Goal: Information Seeking & Learning: Learn about a topic

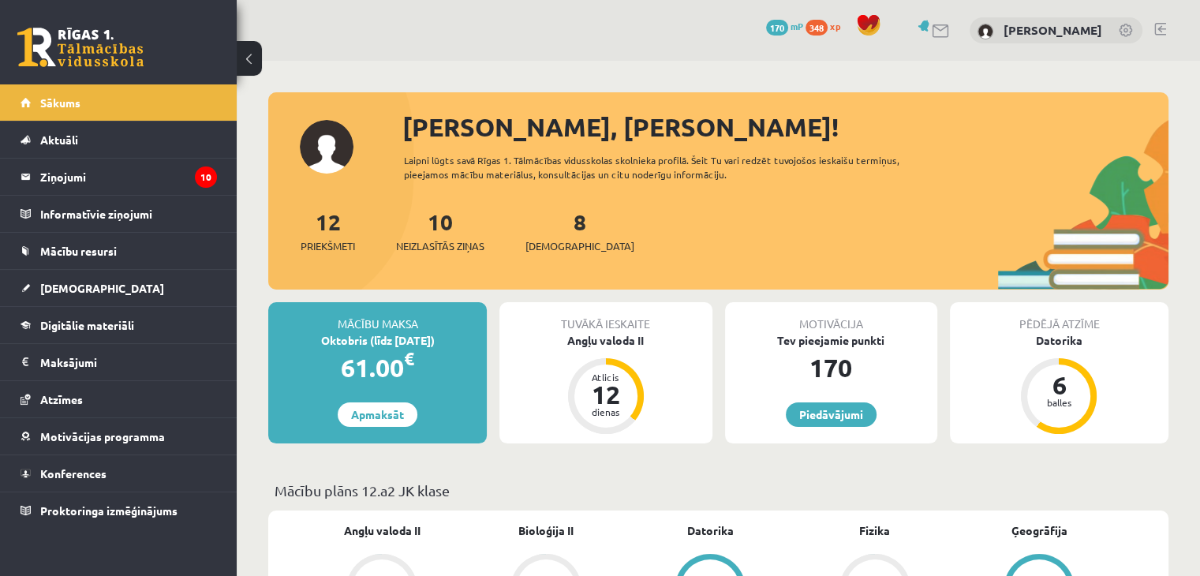
click at [375, 6] on div "0 Dāvanas 170 mP 348 xp Roberts Stāmurs" at bounding box center [718, 30] width 963 height 61
click at [139, 192] on legend "Ziņojumi 10" at bounding box center [128, 177] width 177 height 36
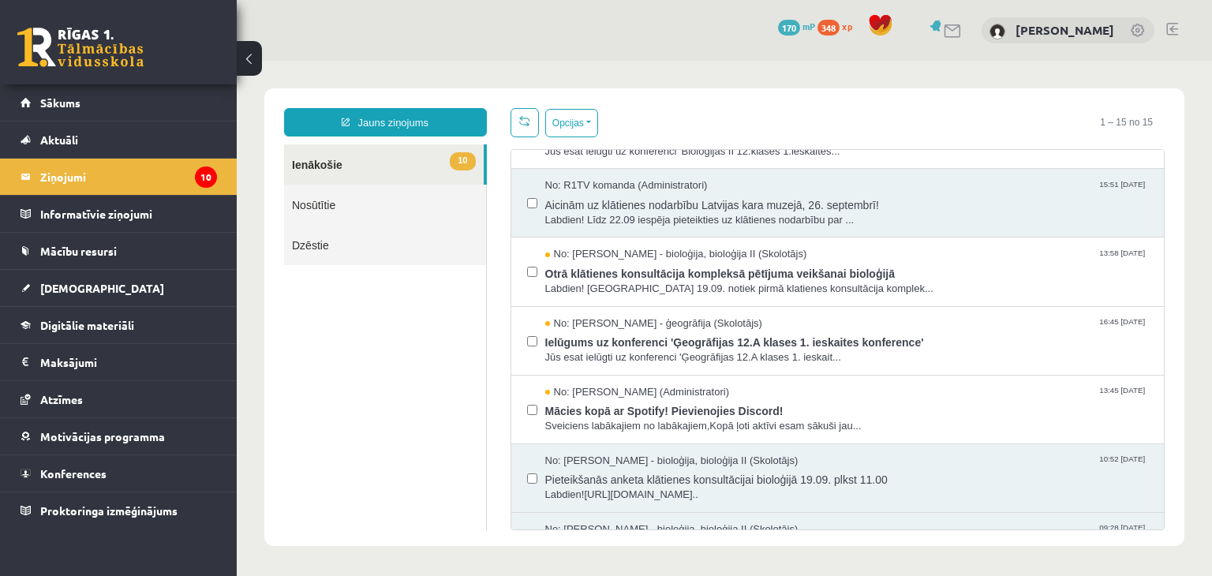
scroll to position [129, 0]
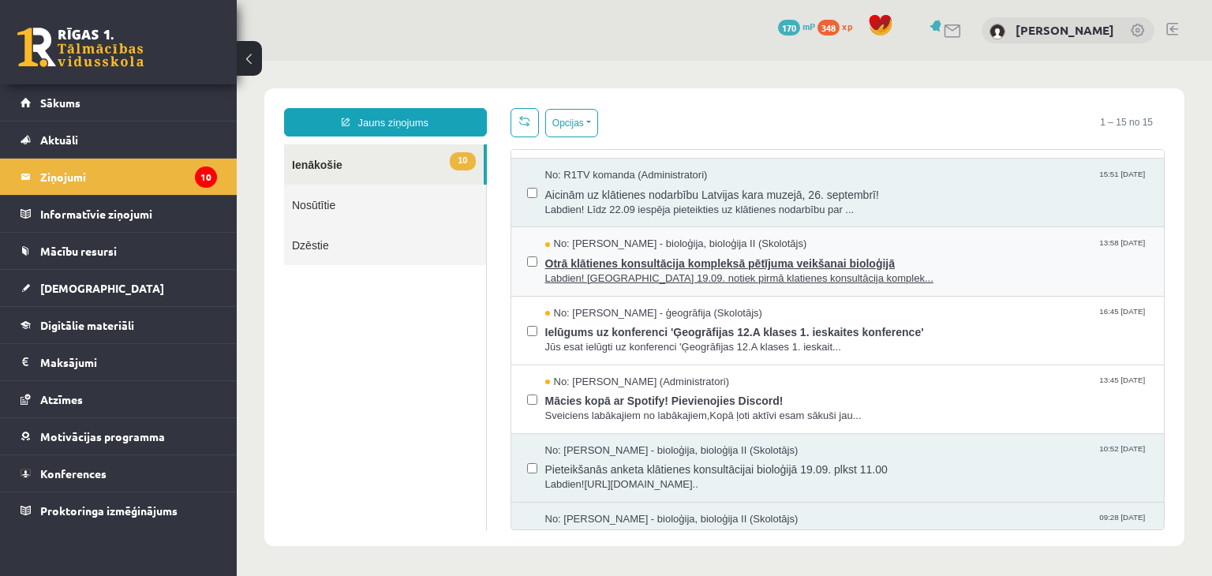
click at [745, 258] on span "Otrā klātienes konsultācija kompleksā pētījuma veikšanai bioloģijā" at bounding box center [847, 262] width 604 height 20
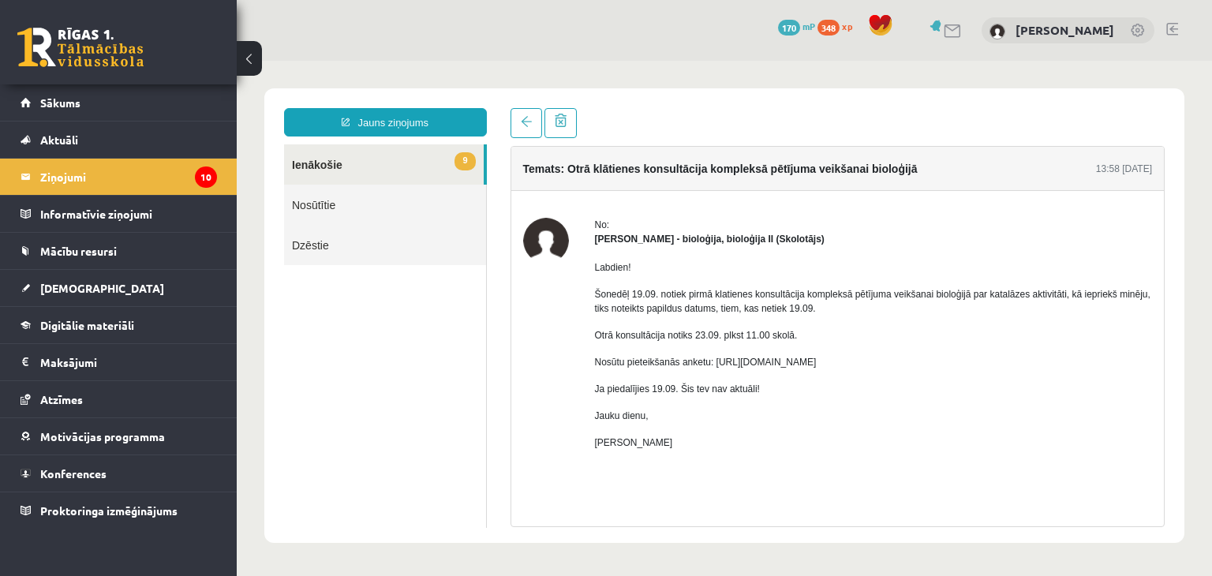
scroll to position [0, 0]
click at [529, 132] on link at bounding box center [526, 123] width 32 height 30
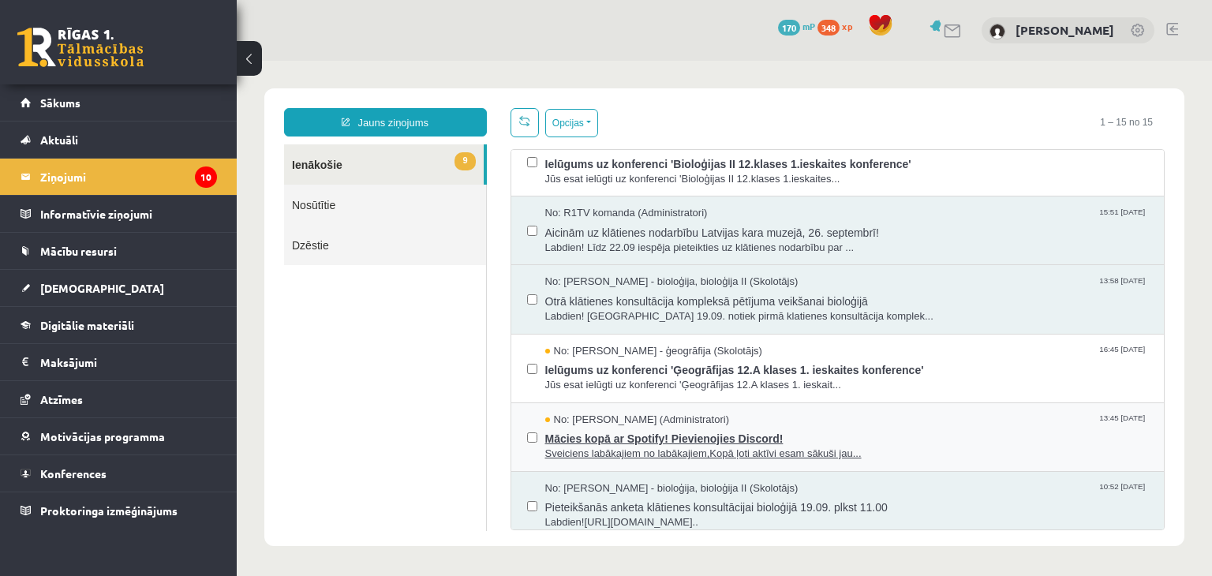
click at [709, 427] on span "Mācies kopā ar Spotify! Pievienojies Discord!" at bounding box center [847, 437] width 604 height 20
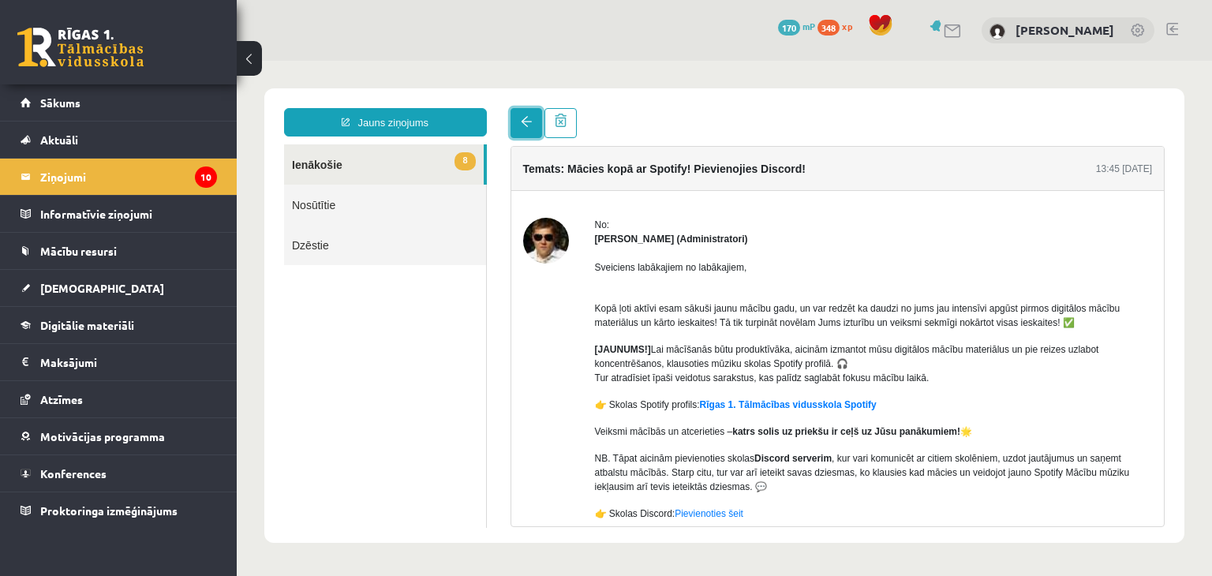
click at [512, 118] on link at bounding box center [526, 123] width 32 height 30
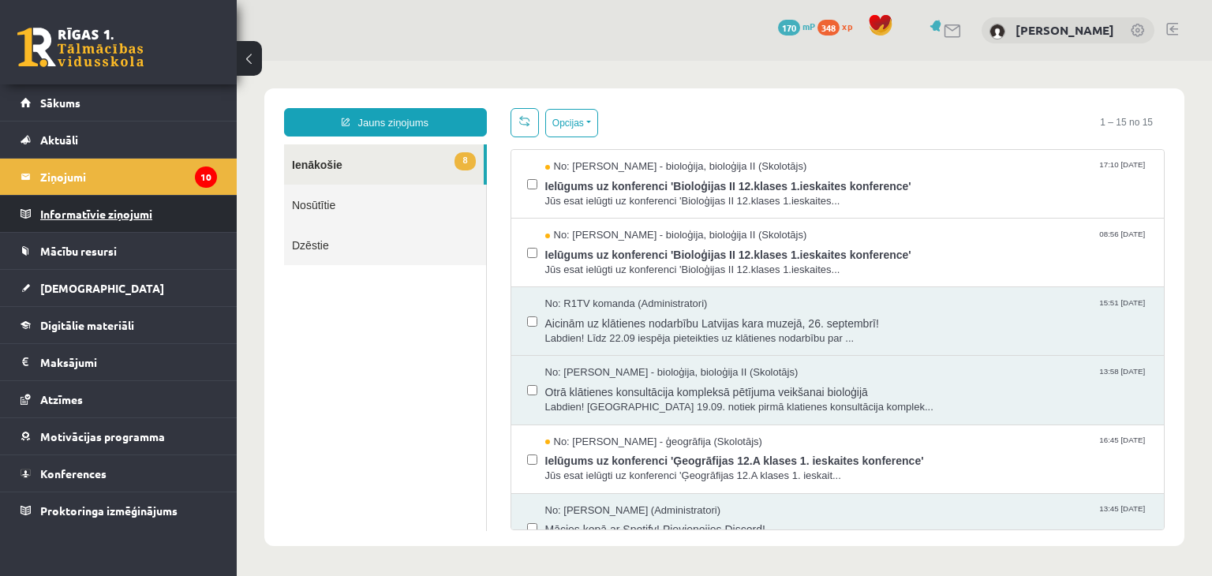
click at [70, 200] on legend "Informatīvie ziņojumi 0" at bounding box center [128, 214] width 177 height 36
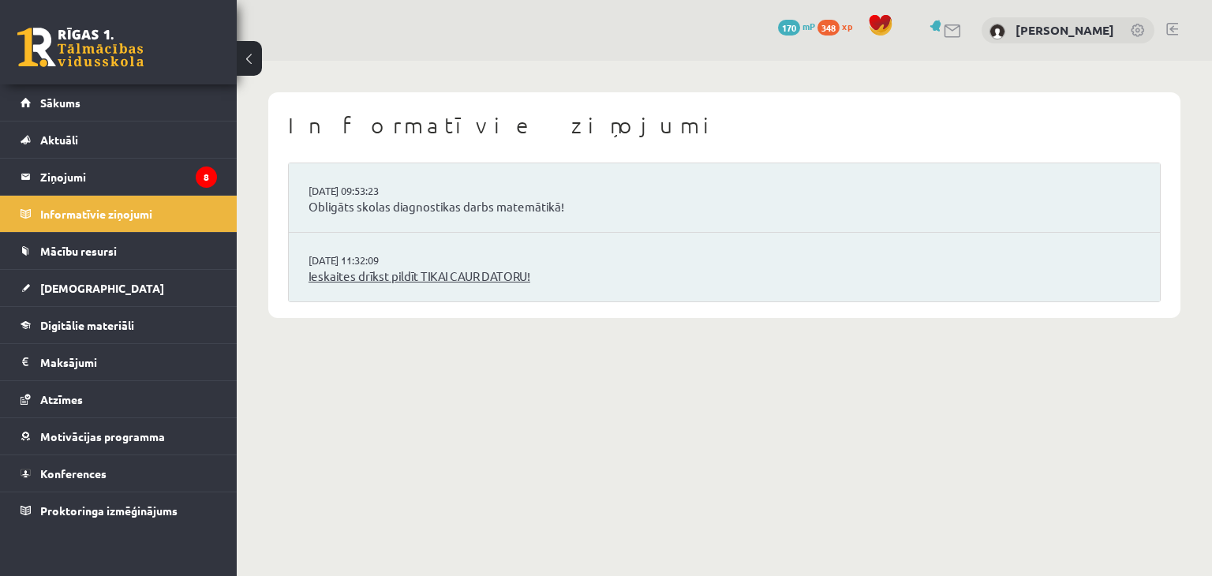
click at [353, 277] on link "Ieskaites drīkst pildīt TIKAI CAUR DATORU!" at bounding box center [724, 276] width 832 height 18
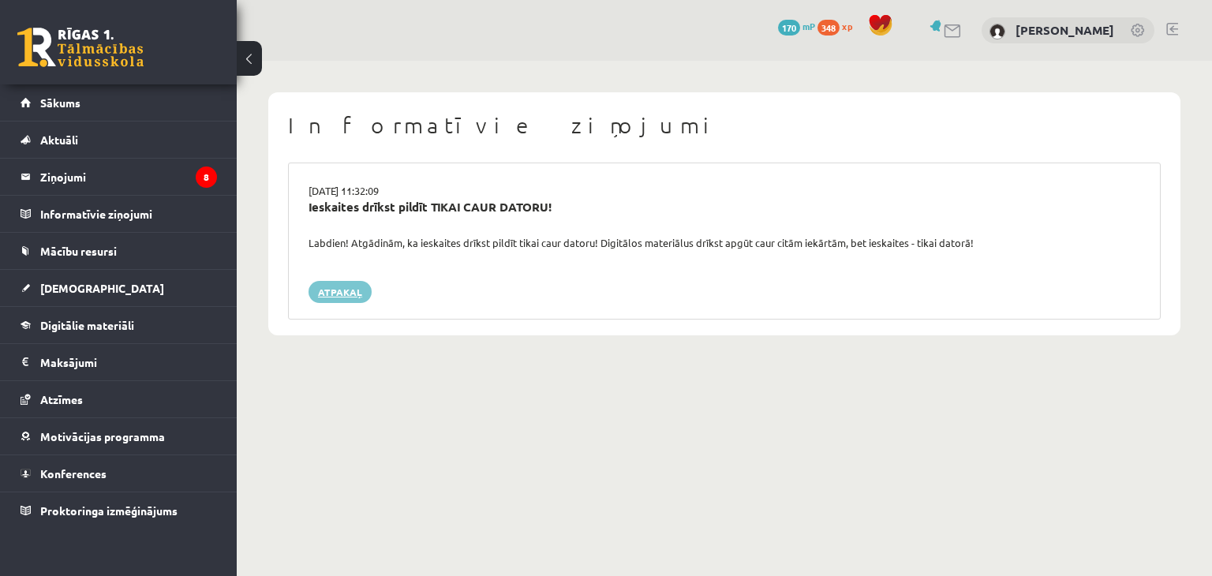
click at [338, 293] on link "Atpakaļ" at bounding box center [339, 292] width 63 height 22
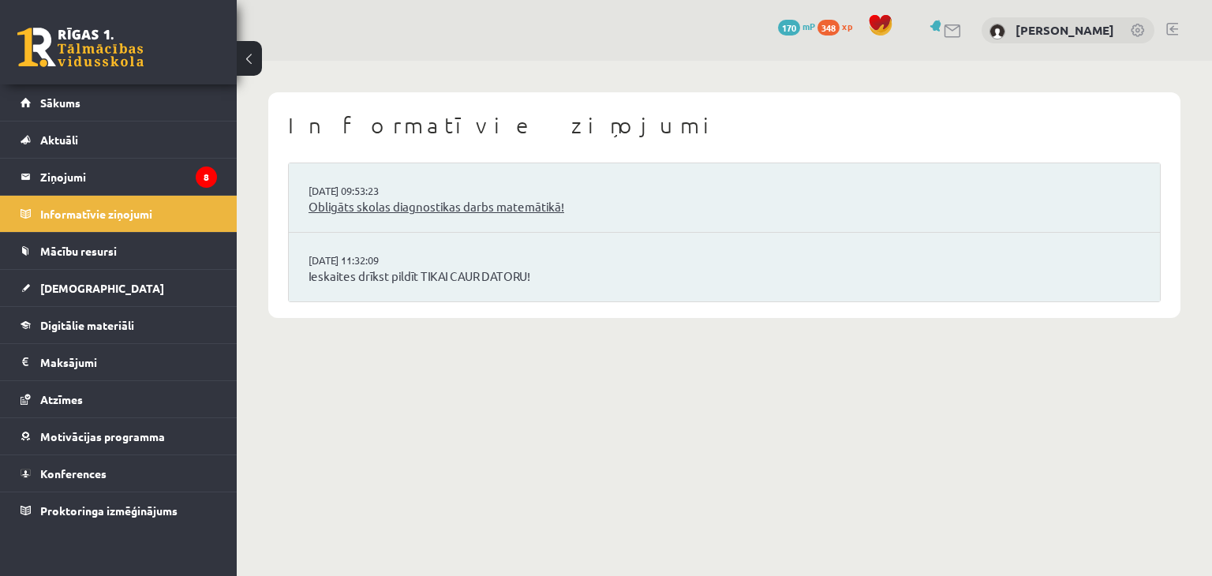
click at [439, 204] on link "Obligāts skolas diagnostikas darbs matemātikā!" at bounding box center [724, 207] width 832 height 18
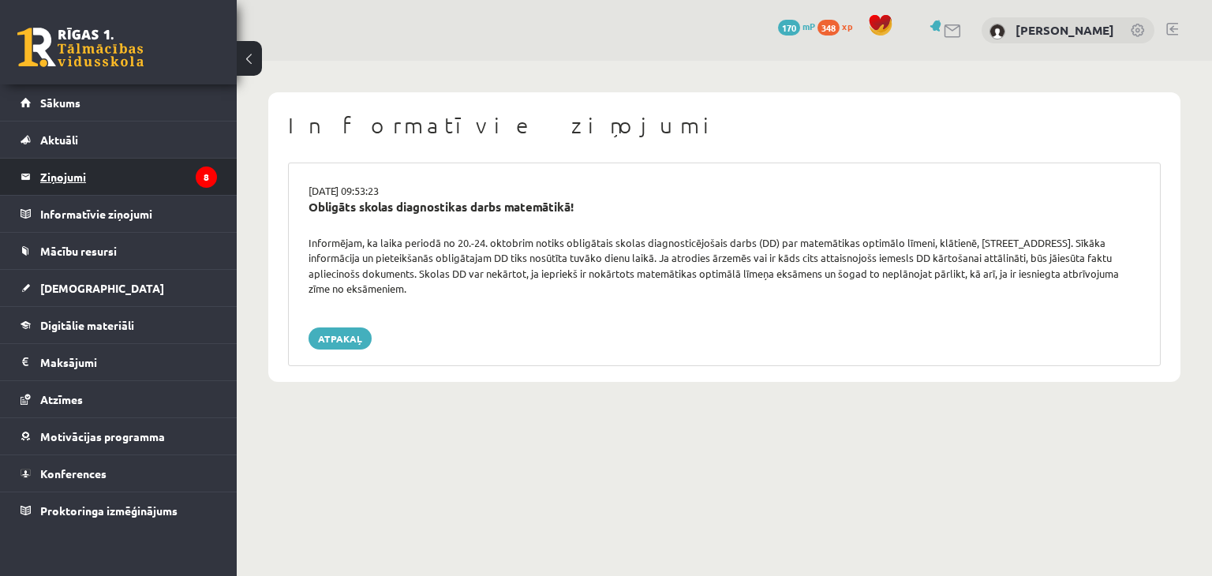
click at [133, 189] on legend "Ziņojumi 8" at bounding box center [128, 177] width 177 height 36
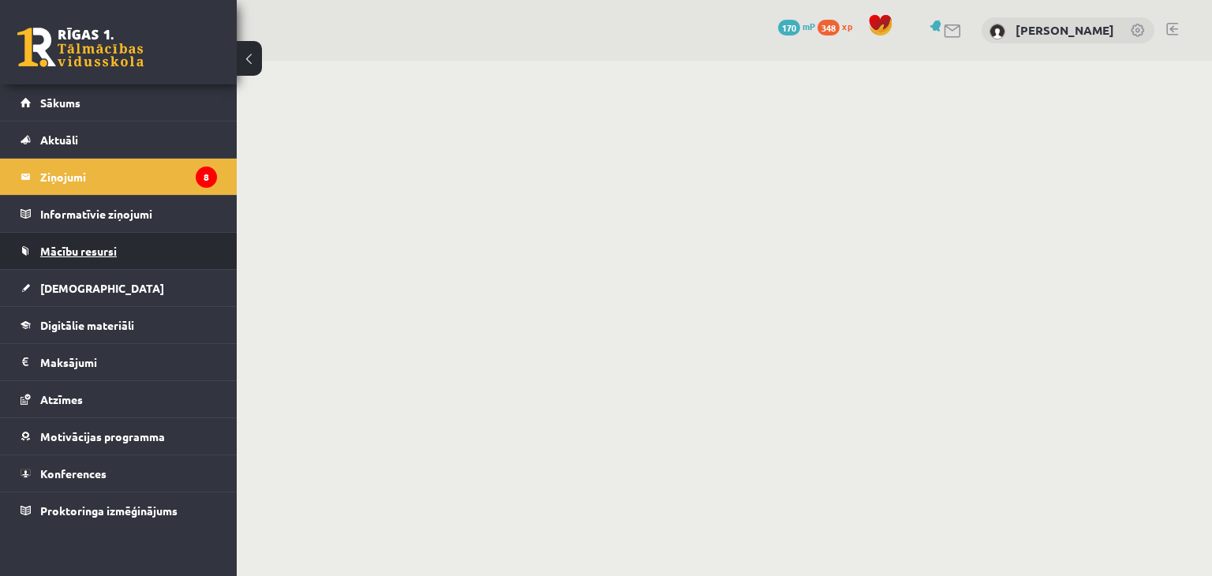
click at [89, 252] on span "Mācību resursi" at bounding box center [78, 251] width 77 height 14
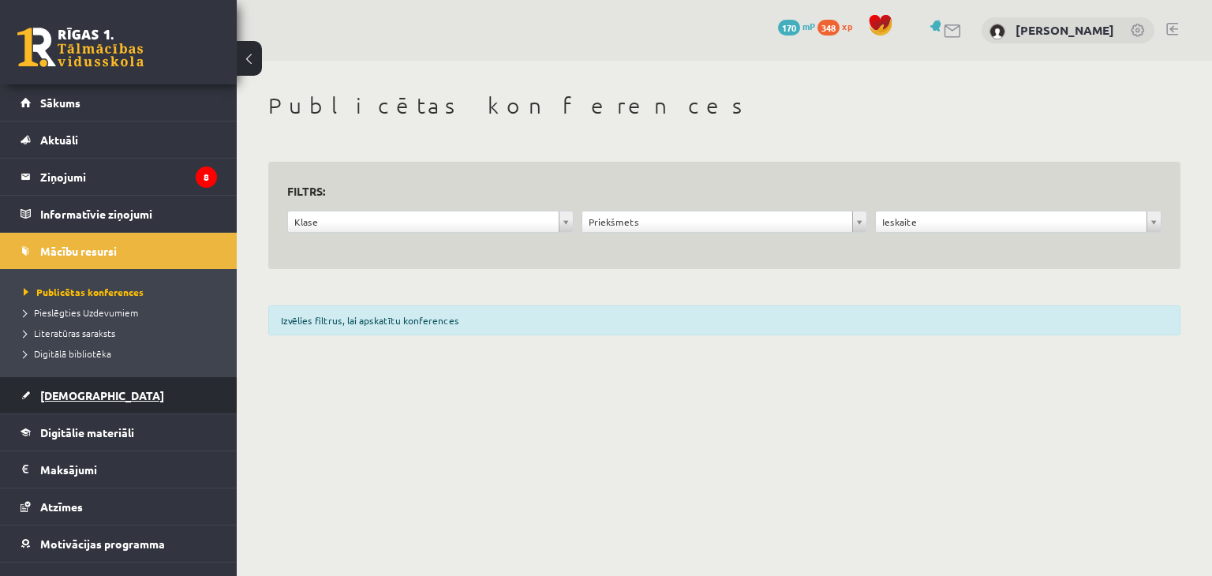
click at [84, 384] on link "[DEMOGRAPHIC_DATA]" at bounding box center [119, 395] width 196 height 36
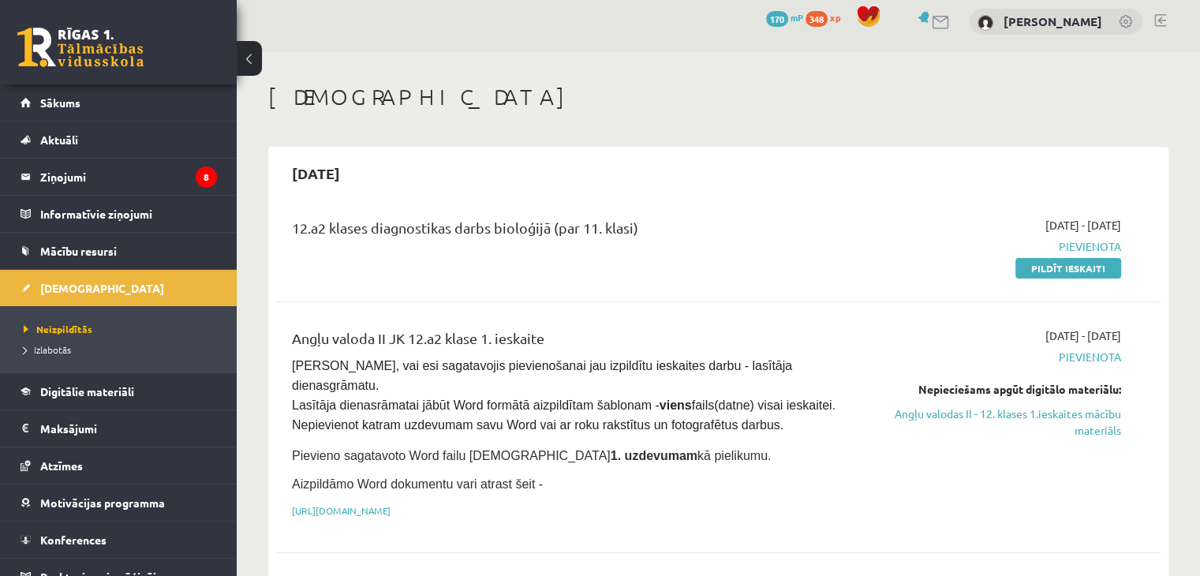
scroll to position [9, 0]
click at [1000, 415] on link "Angļu valodas II - 12. klases 1.ieskaites mācību materiāls" at bounding box center [991, 421] width 260 height 33
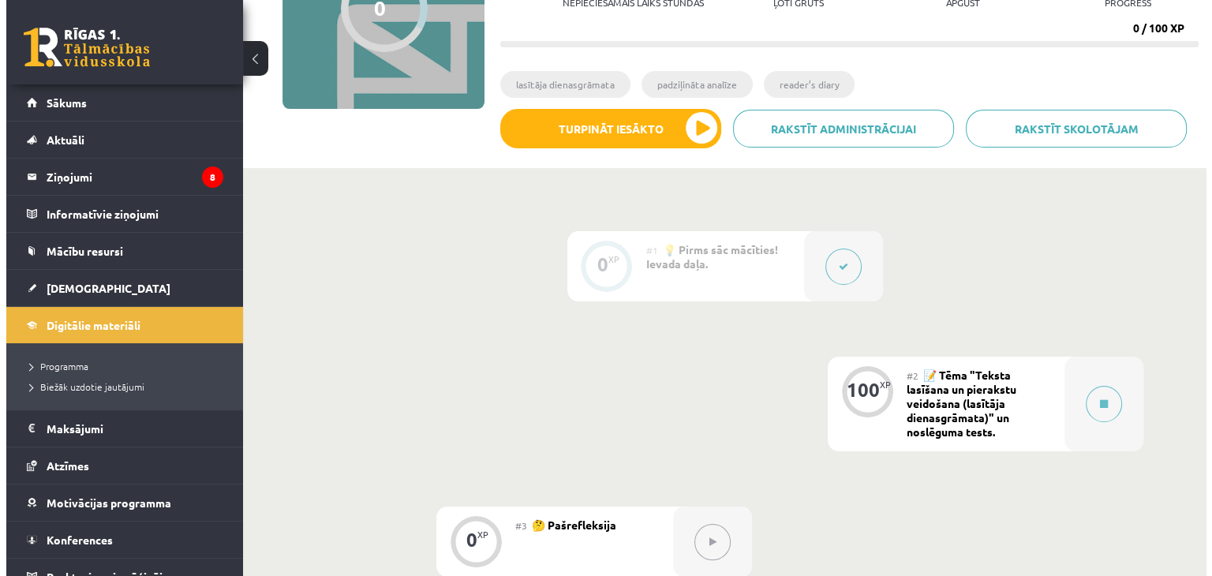
scroll to position [215, 0]
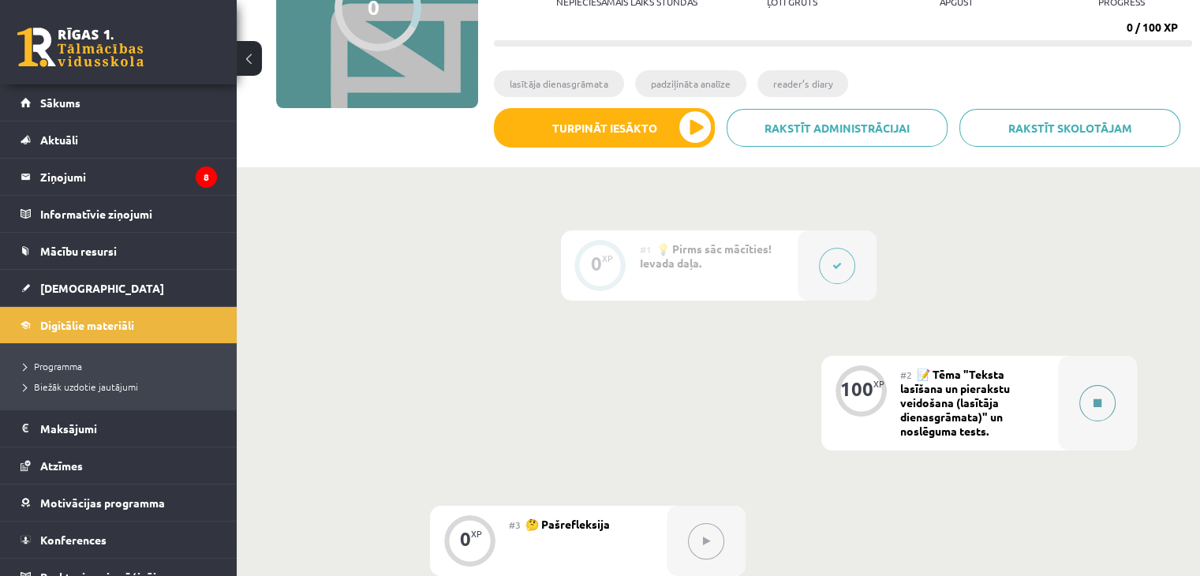
click at [1090, 401] on button at bounding box center [1097, 403] width 36 height 36
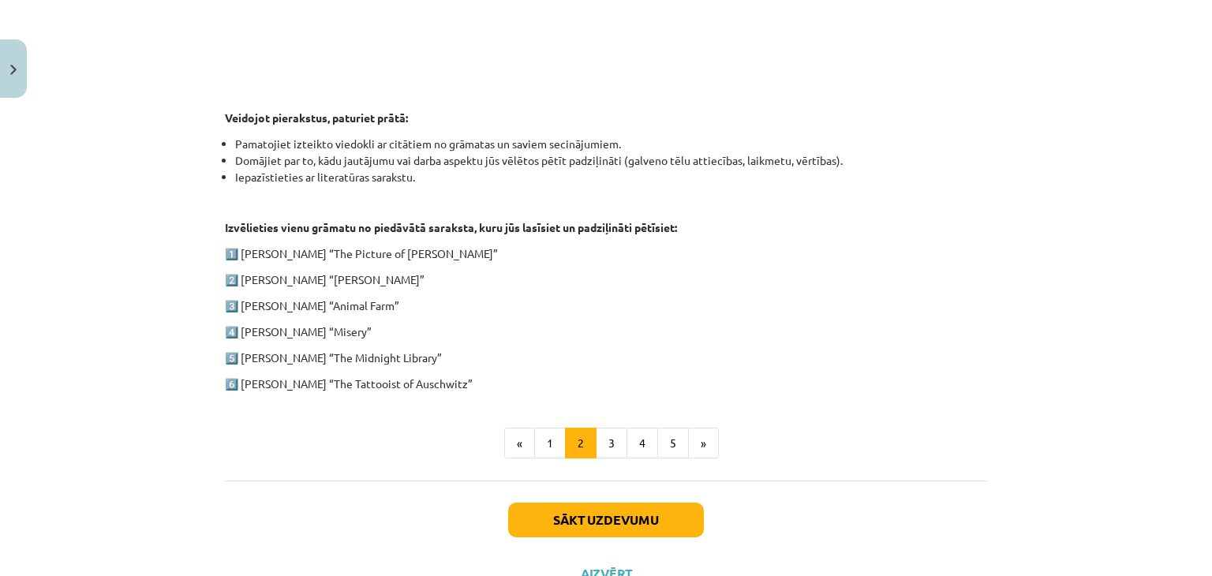
scroll to position [748, 0]
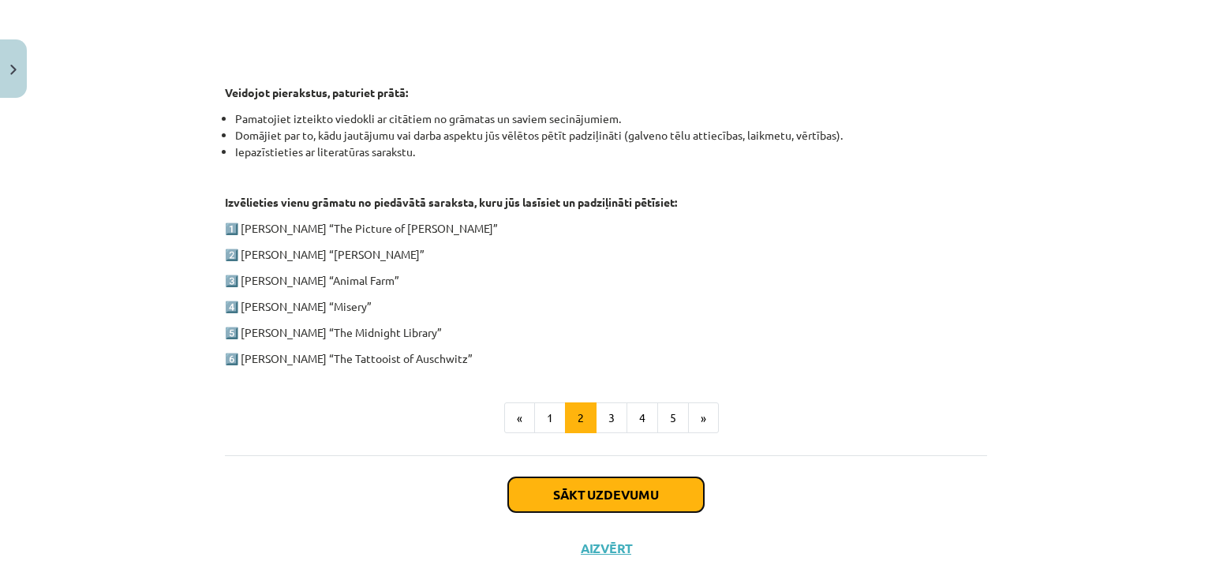
click at [619, 480] on button "Sākt uzdevumu" at bounding box center [606, 494] width 196 height 35
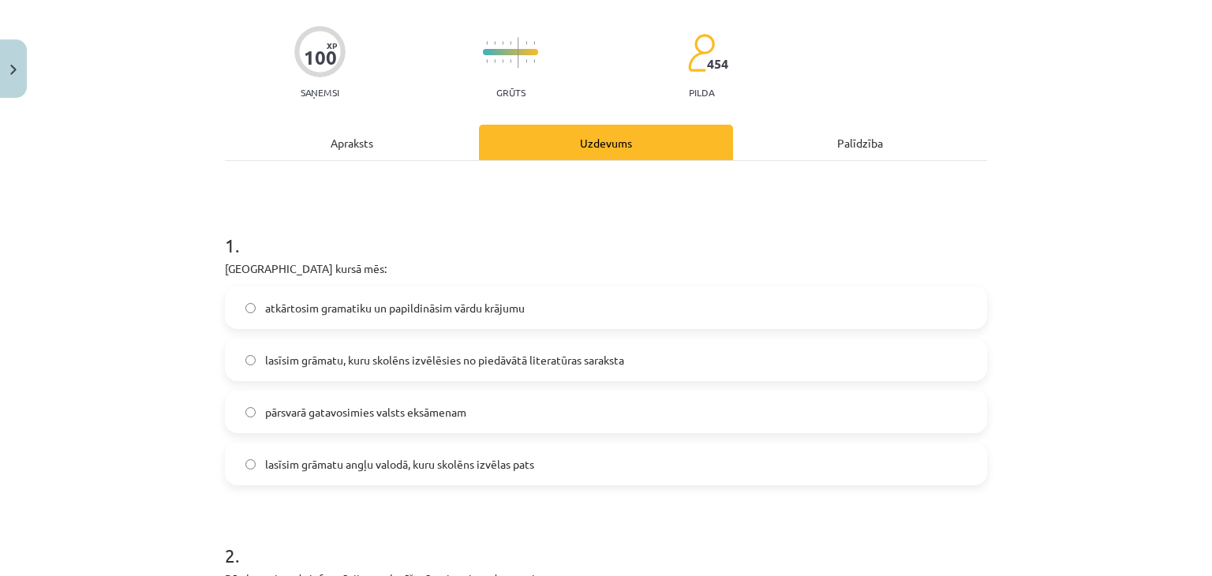
scroll to position [141, 0]
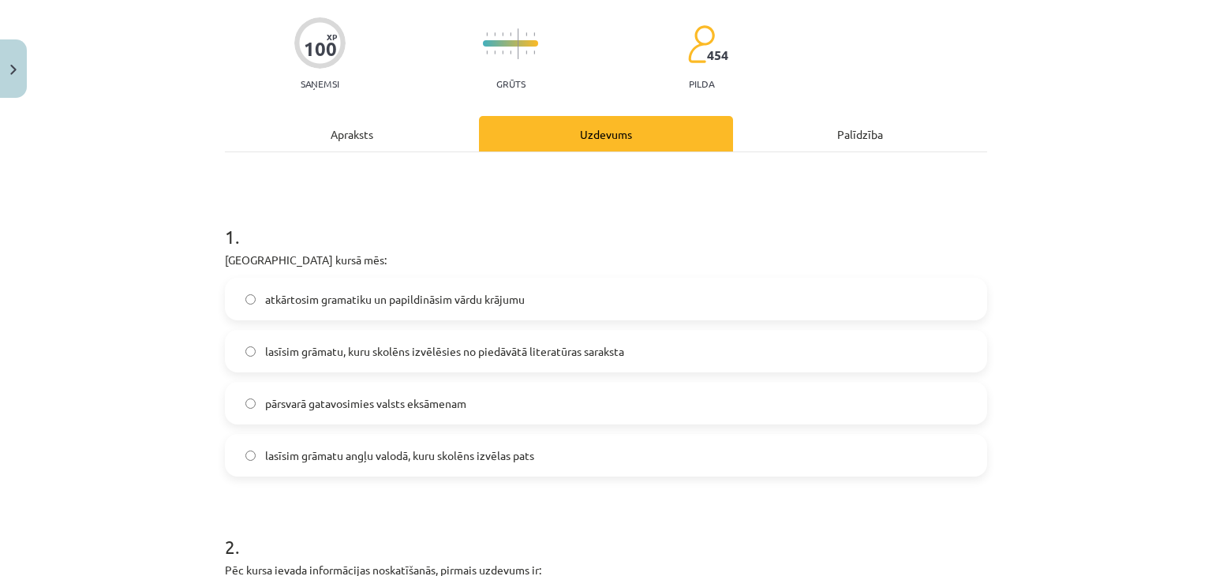
click at [332, 366] on label "lasīsim grāmatu, kuru skolēns izvēlēsies no piedāvātā literatūras saraksta" at bounding box center [605, 350] width 759 height 39
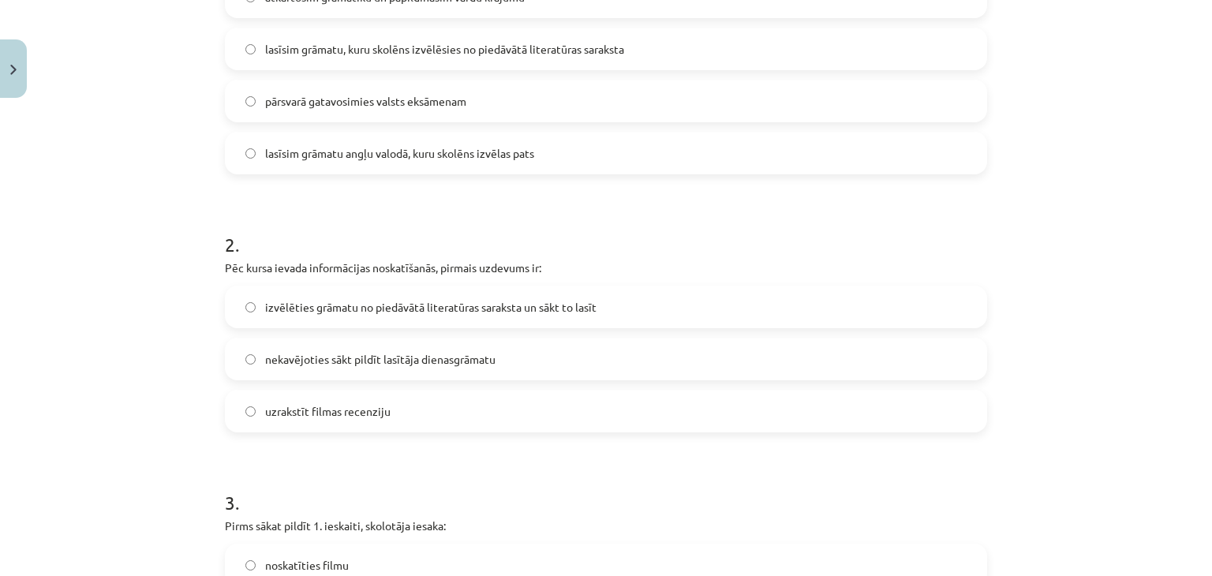
scroll to position [482, 0]
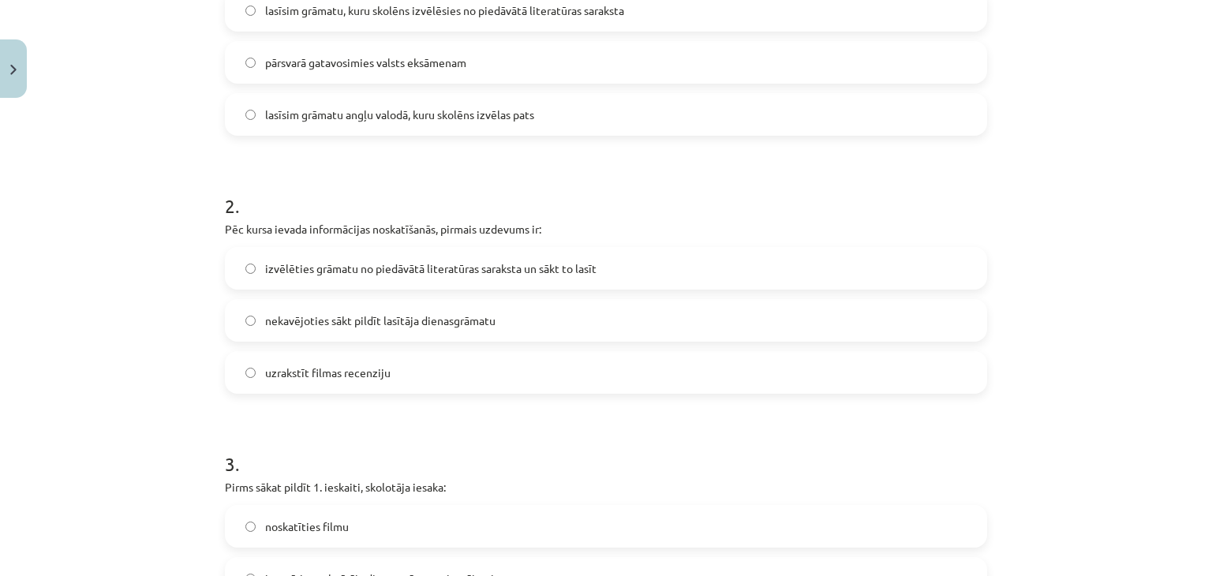
click at [353, 263] on span "izvēlēties grāmatu no piedāvātā literatūras saraksta un sākt to lasīt" at bounding box center [430, 268] width 331 height 17
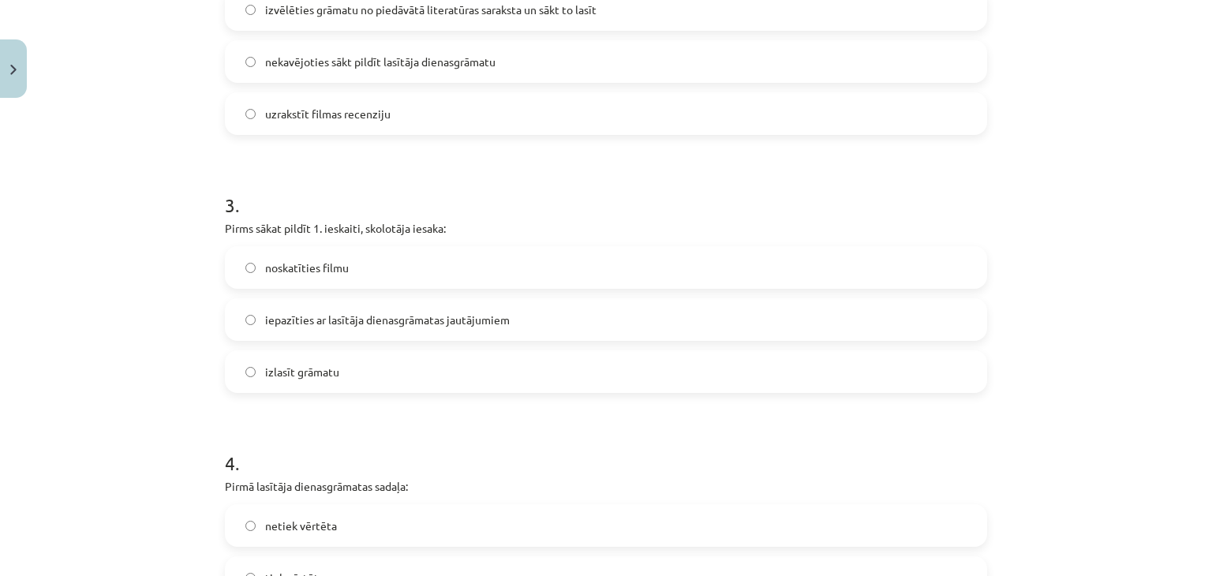
scroll to position [740, 0]
click at [398, 327] on span "iepazīties ar lasītāja dienasgrāmatas jautājumiem" at bounding box center [387, 320] width 245 height 17
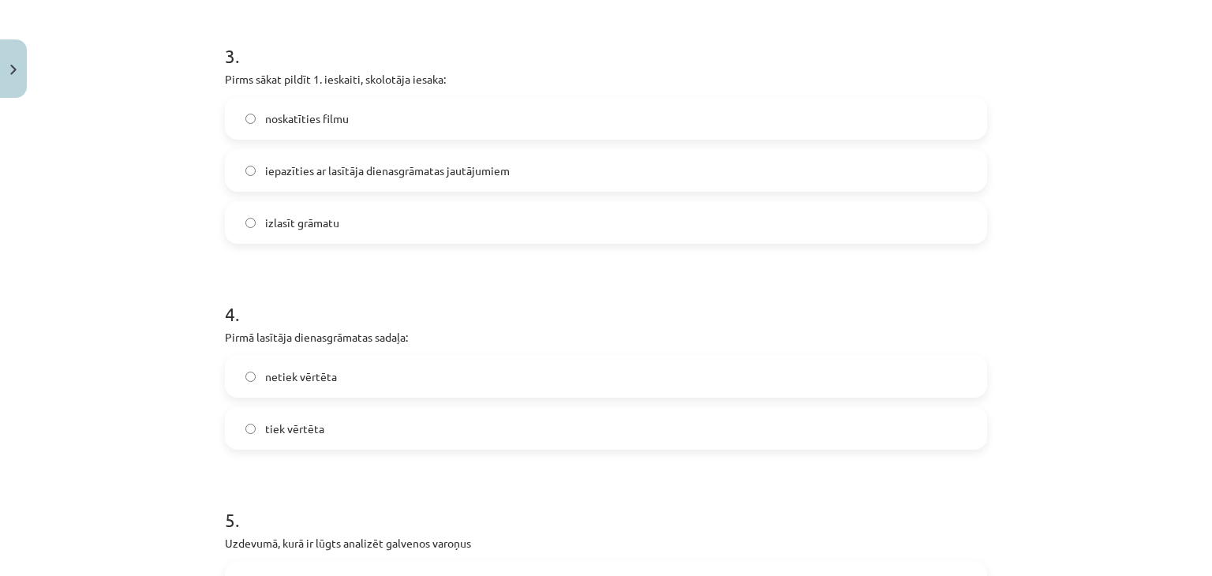
scroll to position [909, 0]
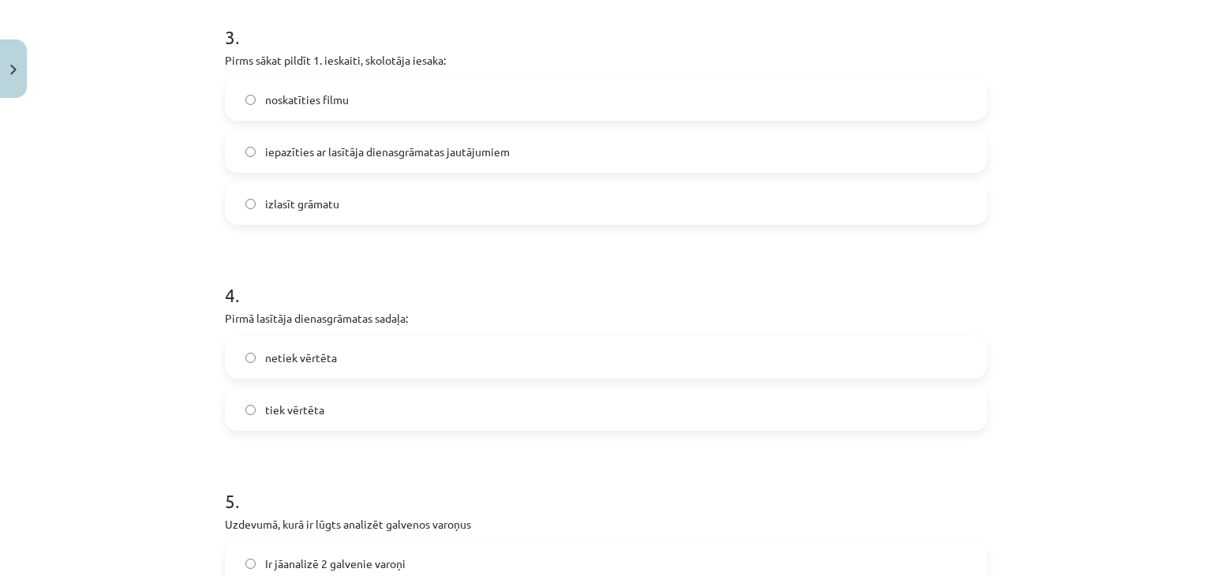
click at [240, 319] on p "Pirmā lasītāja dienasgrāmatas sadaļa:" at bounding box center [606, 318] width 762 height 17
click at [265, 405] on span "tiek vērtēta" at bounding box center [294, 410] width 59 height 17
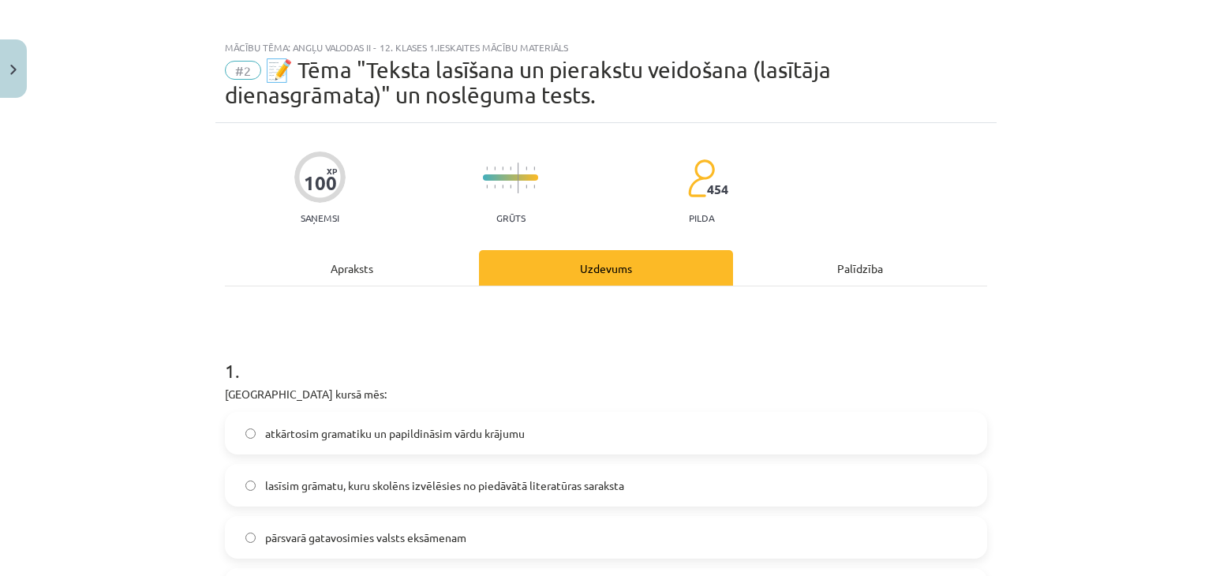
scroll to position [0, 0]
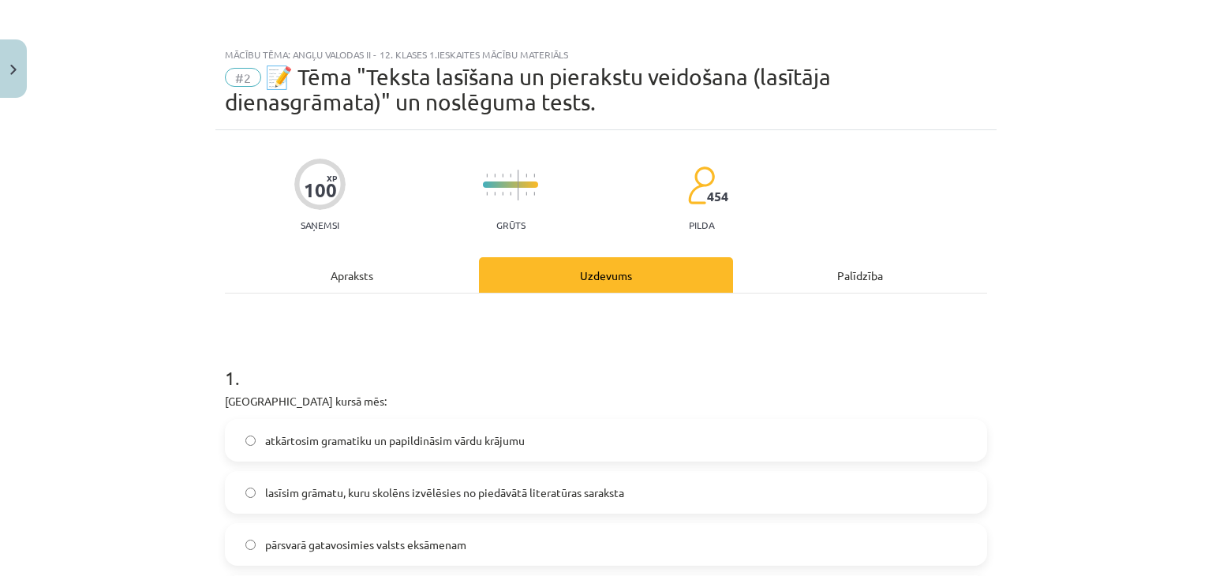
click at [306, 288] on div "Apraksts" at bounding box center [352, 275] width 254 height 36
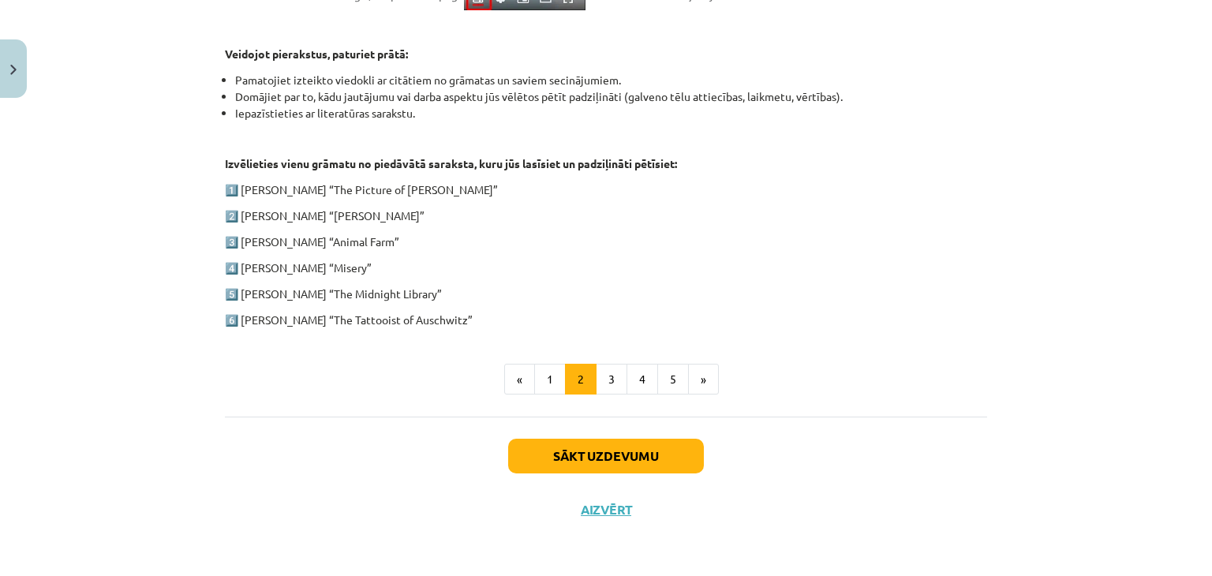
scroll to position [786, 0]
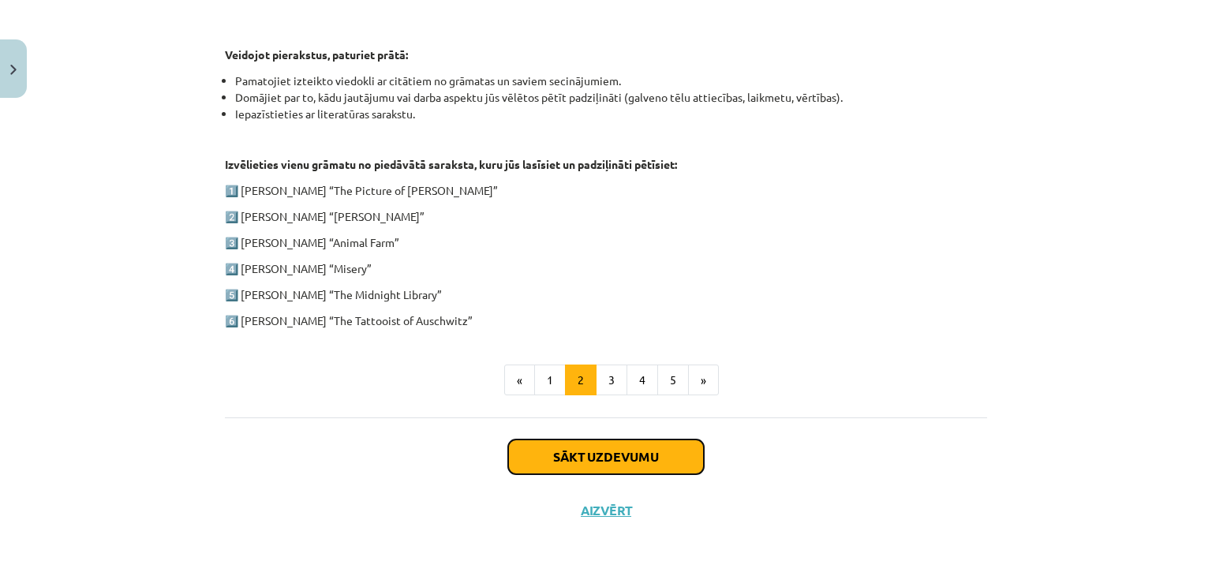
click at [573, 445] on button "Sākt uzdevumu" at bounding box center [606, 456] width 196 height 35
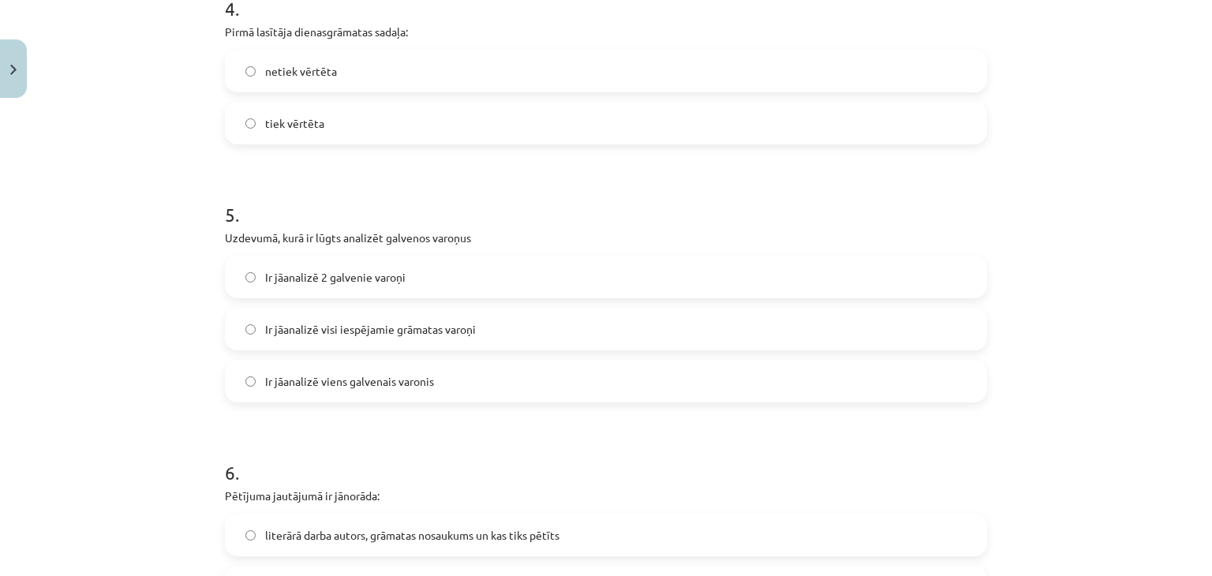
scroll to position [1212, 0]
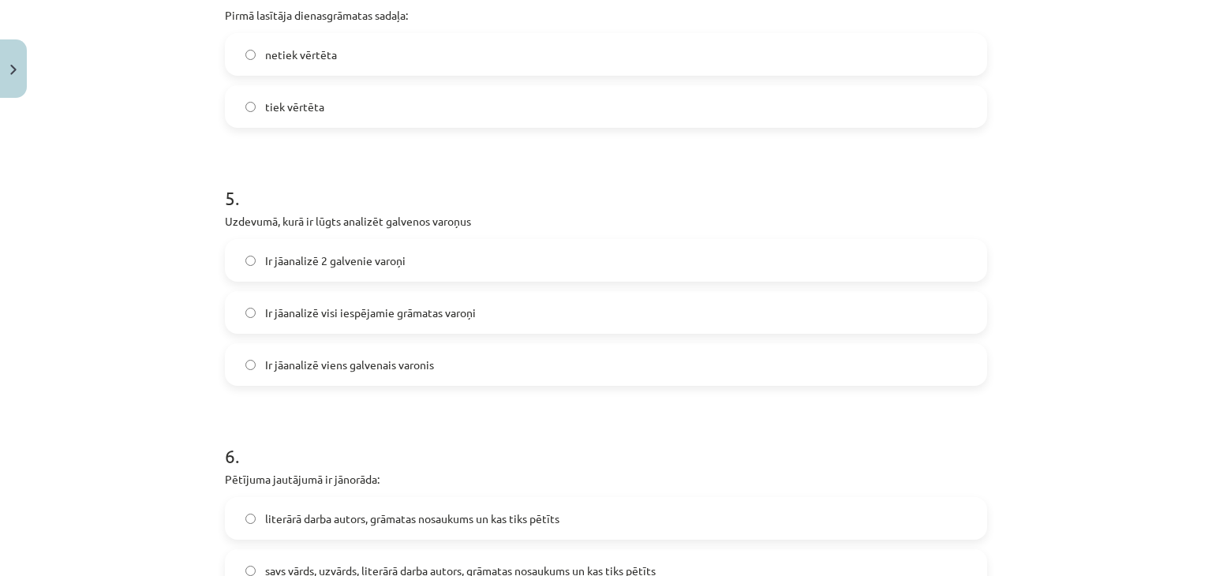
click at [376, 365] on span "Ir jāanalizē viens galvenais varonis" at bounding box center [349, 365] width 169 height 17
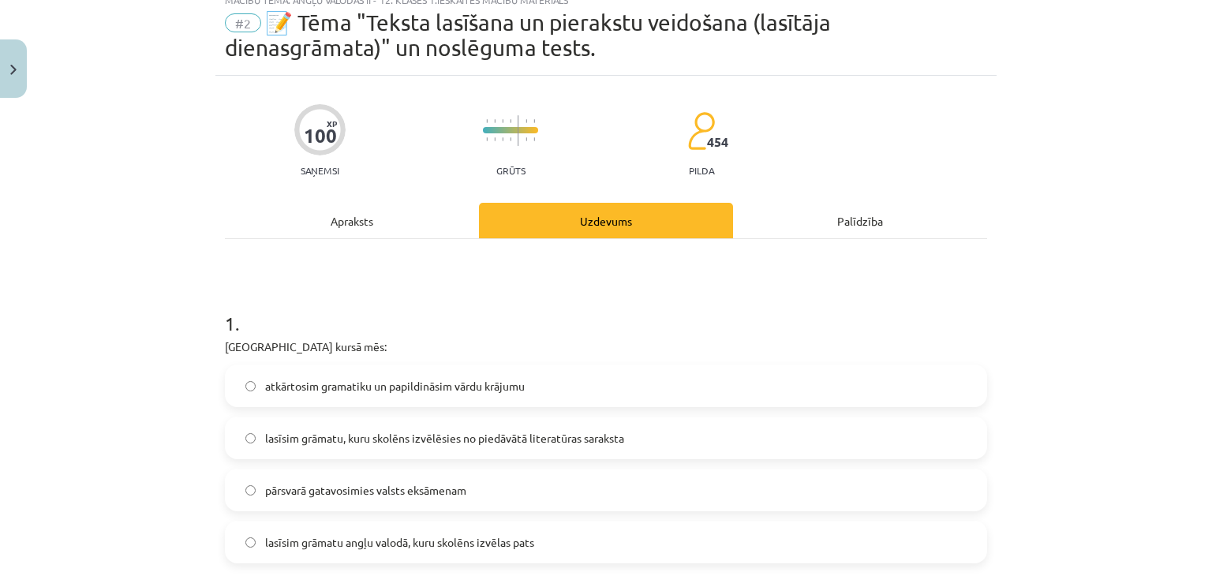
scroll to position [0, 0]
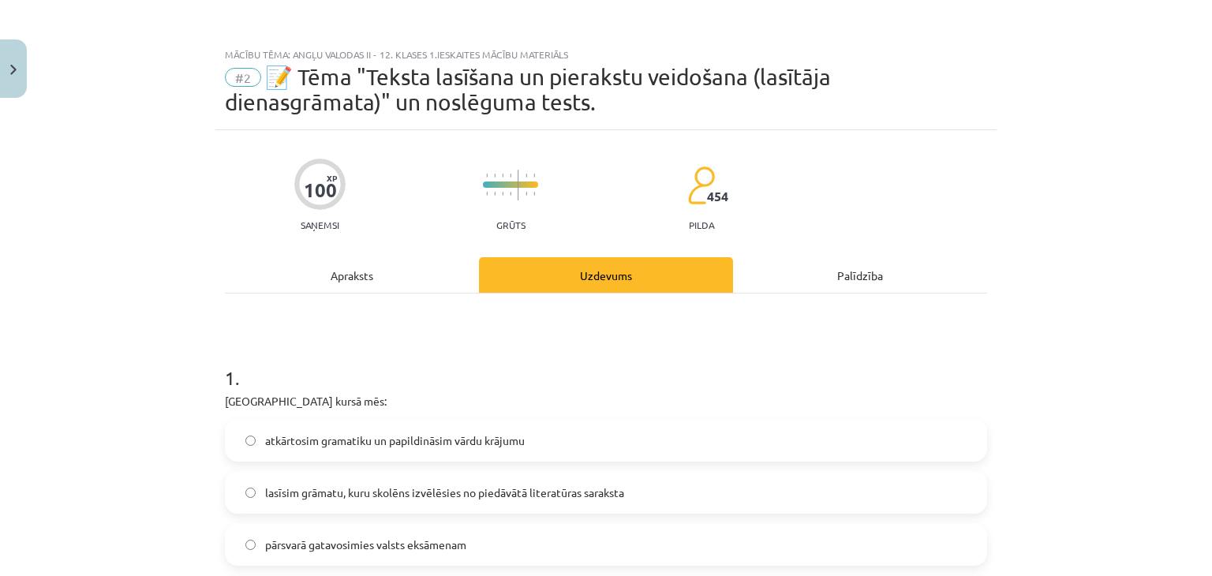
click at [367, 287] on div "Apraksts" at bounding box center [352, 275] width 254 height 36
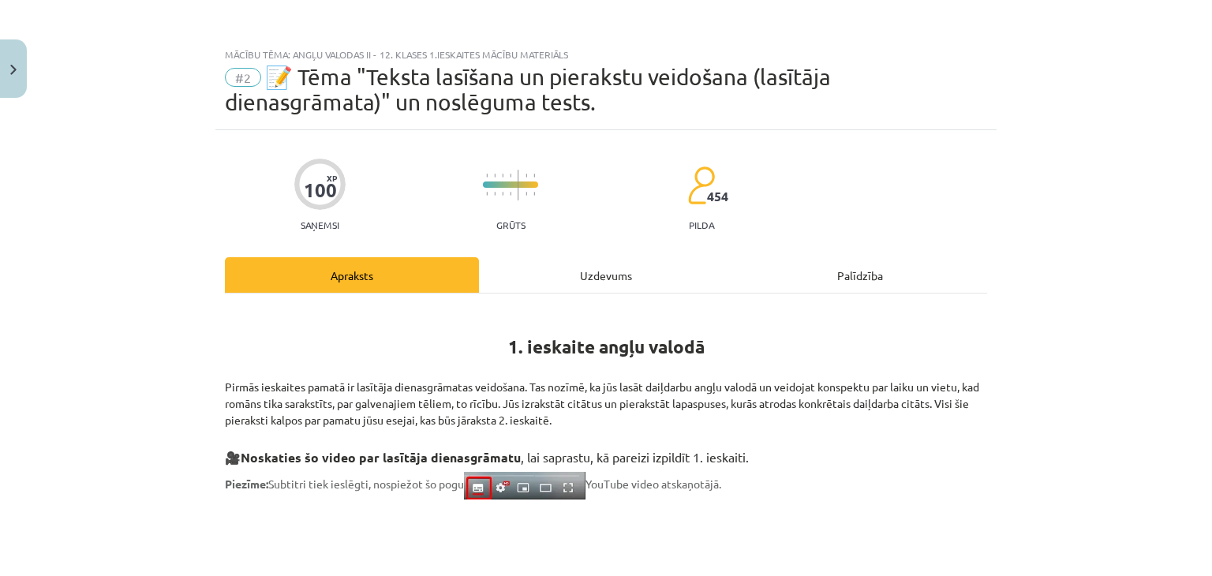
click at [10, 101] on div "Mācību tēma: Angļu valodas ii - 12. klases 1.ieskaites mācību materiāls #2 📝 Tē…" at bounding box center [606, 288] width 1212 height 576
click at [15, 86] on button "Close" at bounding box center [13, 68] width 27 height 58
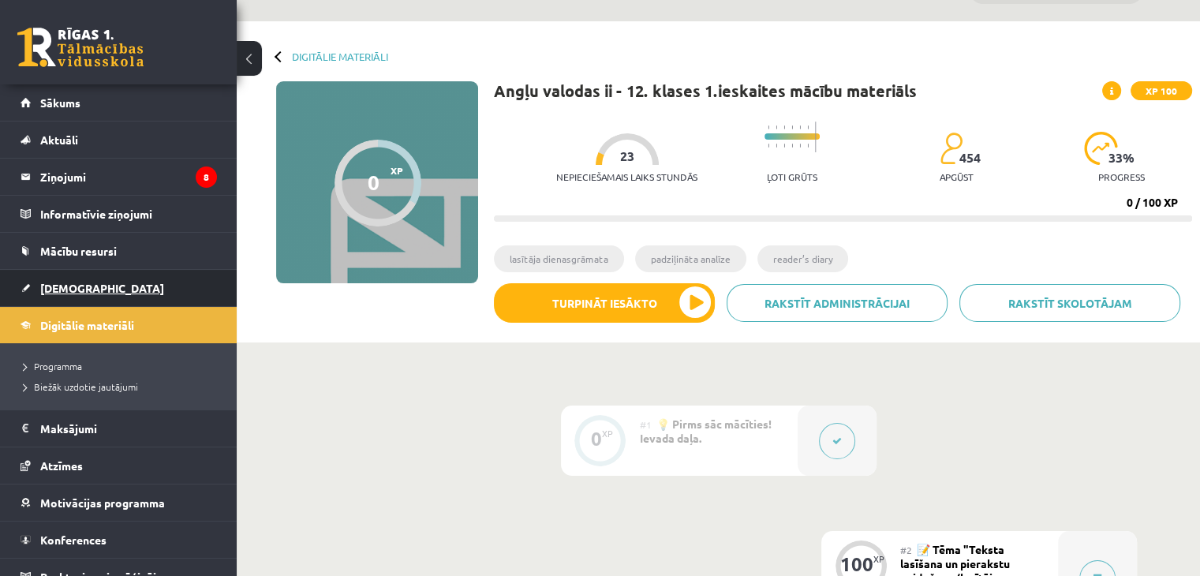
click at [113, 286] on link "[DEMOGRAPHIC_DATA]" at bounding box center [119, 288] width 196 height 36
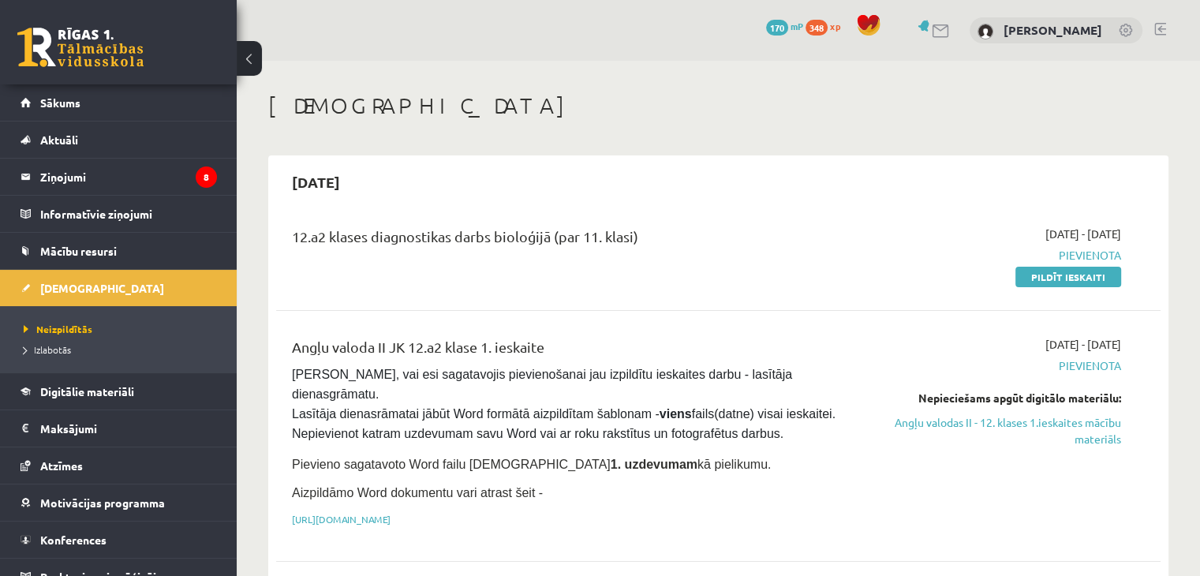
scroll to position [76, 0]
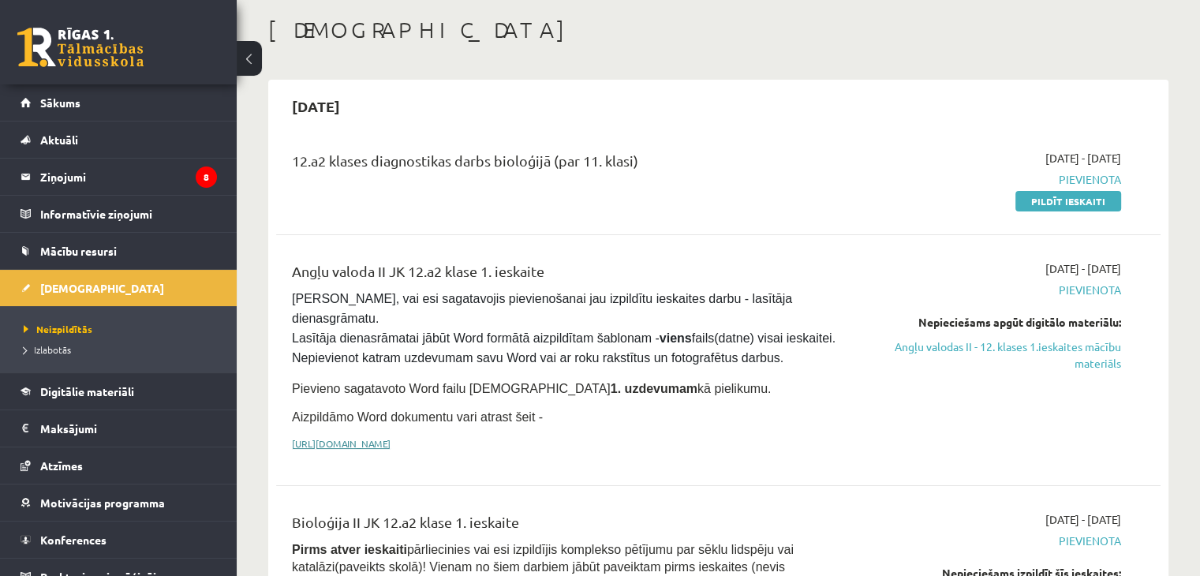
click at [391, 437] on link "https://drive.google.com/drive/folders/1IHE_ip15KOAbO2Se1NDGwZ2e__vlzPUf?usp=sh…" at bounding box center [341, 443] width 99 height 13
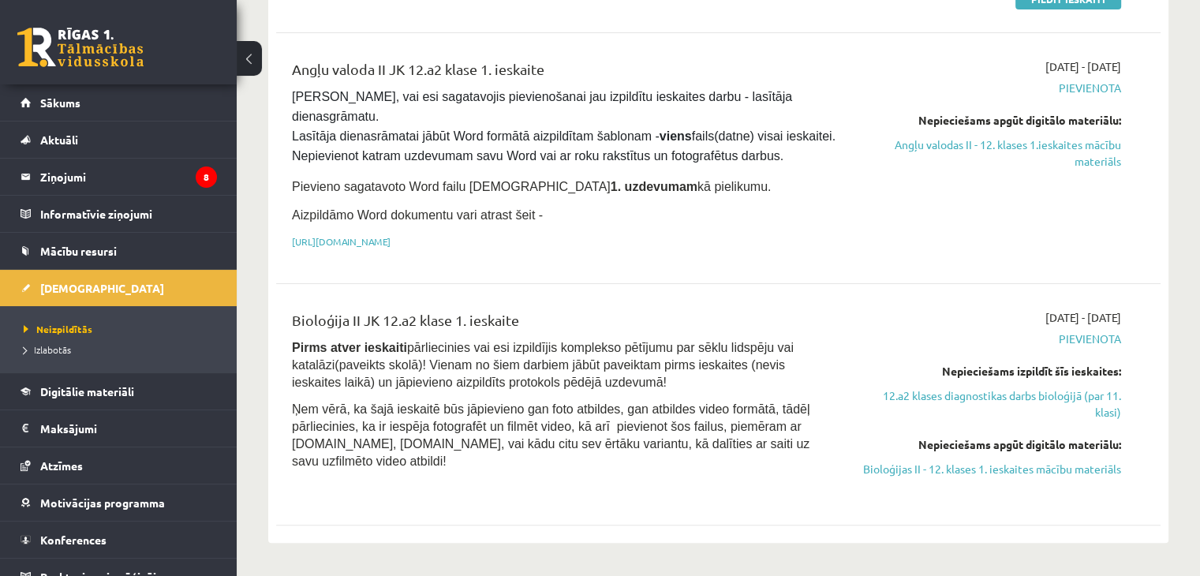
scroll to position [317, 0]
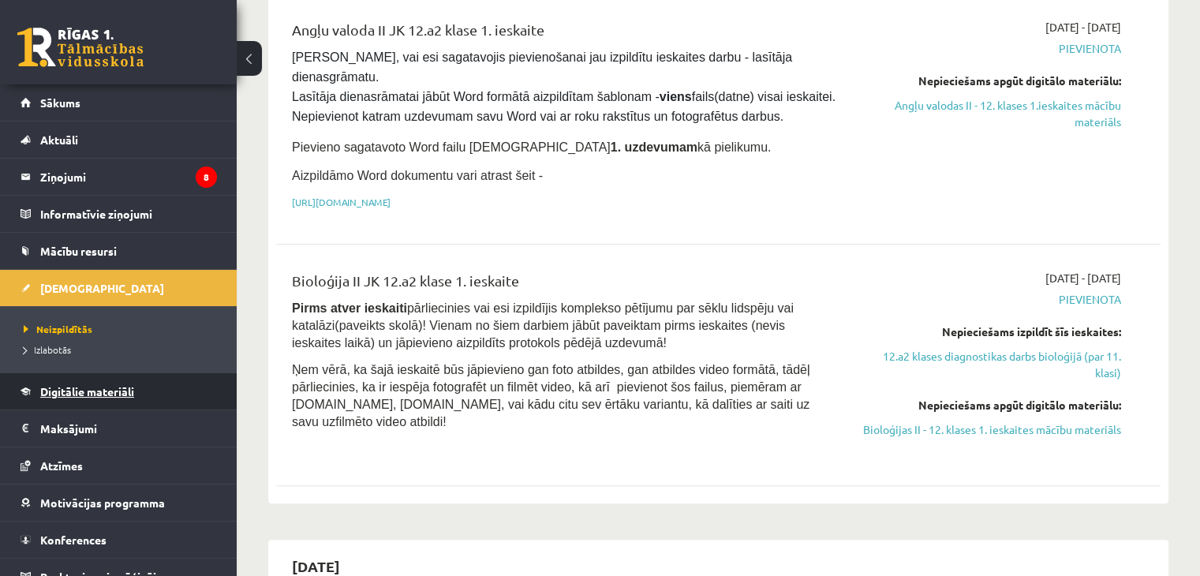
click at [51, 379] on link "Digitālie materiāli" at bounding box center [119, 391] width 196 height 36
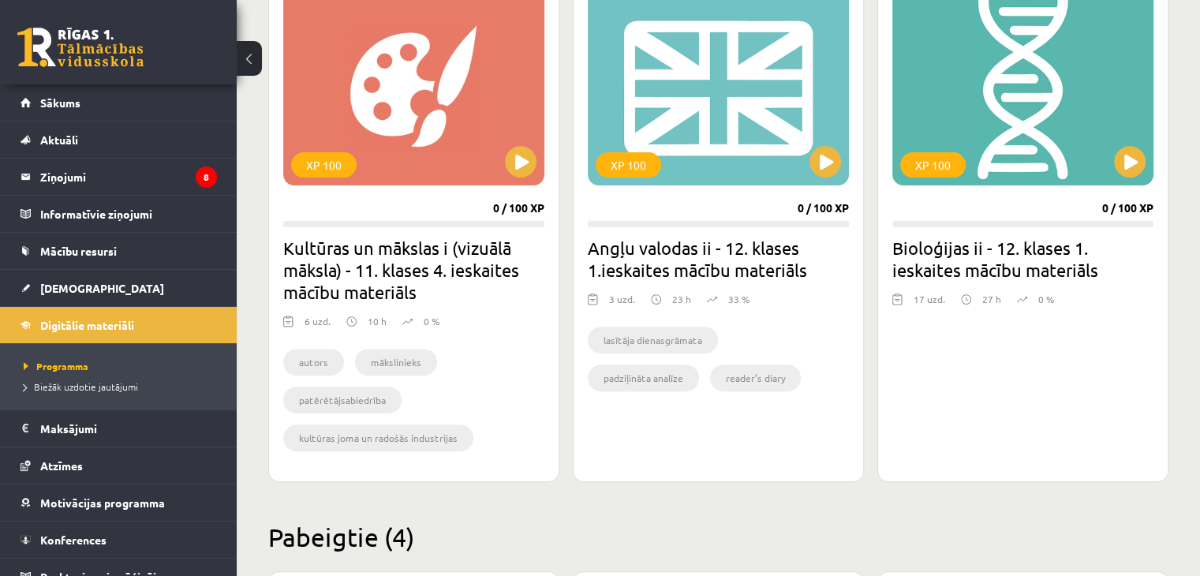
scroll to position [482, 0]
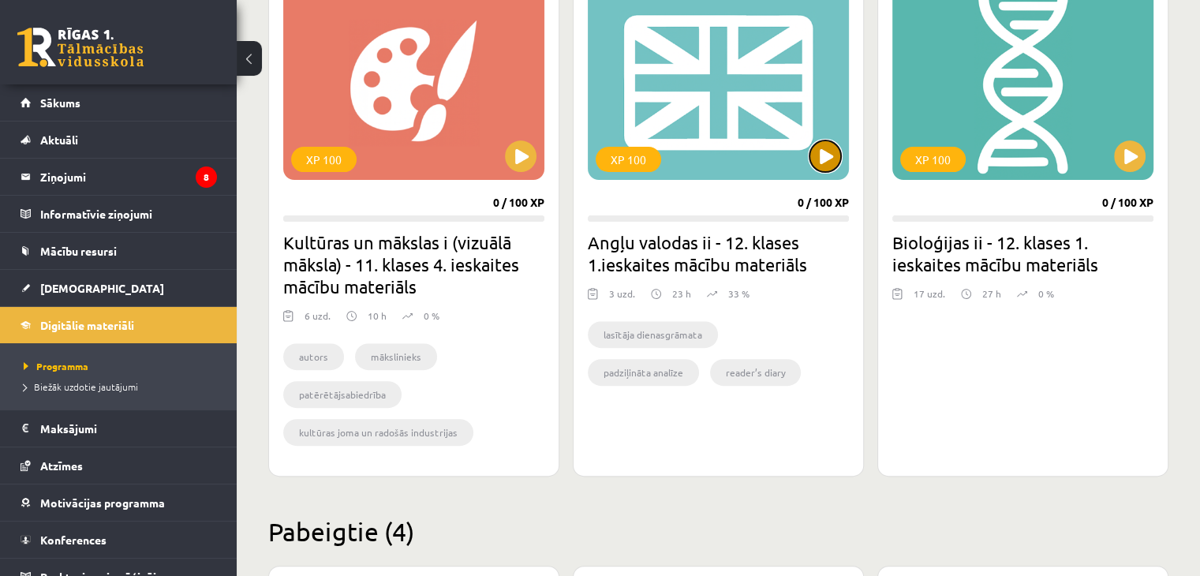
click at [823, 149] on button at bounding box center [825, 156] width 32 height 32
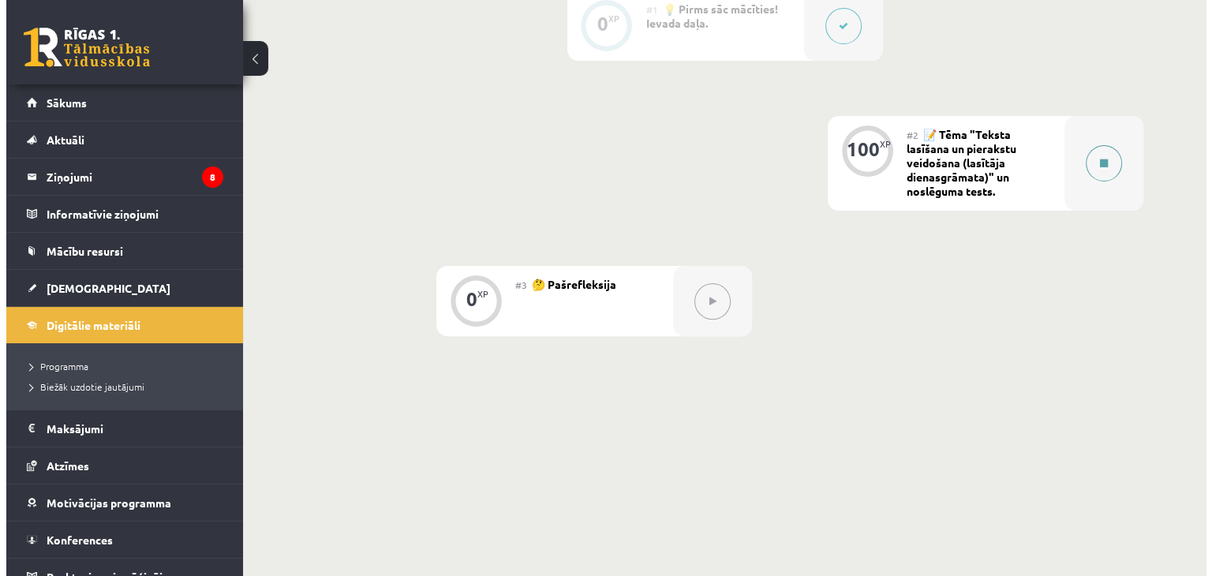
scroll to position [456, 0]
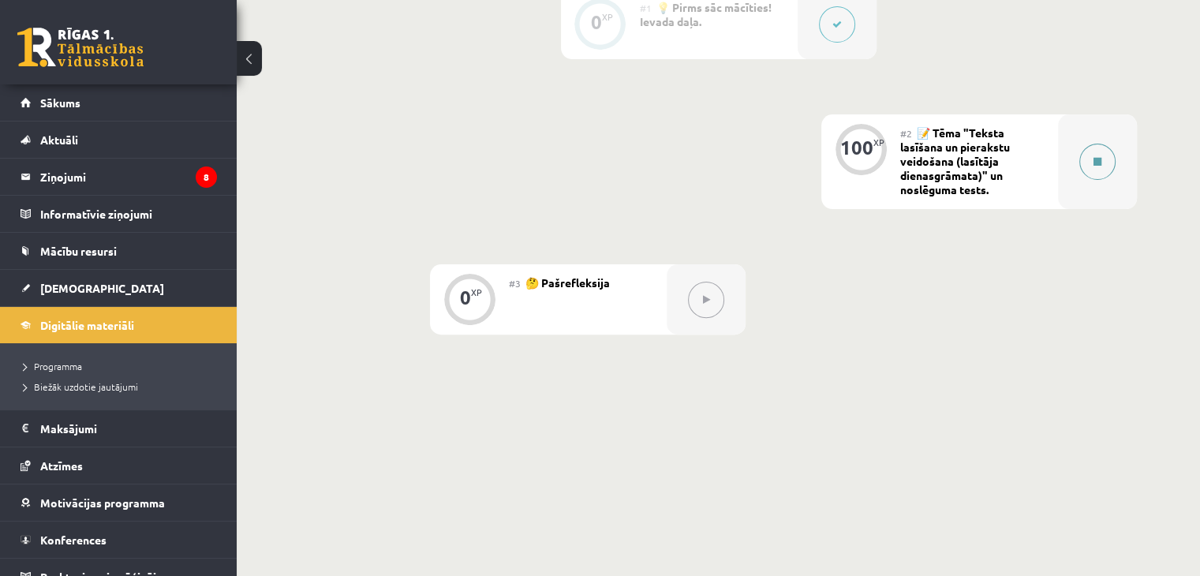
click at [1091, 129] on div at bounding box center [1097, 161] width 79 height 95
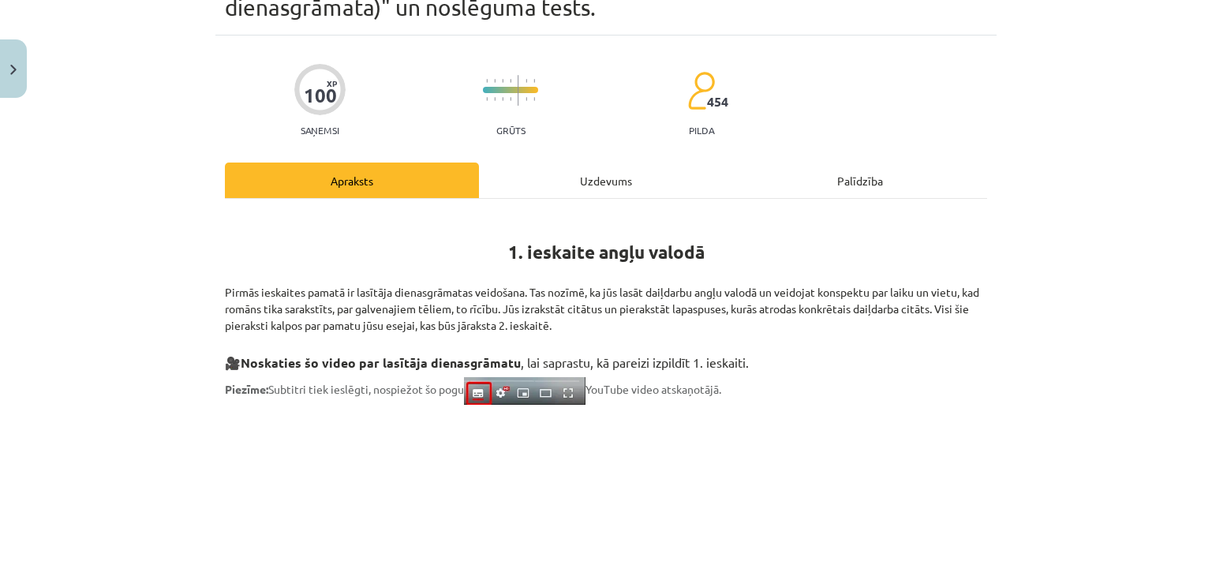
click at [618, 180] on div "Uzdevums" at bounding box center [606, 181] width 254 height 36
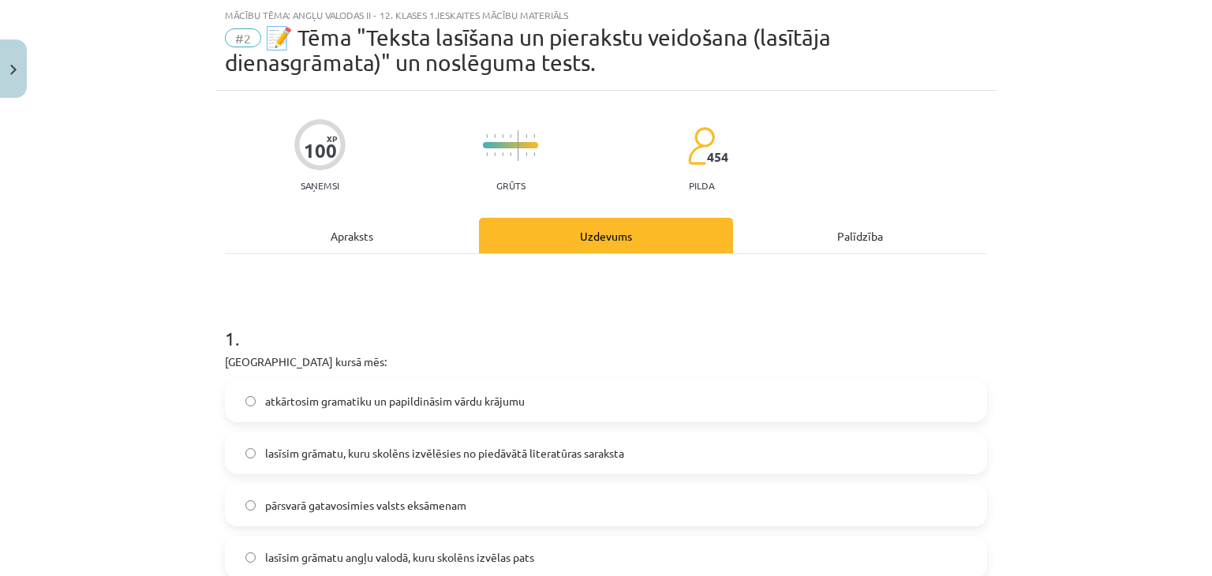
scroll to position [268, 0]
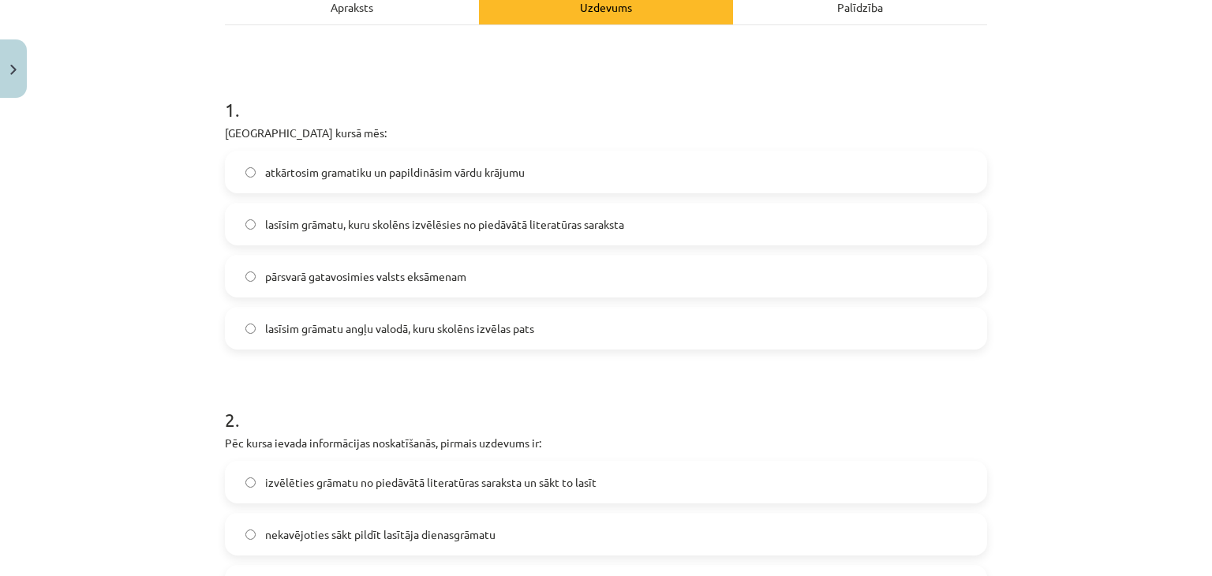
click at [427, 229] on span "lasīsim grāmatu, kuru skolēns izvēlēsies no piedāvātā literatūras saraksta" at bounding box center [444, 224] width 359 height 17
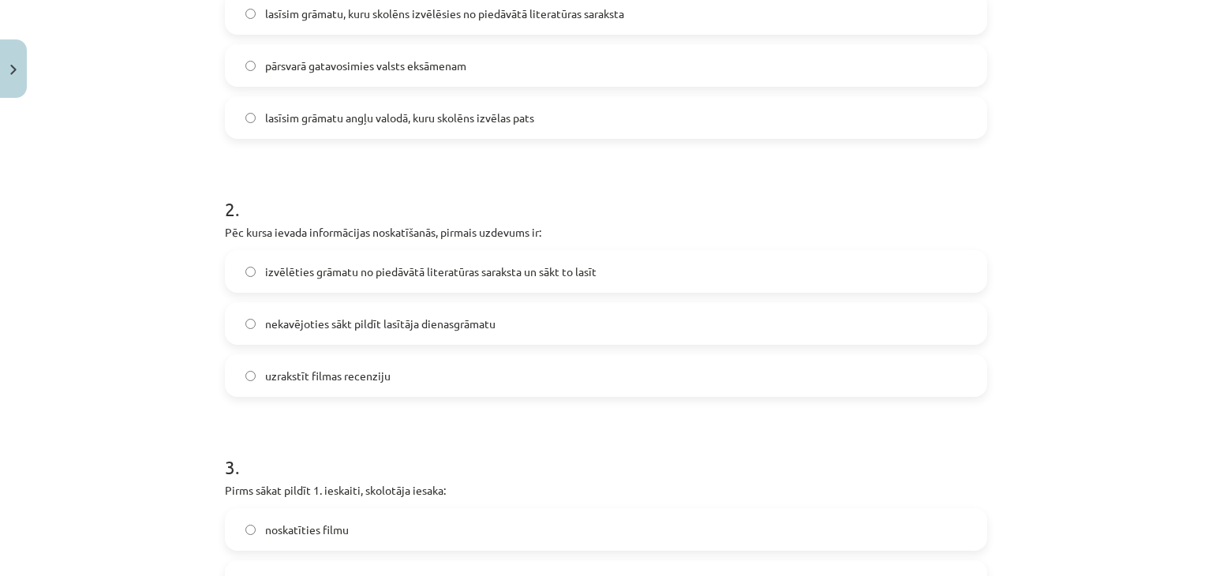
scroll to position [478, 0]
click at [388, 269] on span "izvēlēties grāmatu no piedāvātā literatūras saraksta un sākt to lasīt" at bounding box center [430, 272] width 331 height 17
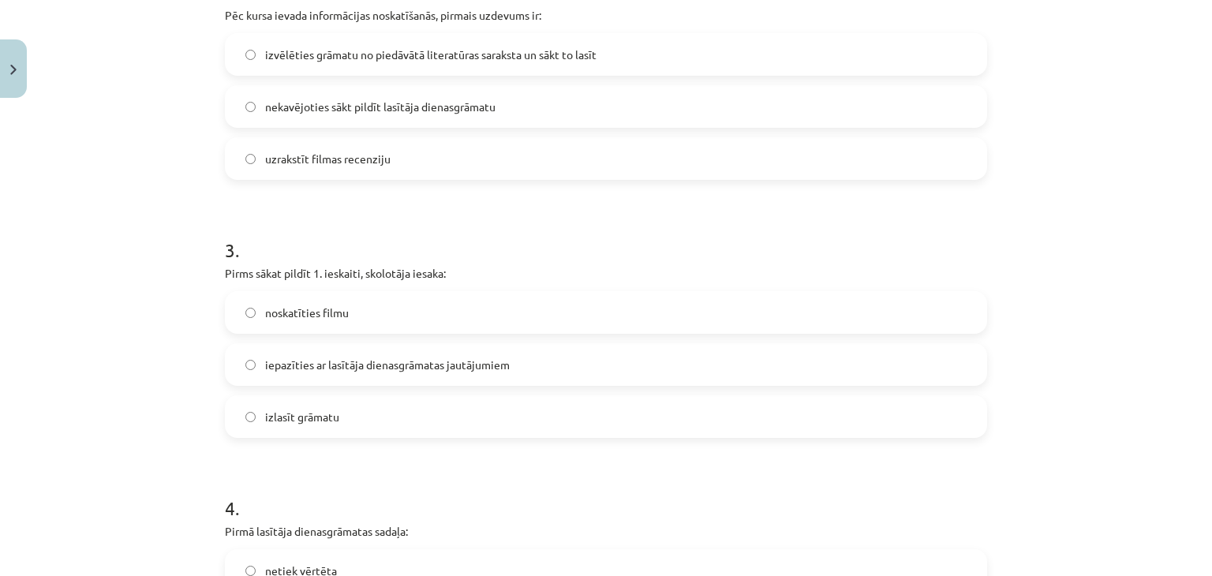
click at [347, 362] on span "iepazīties ar lasītāja dienasgrāmatas jautājumiem" at bounding box center [387, 365] width 245 height 17
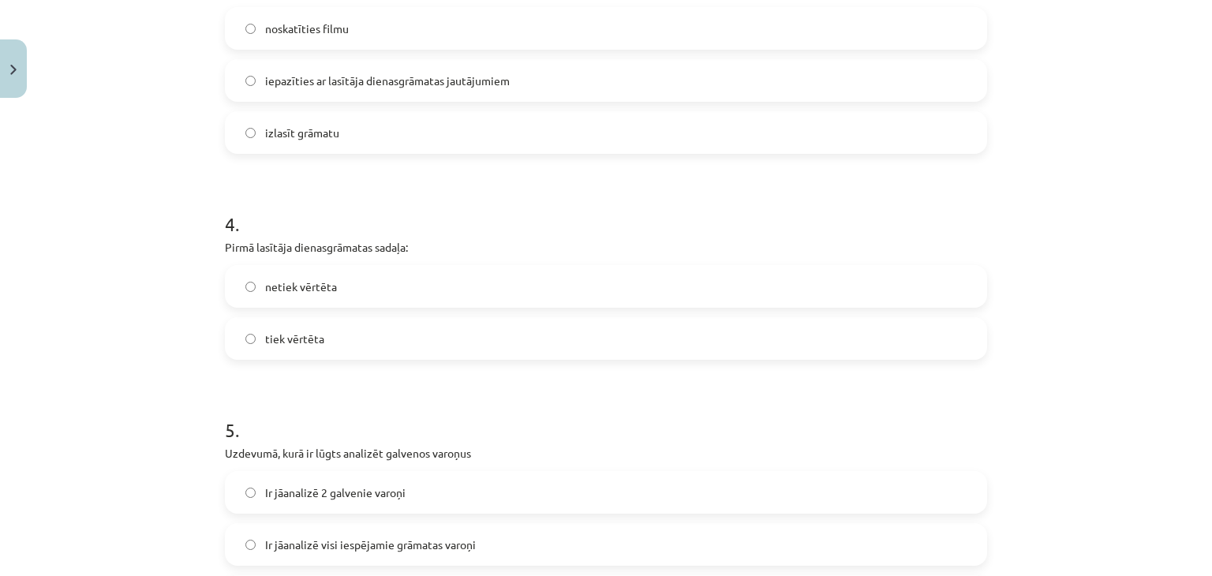
scroll to position [981, 0]
click at [337, 326] on label "tiek vērtēta" at bounding box center [605, 336] width 759 height 39
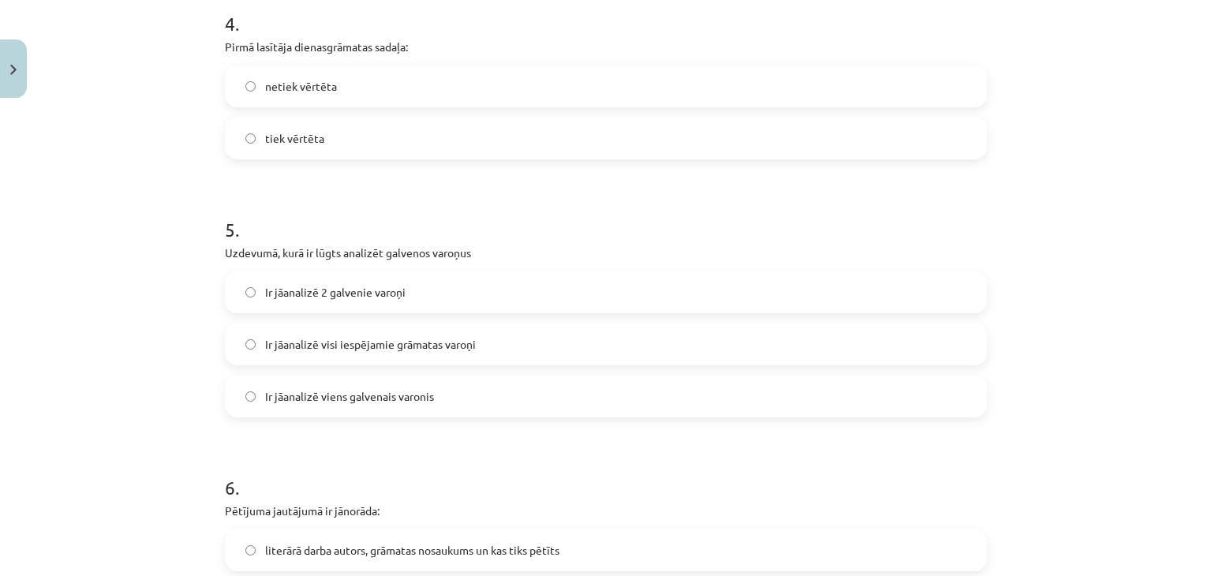
scroll to position [1186, 0]
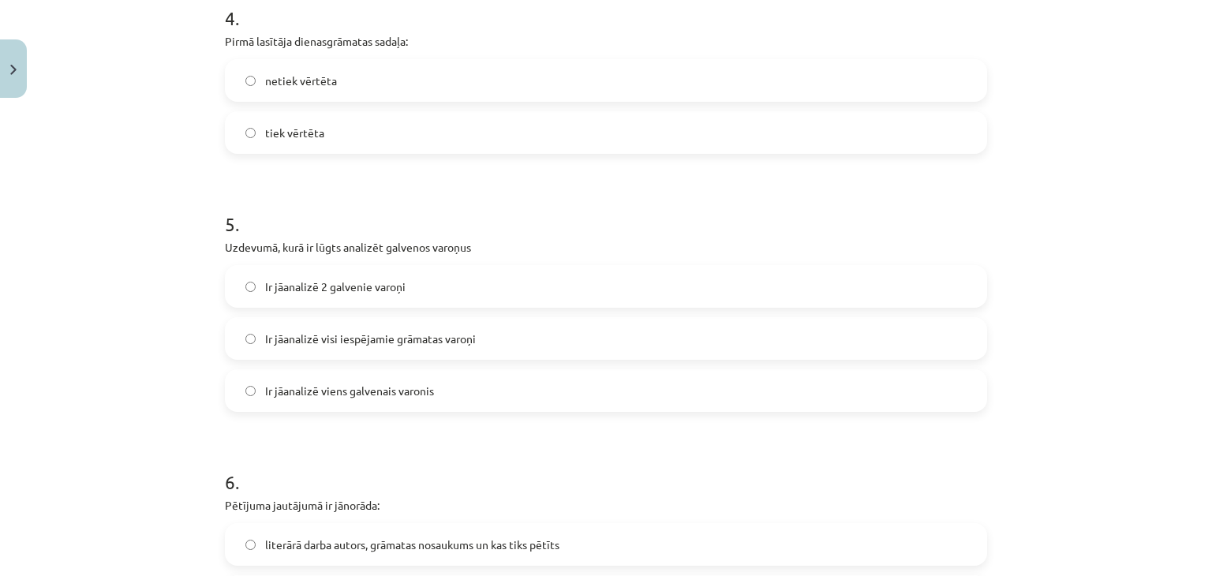
click at [319, 298] on label "Ir jāanalizē 2 galvenie varoņi" at bounding box center [605, 286] width 759 height 39
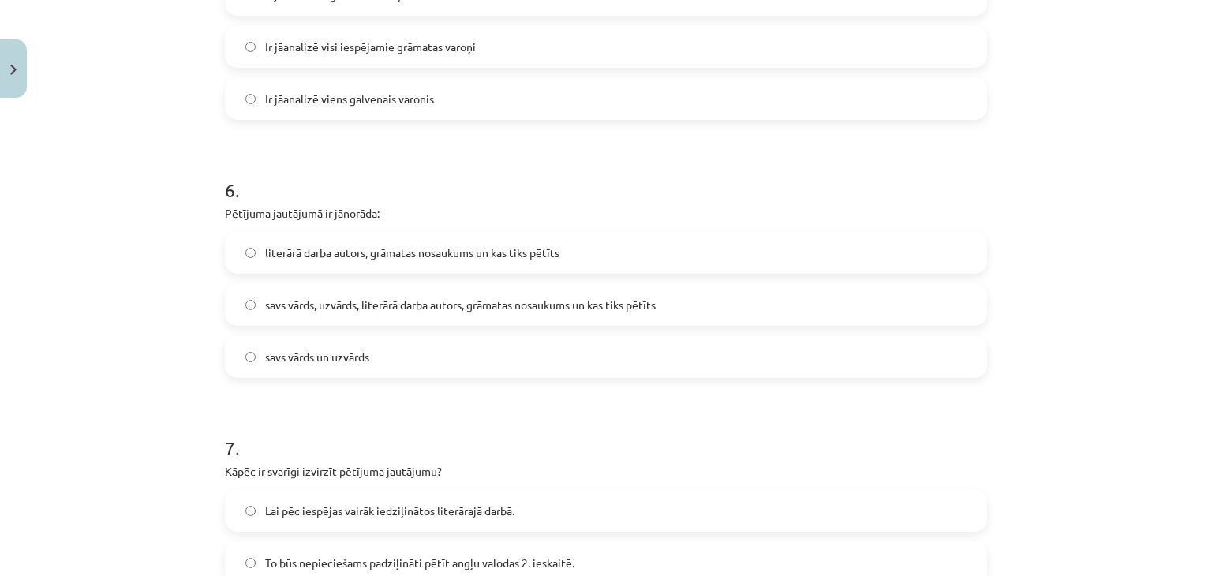
scroll to position [1485, 0]
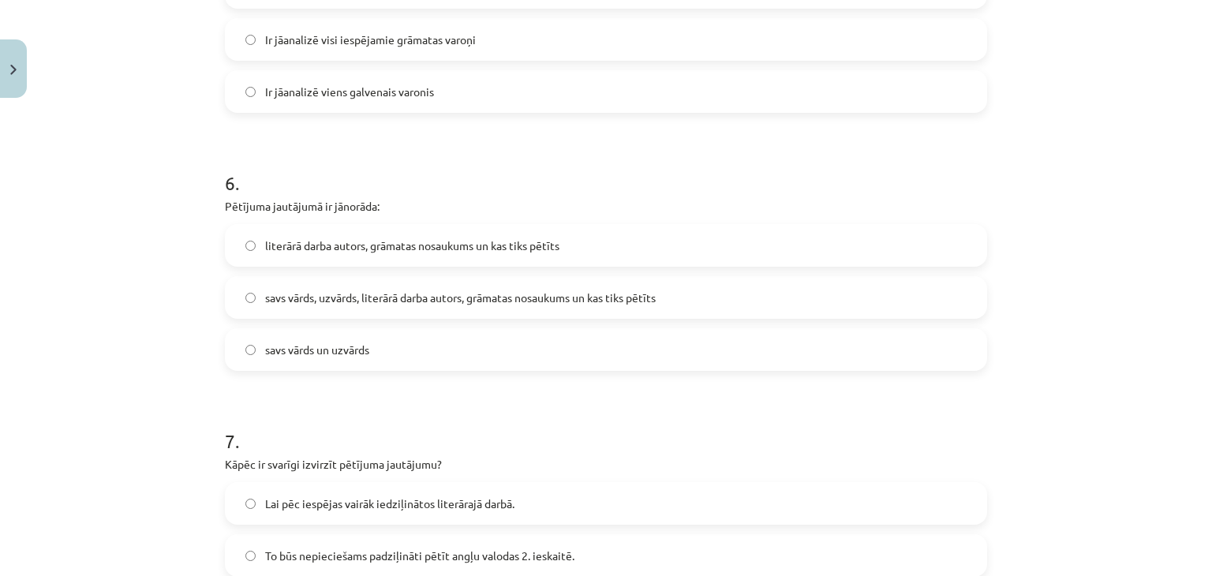
click at [405, 245] on span "literārā darba autors, grāmatas nosaukums un kas tiks pētīts" at bounding box center [412, 245] width 294 height 17
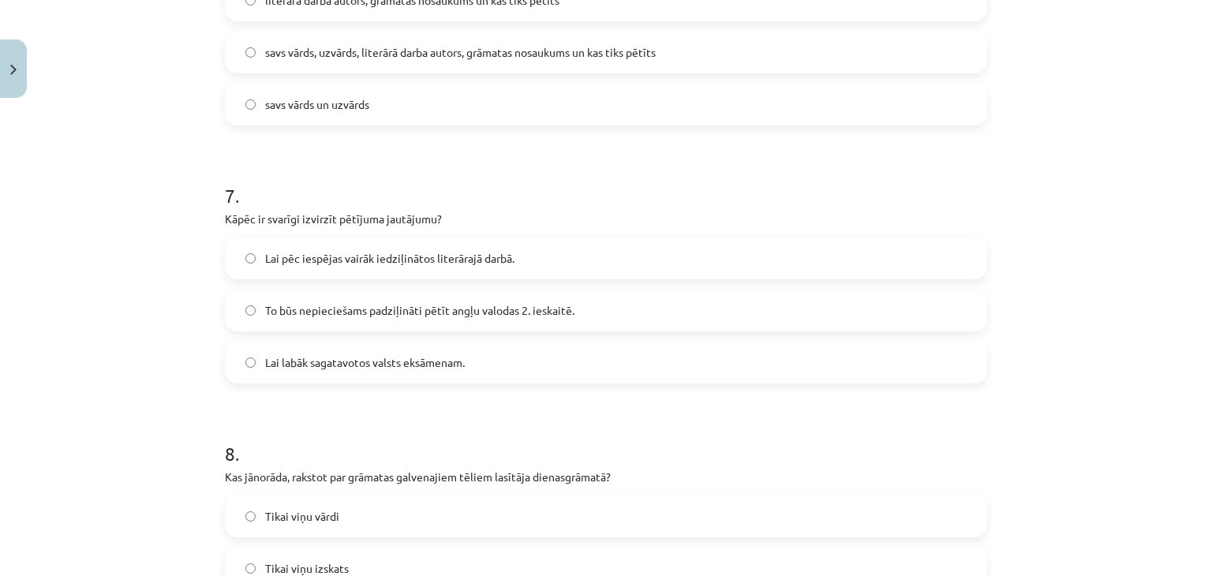
scroll to position [1763, 0]
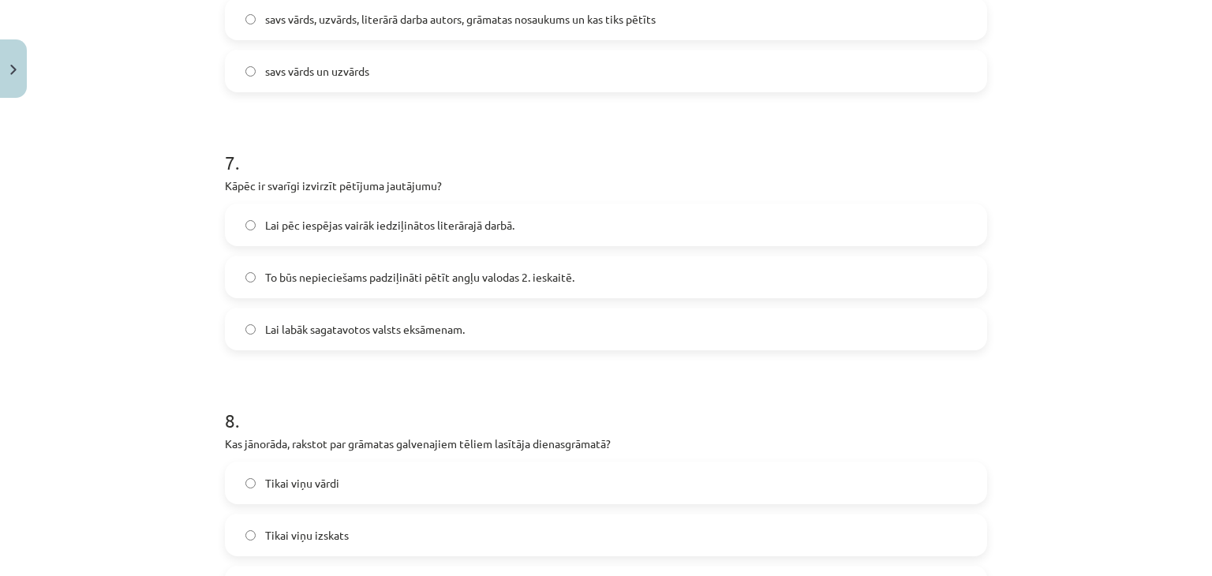
drag, startPoint x: 450, startPoint y: 286, endPoint x: 391, endPoint y: 291, distance: 59.4
click at [391, 291] on label "To būs nepieciešams padziļināti pētīt angļu valodas 2. ieskaitē." at bounding box center [605, 276] width 759 height 39
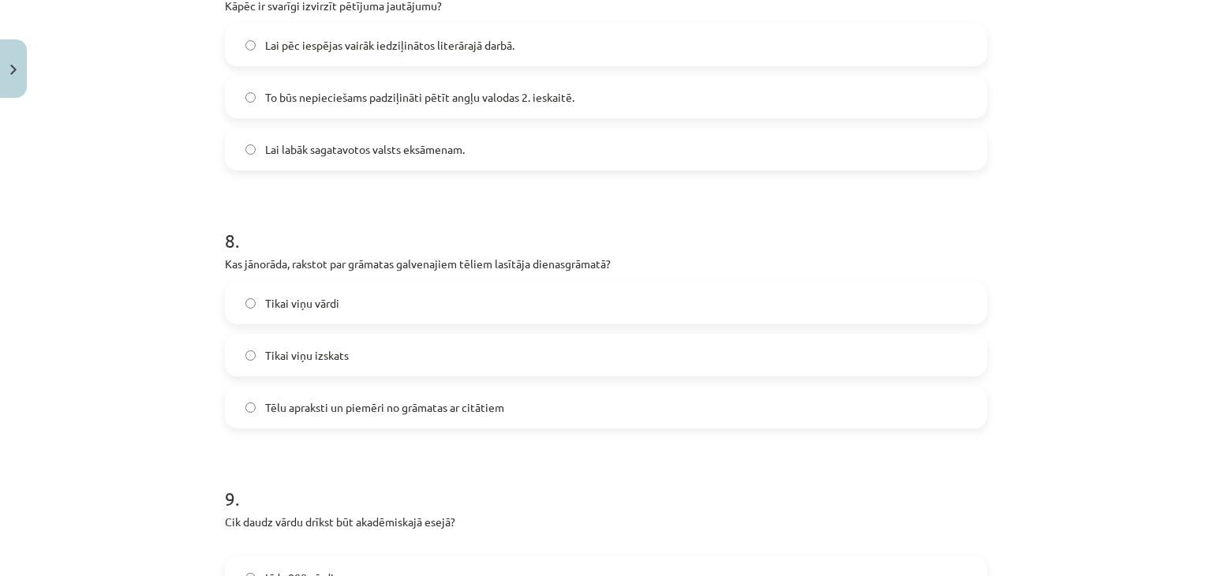
scroll to position [1973, 0]
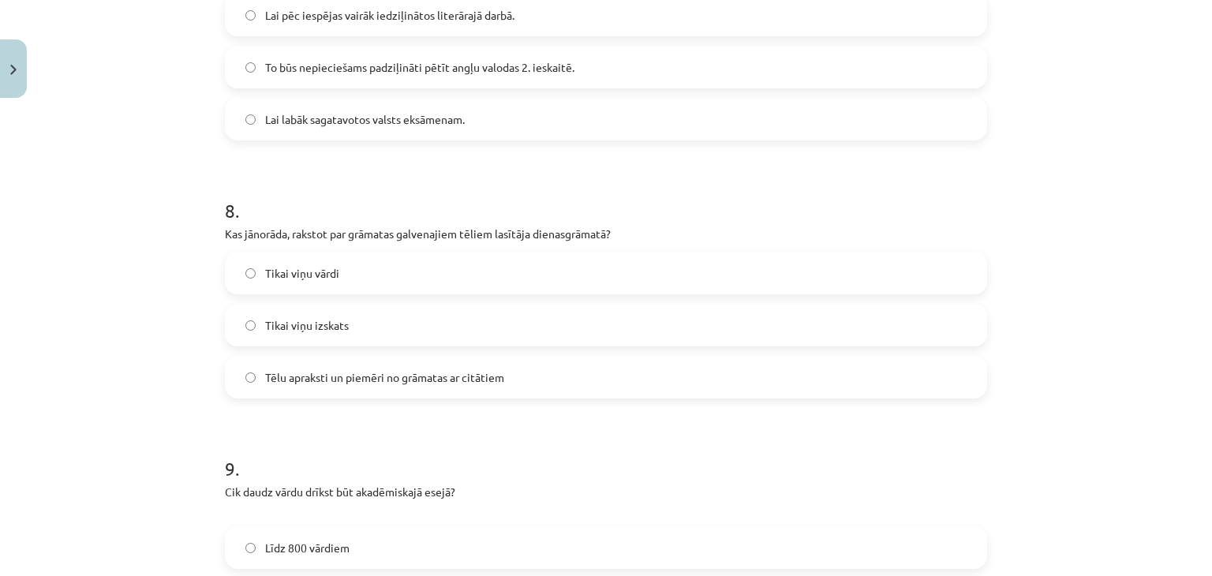
click at [330, 386] on label "Tēlu apraksti un piemēri no grāmatas ar citātiem" at bounding box center [605, 376] width 759 height 39
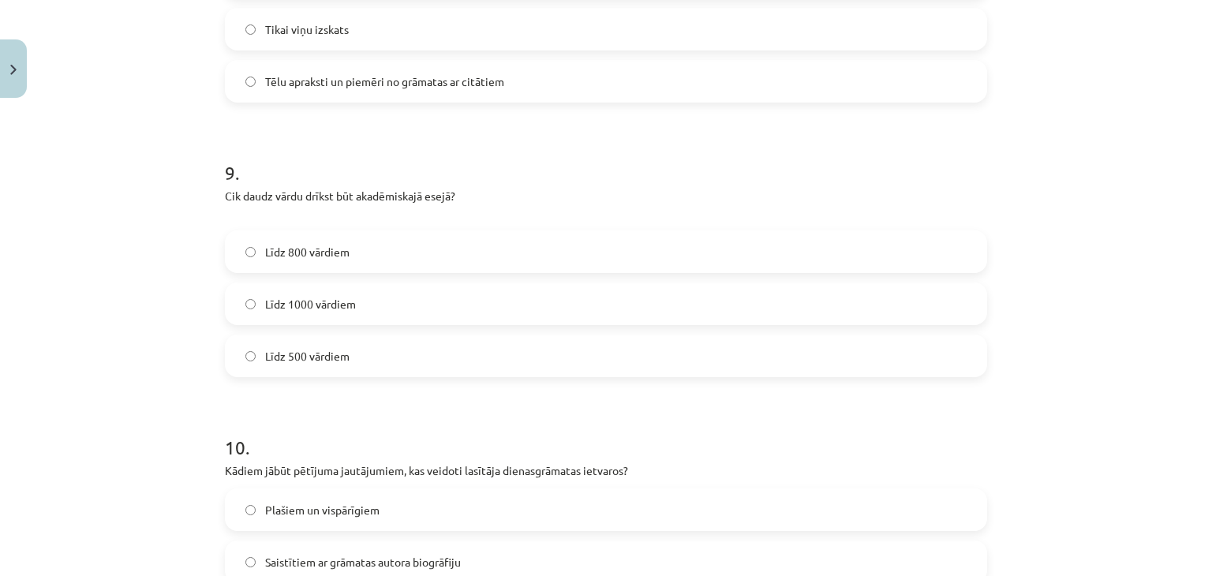
scroll to position [2291, 0]
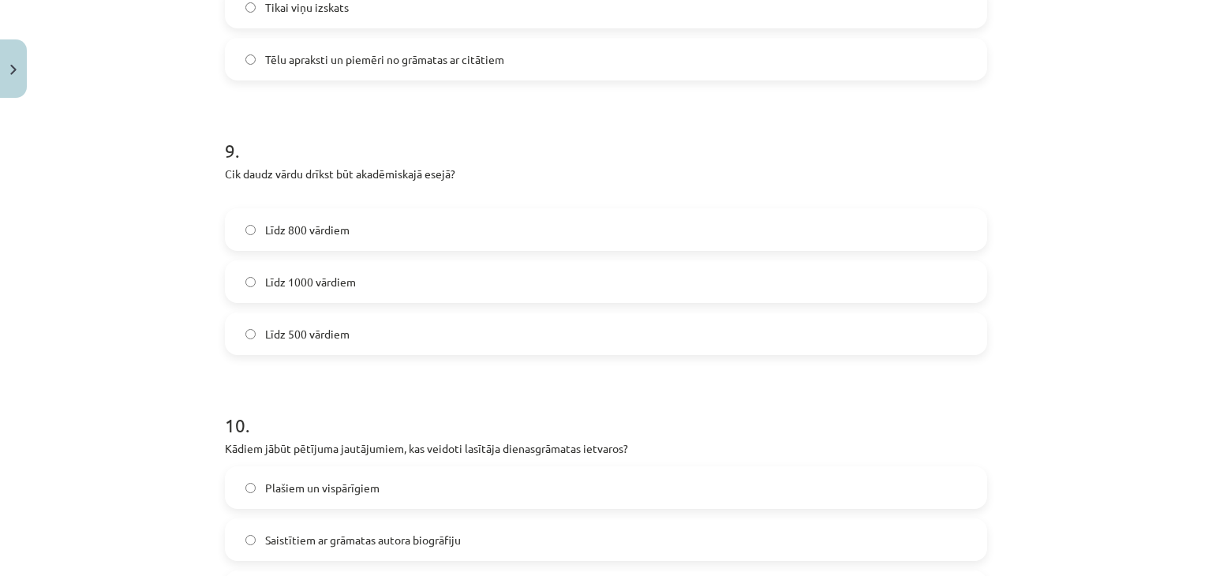
click at [287, 271] on label "Līdz 1000 vārdiem" at bounding box center [605, 281] width 759 height 39
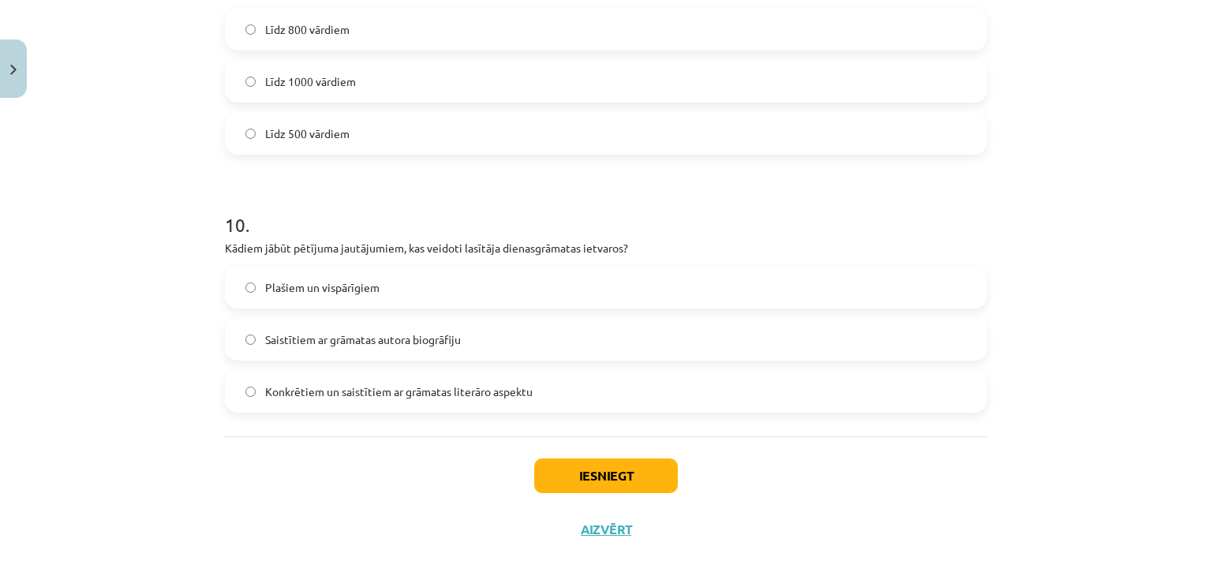
scroll to position [2511, 0]
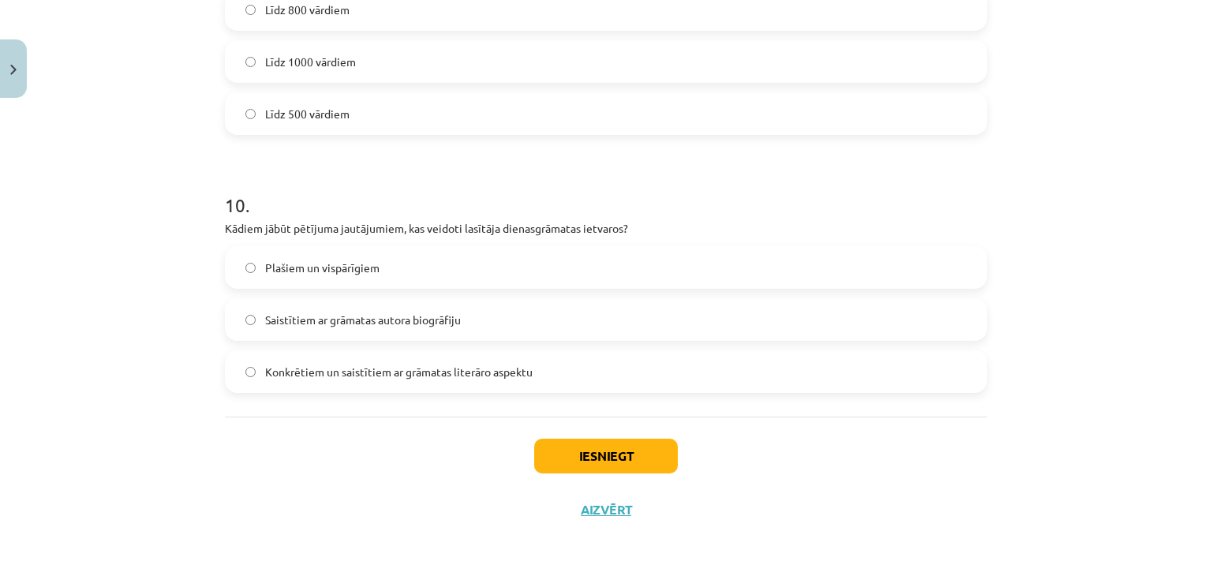
click at [477, 372] on span "Konkrētiem un saistītiem ar grāmatas literāro aspektu" at bounding box center [398, 372] width 267 height 17
click at [544, 446] on button "Iesniegt" at bounding box center [606, 456] width 144 height 35
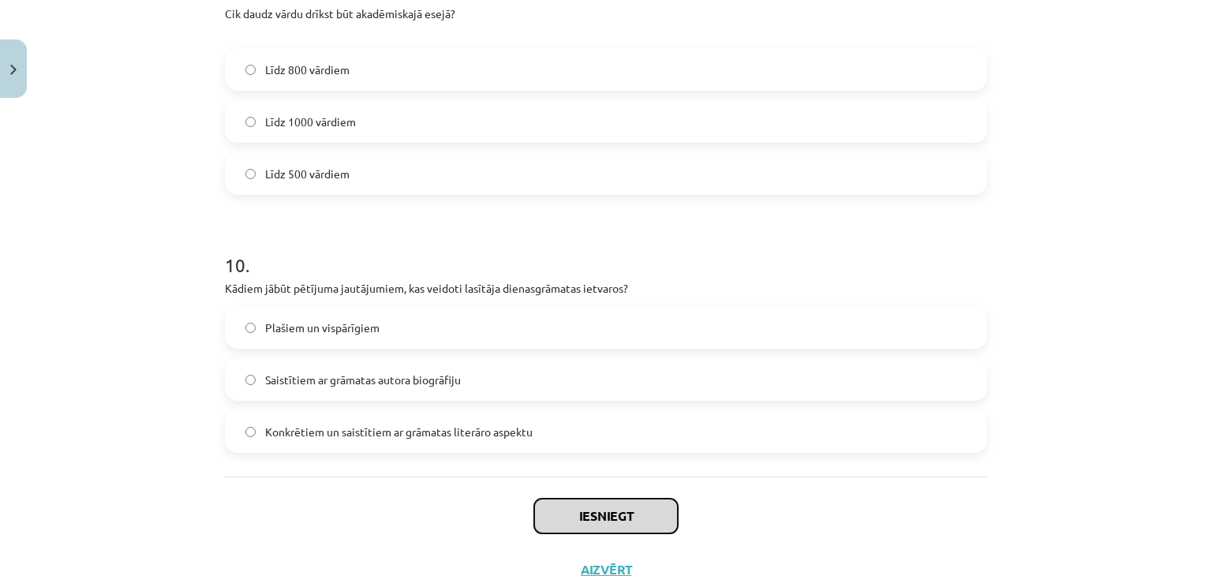
scroll to position [2485, 0]
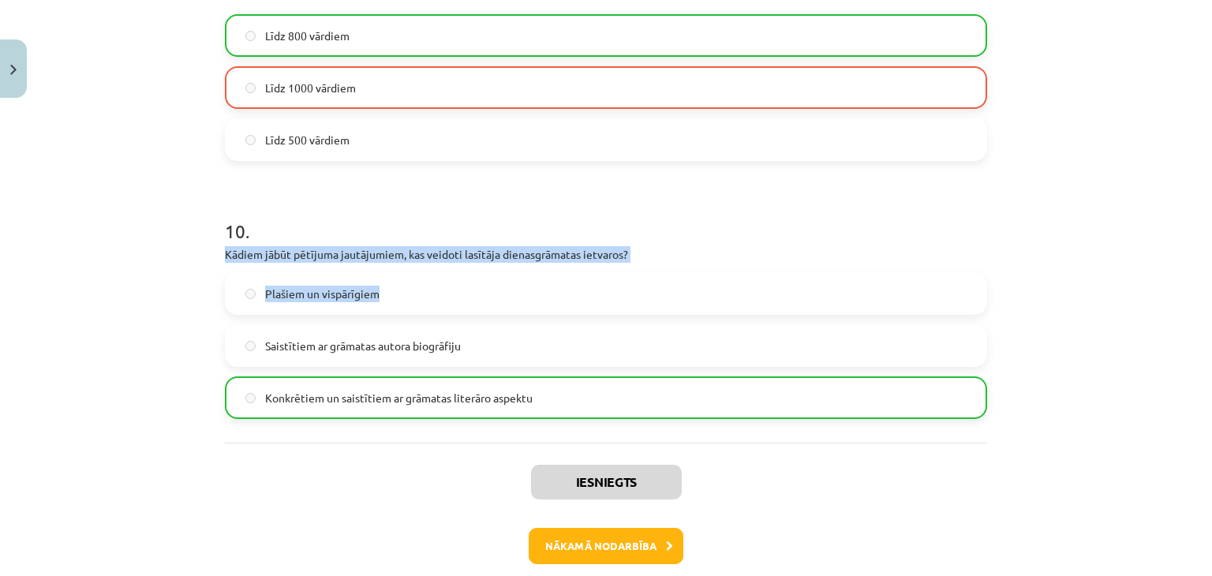
drag, startPoint x: 518, startPoint y: 300, endPoint x: 524, endPoint y: 219, distance: 80.7
click at [524, 219] on div "10 . Kādiem jābūt pētījuma jautājumiem, kas veidoti lasītāja dienasgrāmatas iet…" at bounding box center [606, 306] width 762 height 226
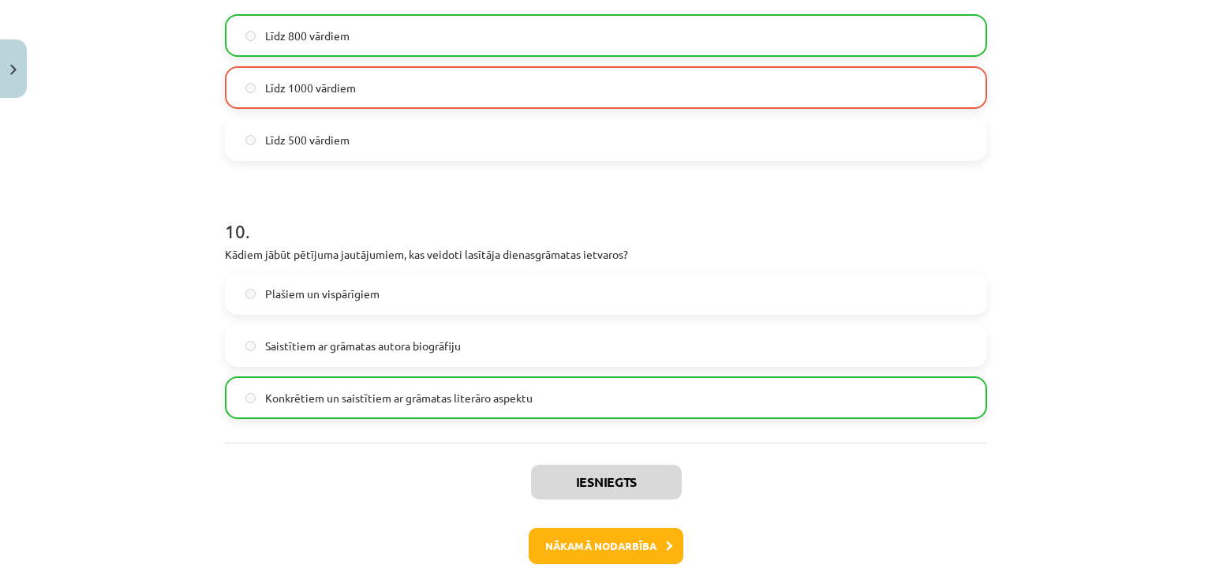
drag, startPoint x: 319, startPoint y: 161, endPoint x: 174, endPoint y: 223, distance: 158.0
click at [174, 223] on div "Mācību tēma: Angļu valodas ii - 12. klases 1.ieskaites mācību materiāls #2 📝 Tē…" at bounding box center [606, 288] width 1212 height 576
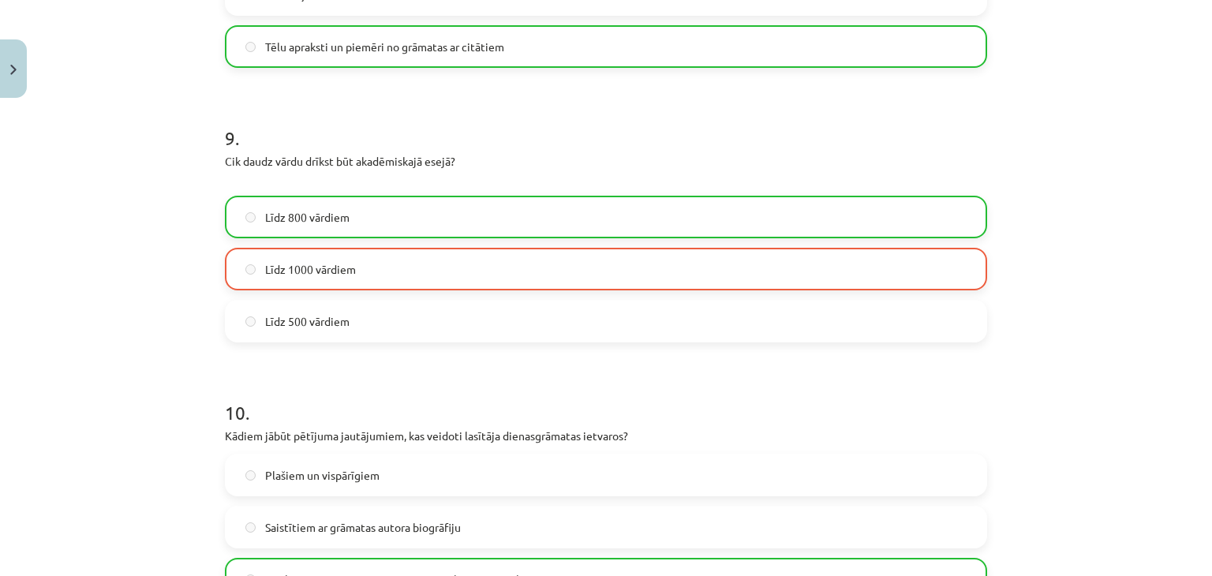
scroll to position [2560, 0]
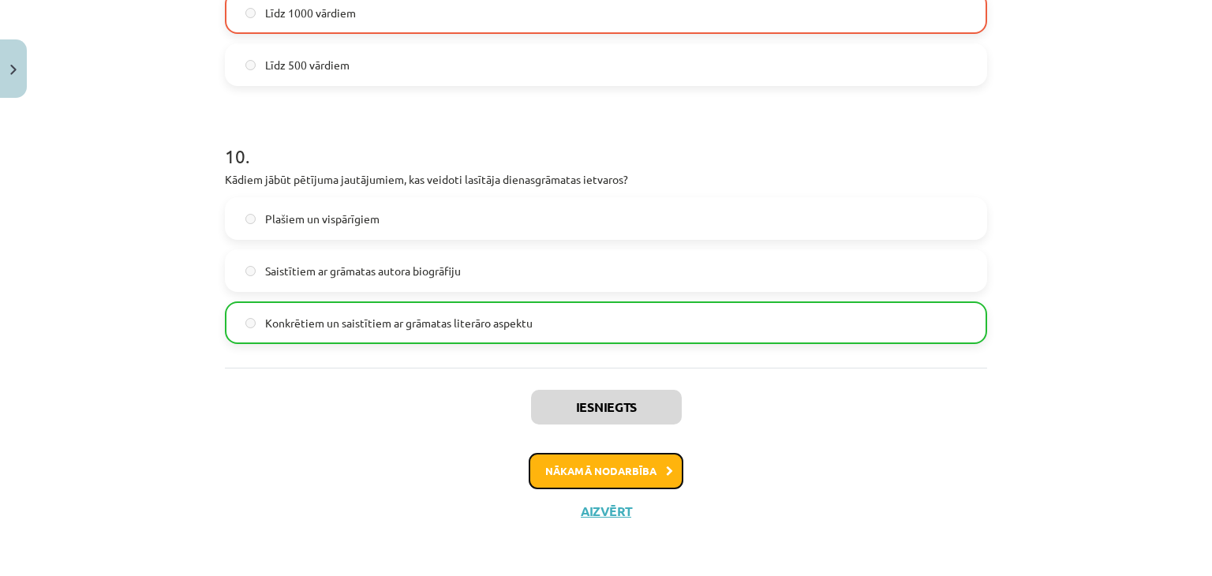
click at [565, 458] on button "Nākamā nodarbība" at bounding box center [606, 471] width 155 height 36
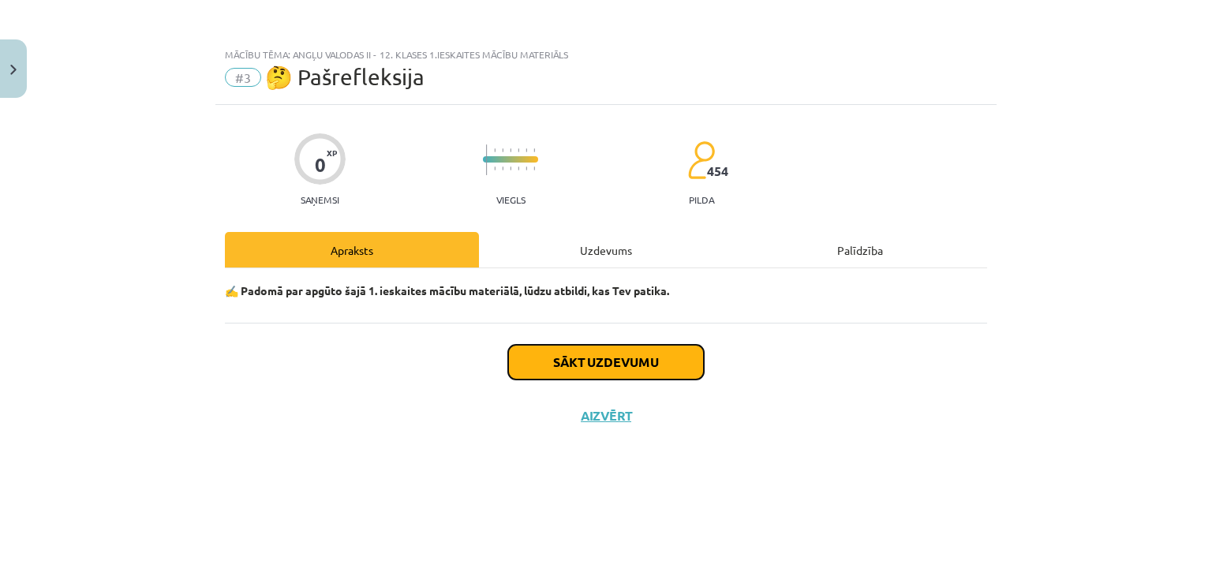
click at [570, 368] on button "Sākt uzdevumu" at bounding box center [606, 362] width 196 height 35
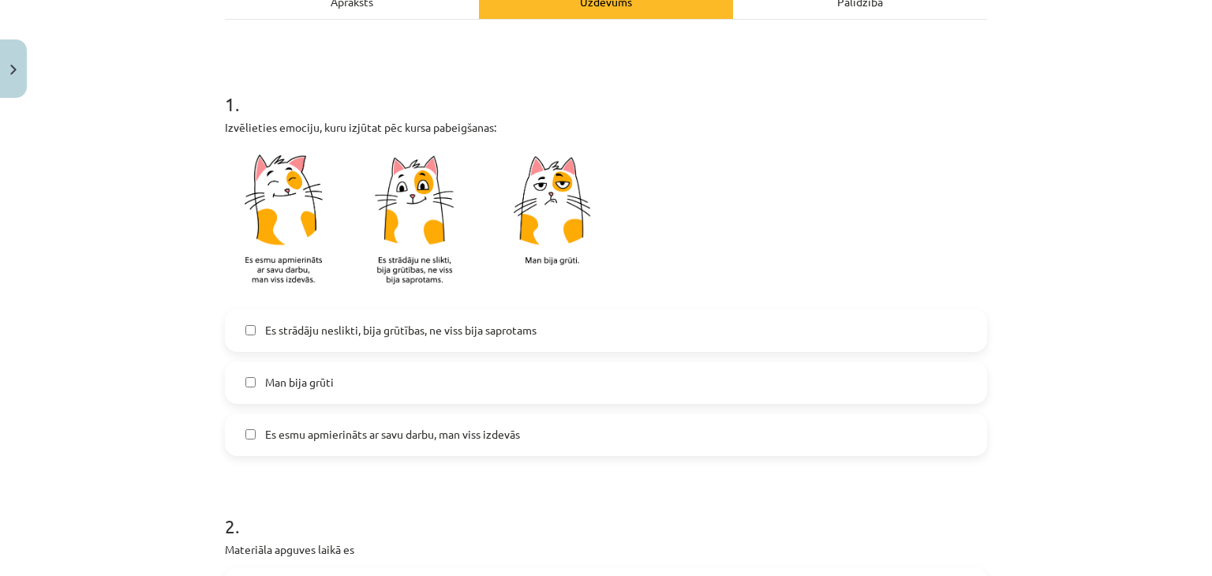
scroll to position [251, 0]
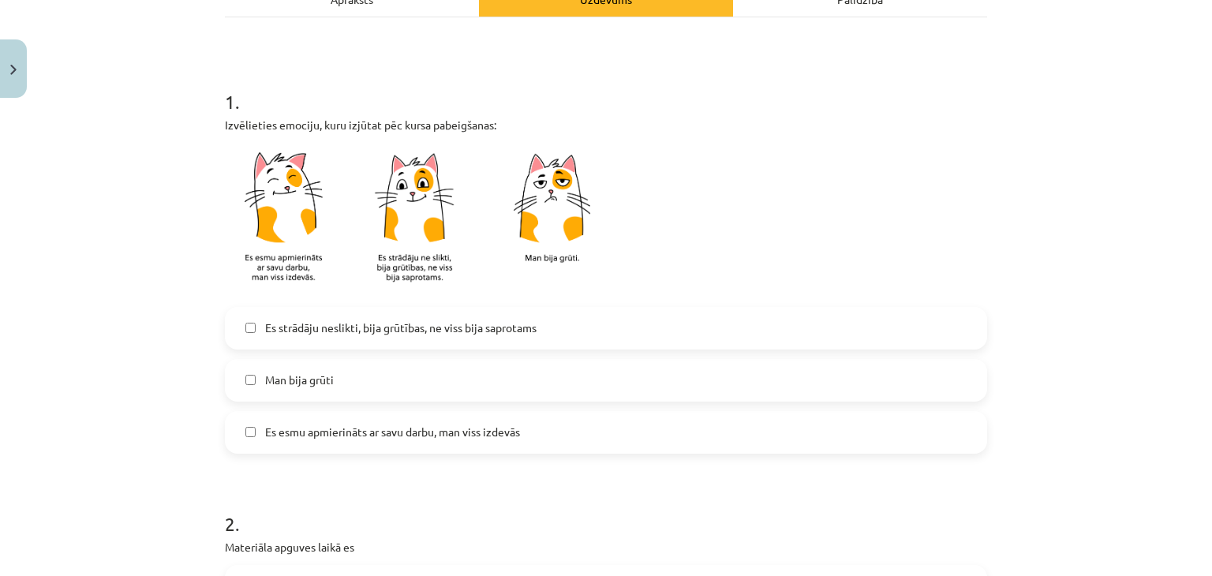
click at [435, 436] on span "Es esmu apmierināts ar savu darbu, man viss izdevās" at bounding box center [392, 432] width 255 height 17
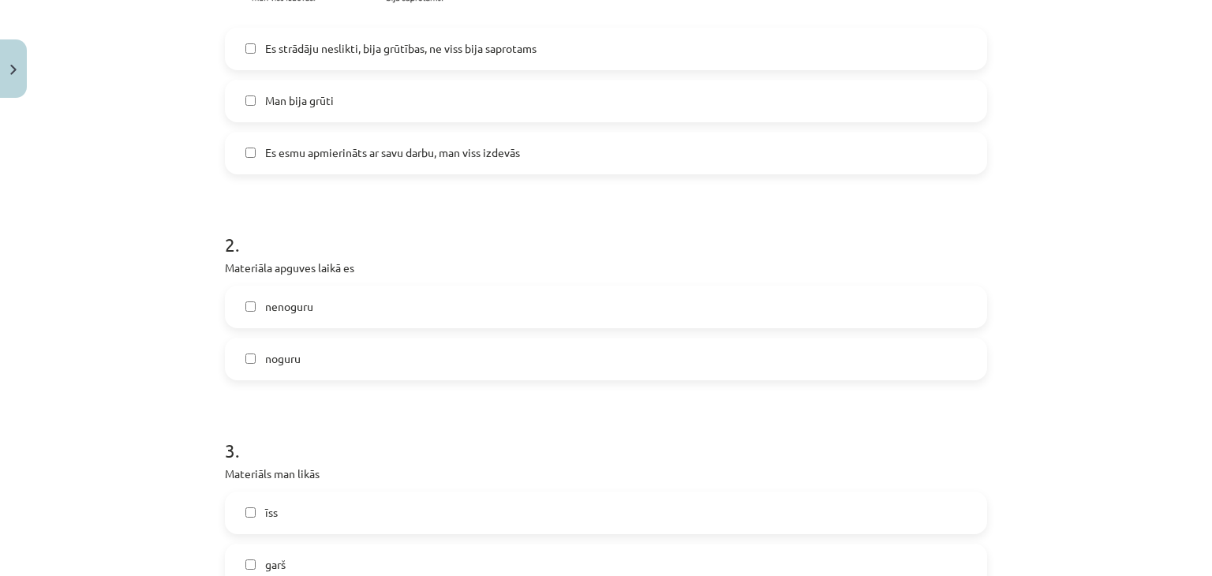
scroll to position [532, 0]
click at [303, 350] on label "noguru" at bounding box center [605, 357] width 759 height 39
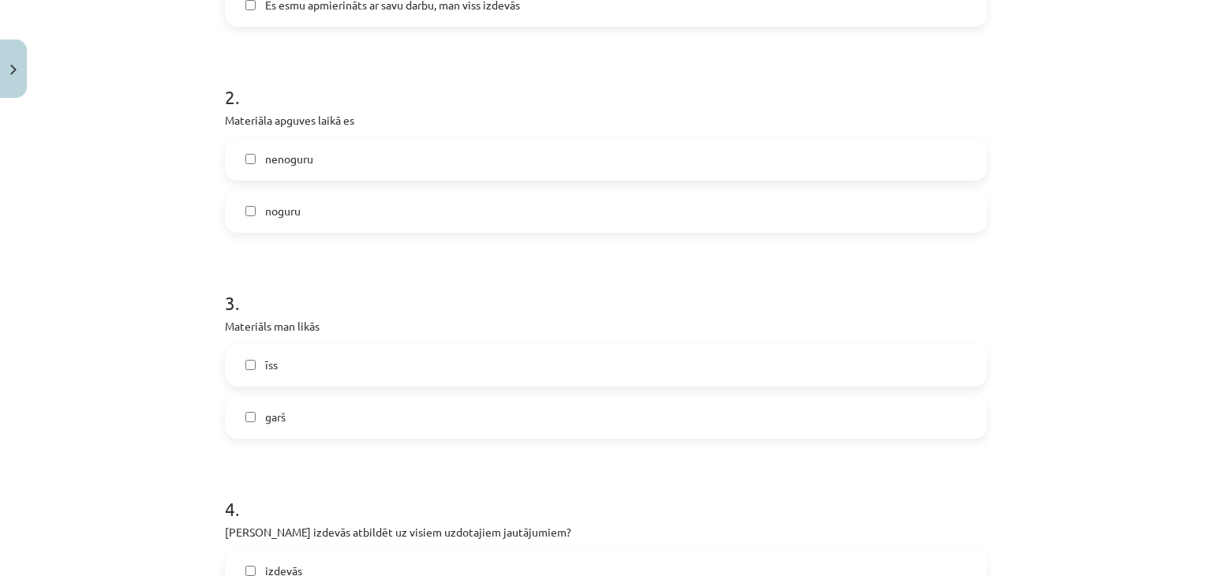
scroll to position [686, 0]
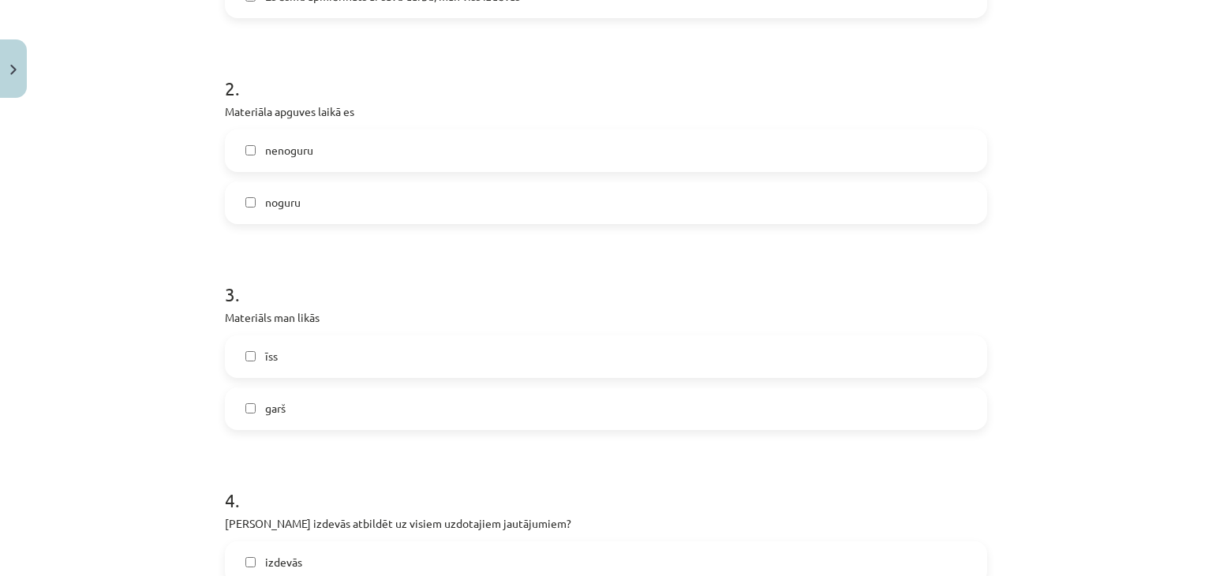
click at [417, 154] on label "nenoguru" at bounding box center [605, 150] width 759 height 39
click at [380, 211] on label "noguru" at bounding box center [605, 202] width 759 height 39
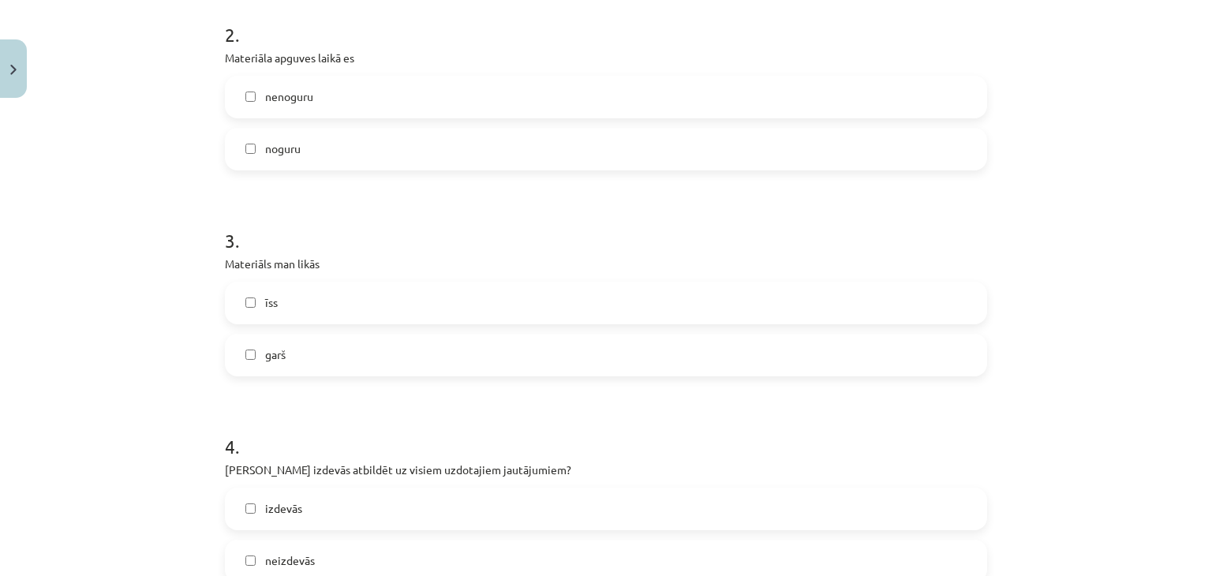
scroll to position [741, 0]
click at [350, 307] on label "īss" at bounding box center [605, 301] width 759 height 39
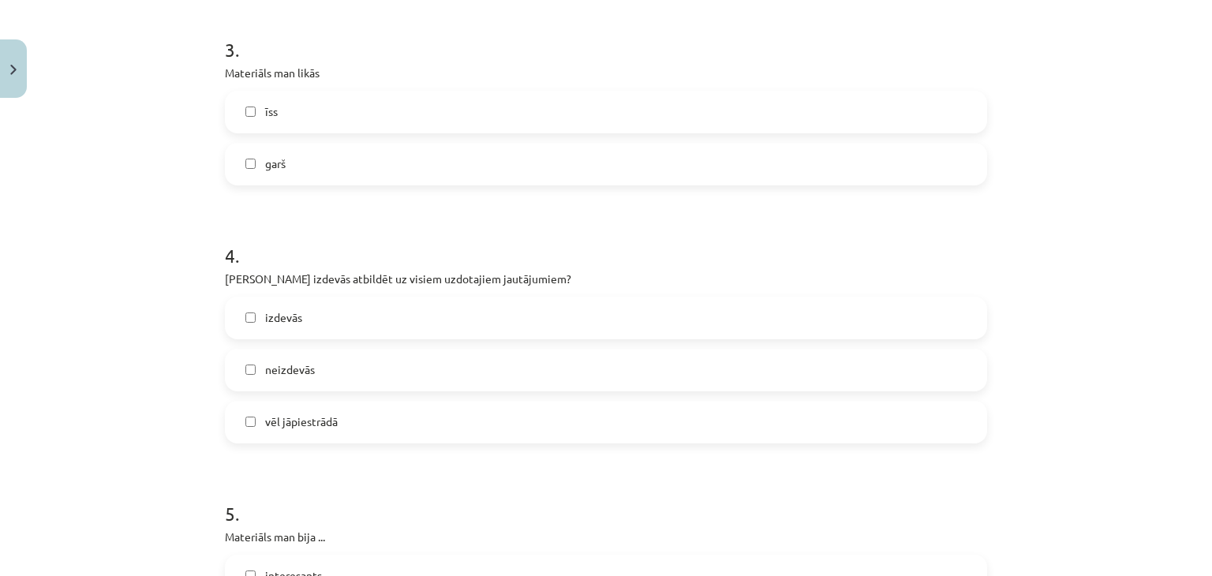
scroll to position [933, 0]
click at [328, 327] on label "izdevās" at bounding box center [605, 316] width 759 height 39
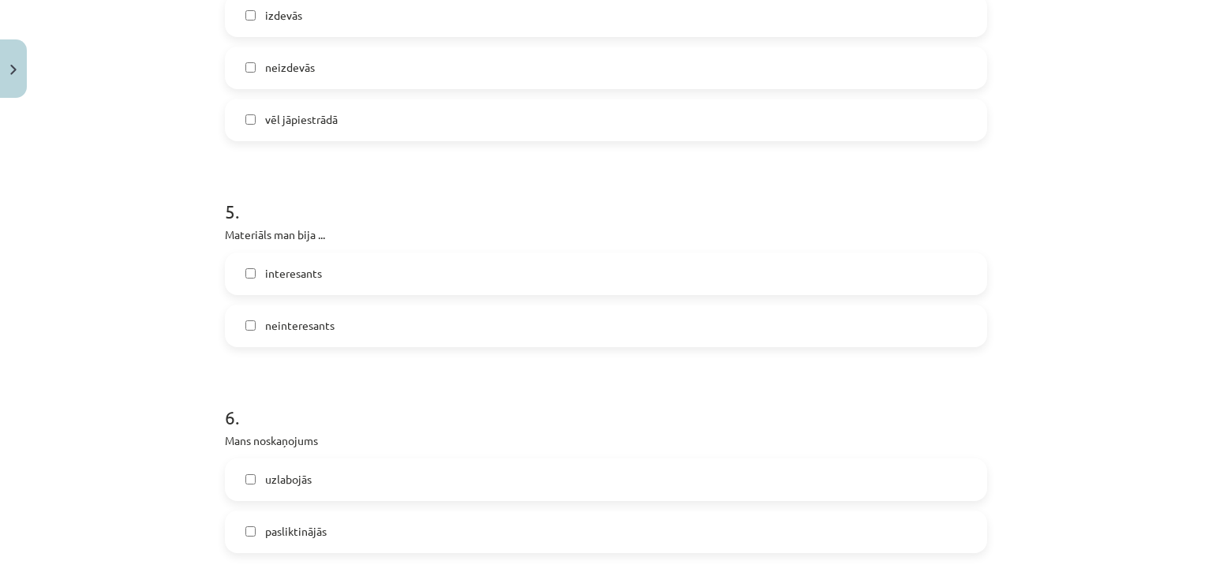
scroll to position [1234, 0]
click at [369, 267] on label "interesants" at bounding box center [605, 272] width 759 height 39
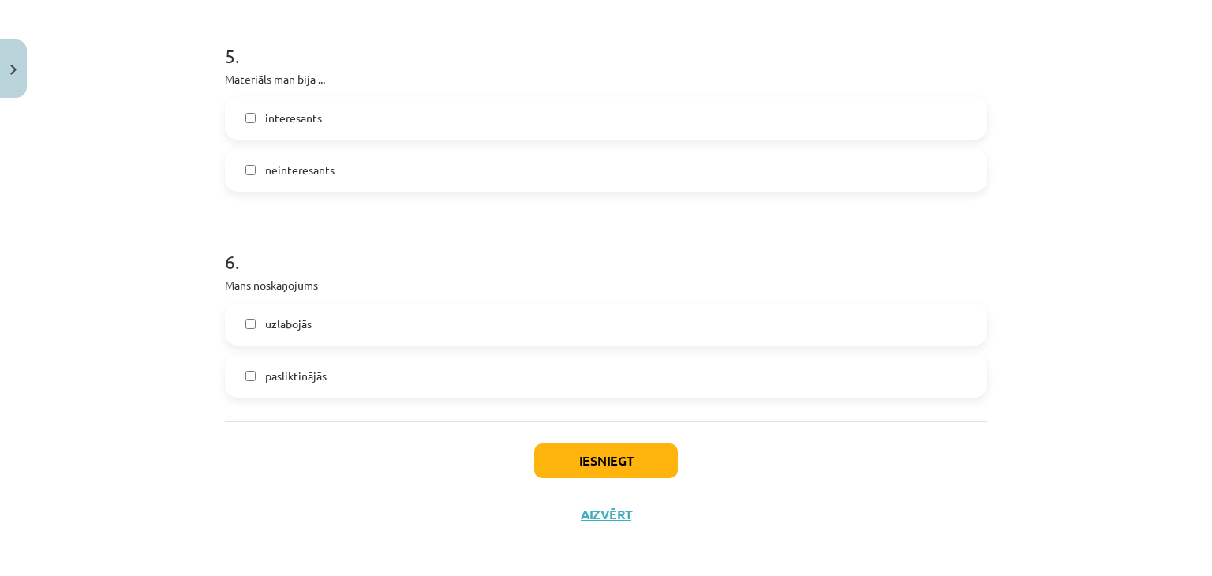
scroll to position [1393, 0]
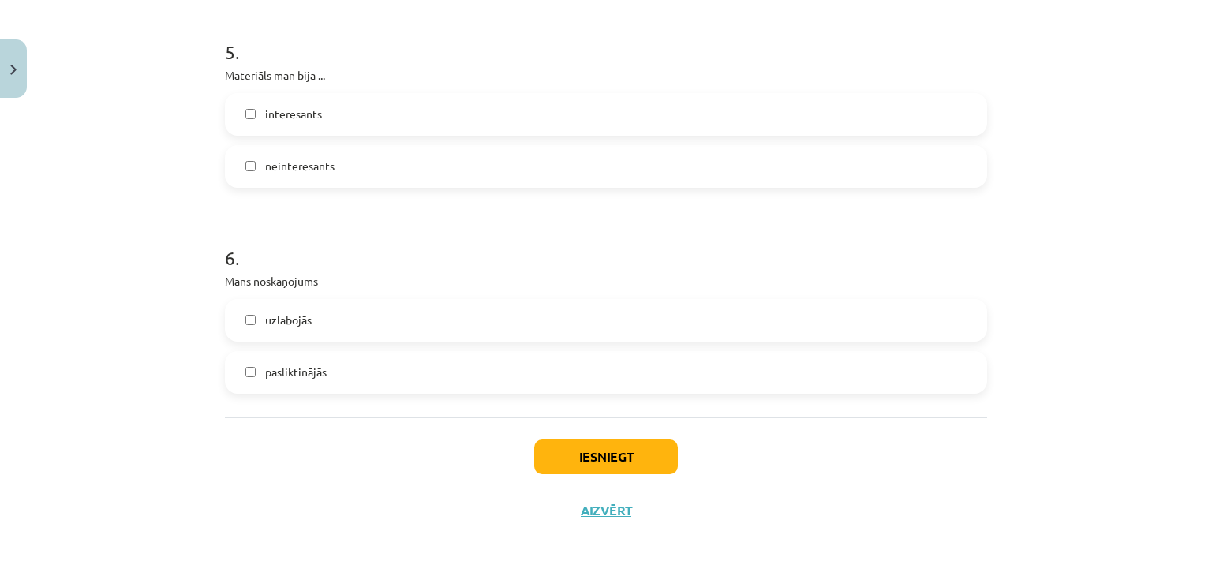
click at [338, 315] on label "uzlabojās" at bounding box center [605, 320] width 759 height 39
click at [551, 450] on button "Iesniegt" at bounding box center [606, 456] width 144 height 35
click at [535, 286] on p "Mans noskaņojums" at bounding box center [606, 281] width 762 height 17
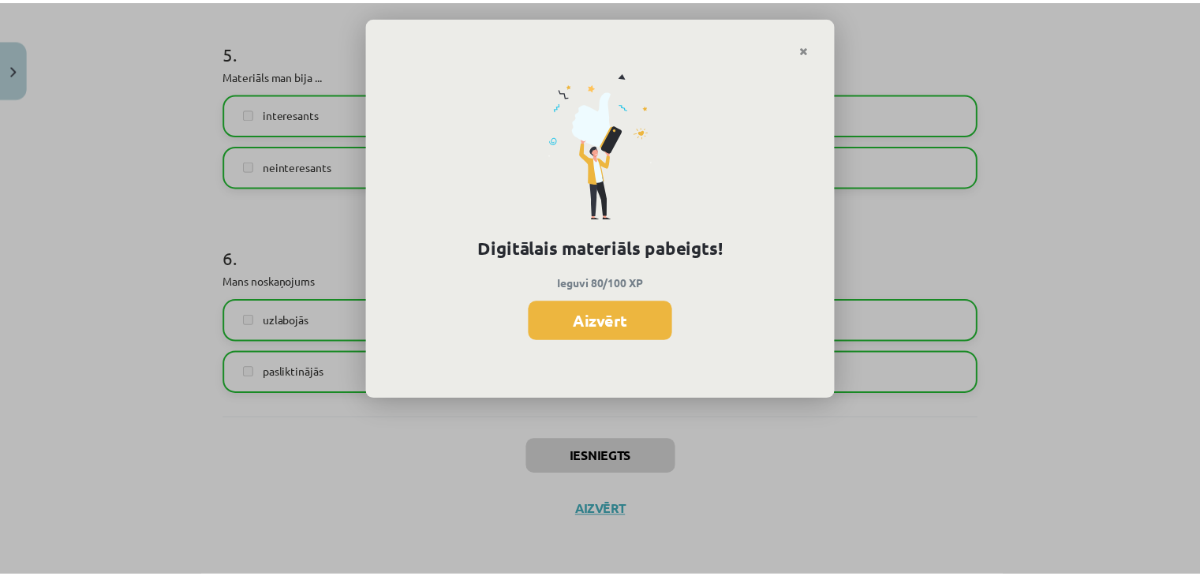
scroll to position [454, 0]
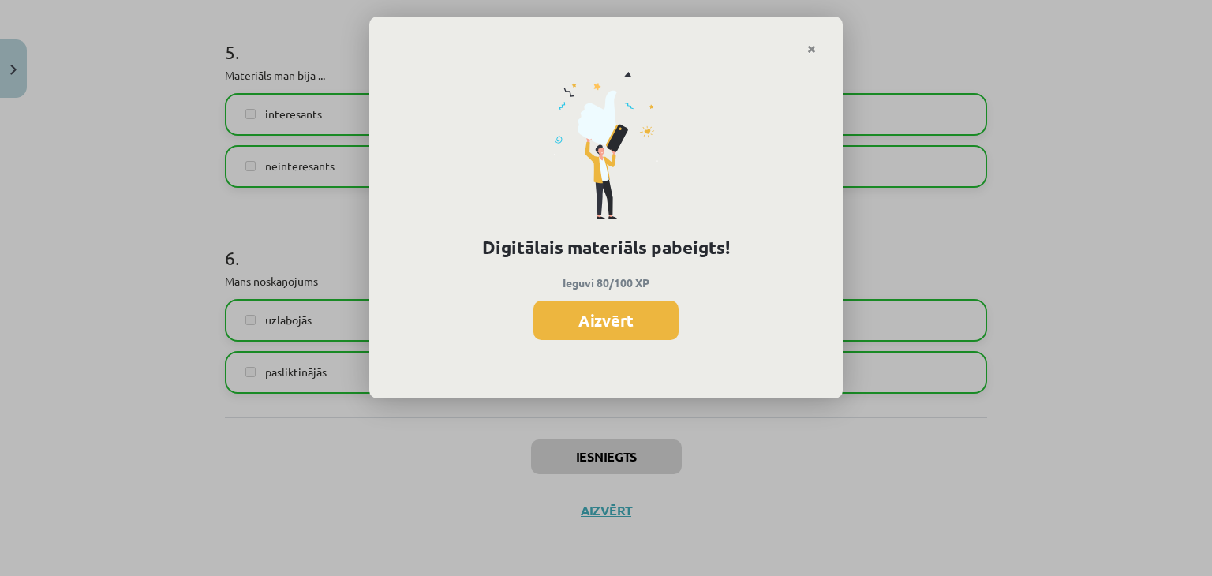
click at [587, 299] on div "Digitālais materiāls pabeigts! Ieguvi 80/100 XP Aizvērt" at bounding box center [605, 227] width 473 height 344
click at [562, 327] on button "Aizvērt" at bounding box center [605, 320] width 145 height 39
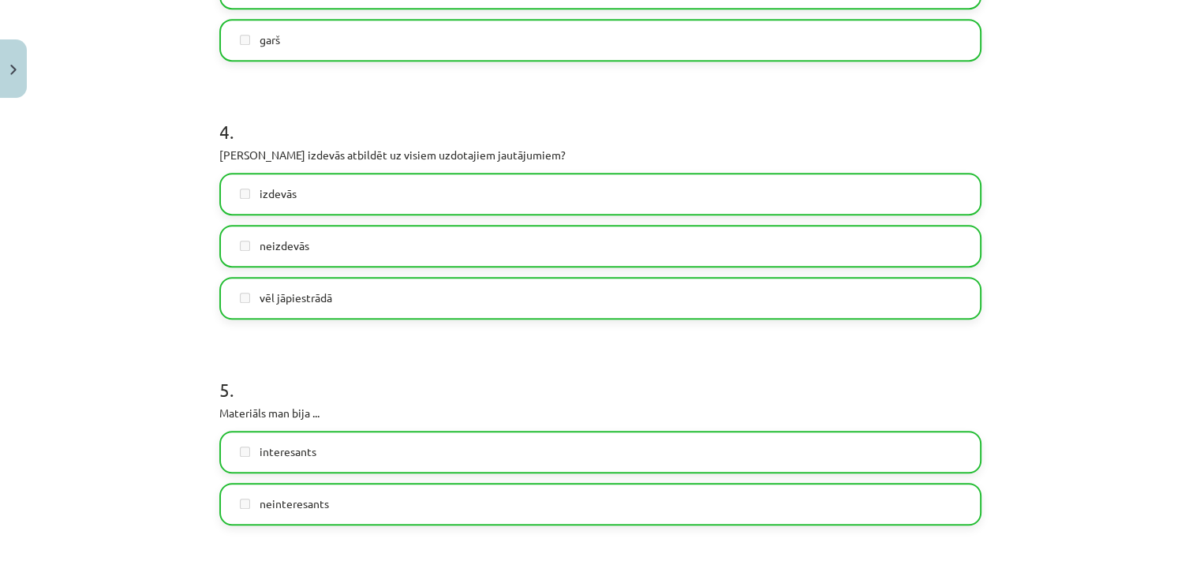
scroll to position [1393, 0]
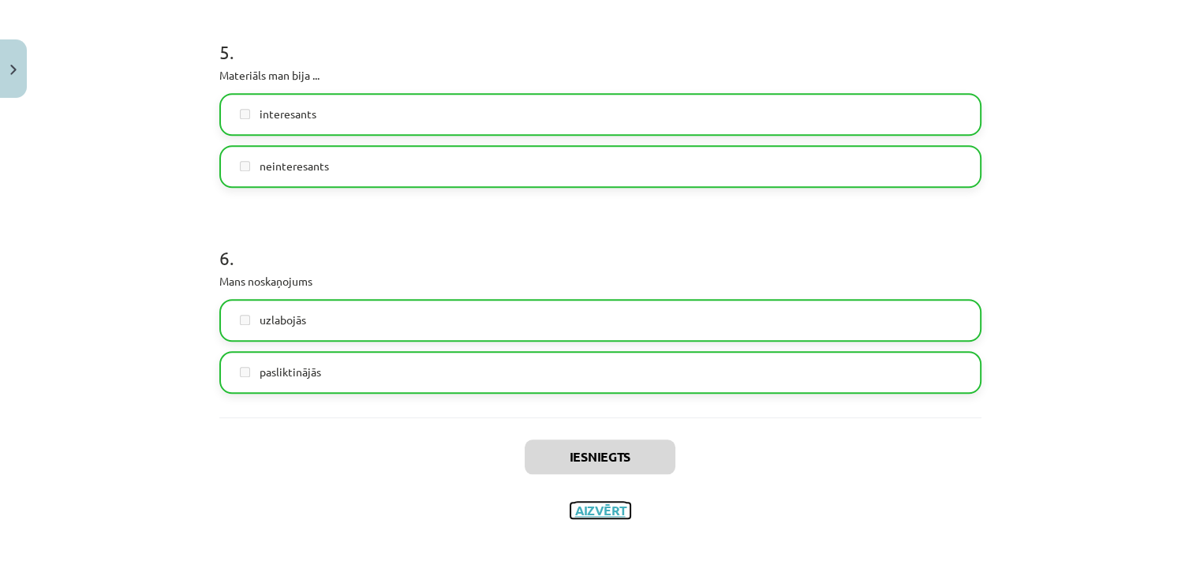
click at [612, 509] on button "Aizvērt" at bounding box center [600, 511] width 60 height 16
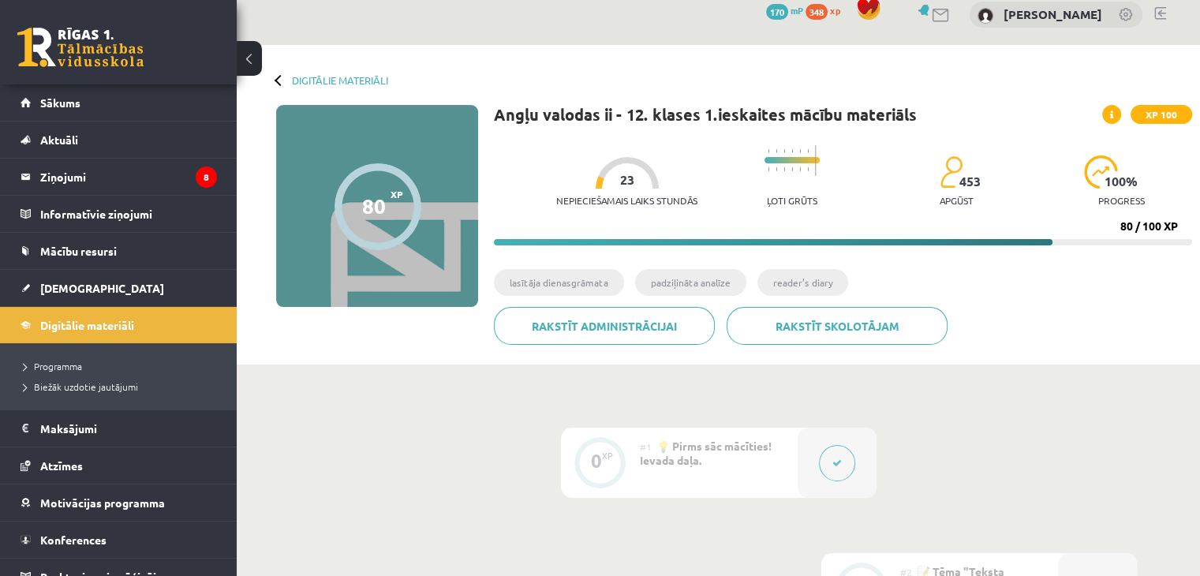
scroll to position [0, 0]
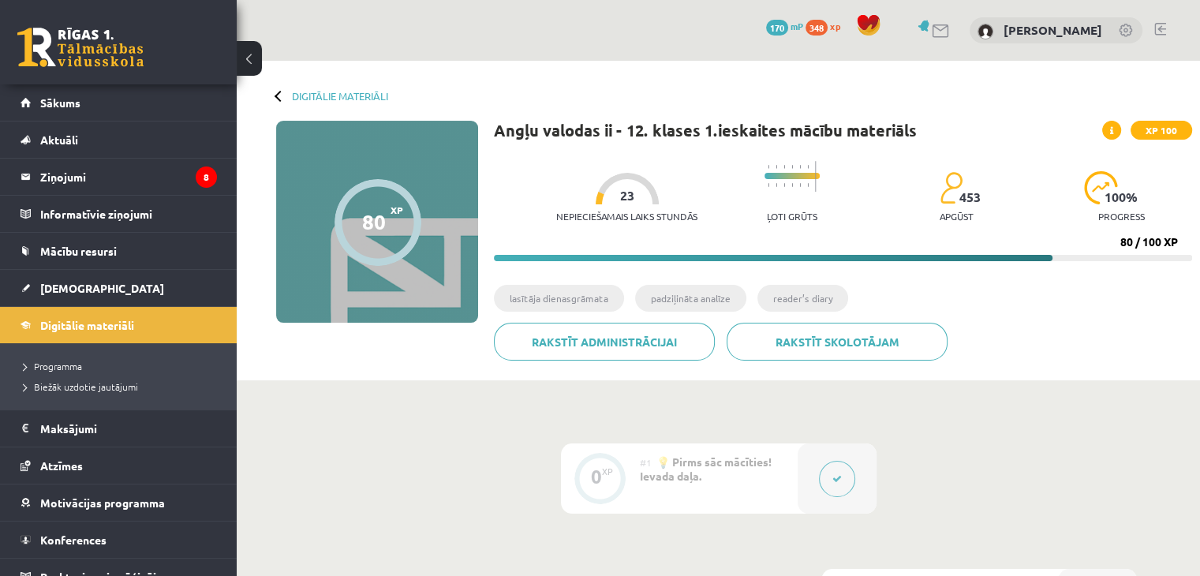
click at [273, 98] on div "Digitālie materiāli 80 XP XP 100 80 / 100 XP Angļu valodas ii - 12. klases 1.ie…" at bounding box center [718, 221] width 963 height 320
click at [275, 95] on div at bounding box center [280, 95] width 11 height 11
click at [301, 97] on link "Digitālie materiāli" at bounding box center [340, 96] width 96 height 12
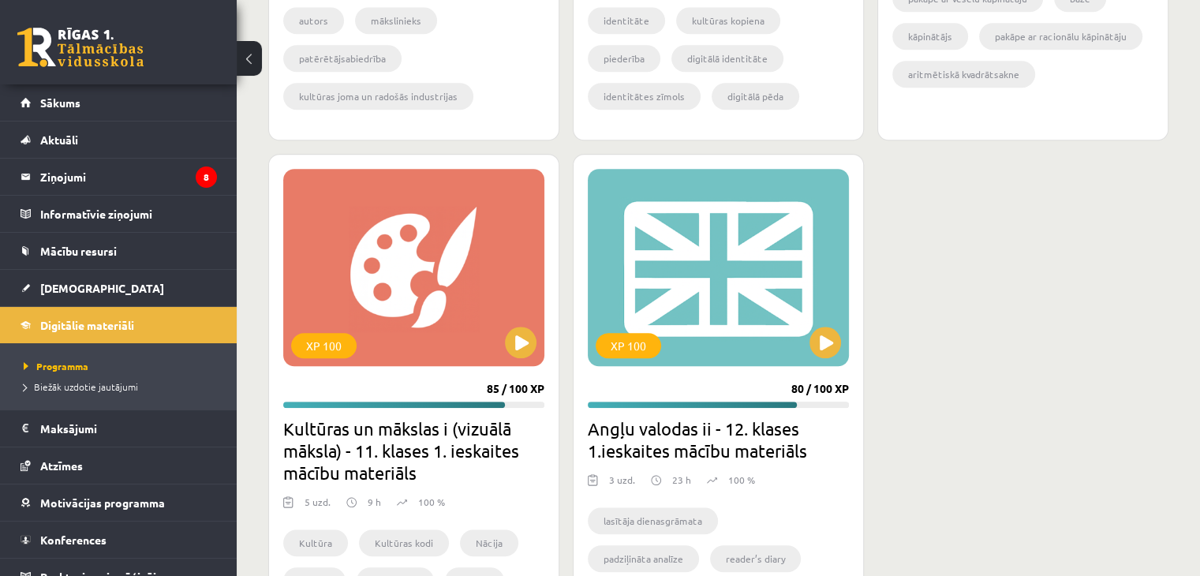
scroll to position [1411, 0]
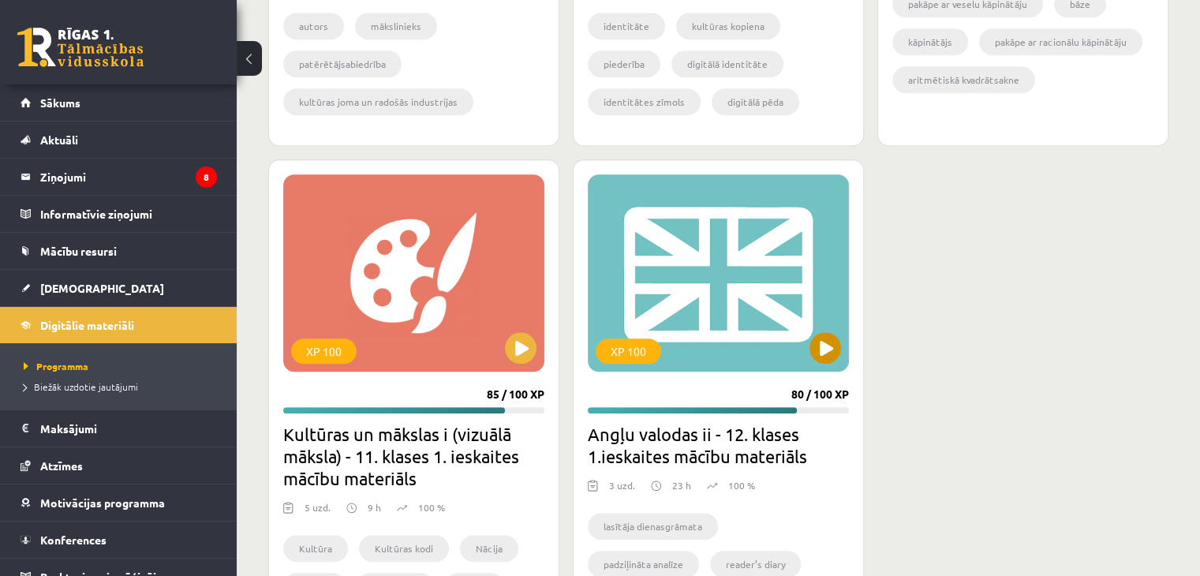
click at [685, 329] on div "XP 100" at bounding box center [718, 272] width 261 height 197
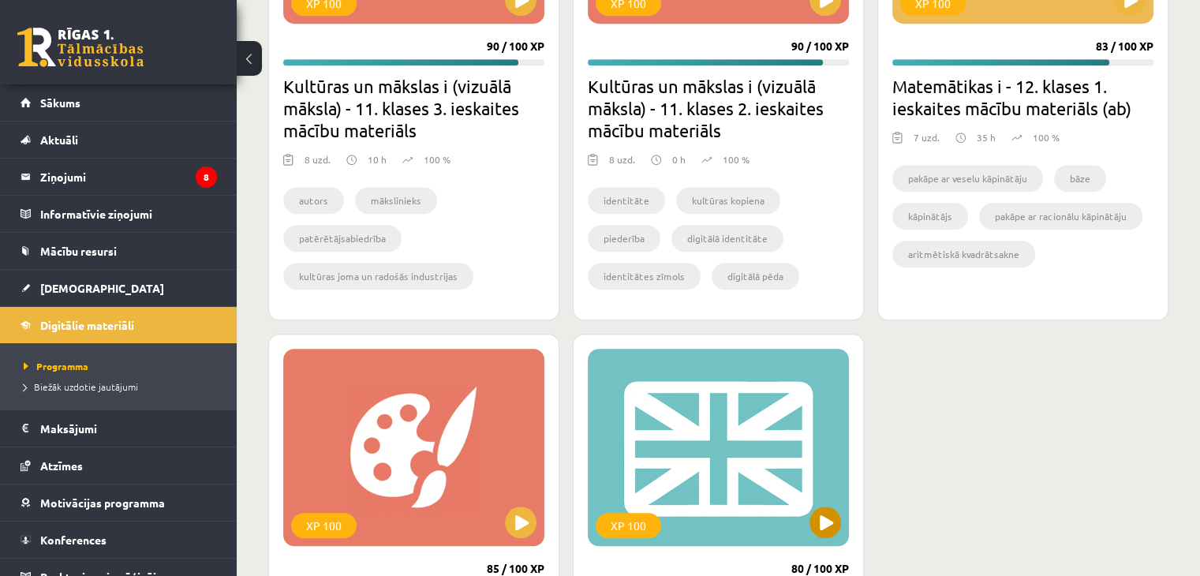
scroll to position [1426, 0]
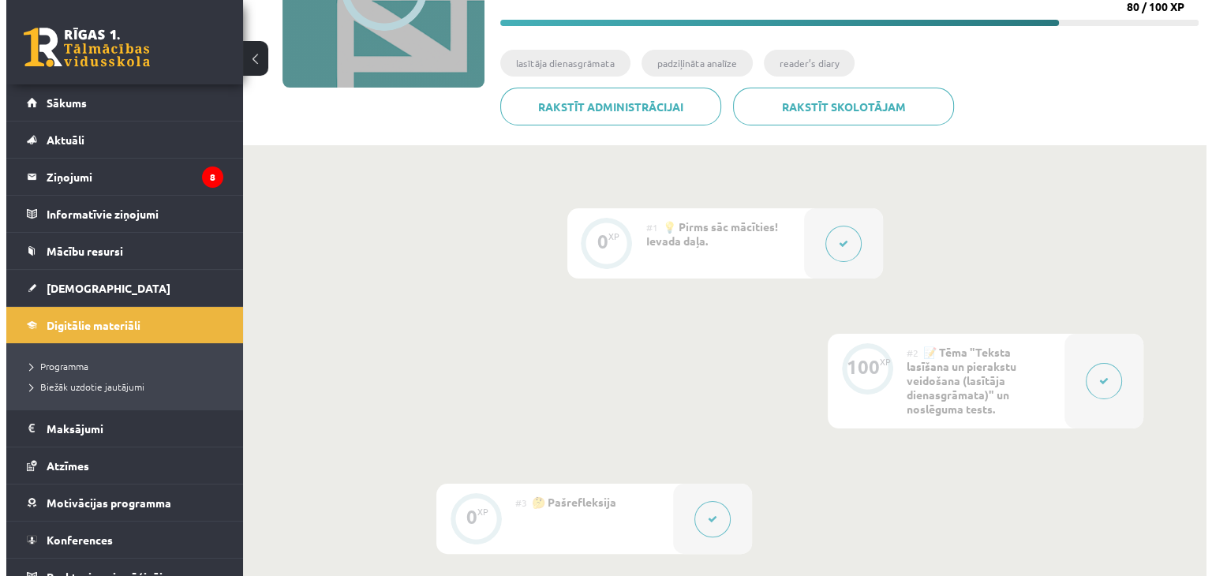
scroll to position [237, 0]
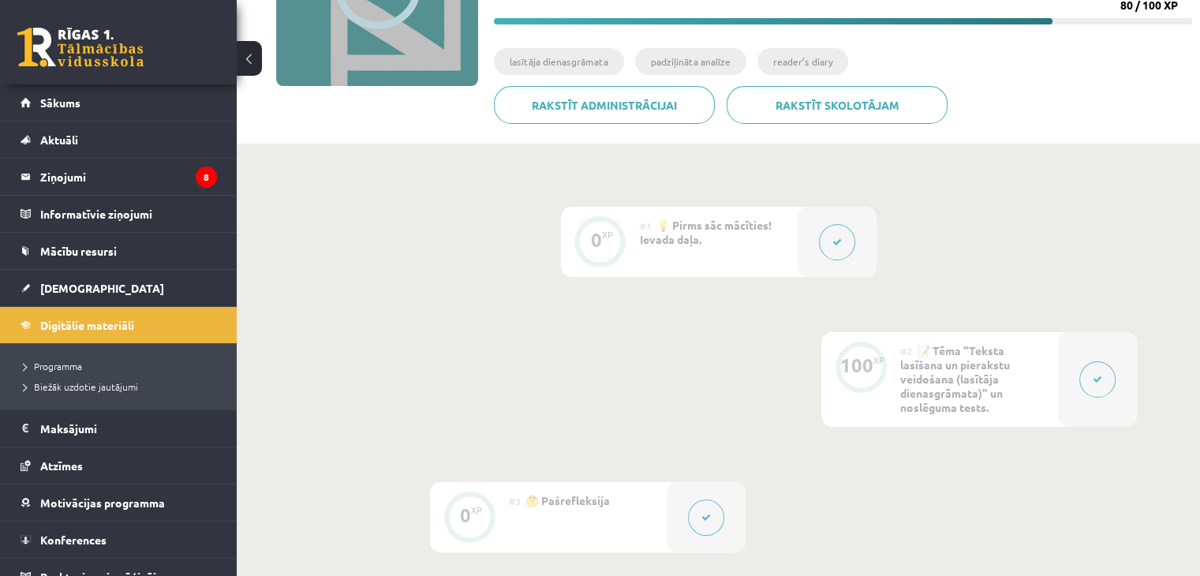
click at [814, 247] on div at bounding box center [837, 242] width 79 height 70
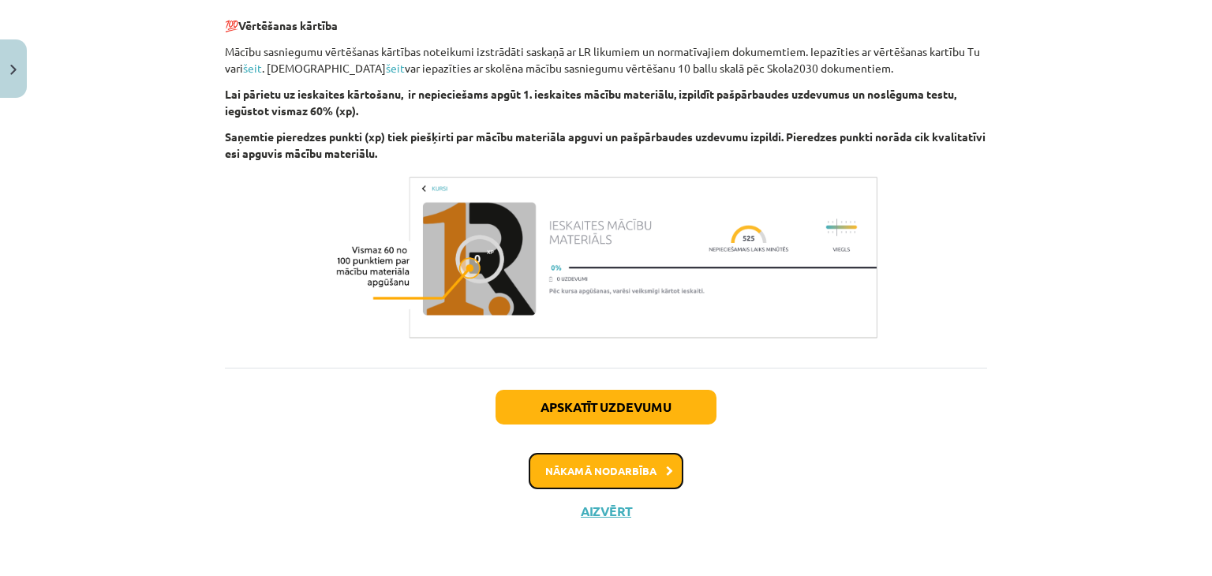
click at [533, 471] on button "Nākamā nodarbība" at bounding box center [606, 471] width 155 height 36
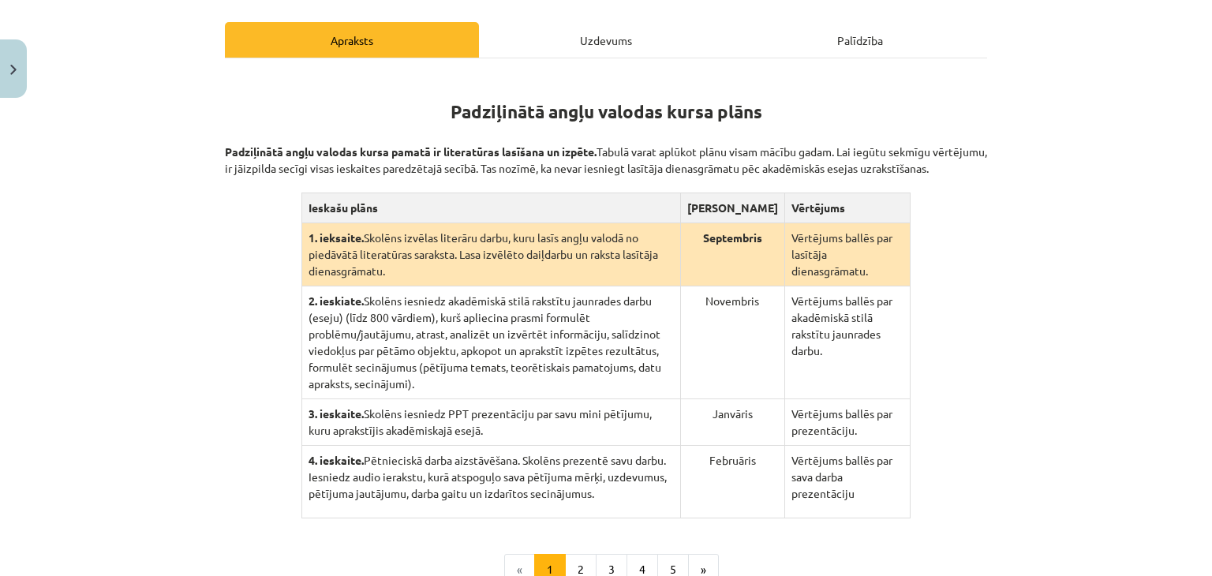
scroll to position [362, 0]
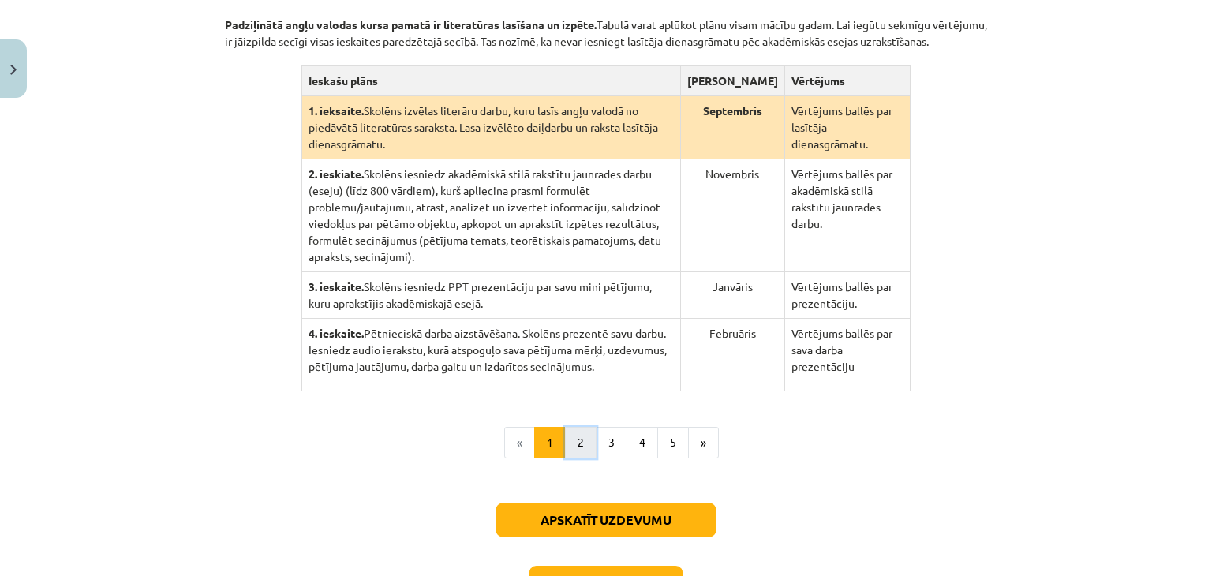
click at [578, 436] on button "2" at bounding box center [581, 443] width 32 height 32
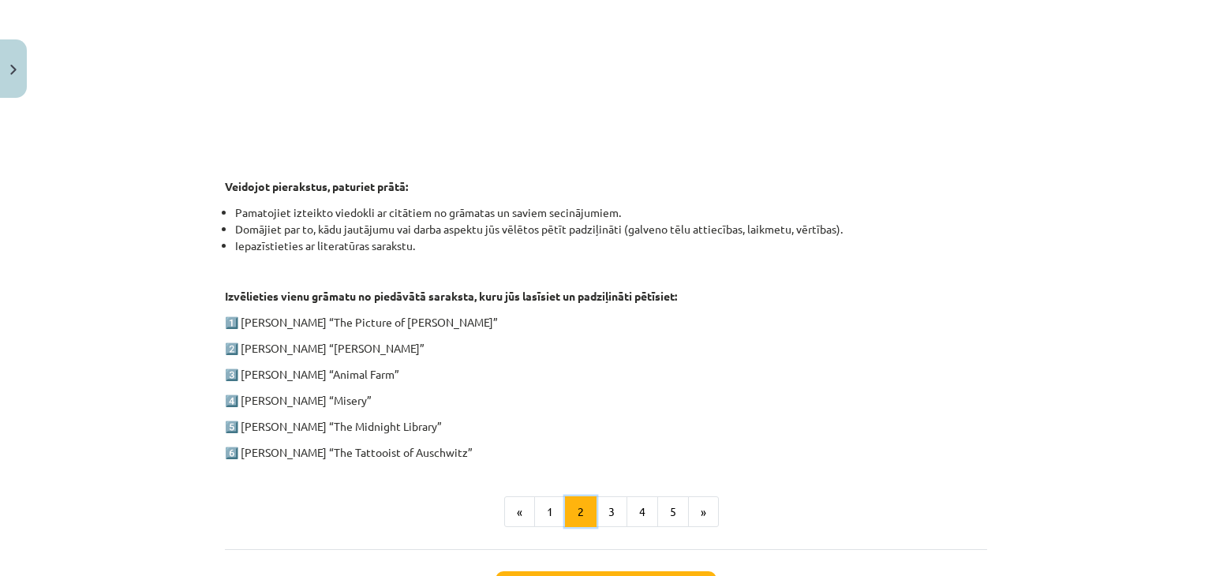
scroll to position [835, 0]
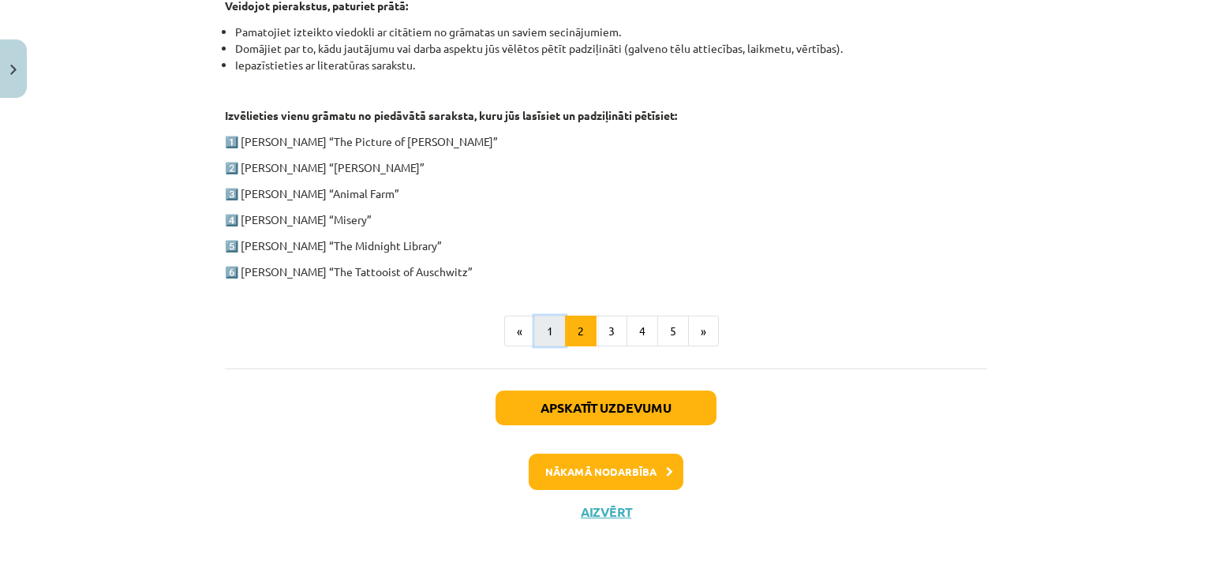
click at [549, 339] on button "1" at bounding box center [550, 332] width 32 height 32
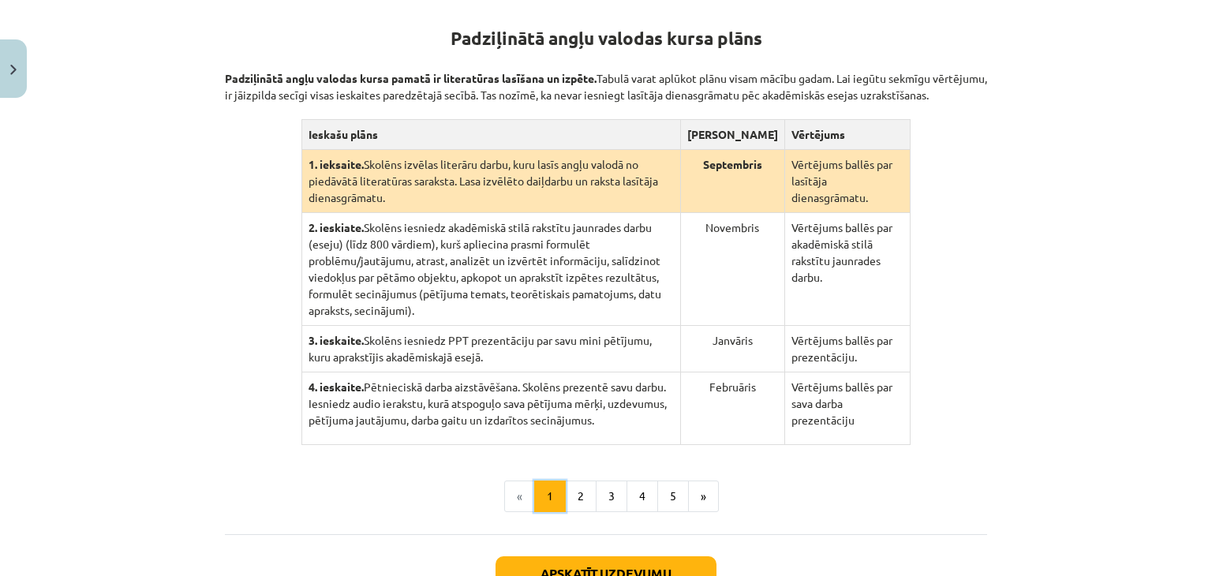
scroll to position [307, 0]
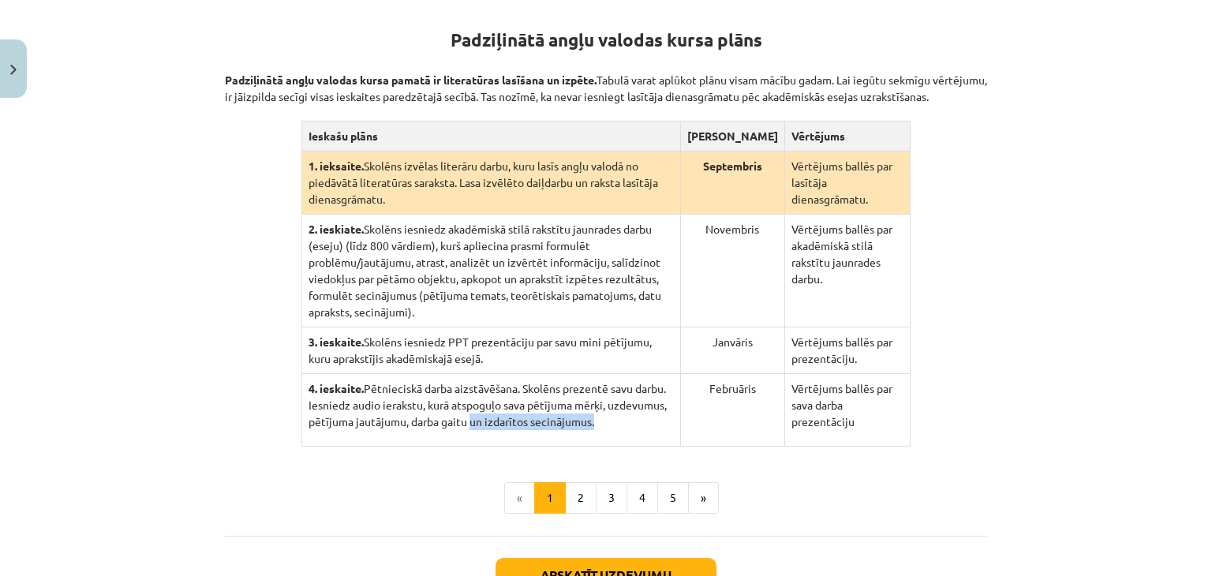
drag, startPoint x: 462, startPoint y: 405, endPoint x: 590, endPoint y: 414, distance: 128.2
click at [590, 414] on td "4. ieskaite. Pētnieciskā darba aizstāvēšana. Skolēns prezentē savu darbu. Iesni…" at bounding box center [490, 410] width 379 height 73
click at [587, 411] on td "4. ieskaite. Pētnieciskā darba aizstāvēšana. Skolēns prezentē savu darbu. Iesni…" at bounding box center [490, 410] width 379 height 73
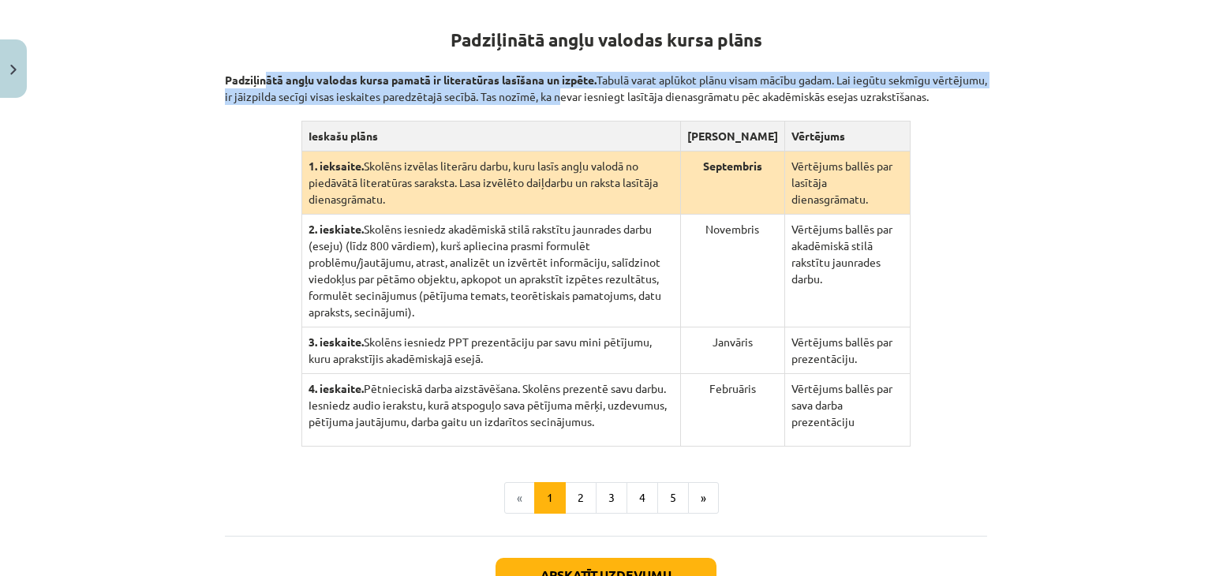
drag, startPoint x: 262, startPoint y: 73, endPoint x: 606, endPoint y: 89, distance: 344.4
click at [606, 89] on p "Padziļinātā angļu valodas kursa pamatā ir literatūras lasīšana un izpēte. Tabul…" at bounding box center [606, 80] width 762 height 50
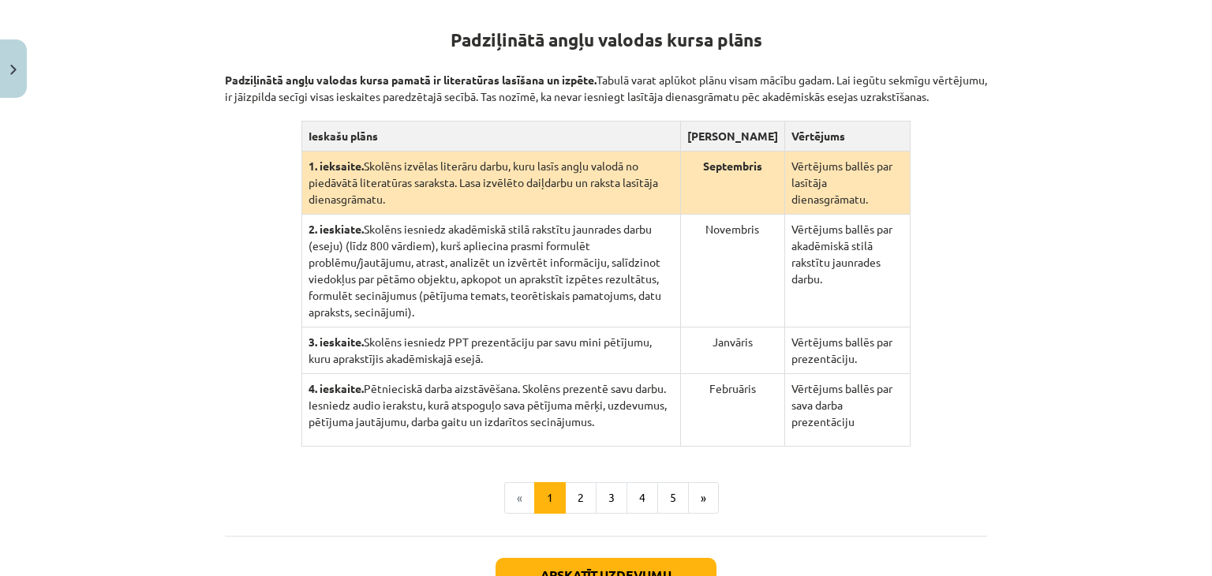
click at [689, 102] on p "Padziļinātā angļu valodas kursa pamatā ir literatūras lasīšana un izpēte. Tabul…" at bounding box center [606, 80] width 762 height 50
click at [588, 482] on button "2" at bounding box center [581, 498] width 32 height 32
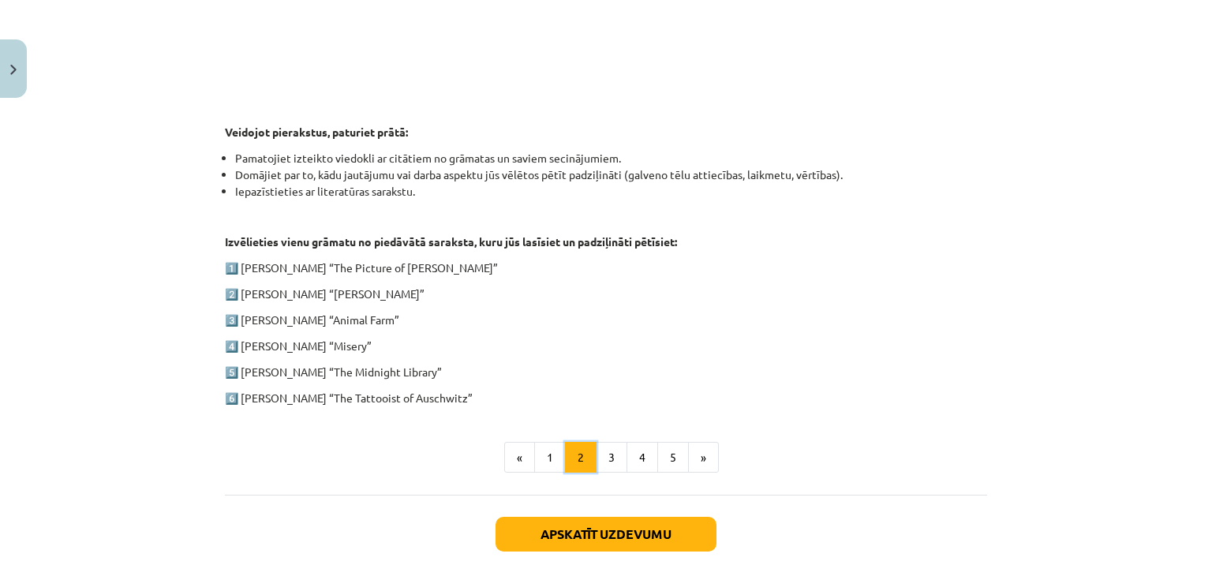
scroll to position [708, 0]
drag, startPoint x: 238, startPoint y: 269, endPoint x: 293, endPoint y: 268, distance: 55.2
click at [293, 268] on p "1️⃣ Oscar Wilde “The Picture of Dorian Gray”" at bounding box center [606, 268] width 762 height 17
copy p "Oscar Wilde"
drag, startPoint x: 441, startPoint y: 264, endPoint x: 298, endPoint y: 267, distance: 142.8
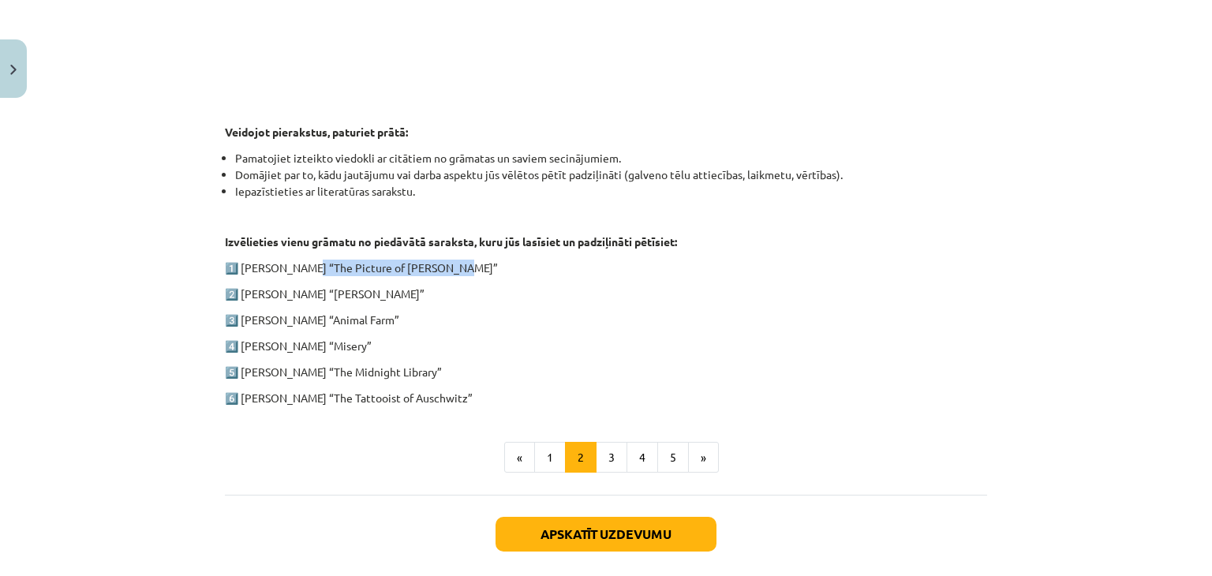
click at [298, 267] on p "1️⃣ Oscar Wilde “The Picture of Dorian Gray”" at bounding box center [606, 268] width 762 height 17
copy p "“The Picture of Dorian Gray”"
click at [465, 307] on div "1. ieskaite angļu valodā Pirmās ieskaites pamatā ir lasītāja dienasgrāmatas vei…" at bounding box center [606, 2] width 762 height 807
drag, startPoint x: 439, startPoint y: 258, endPoint x: 237, endPoint y: 258, distance: 202.0
click at [237, 260] on p "1️⃣ Oscar Wilde “The Picture of Dorian Gray”" at bounding box center [606, 268] width 762 height 17
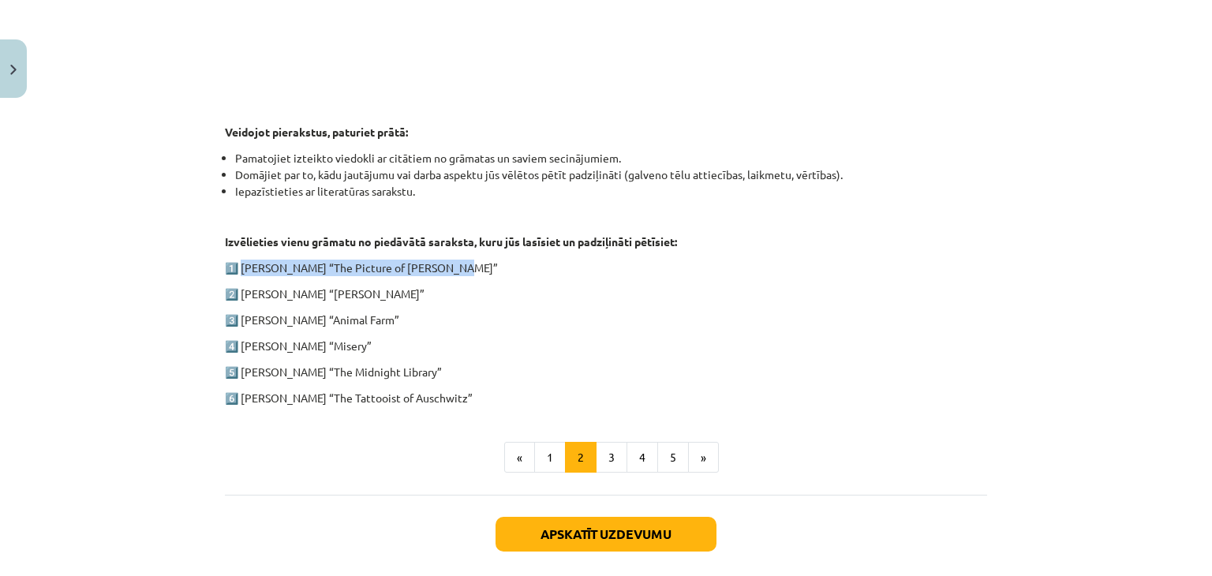
copy p "Oscar Wilde “The Picture of Dorian Gray”"
click at [540, 474] on div "1. ieskaite angļu valodā Pirmās ieskaites pamatā ir lasītāja dienasgrāmatas vei…" at bounding box center [606, 40] width 762 height 910
click at [541, 469] on button "1" at bounding box center [550, 458] width 32 height 32
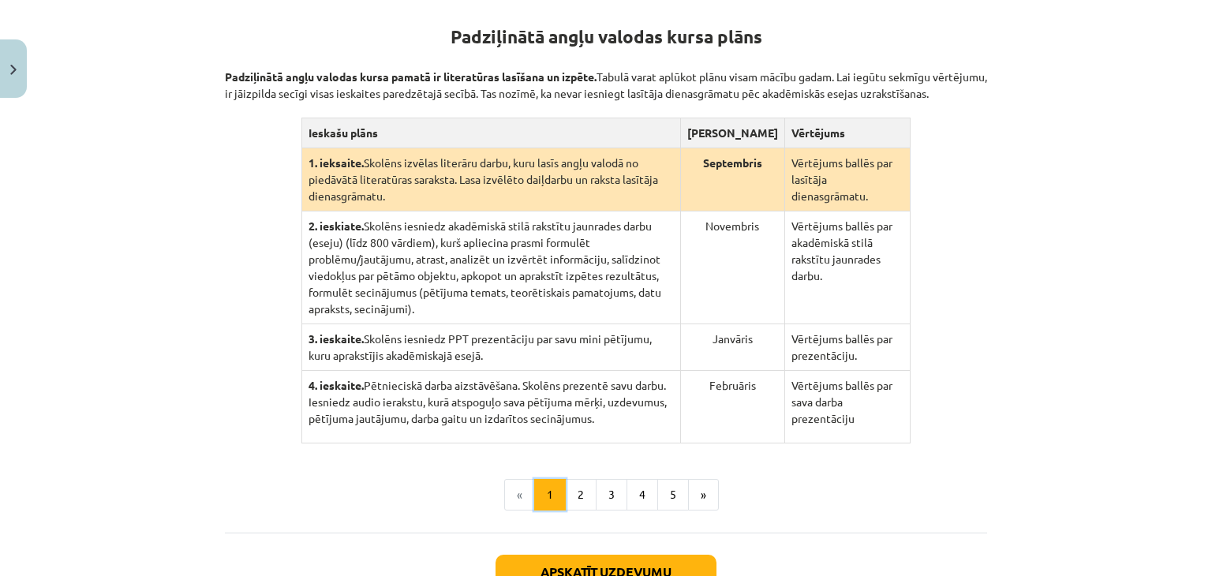
scroll to position [307, 0]
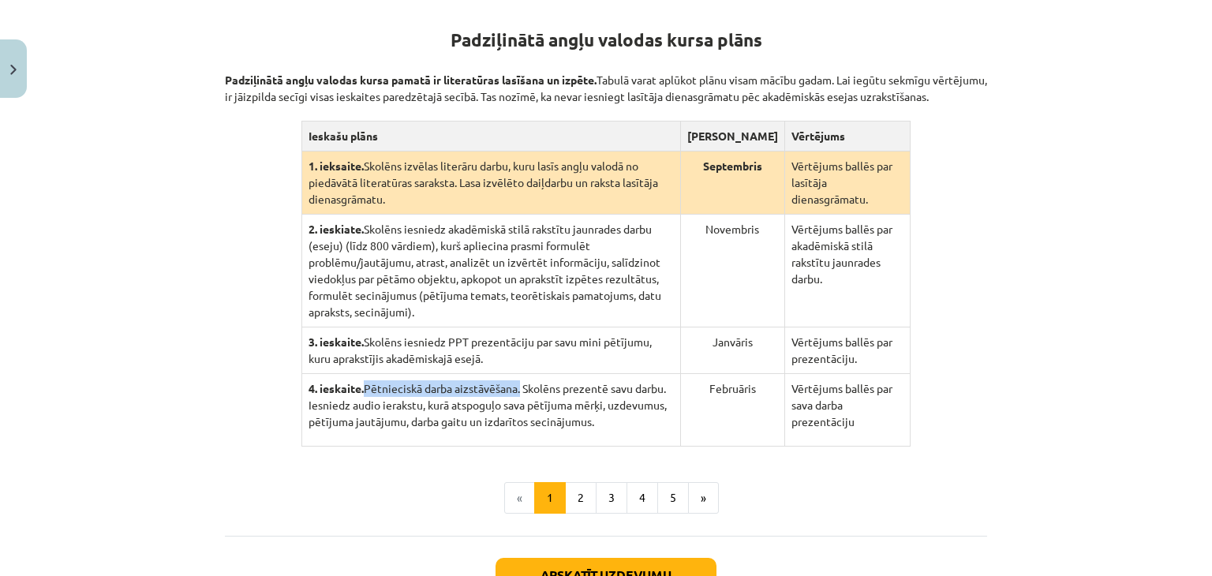
drag, startPoint x: 360, startPoint y: 368, endPoint x: 518, endPoint y: 368, distance: 157.8
click at [518, 380] on p "4. ieskaite. Pētnieciskā darba aizstāvēšana. Skolēns prezentē savu darbu. Iesni…" at bounding box center [490, 405] width 365 height 50
click at [467, 394] on p "4. ieskaite. Pētnieciskā darba aizstāvēšana. Skolēns prezentē savu darbu. Iesni…" at bounding box center [490, 405] width 365 height 50
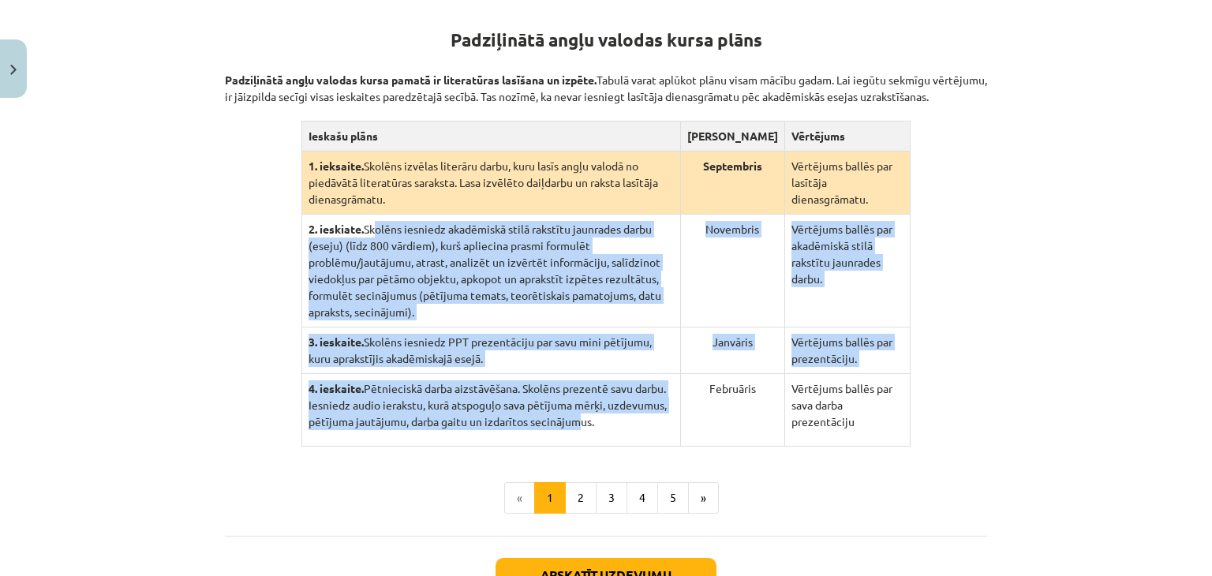
drag, startPoint x: 368, startPoint y: 225, endPoint x: 576, endPoint y: 420, distance: 285.2
click at [576, 420] on tbody "1. ieksaite. Skolēns izvēlas literāru darbu, kuru lasīs angļu valodā no piedāvā…" at bounding box center [605, 298] width 609 height 295
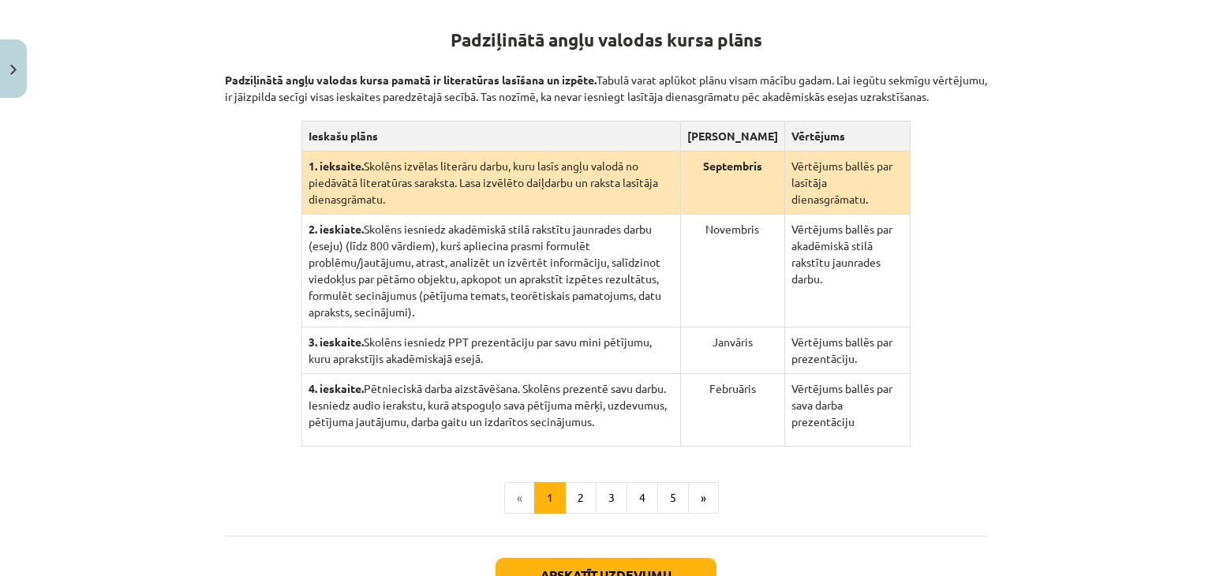
click at [620, 413] on td "4. ieskaite. Pētnieciskā darba aizstāvēšana. Skolēns prezentē savu darbu. Iesni…" at bounding box center [490, 410] width 379 height 73
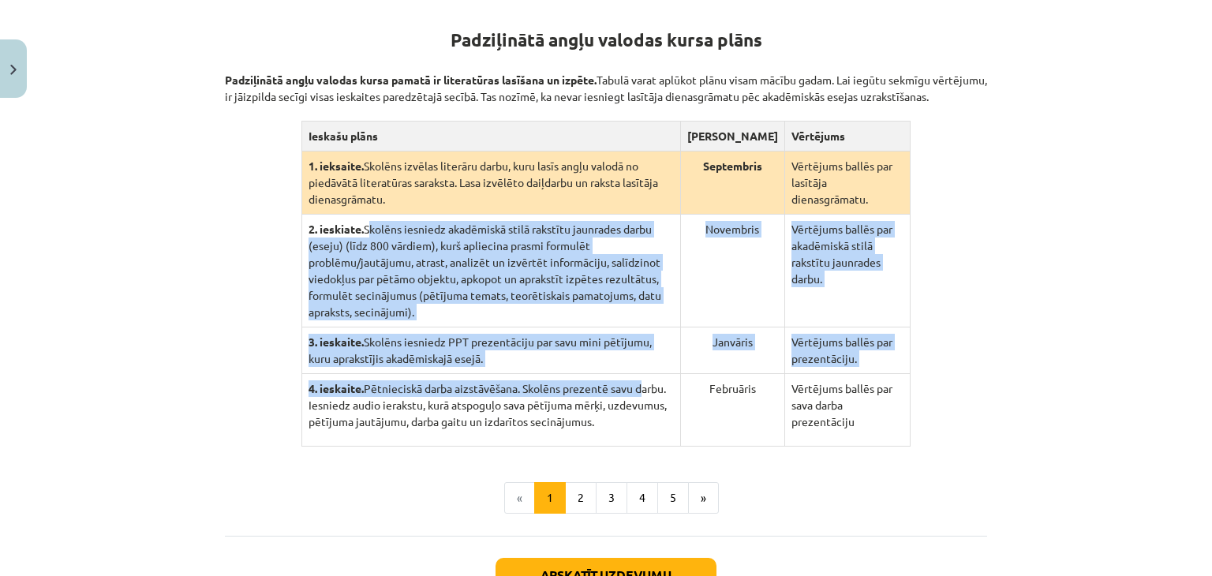
drag, startPoint x: 361, startPoint y: 225, endPoint x: 645, endPoint y: 367, distance: 318.3
click at [645, 367] on tbody "1. ieksaite. Skolēns izvēlas literāru darbu, kuru lasīs angļu valodā no piedāvā…" at bounding box center [605, 298] width 609 height 295
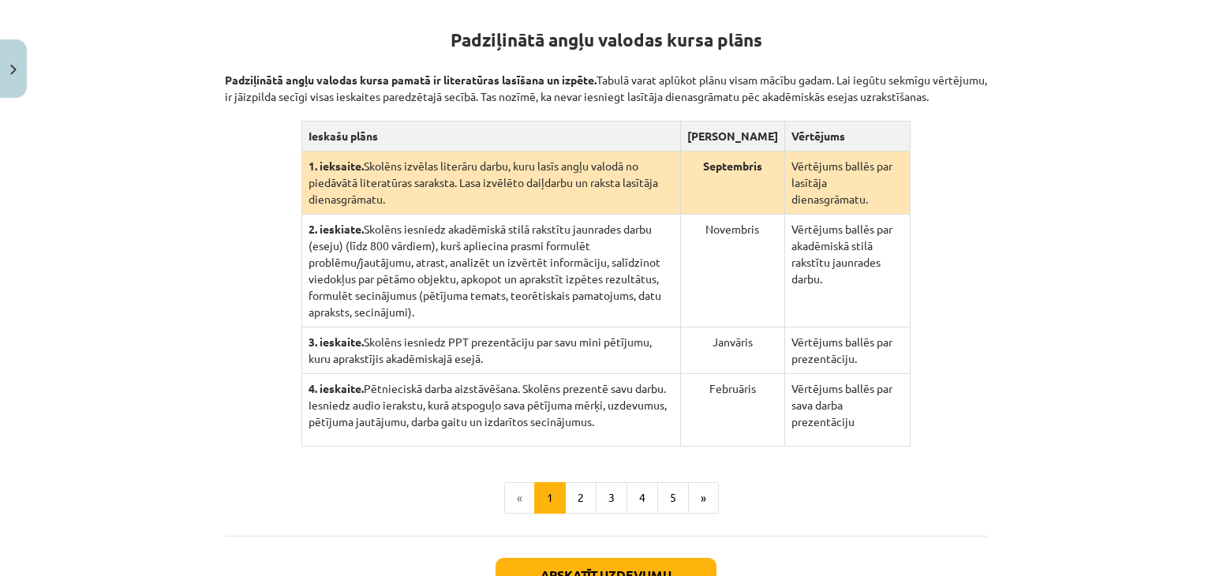
click at [617, 409] on p "4. ieskaite. Pētnieciskā darba aizstāvēšana. Skolēns prezentē savu darbu. Iesni…" at bounding box center [490, 405] width 365 height 50
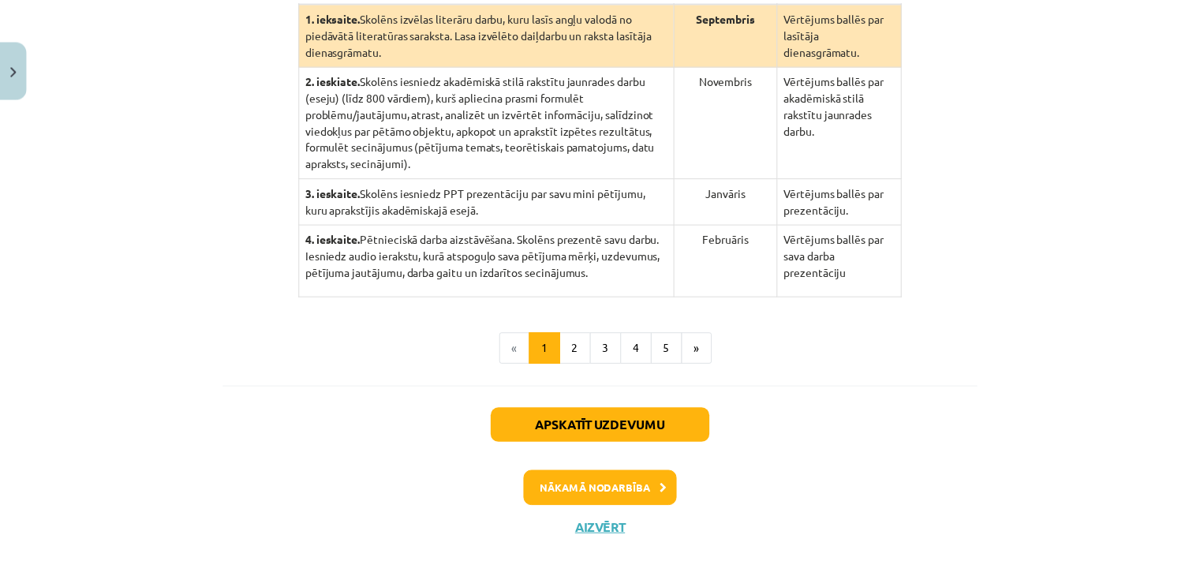
scroll to position [437, 0]
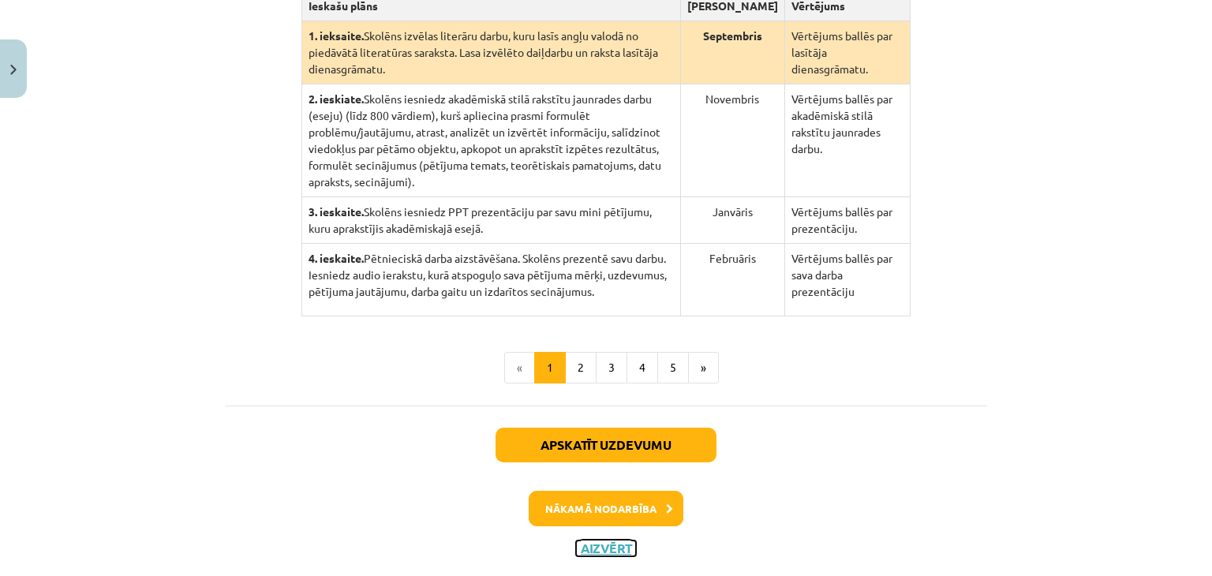
click at [589, 540] on button "Aizvērt" at bounding box center [606, 548] width 60 height 16
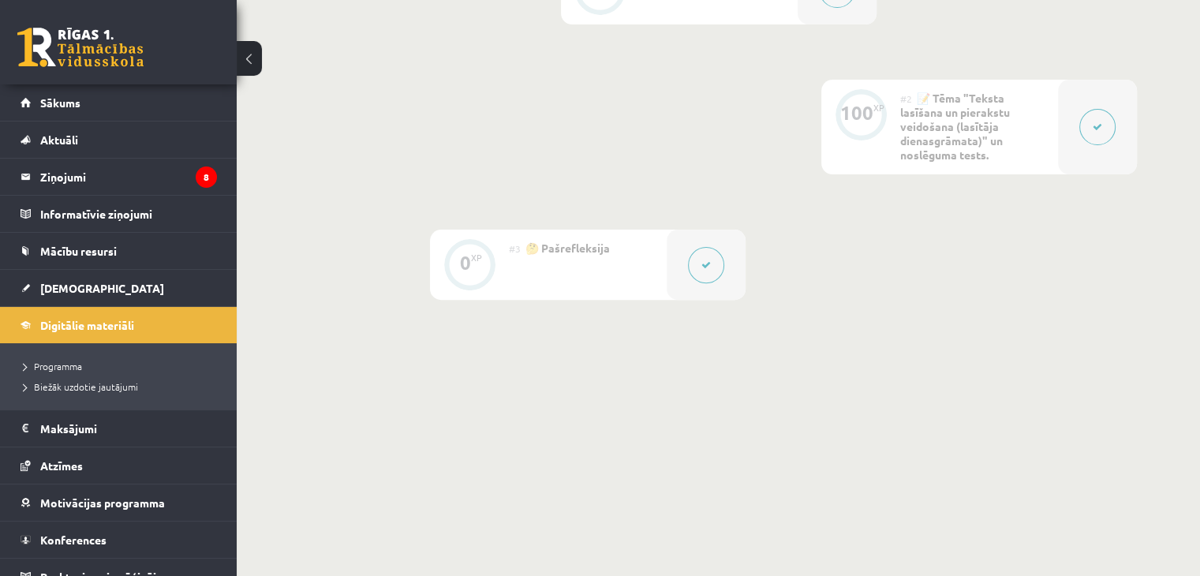
scroll to position [0, 0]
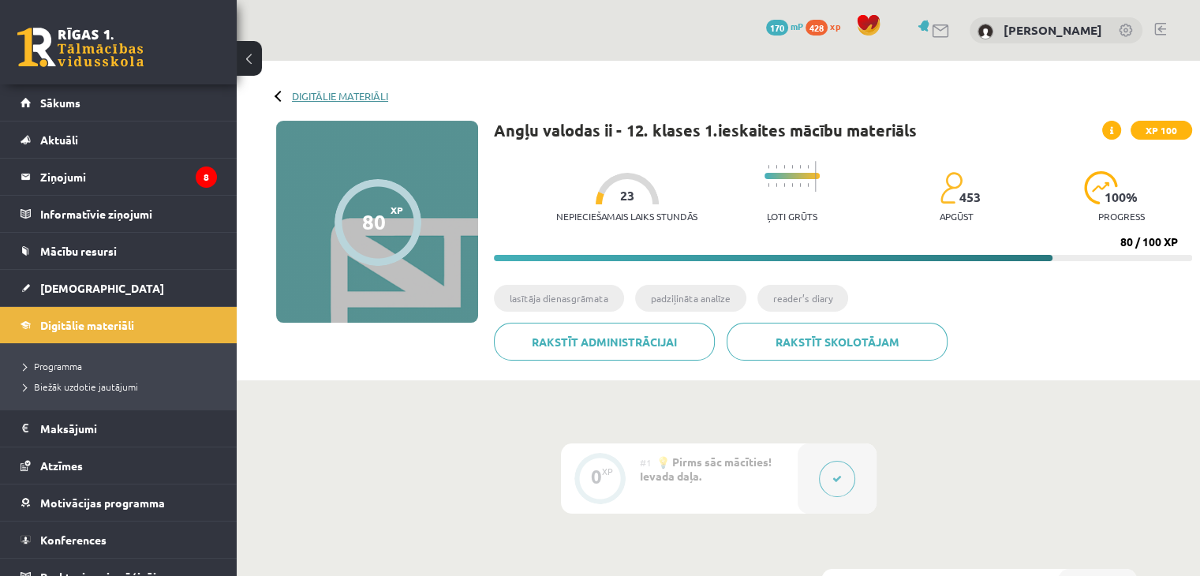
click at [305, 92] on link "Digitālie materiāli" at bounding box center [340, 96] width 96 height 12
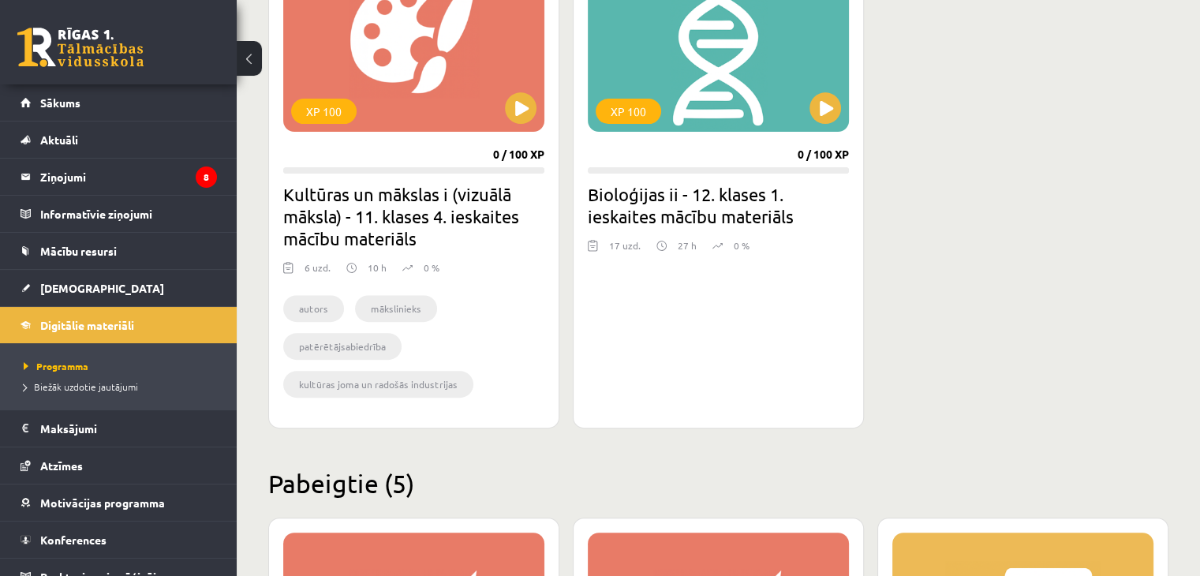
scroll to position [536, 0]
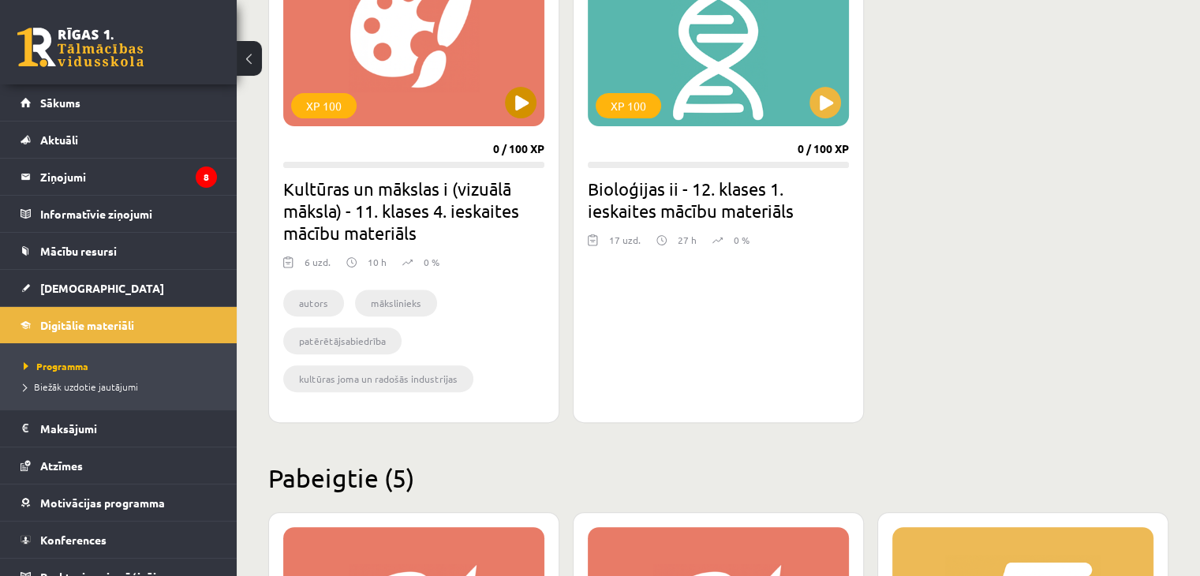
click at [499, 92] on div "XP 100" at bounding box center [413, 27] width 261 height 197
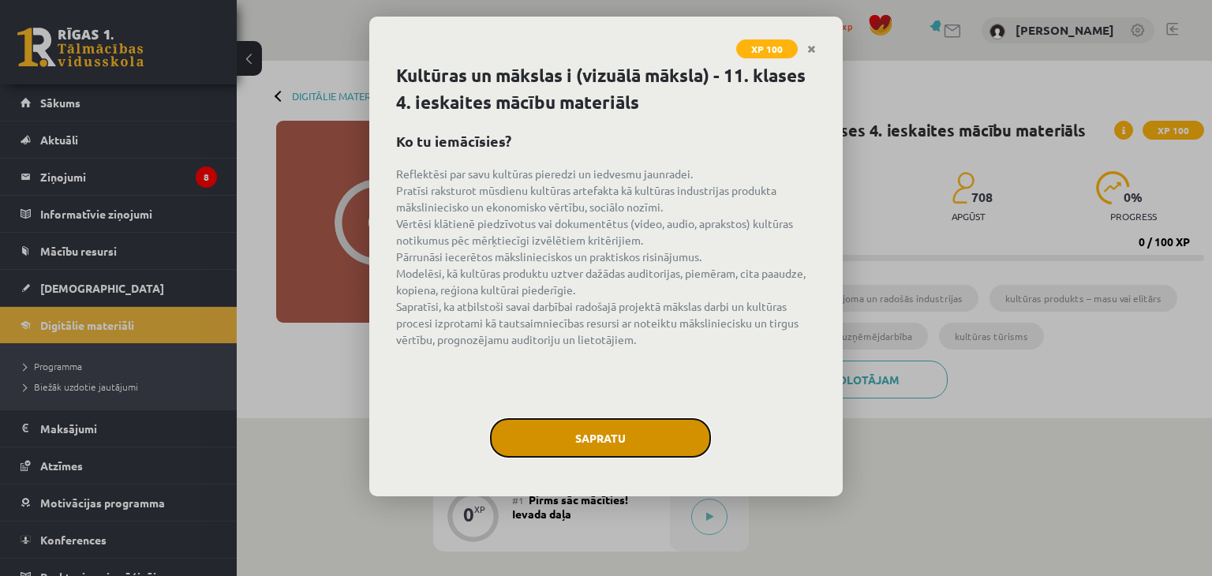
click at [621, 449] on button "Sapratu" at bounding box center [600, 437] width 221 height 39
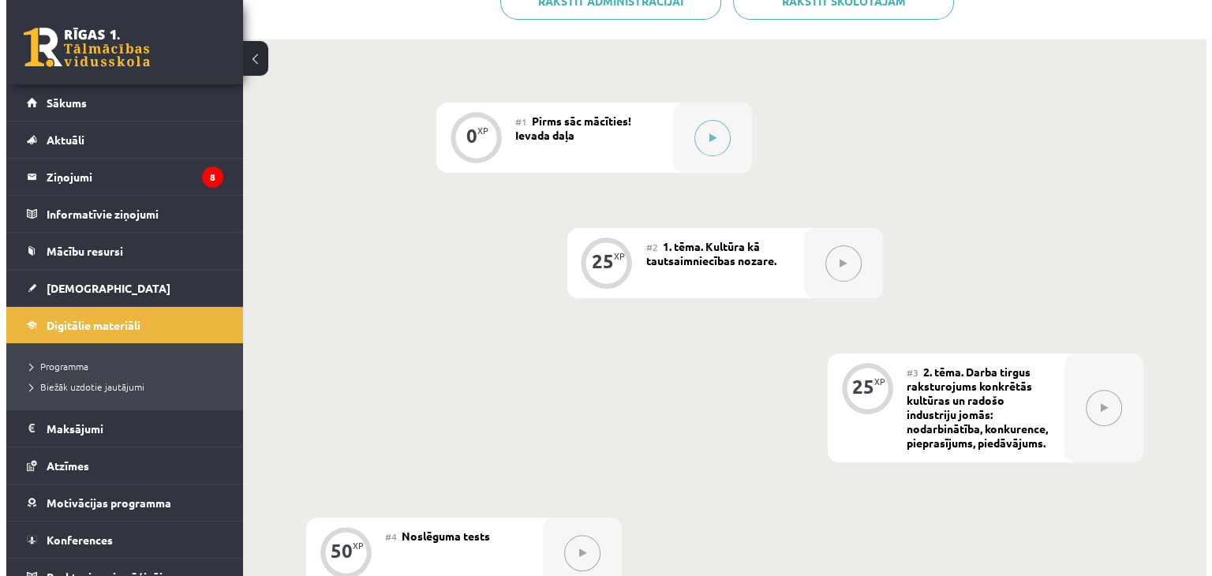
scroll to position [372, 0]
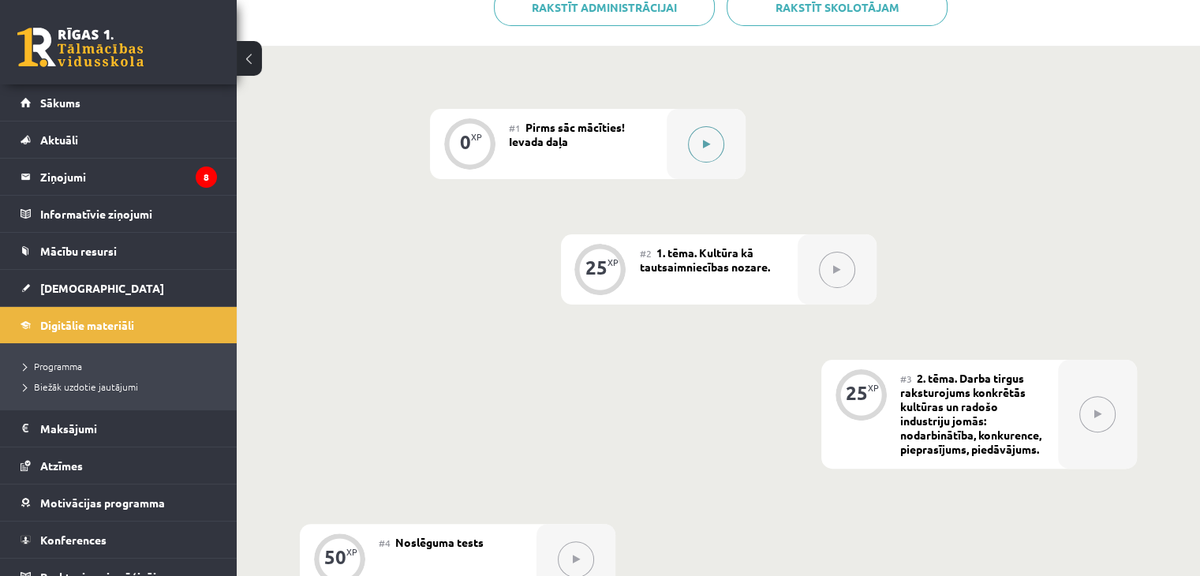
click at [694, 151] on button at bounding box center [706, 144] width 36 height 36
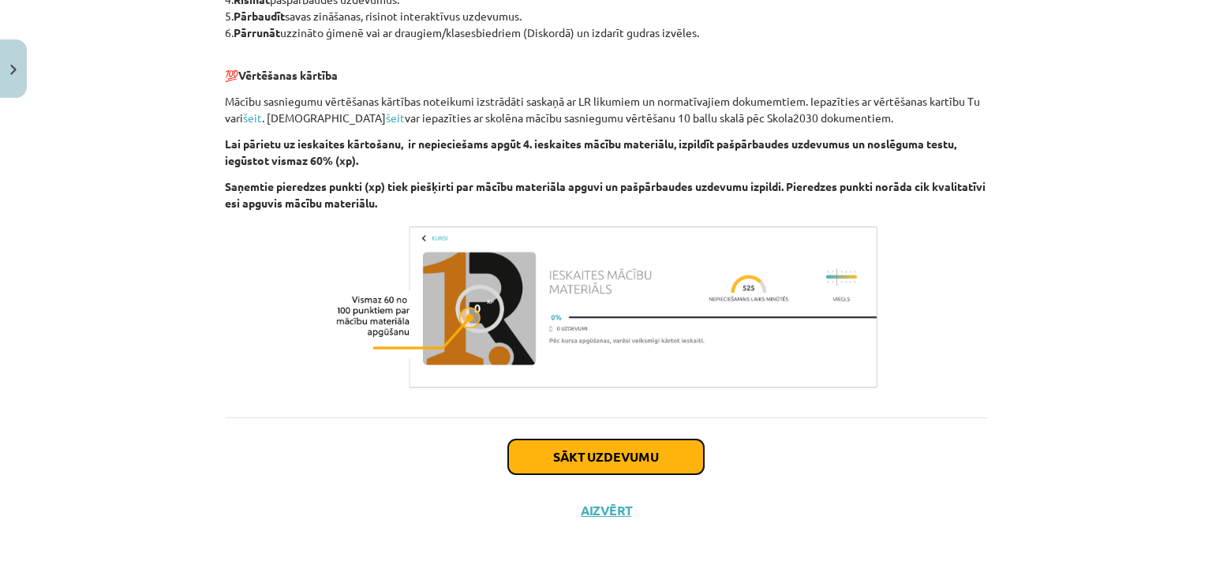
click at [596, 451] on button "Sākt uzdevumu" at bounding box center [606, 456] width 196 height 35
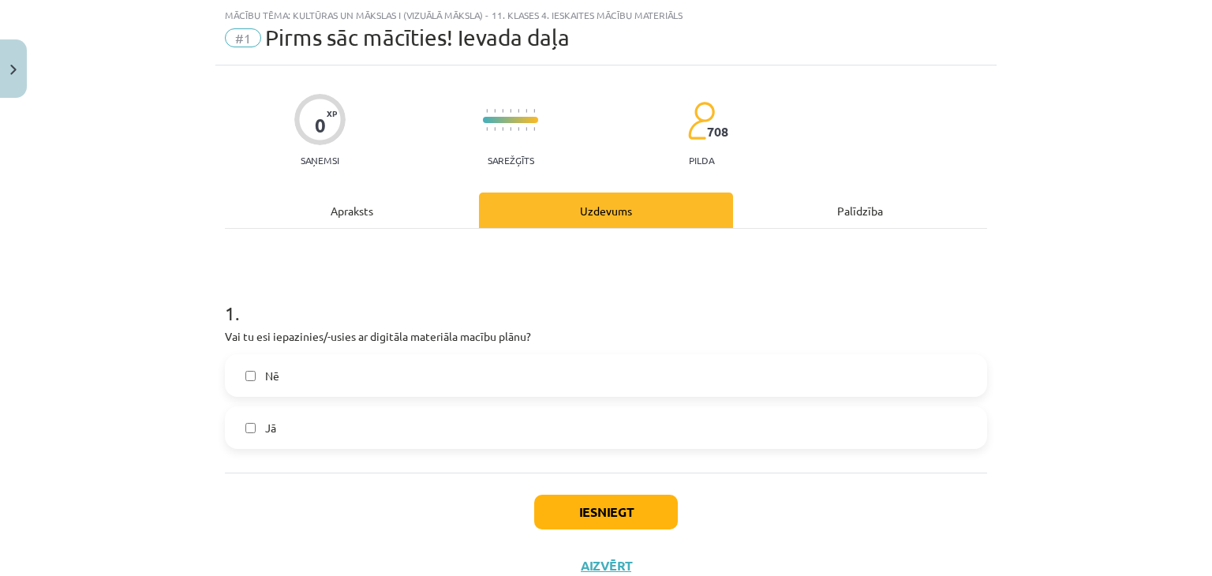
scroll to position [95, 0]
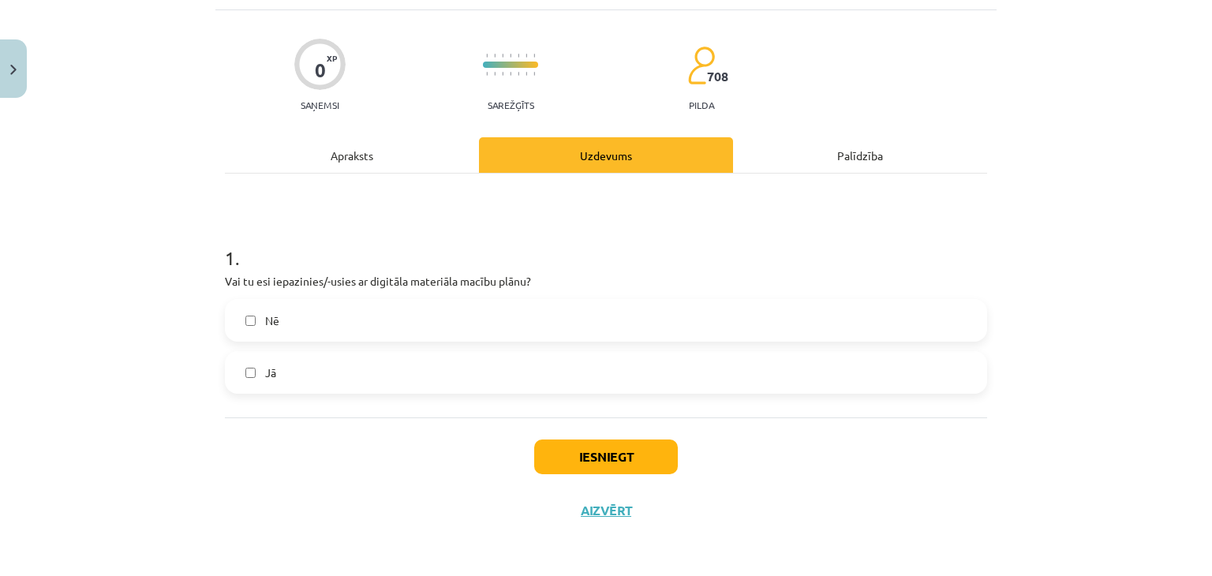
click at [296, 384] on label "Jā" at bounding box center [605, 372] width 759 height 39
click at [583, 443] on button "Iesniegt" at bounding box center [606, 456] width 144 height 35
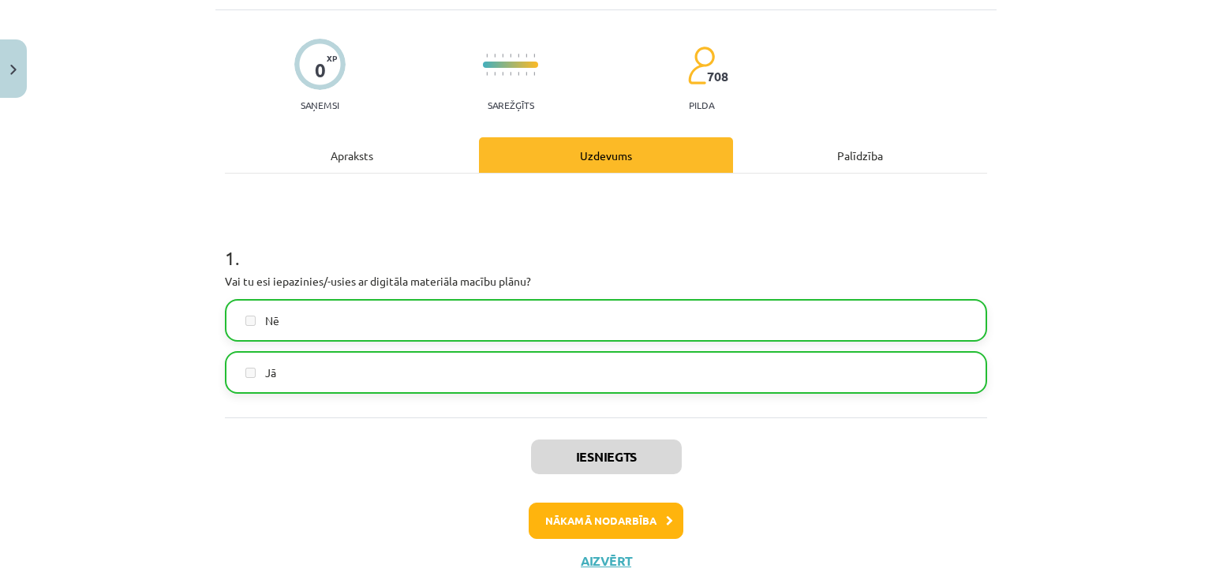
scroll to position [373, 0]
click at [593, 525] on button "Nākamā nodarbība" at bounding box center [606, 521] width 155 height 36
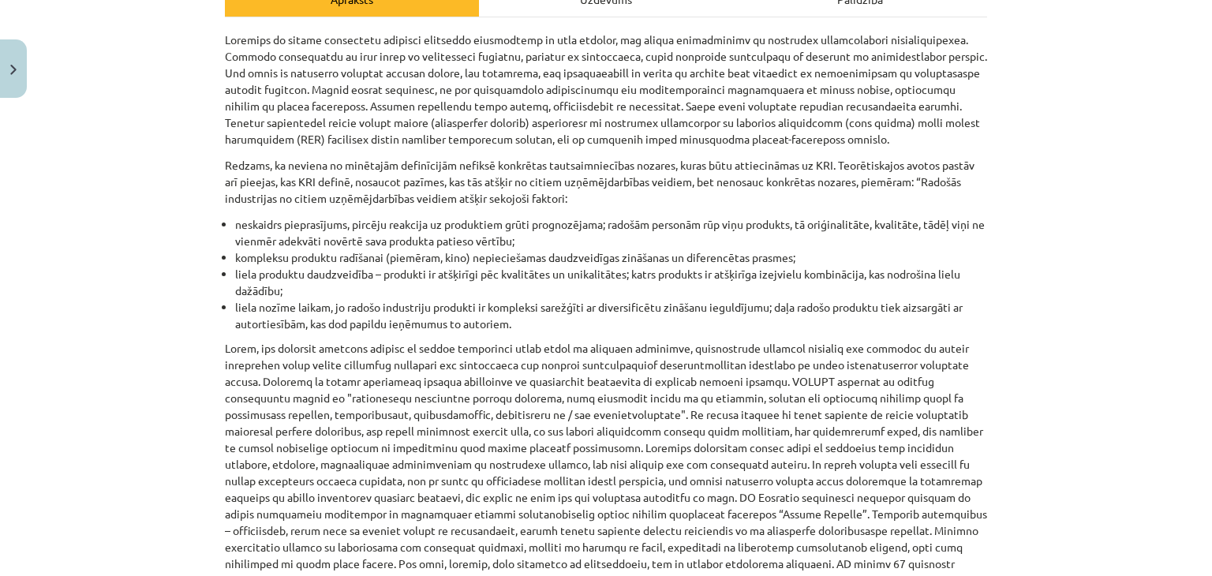
scroll to position [0, 0]
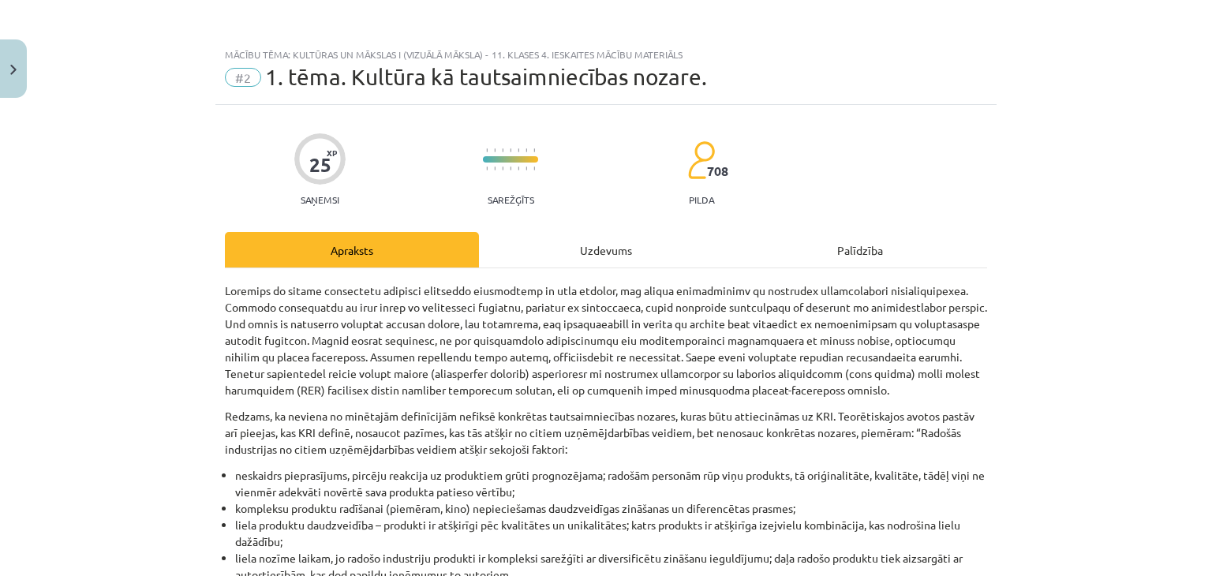
click at [617, 253] on div "Uzdevums" at bounding box center [606, 250] width 254 height 36
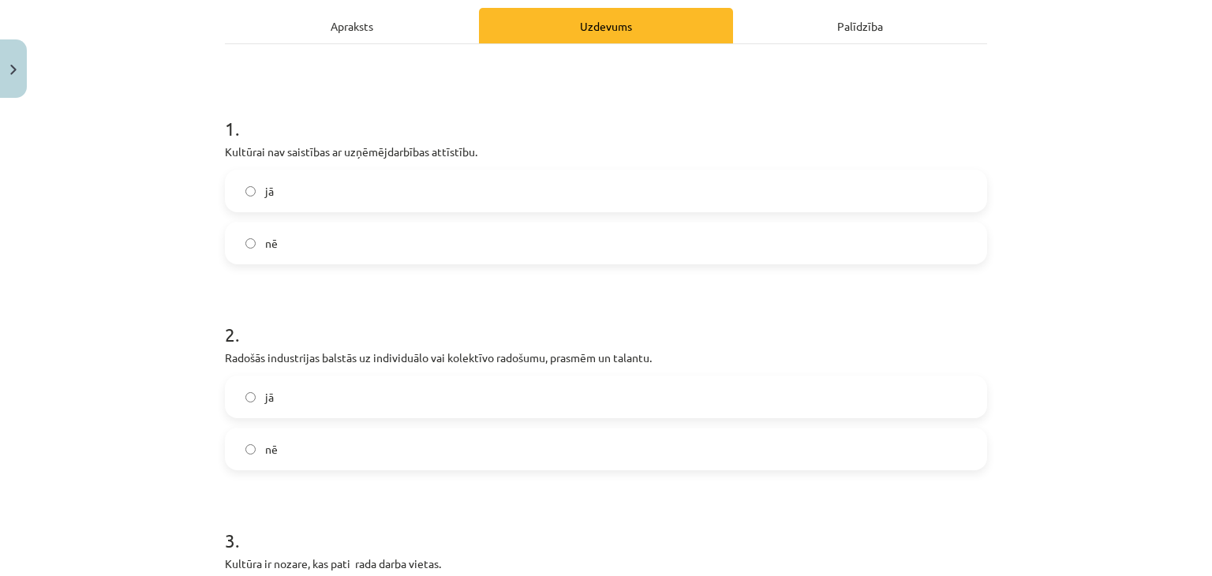
scroll to position [223, 0]
click at [353, 237] on label "nē" at bounding box center [605, 243] width 759 height 39
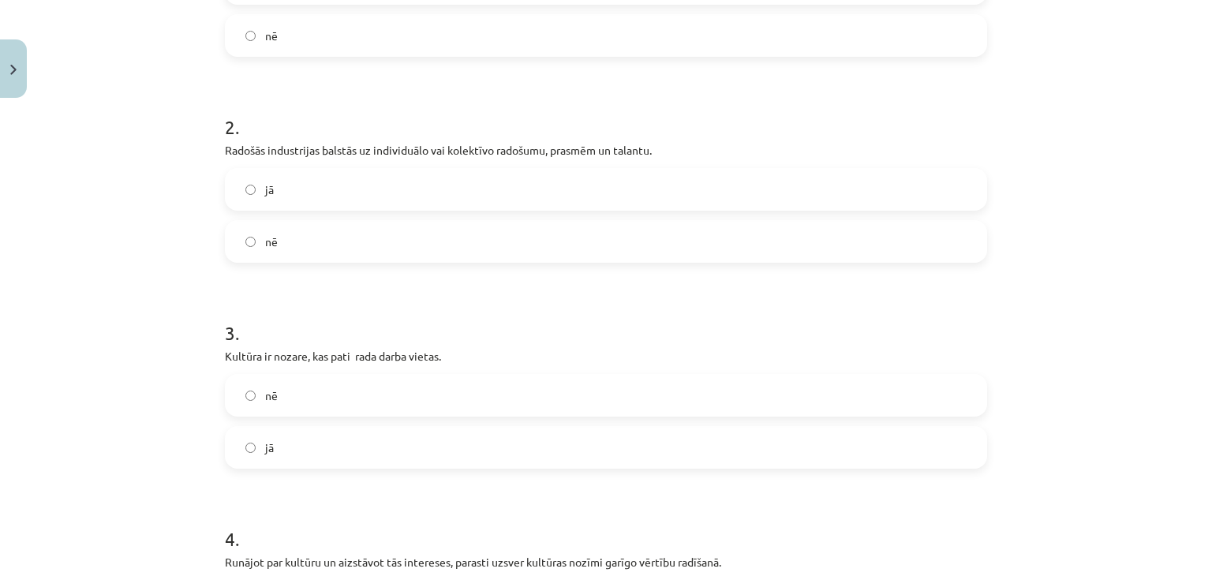
scroll to position [432, 0]
click at [358, 172] on label "jā" at bounding box center [605, 188] width 759 height 39
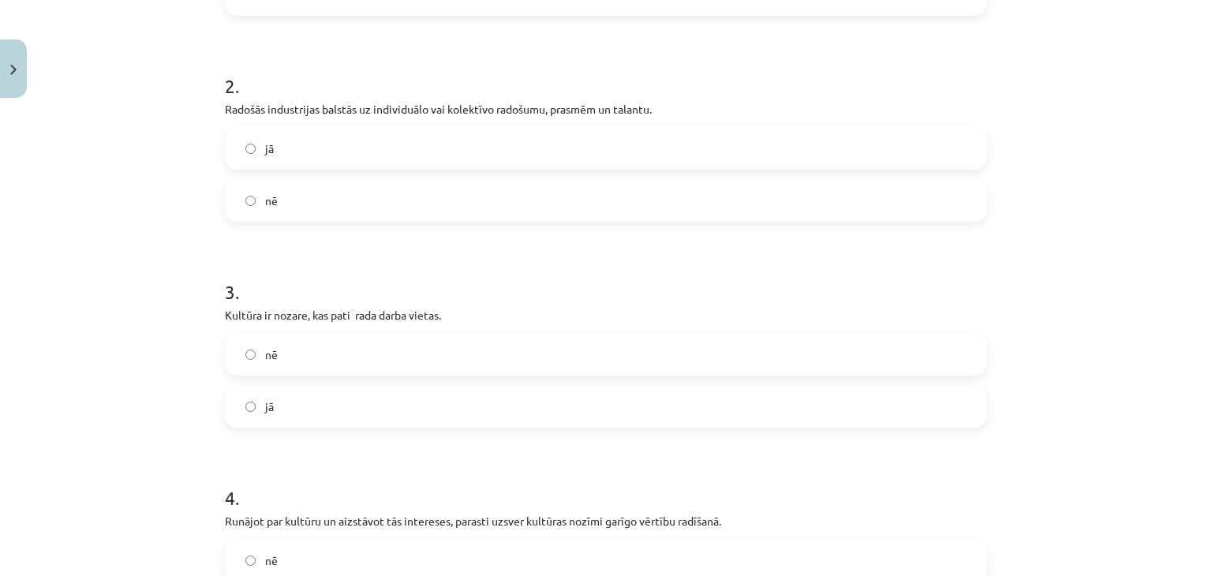
scroll to position [559, 0]
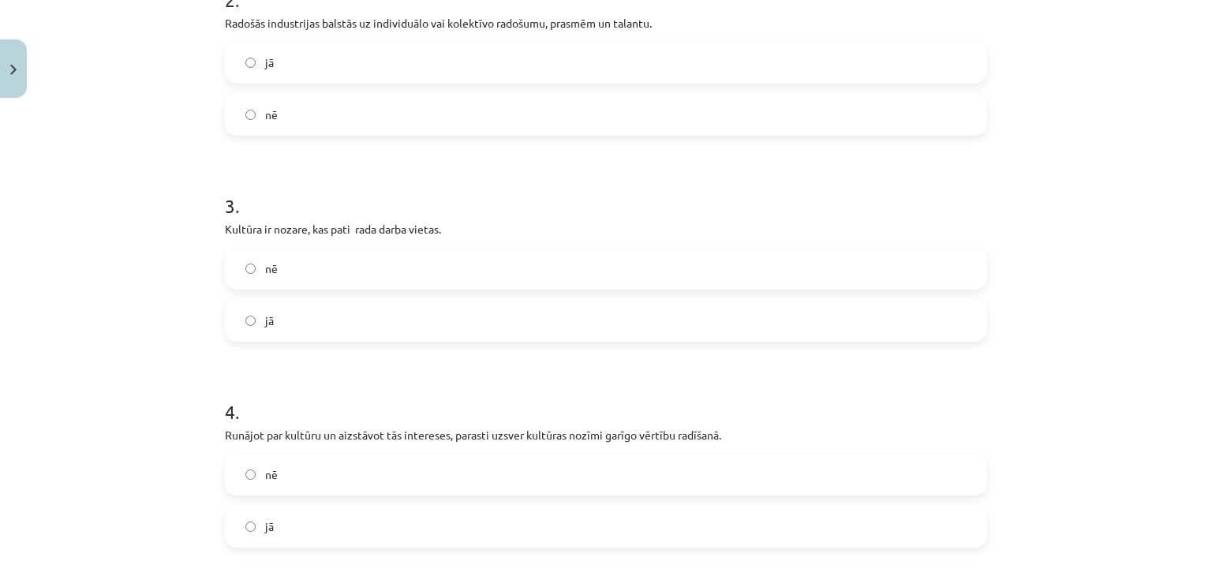
click at [344, 306] on label "jā" at bounding box center [605, 320] width 759 height 39
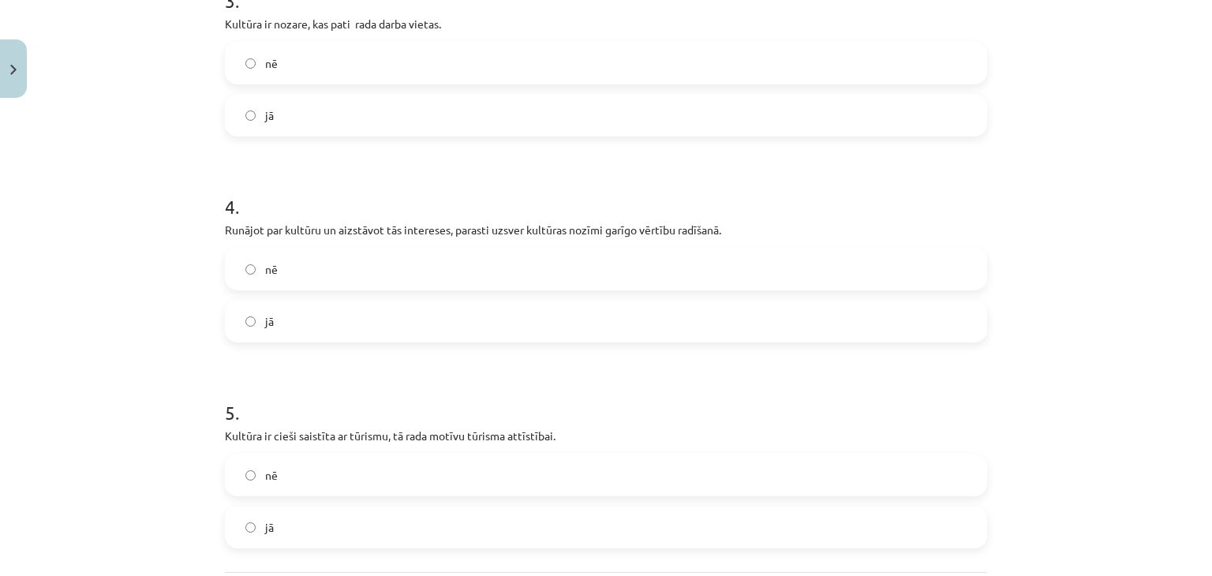
scroll to position [764, 0]
click at [503, 338] on label "jā" at bounding box center [605, 320] width 759 height 39
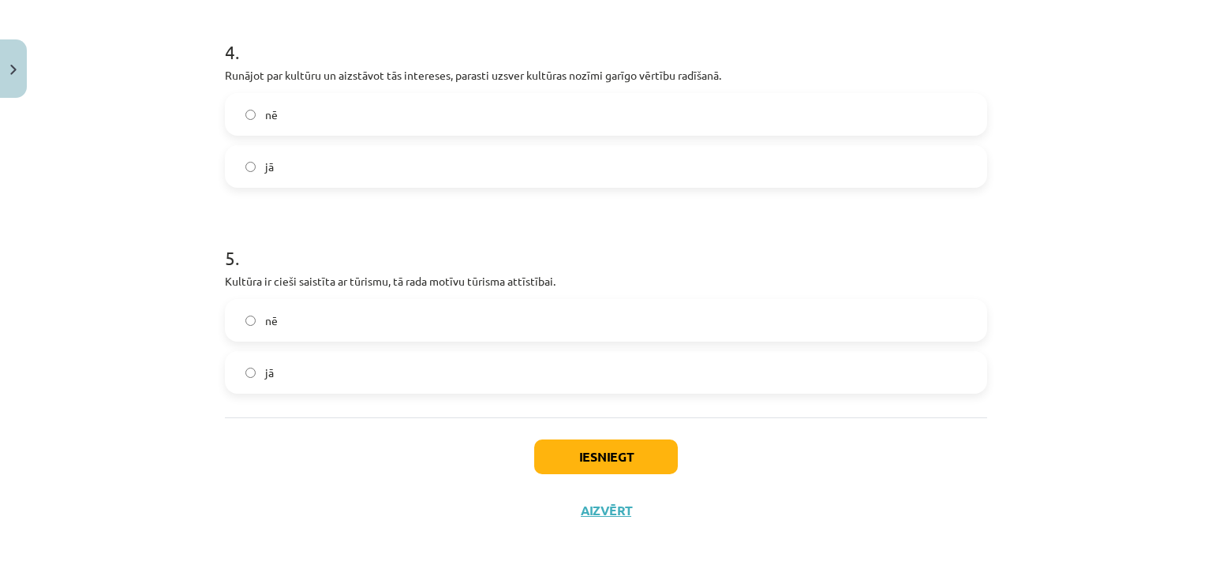
click at [324, 368] on label "jā" at bounding box center [605, 372] width 759 height 39
click at [590, 466] on button "Iesniegt" at bounding box center [606, 456] width 144 height 35
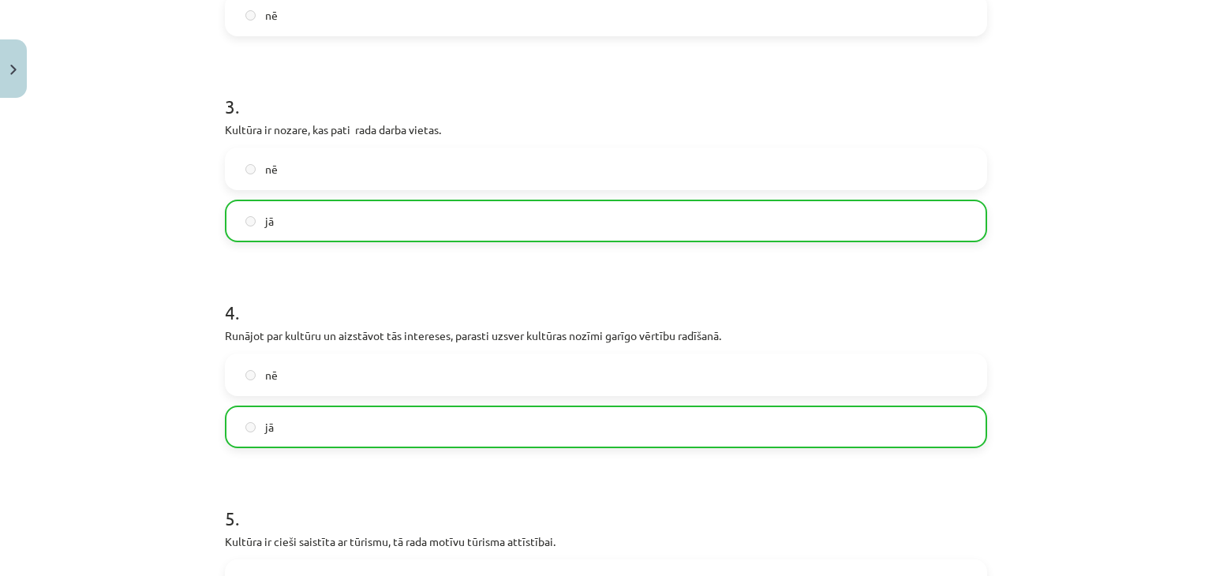
scroll to position [969, 0]
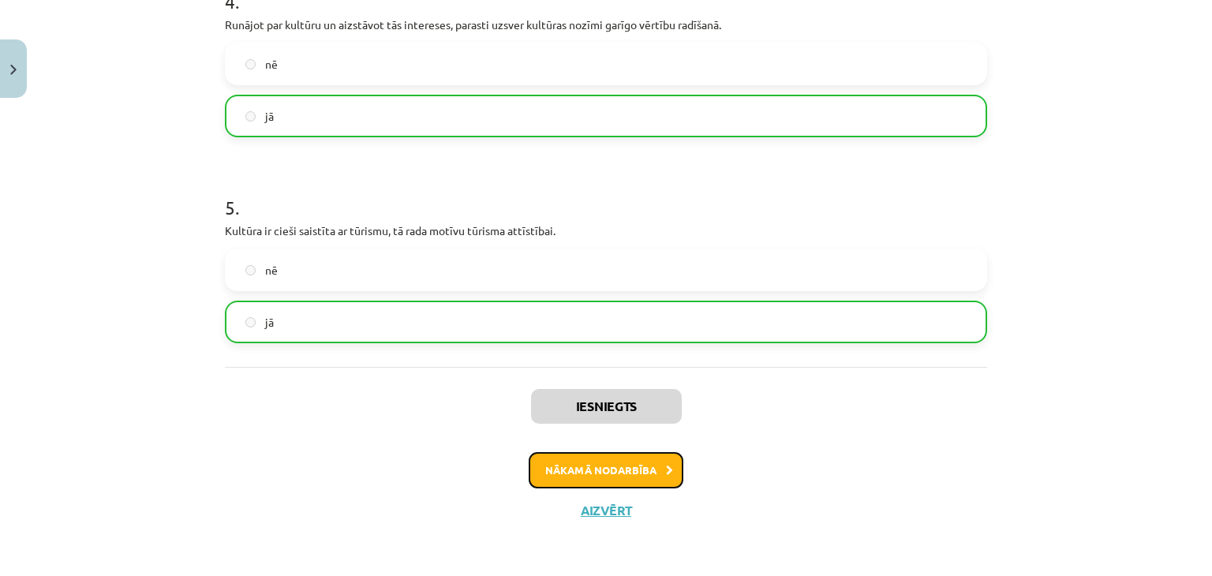
click at [555, 479] on button "Nākamā nodarbība" at bounding box center [606, 470] width 155 height 36
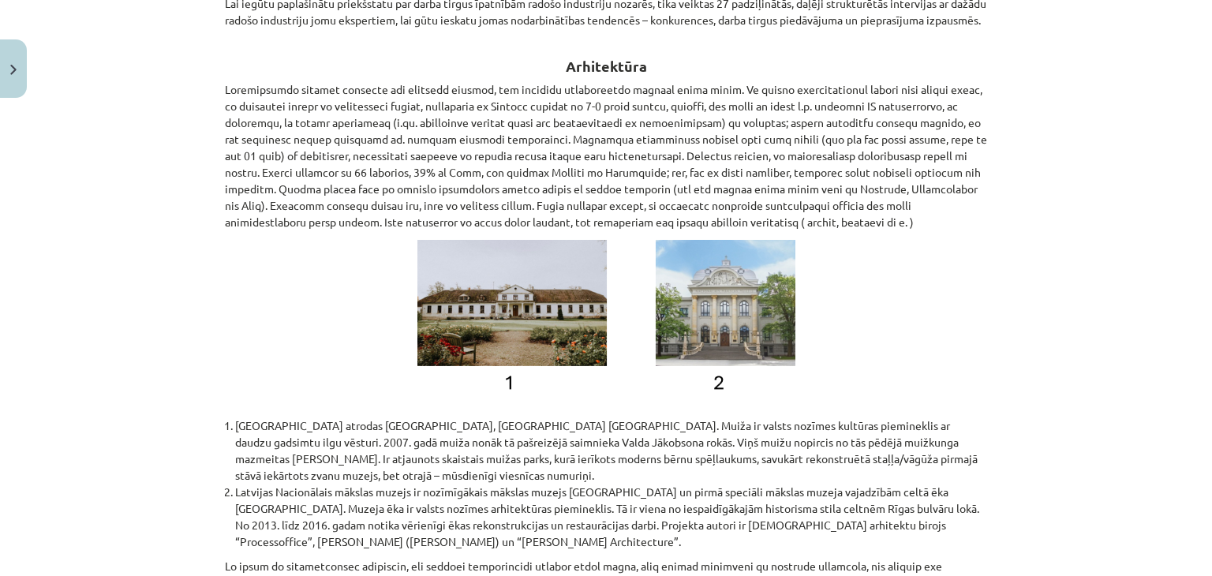
scroll to position [0, 0]
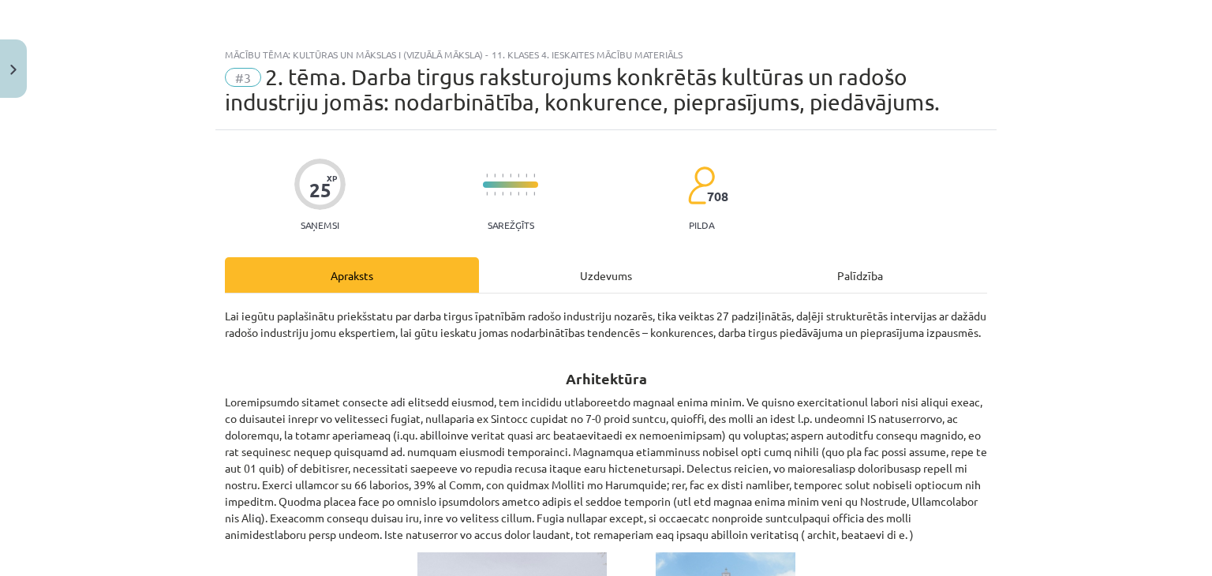
click at [585, 281] on div "Uzdevums" at bounding box center [606, 275] width 254 height 36
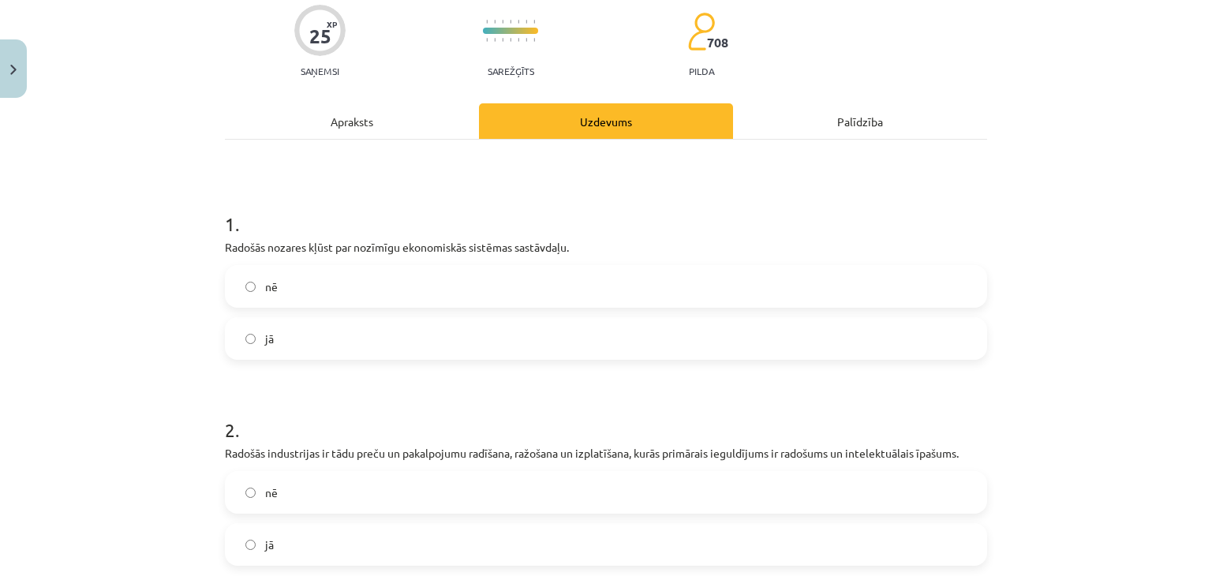
scroll to position [179, 0]
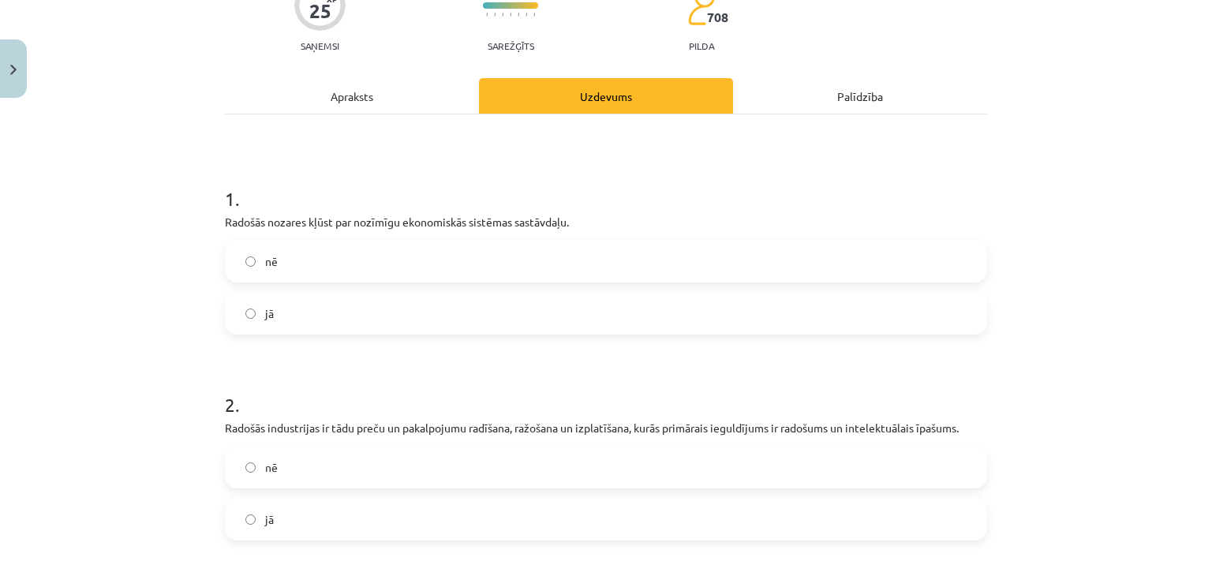
click at [265, 309] on span "jā" at bounding box center [269, 313] width 9 height 17
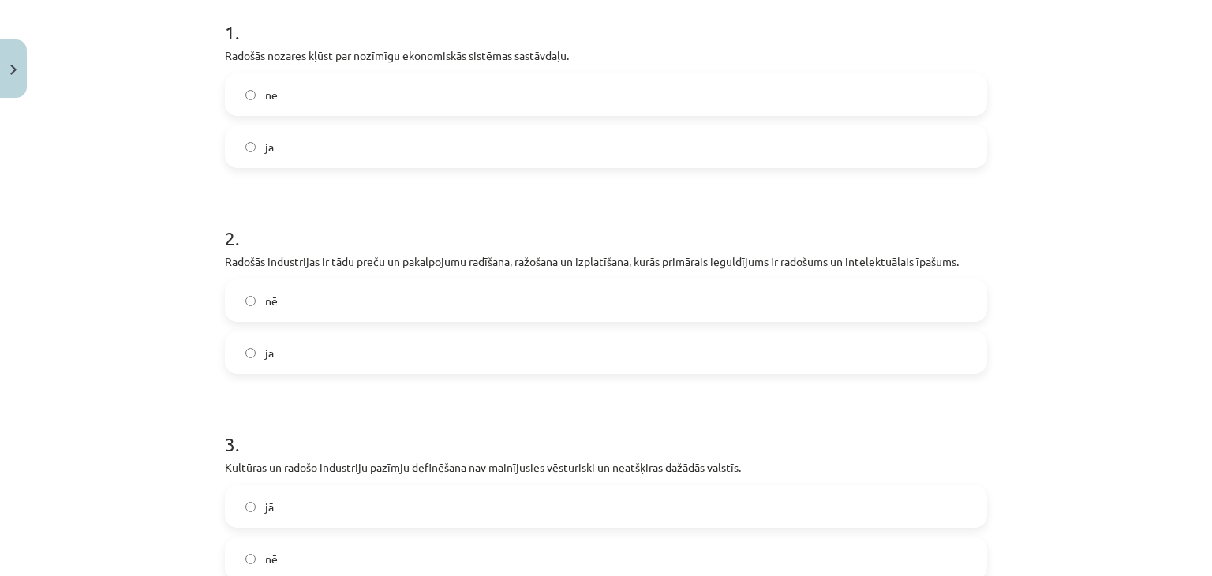
scroll to position [347, 0]
click at [494, 376] on form "1 . Radošās nozares kļūst par nozīmīgu ekonomiskās sistēmas sastāvdaļu. nē jā 2…" at bounding box center [606, 491] width 762 height 998
click at [508, 368] on label "jā" at bounding box center [605, 350] width 759 height 39
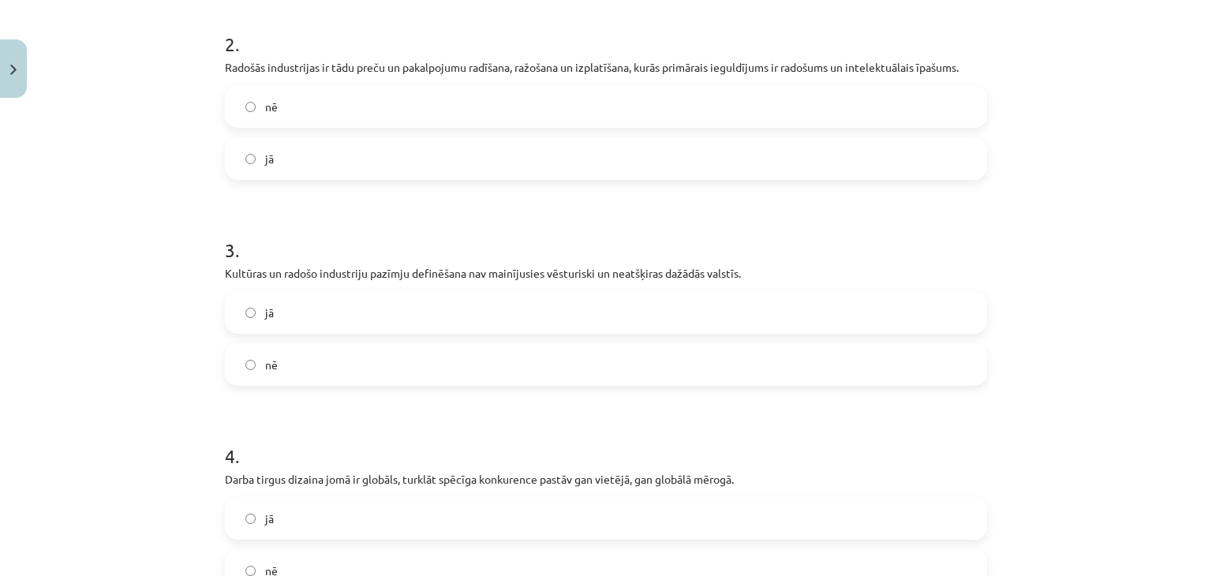
scroll to position [615, 0]
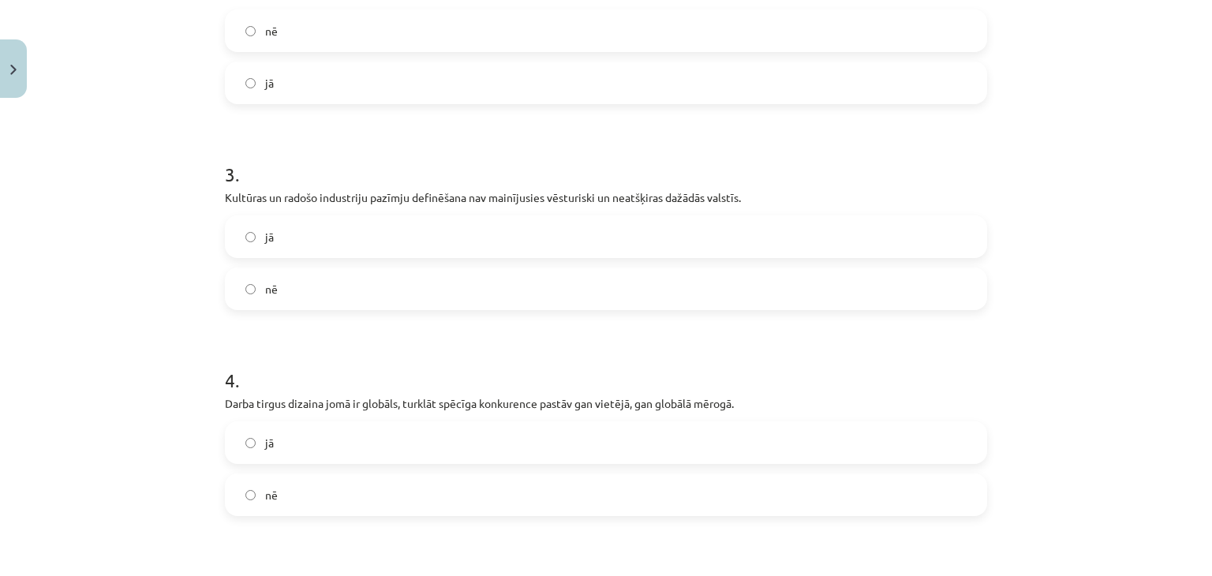
click at [376, 303] on label "nē" at bounding box center [605, 288] width 759 height 39
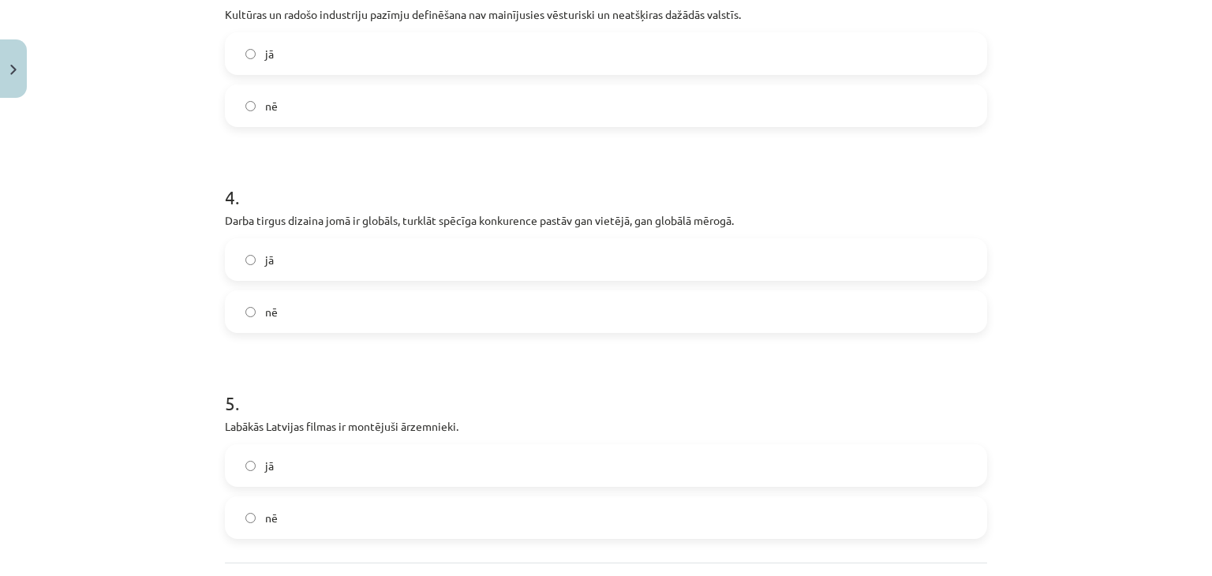
scroll to position [802, 0]
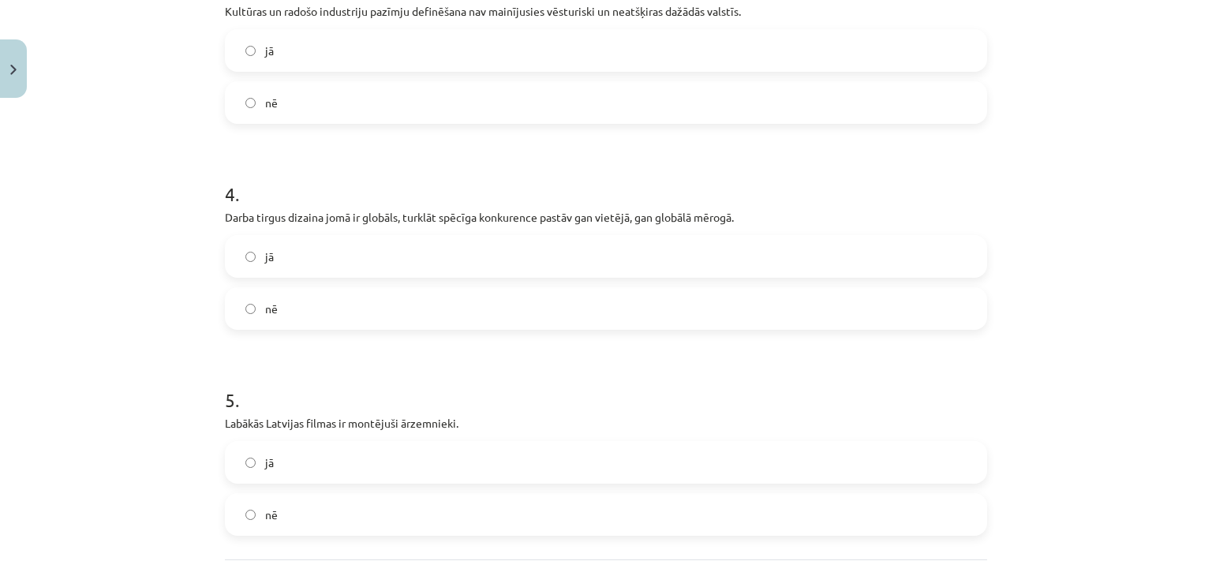
click at [399, 279] on div "jā nē" at bounding box center [606, 282] width 762 height 95
click at [416, 269] on label "jā" at bounding box center [605, 256] width 759 height 39
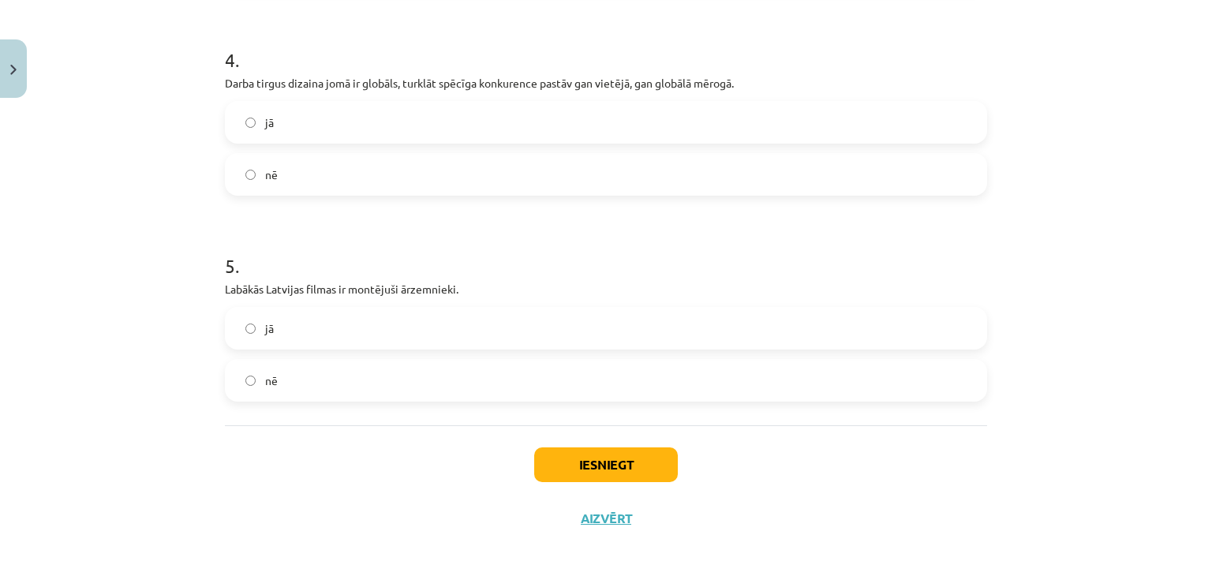
scroll to position [937, 0]
click at [338, 368] on label "nē" at bounding box center [605, 379] width 759 height 39
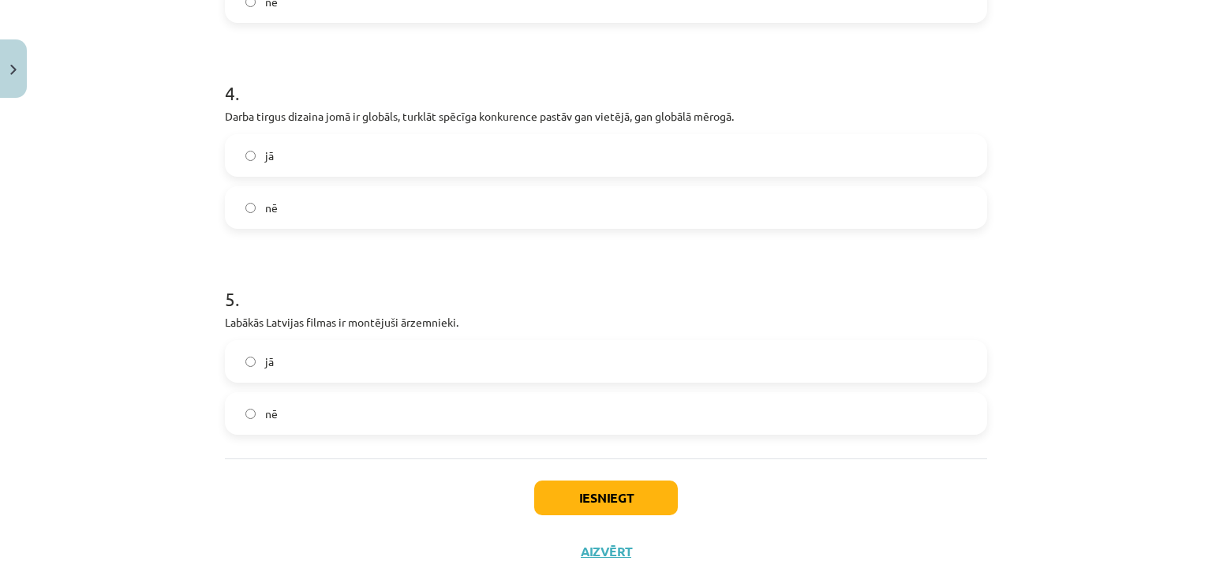
scroll to position [944, 0]
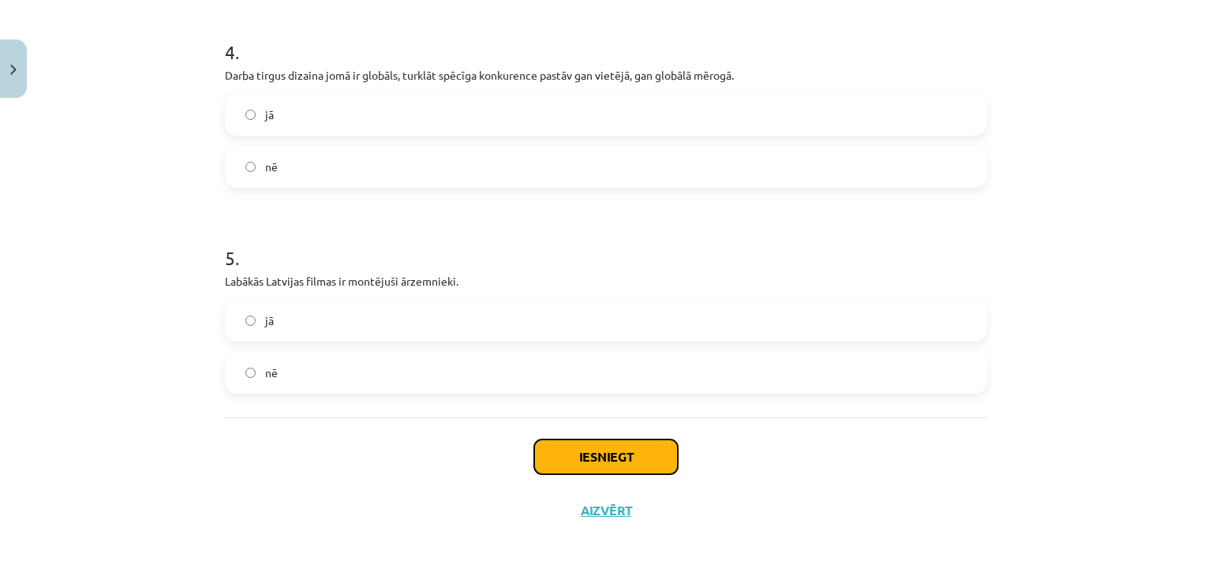
click at [577, 465] on button "Iesniegt" at bounding box center [606, 456] width 144 height 35
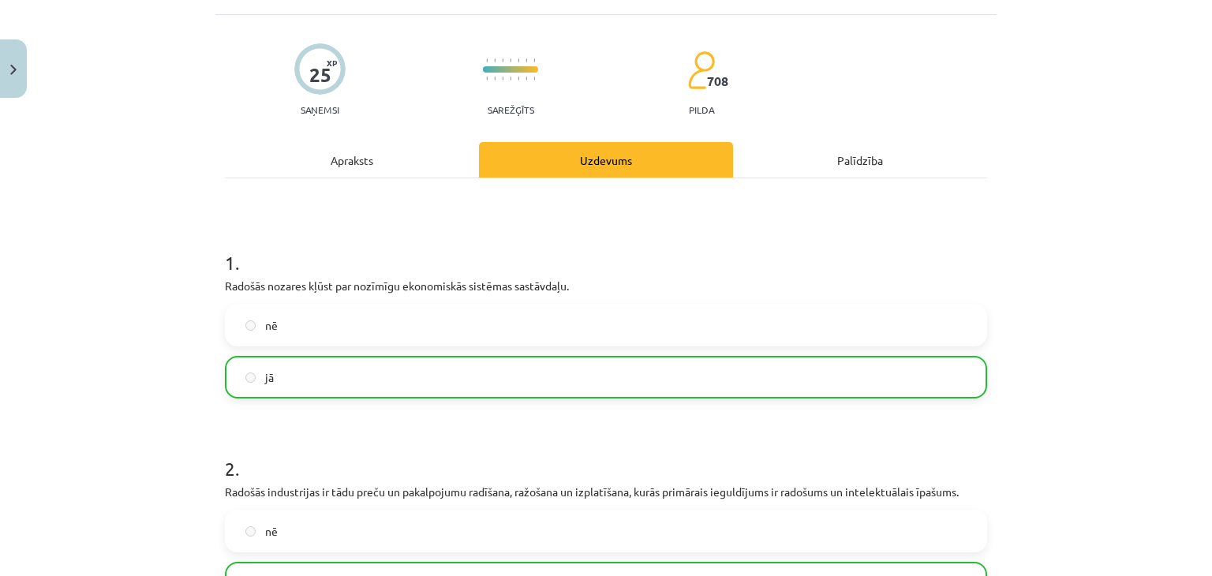
scroll to position [0, 0]
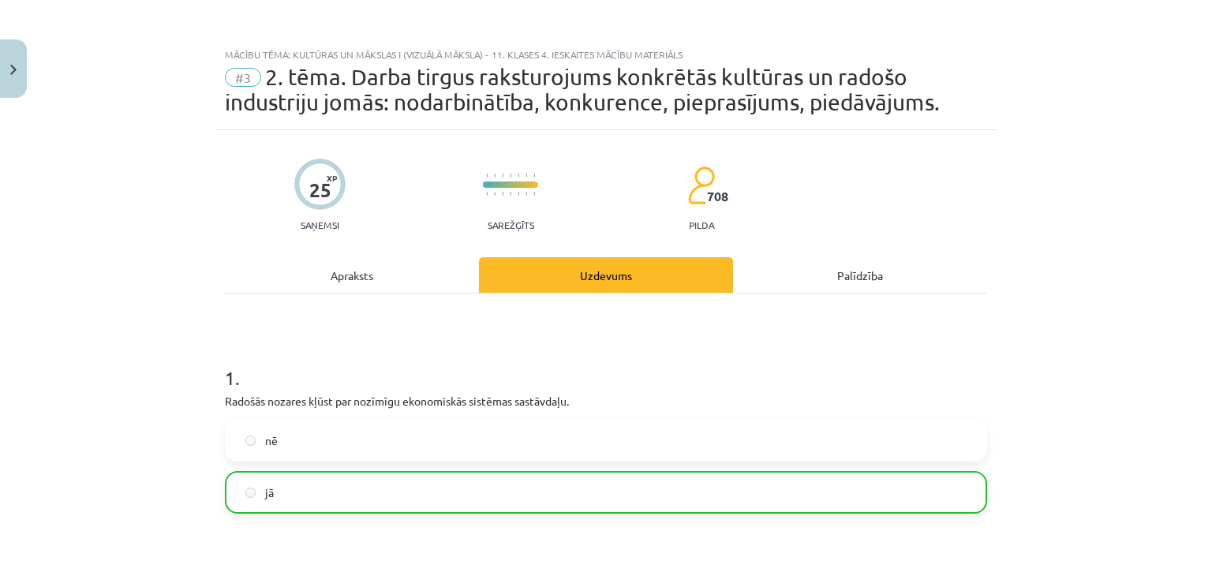
click at [322, 282] on div "Apraksts" at bounding box center [352, 275] width 254 height 36
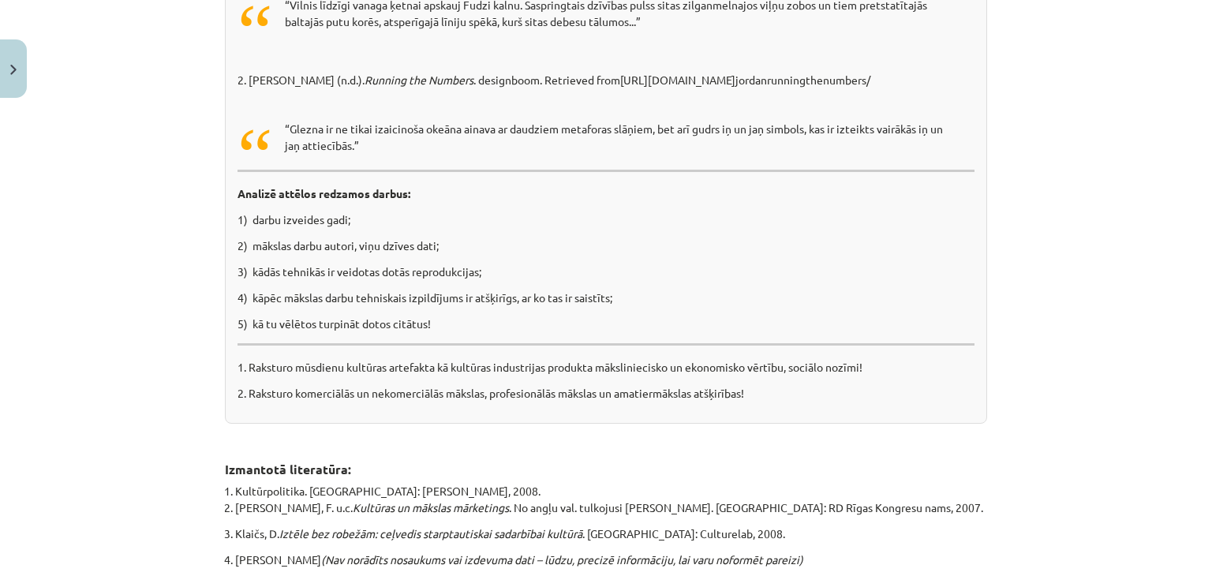
scroll to position [10177, 0]
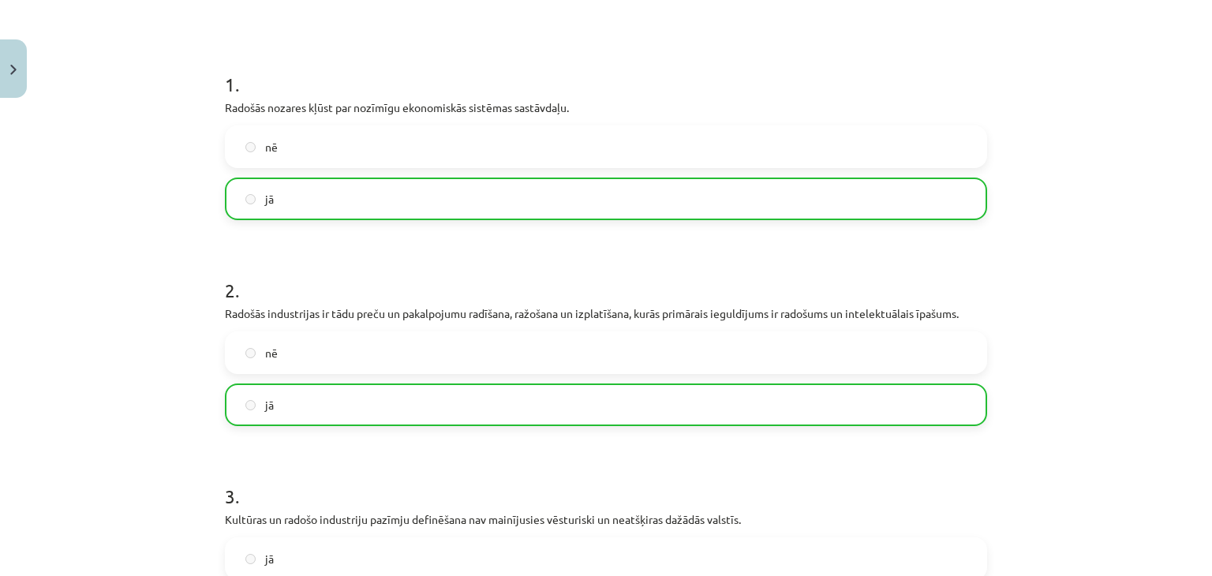
scroll to position [994, 0]
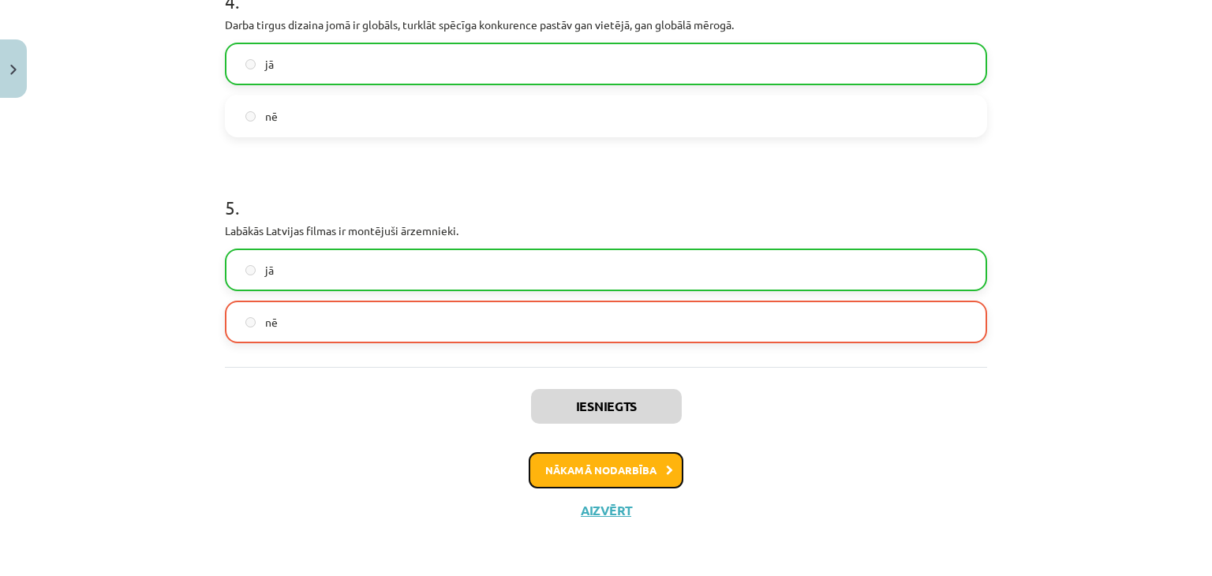
click at [572, 457] on button "Nākamā nodarbība" at bounding box center [606, 470] width 155 height 36
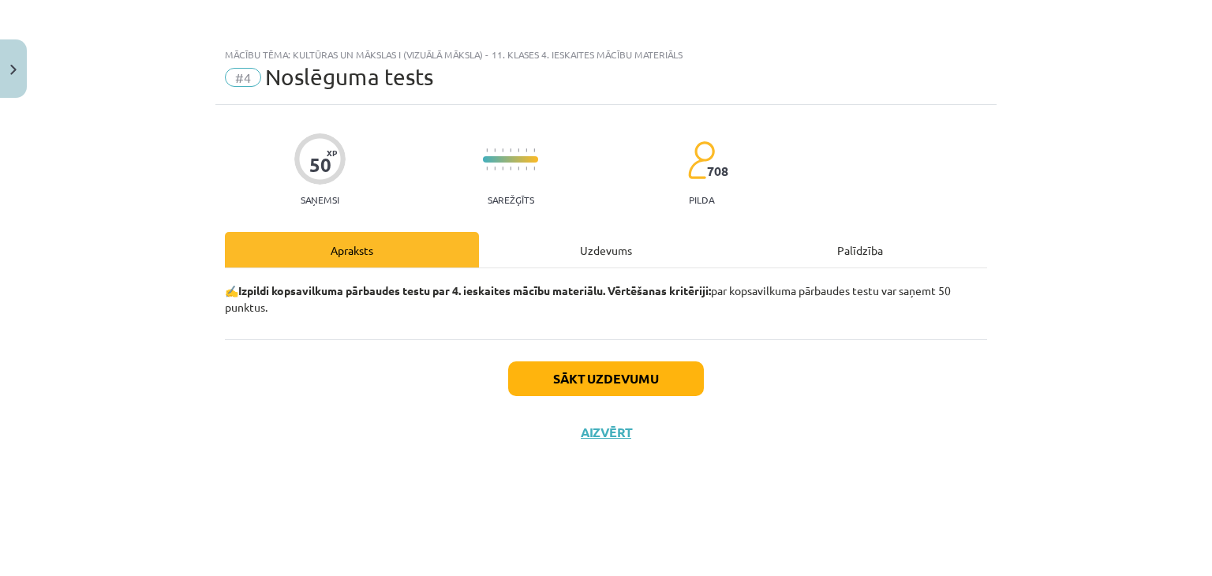
scroll to position [0, 0]
click at [548, 379] on button "Sākt uzdevumu" at bounding box center [606, 378] width 196 height 35
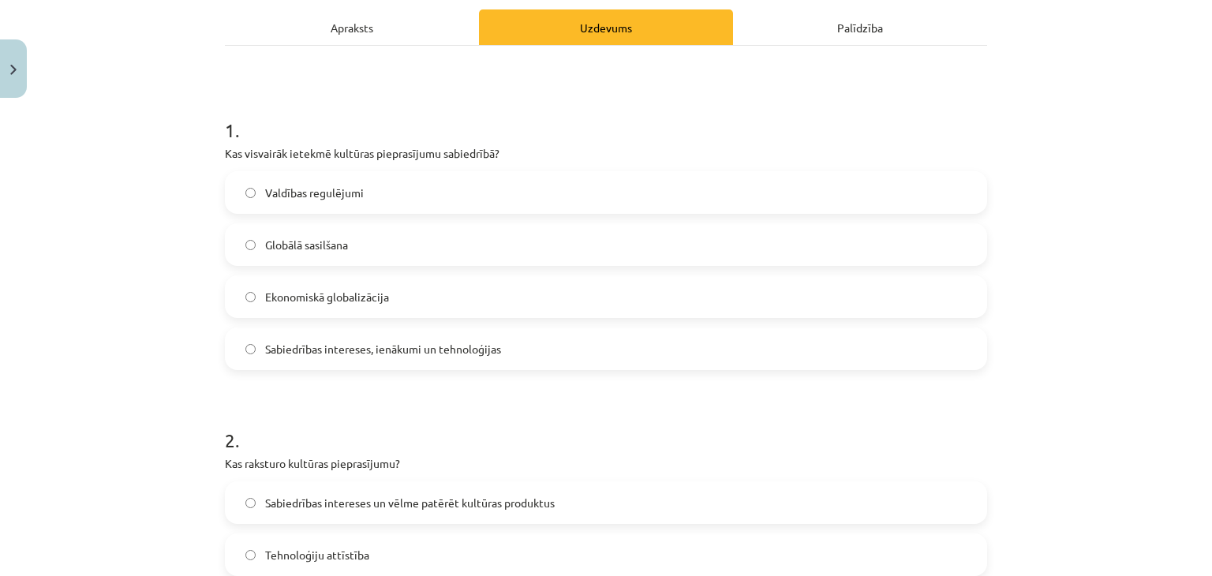
scroll to position [223, 0]
click at [309, 357] on label "Sabiedrības intereses, ienākumi un tehnoloģijas" at bounding box center [605, 347] width 759 height 39
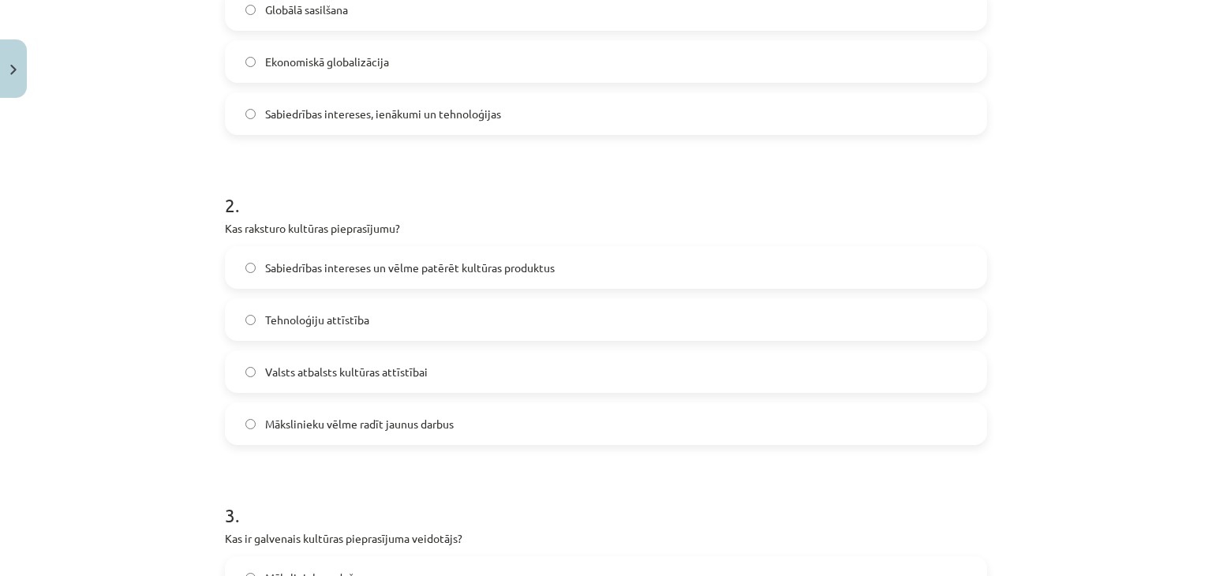
scroll to position [459, 0]
click at [498, 274] on label "Sabiedrības intereses un vēlme patērēt kultūras produktus" at bounding box center [605, 265] width 759 height 39
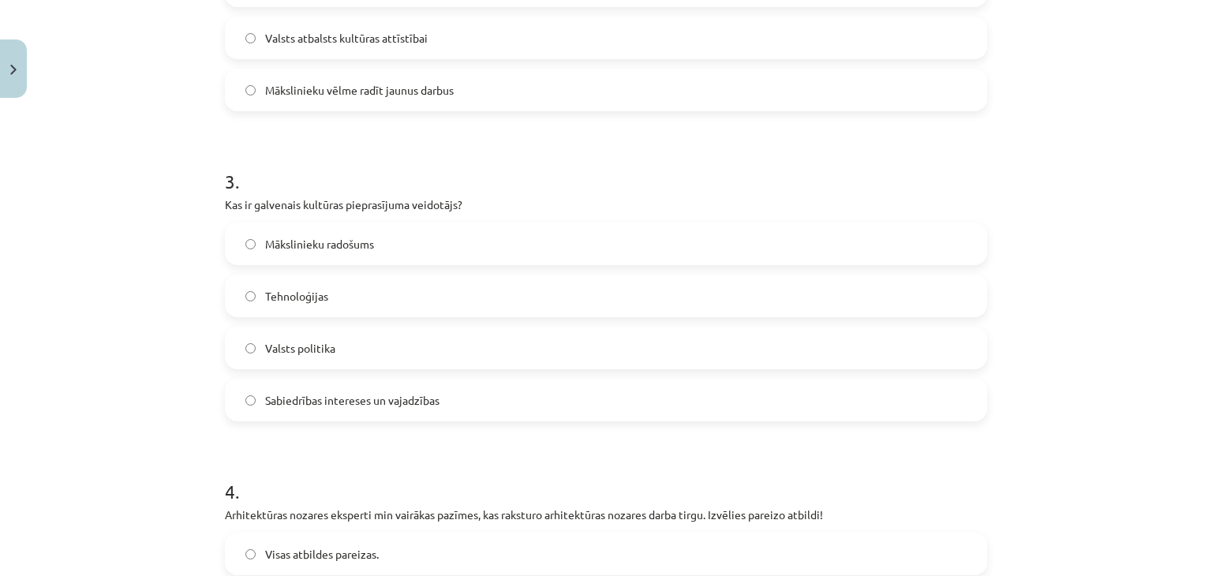
scroll to position [807, 0]
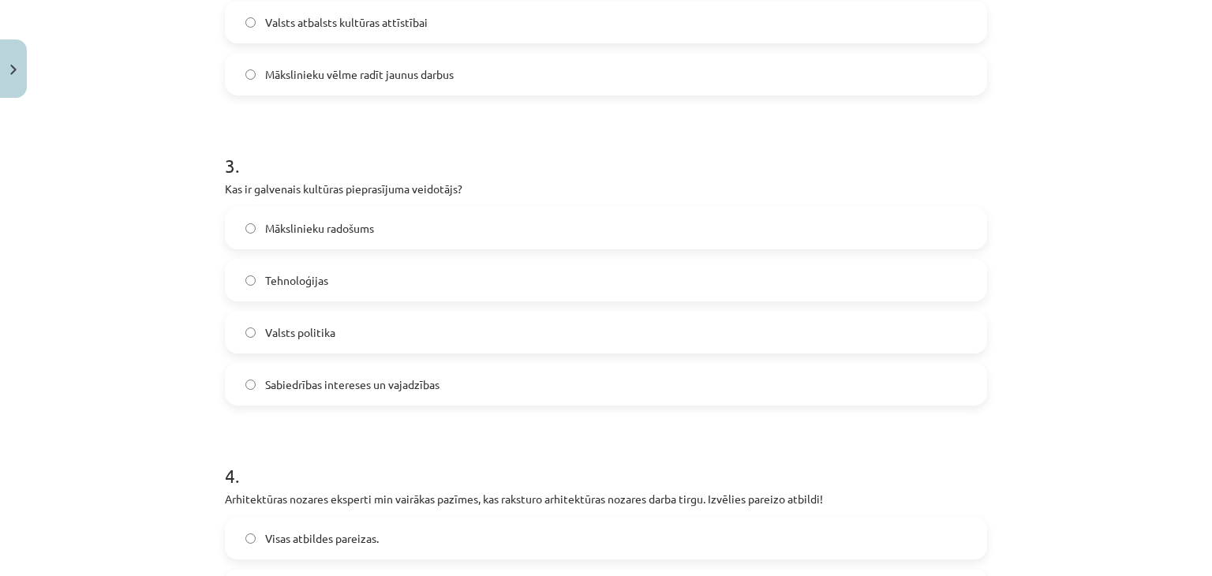
click at [309, 379] on span "Sabiedrības intereses un vajadzības" at bounding box center [352, 384] width 174 height 17
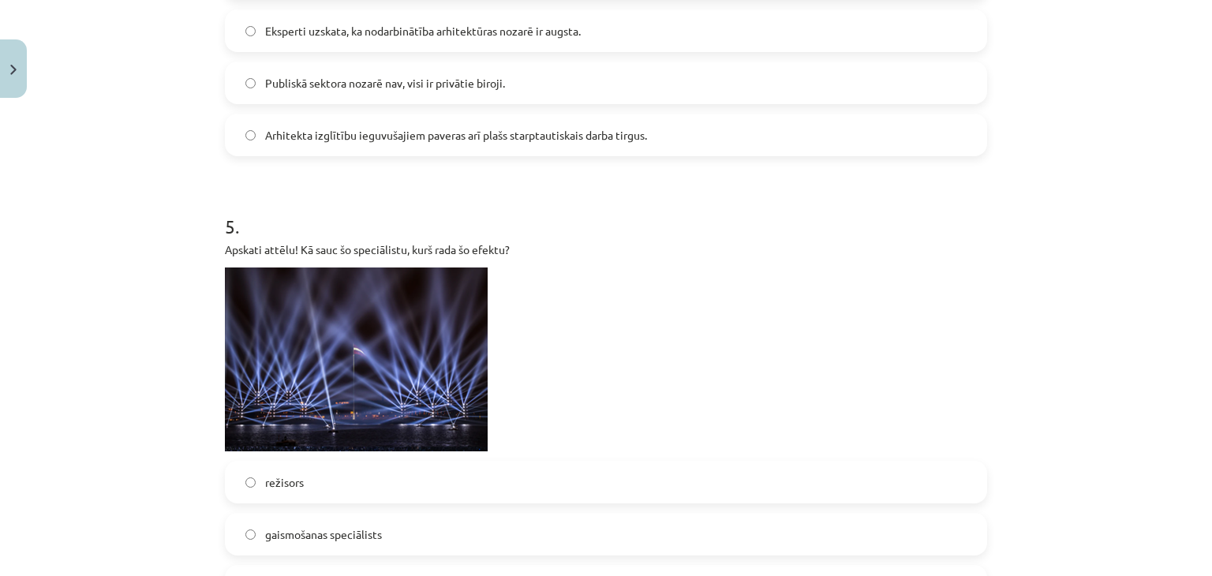
scroll to position [1303, 0]
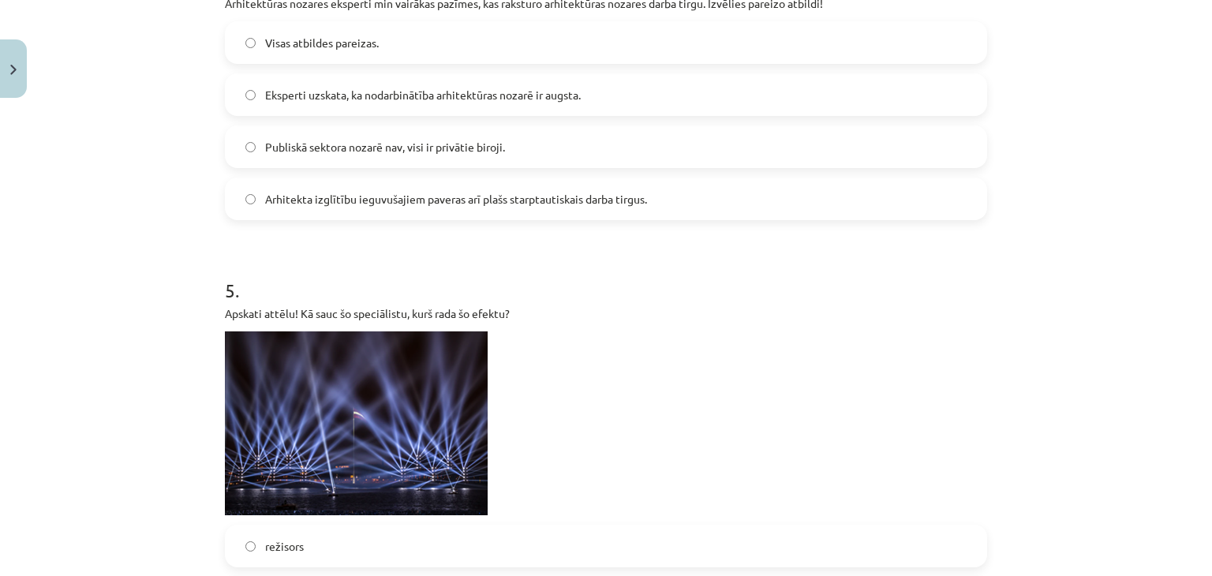
click at [299, 51] on label "Visas atbildes pareizas." at bounding box center [605, 42] width 759 height 39
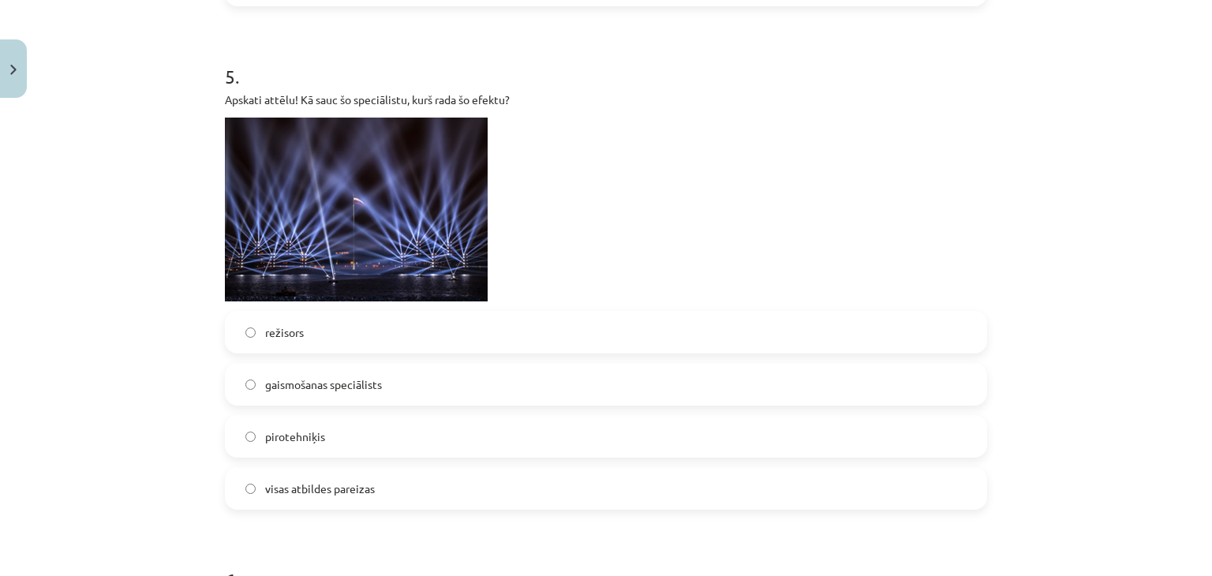
scroll to position [1576, 0]
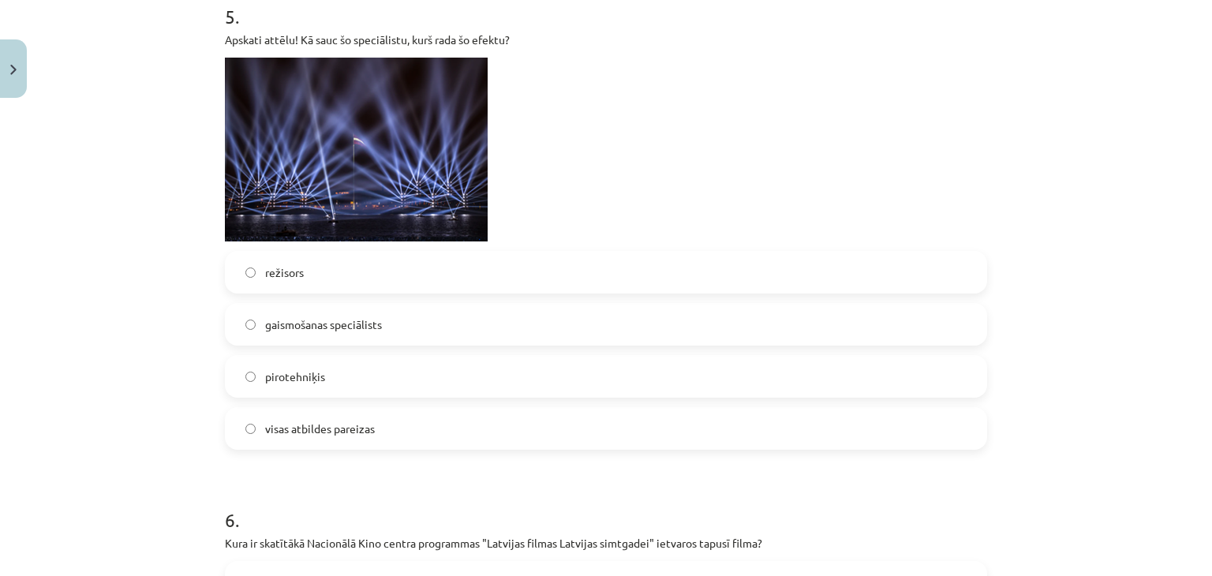
click at [364, 329] on span "gaismošanas speciālists" at bounding box center [323, 324] width 117 height 17
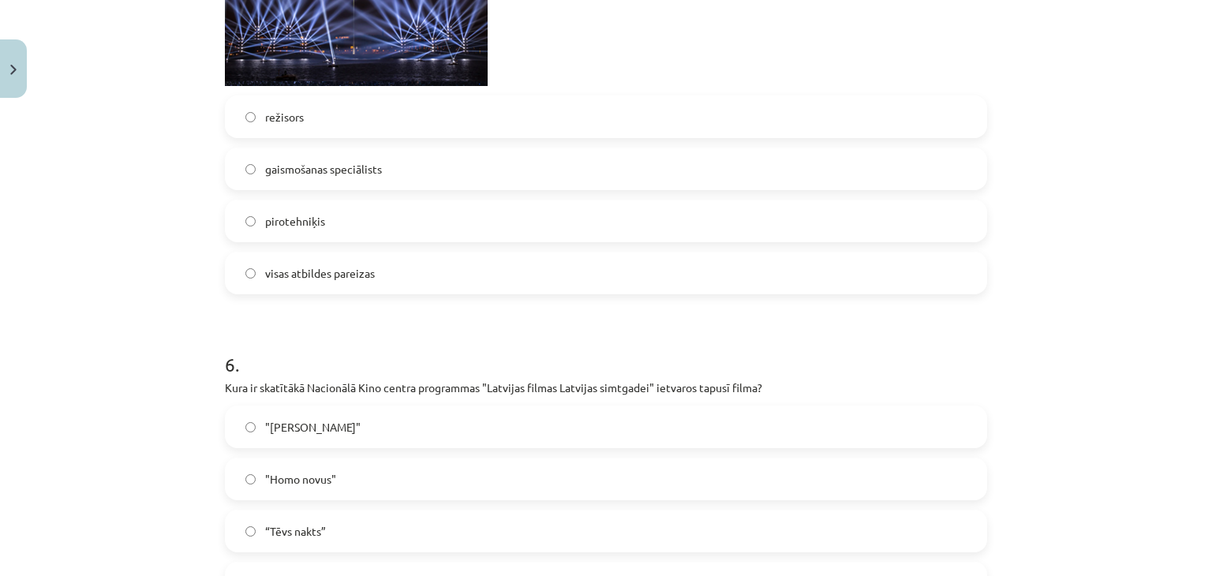
scroll to position [1894, 0]
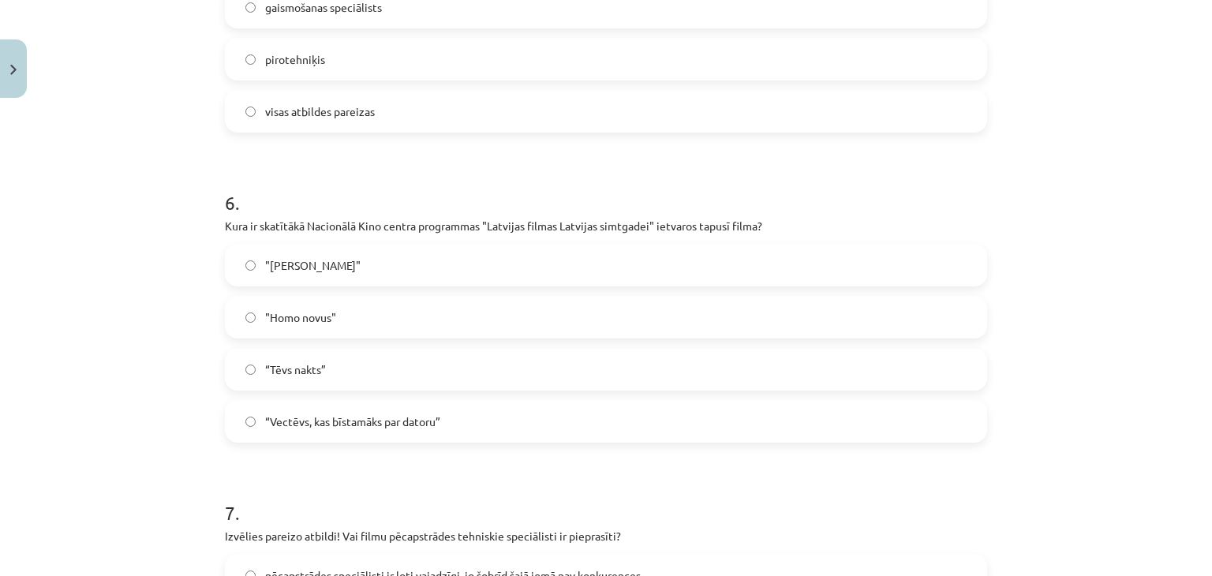
click at [341, 309] on label ""Homo novus"" at bounding box center [605, 316] width 759 height 39
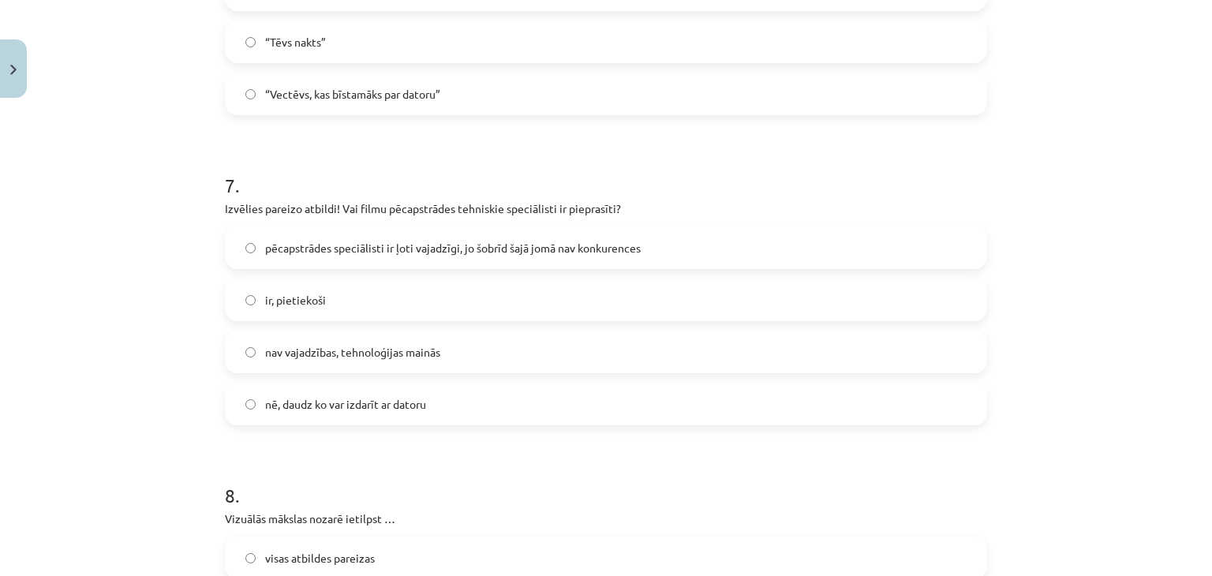
scroll to position [2222, 0]
click at [579, 250] on span "pēcapstrādes speciālisti ir ļoti vajadzīgi, jo šobrīd šajā jomā nav konkurences" at bounding box center [453, 247] width 376 height 17
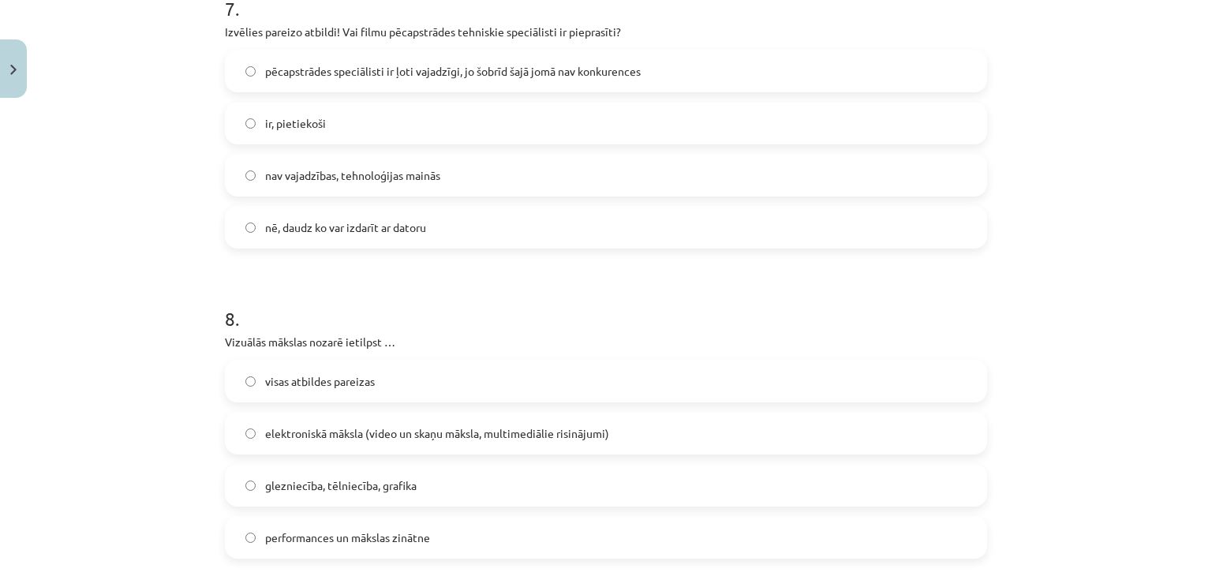
scroll to position [2353, 0]
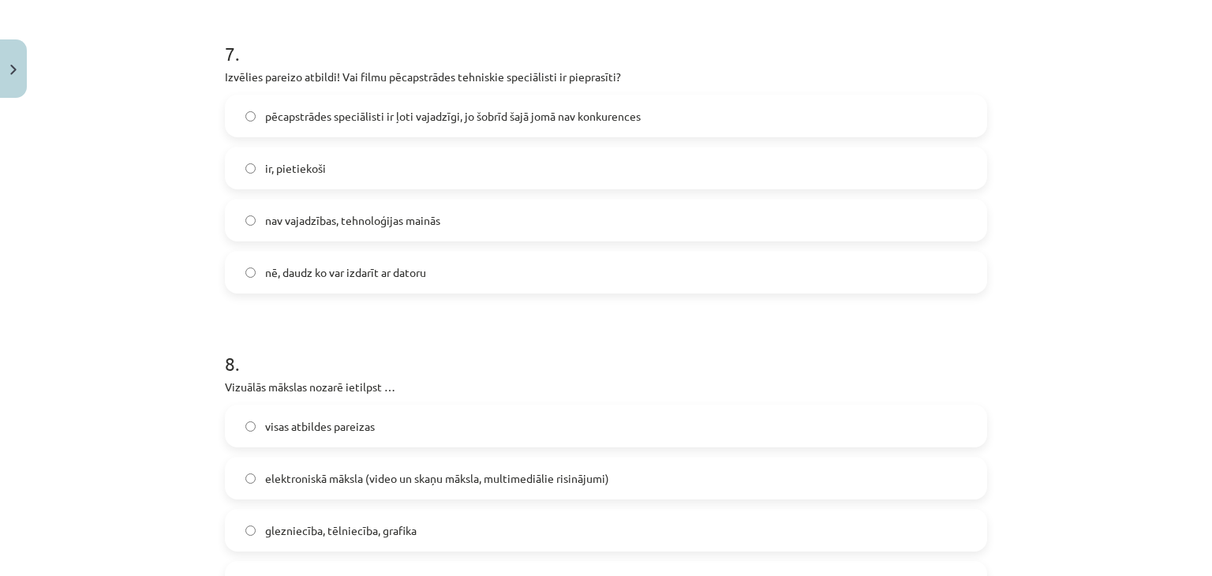
drag, startPoint x: 335, startPoint y: 143, endPoint x: 349, endPoint y: 156, distance: 19.5
click at [349, 156] on div "pēcapstrādes speciālisti ir ļoti vajadzīgi, jo šobrīd šajā jomā nav konkurences…" at bounding box center [606, 194] width 762 height 199
click at [349, 156] on label "ir, pietiekoši" at bounding box center [605, 167] width 759 height 39
click at [349, 282] on label "nē, daudz ko var izdarīt ar datoru" at bounding box center [605, 271] width 759 height 39
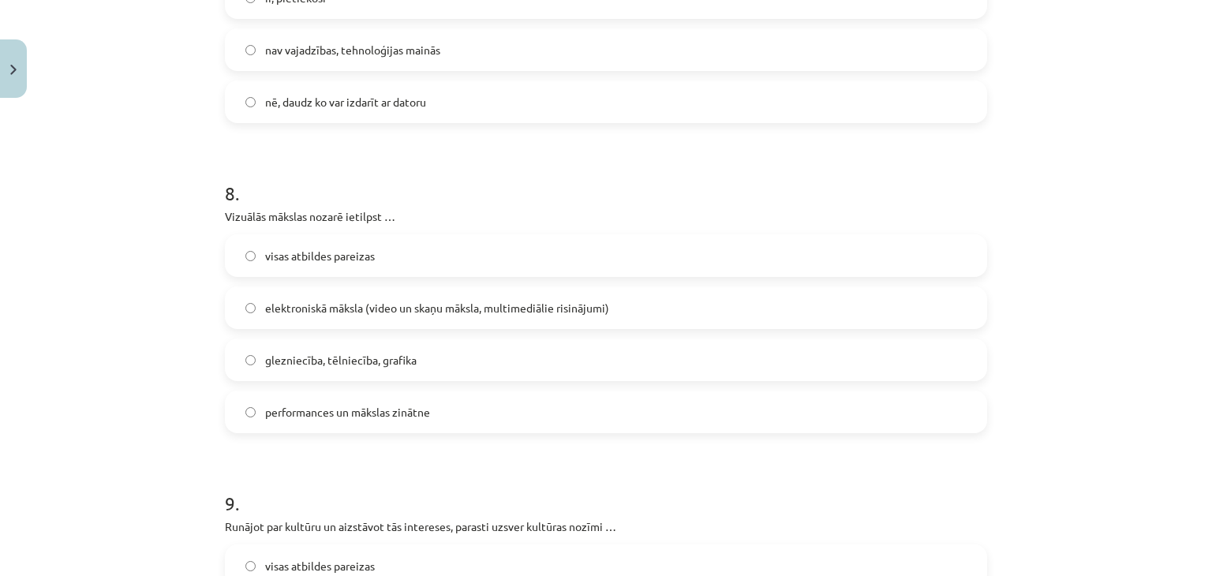
scroll to position [2574, 0]
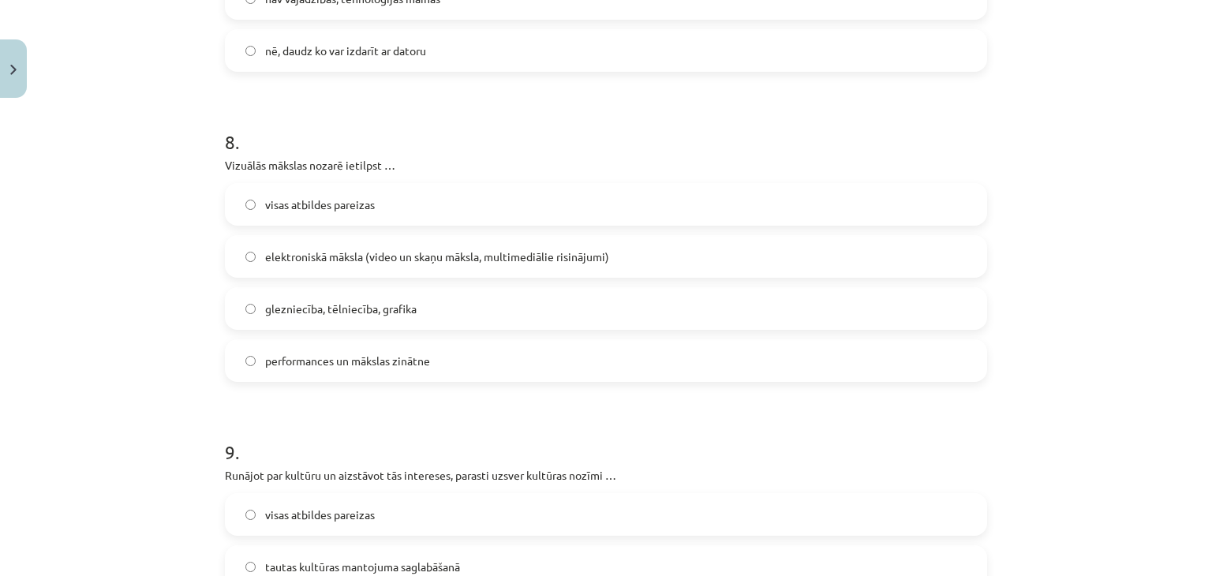
click at [293, 308] on span "glezniecība, tēlniecība, grafika" at bounding box center [340, 309] width 151 height 17
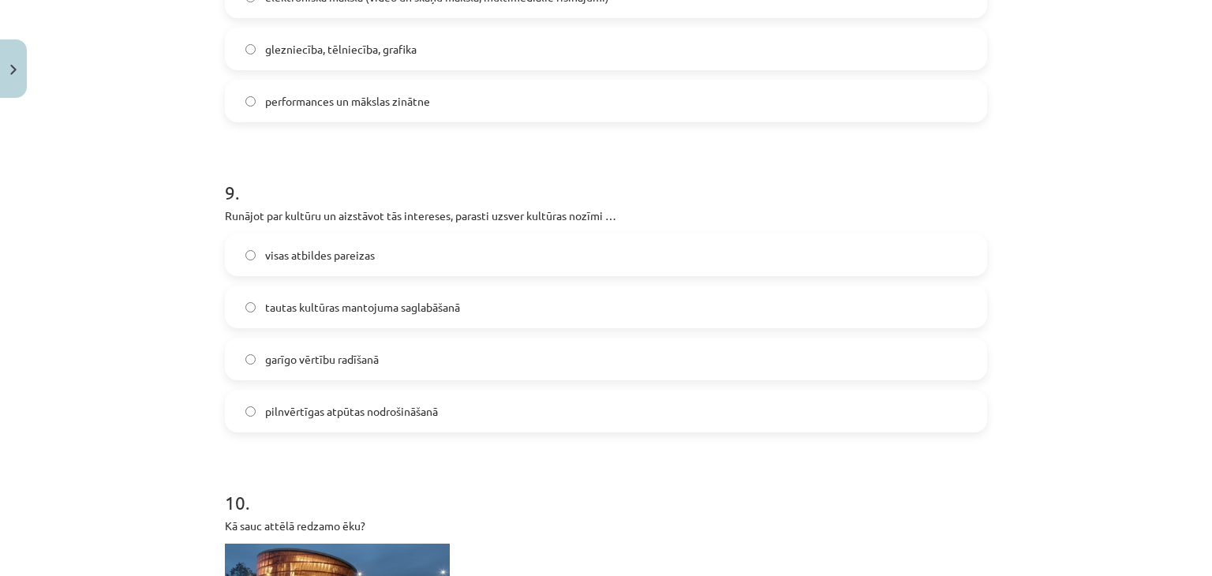
scroll to position [2859, 0]
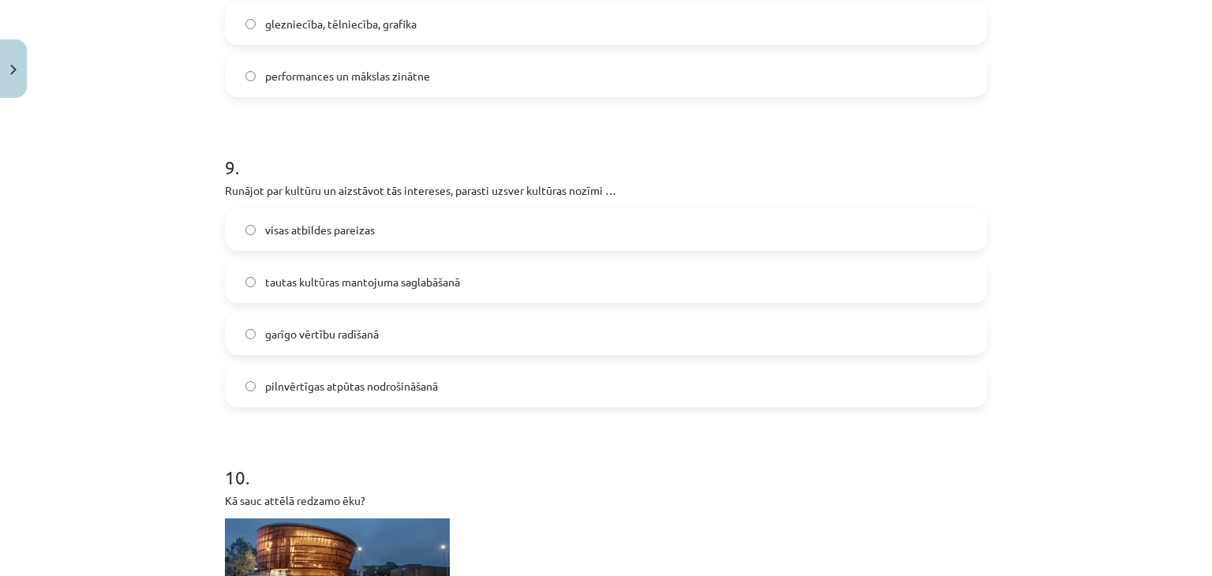
click at [350, 238] on label "visas atbildes pareizas" at bounding box center [605, 229] width 759 height 39
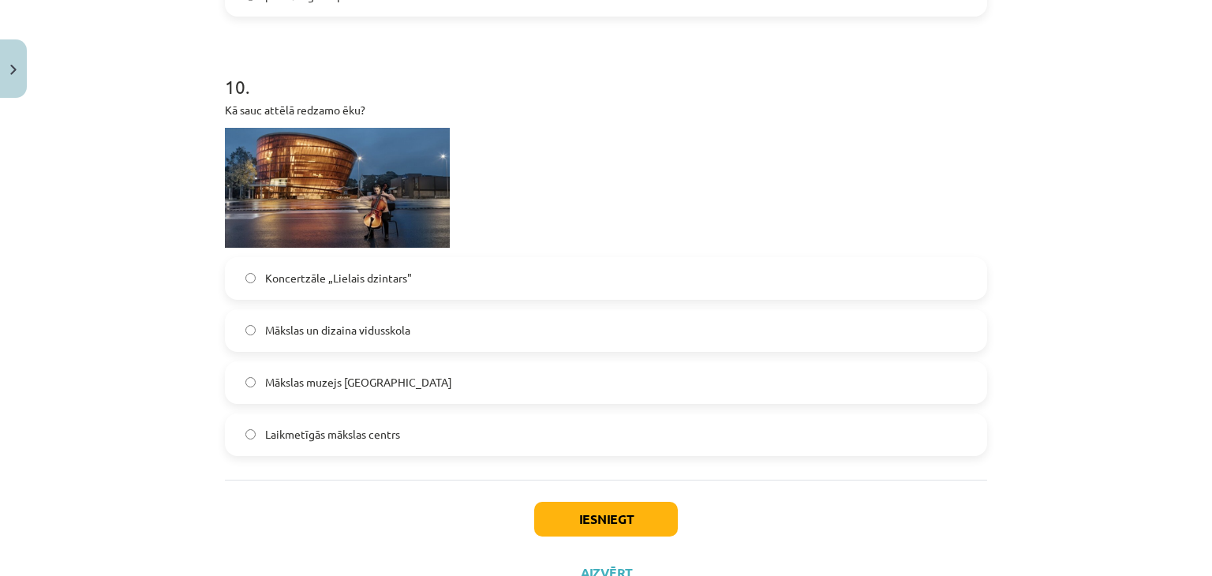
scroll to position [3287, 0]
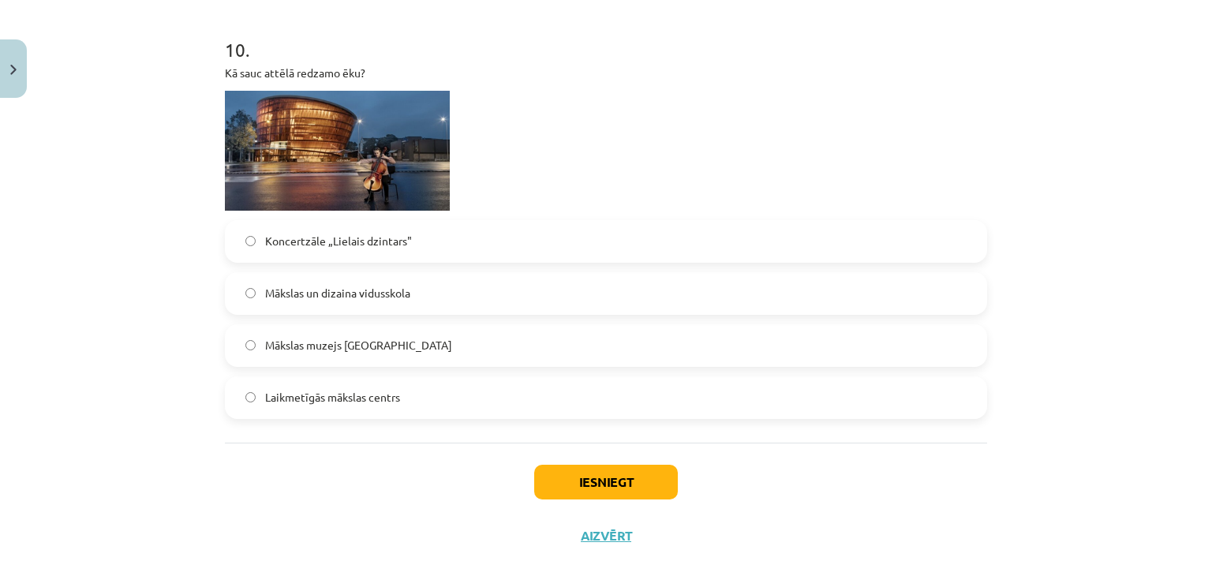
click at [408, 257] on label "Koncertzāle „Lielais dzintars"" at bounding box center [605, 241] width 759 height 39
click at [546, 465] on button "Iesniegt" at bounding box center [606, 482] width 144 height 35
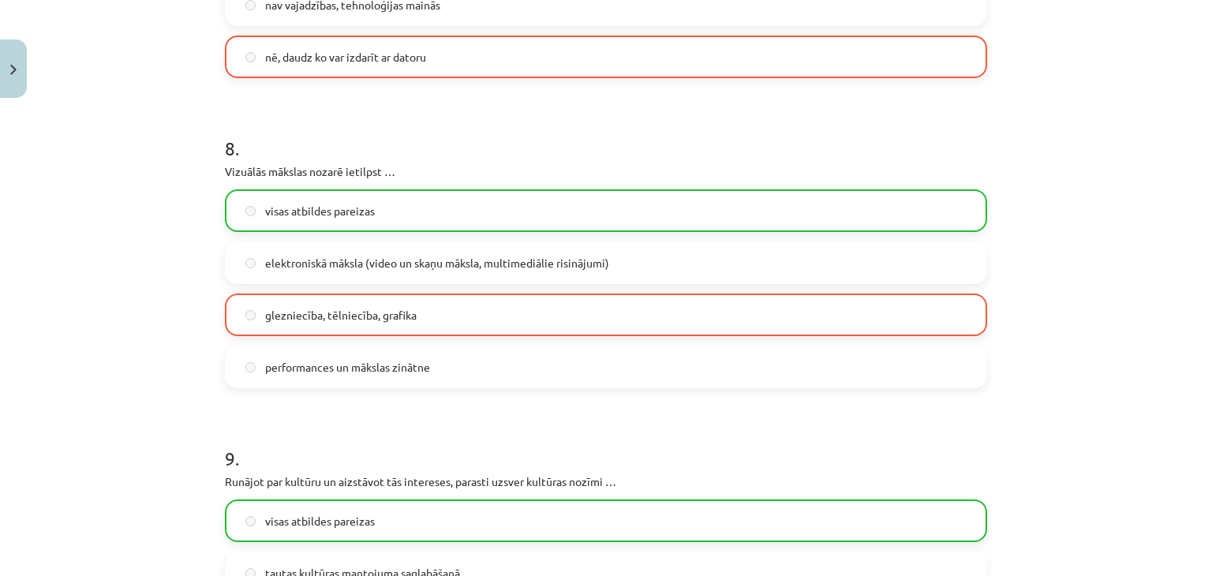
scroll to position [2567, 0]
drag, startPoint x: 220, startPoint y: 169, endPoint x: 263, endPoint y: 167, distance: 42.6
click at [263, 167] on p "Vizuālās mākslas nozarē ietilpst …" at bounding box center [606, 172] width 762 height 17
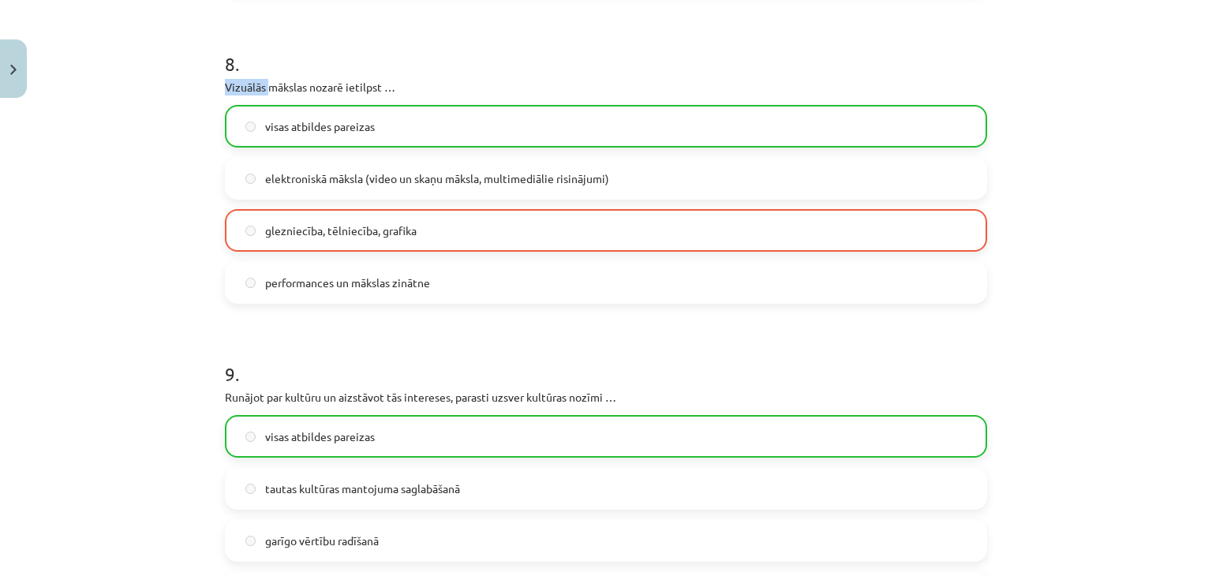
scroll to position [3362, 0]
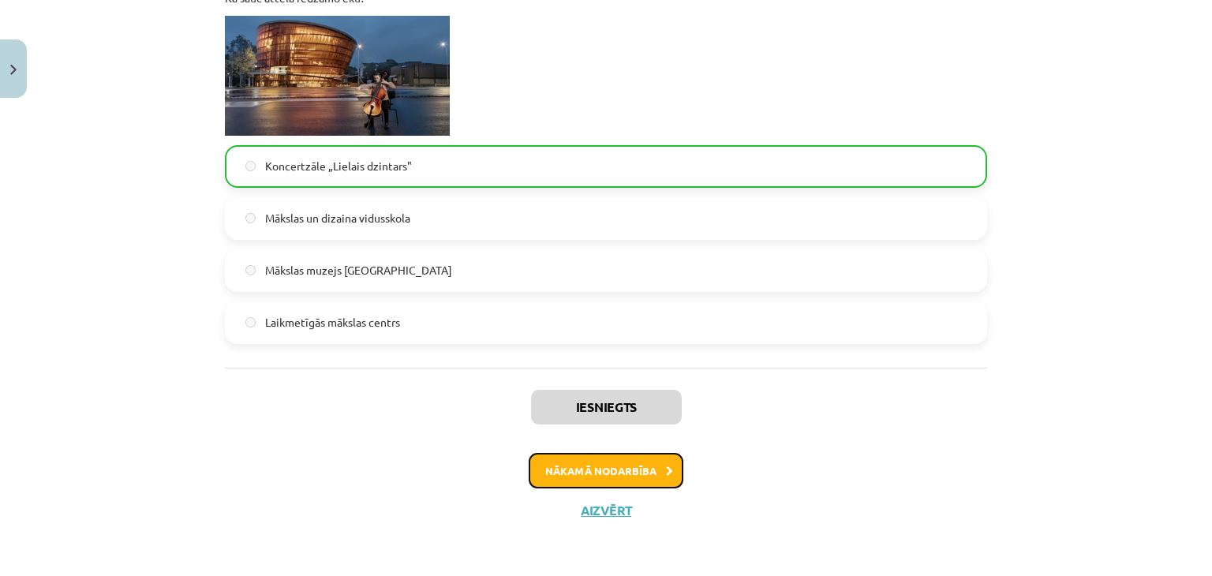
click at [619, 478] on button "Nākamā nodarbība" at bounding box center [606, 471] width 155 height 36
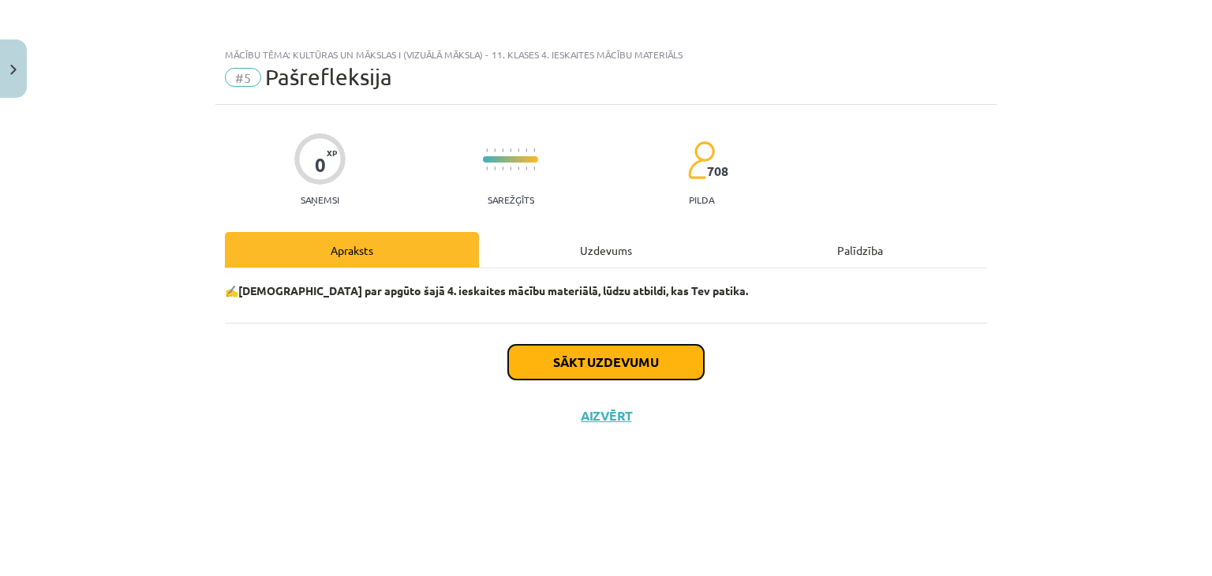
click at [637, 372] on button "Sākt uzdevumu" at bounding box center [606, 362] width 196 height 35
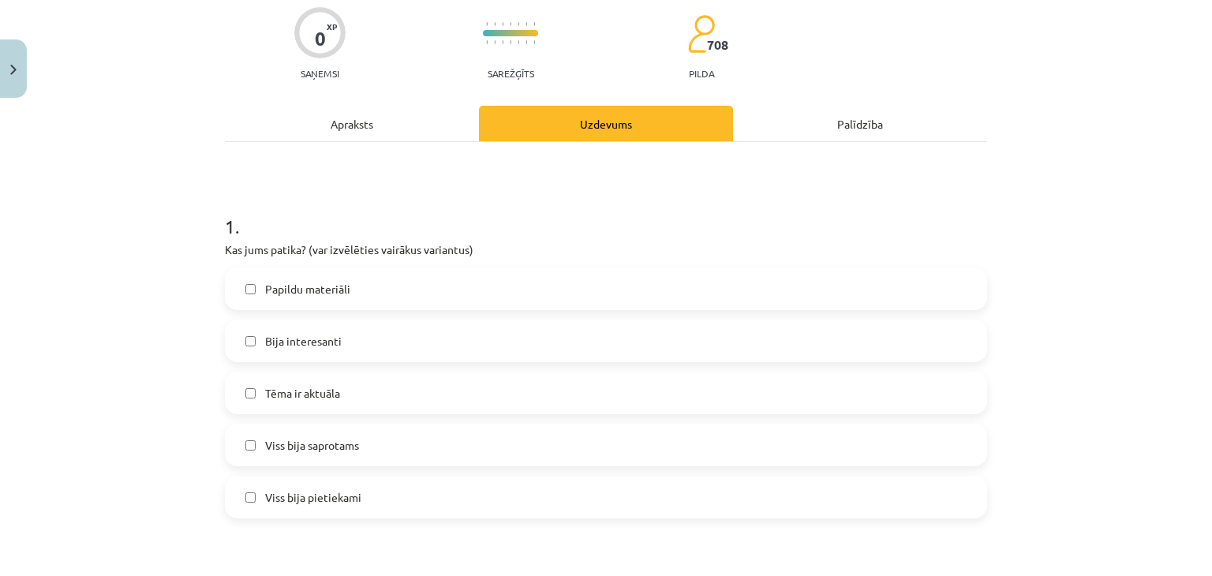
scroll to position [208, 0]
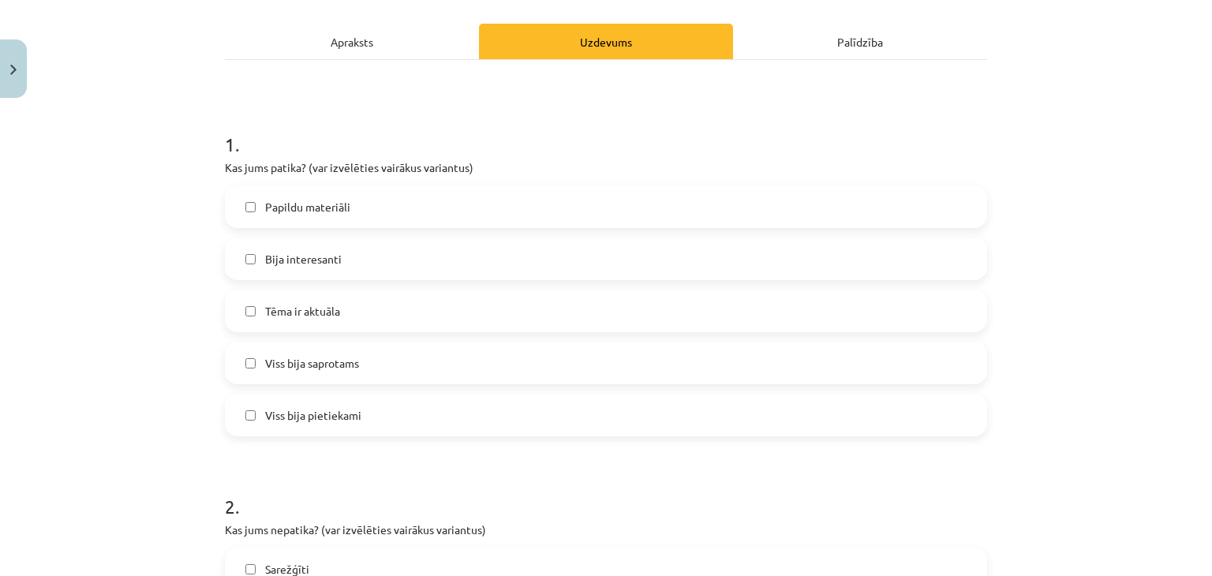
click at [303, 373] on label "Viss bija saprotams" at bounding box center [605, 362] width 759 height 39
click at [316, 296] on label "Tēma ir aktuāla" at bounding box center [605, 310] width 759 height 39
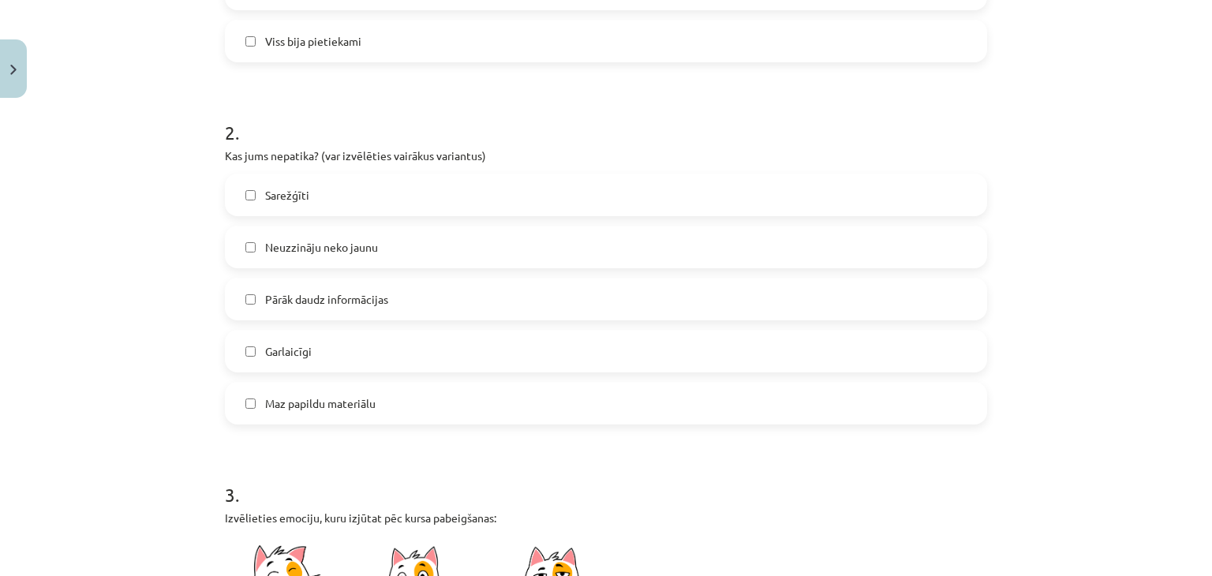
scroll to position [583, 0]
click at [316, 296] on span "Pārāk daudz informācijas" at bounding box center [326, 298] width 123 height 17
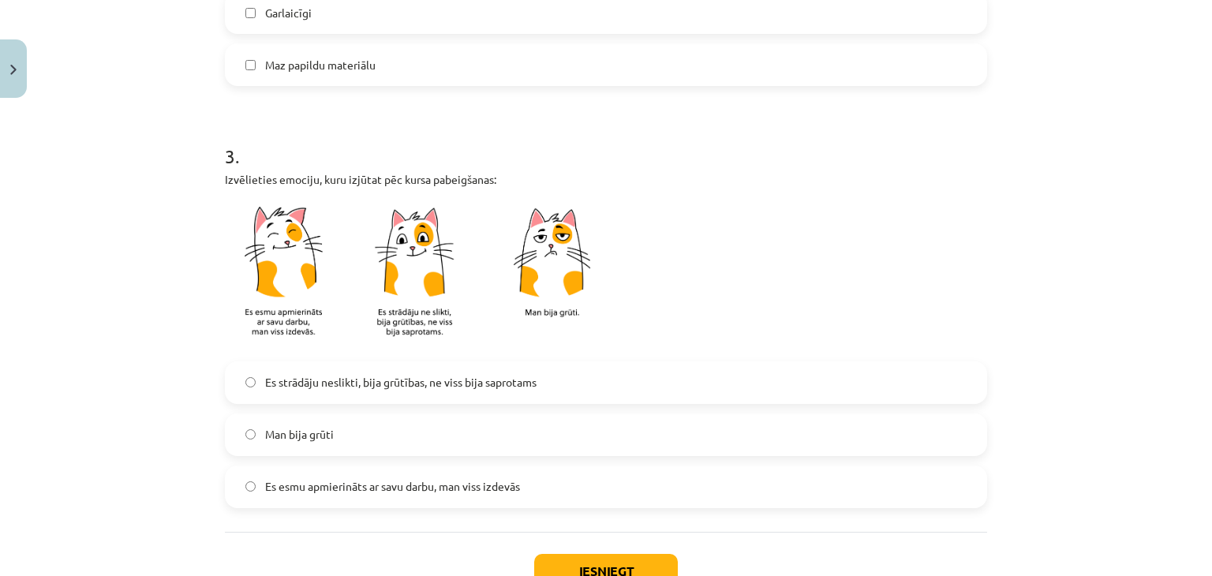
scroll to position [989, 0]
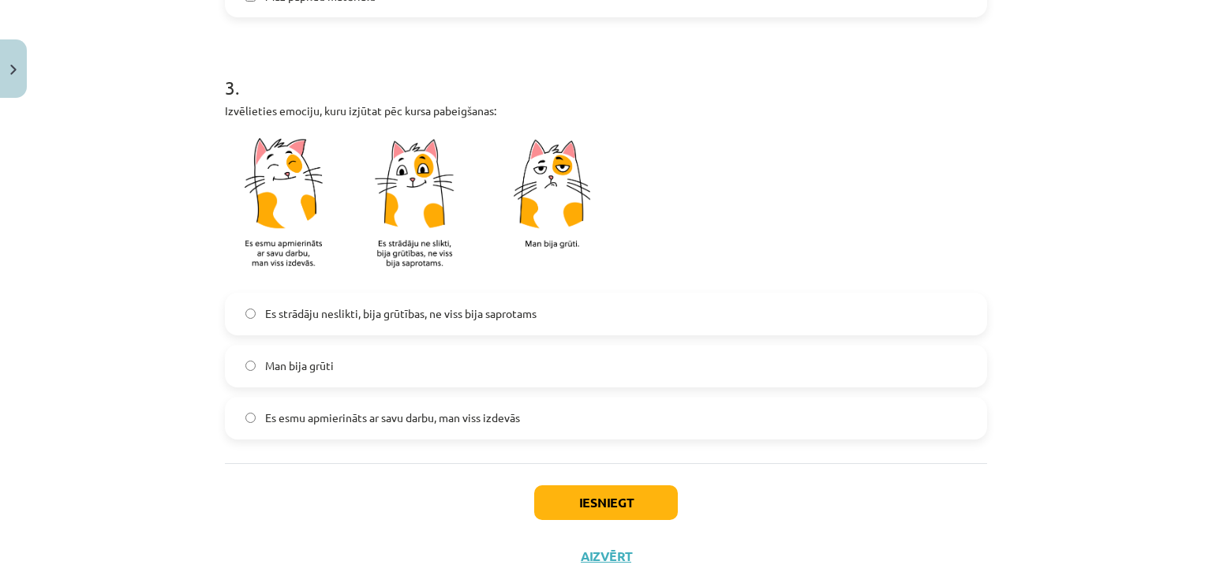
click at [472, 413] on span "Es esmu apmierināts ar savu darbu, man viss izdevās" at bounding box center [392, 417] width 255 height 17
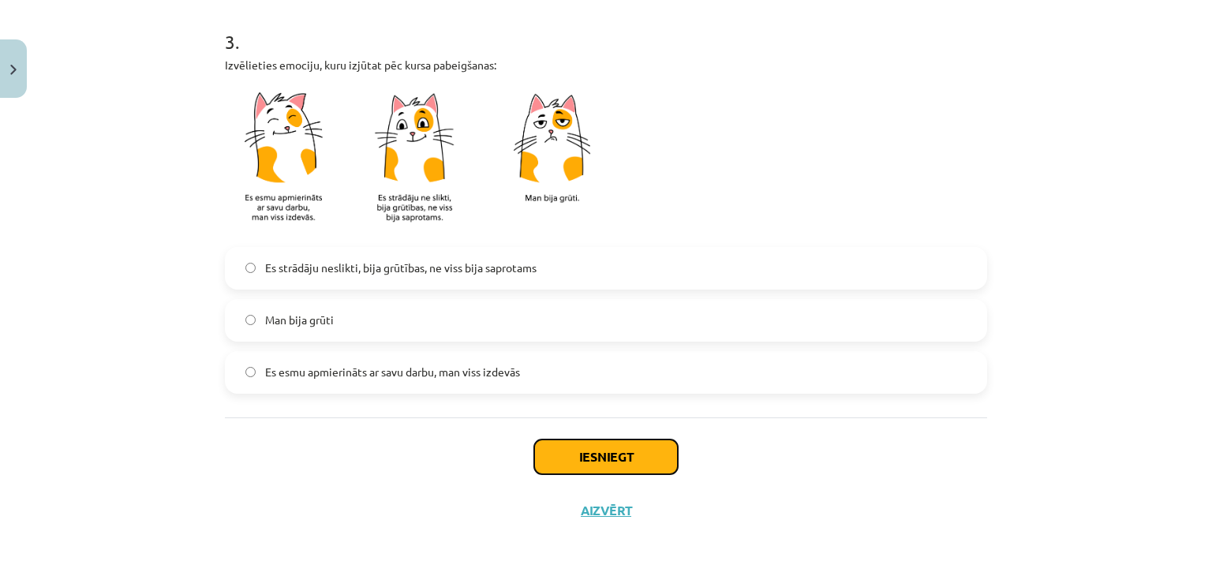
click at [574, 446] on button "Iesniegt" at bounding box center [606, 456] width 144 height 35
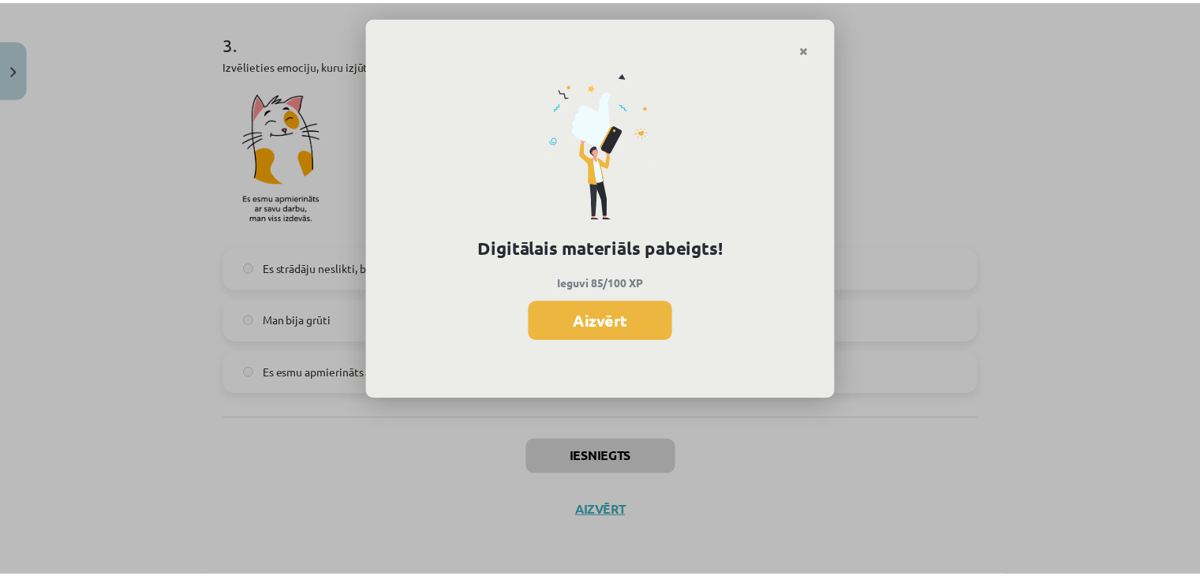
scroll to position [372, 0]
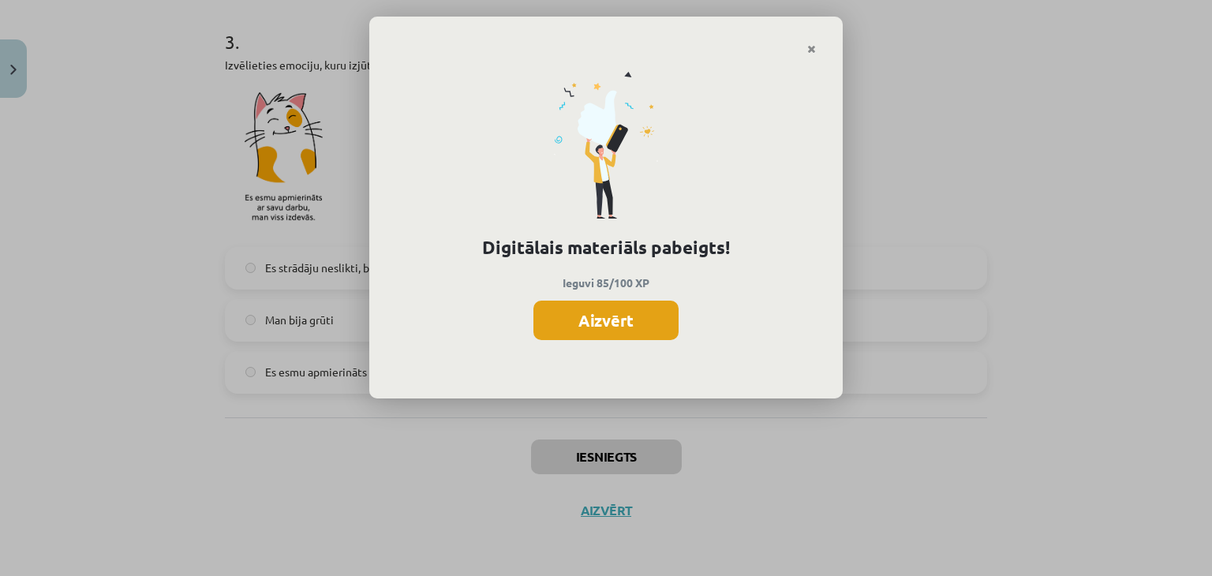
click at [601, 313] on button "Aizvērt" at bounding box center [605, 320] width 145 height 39
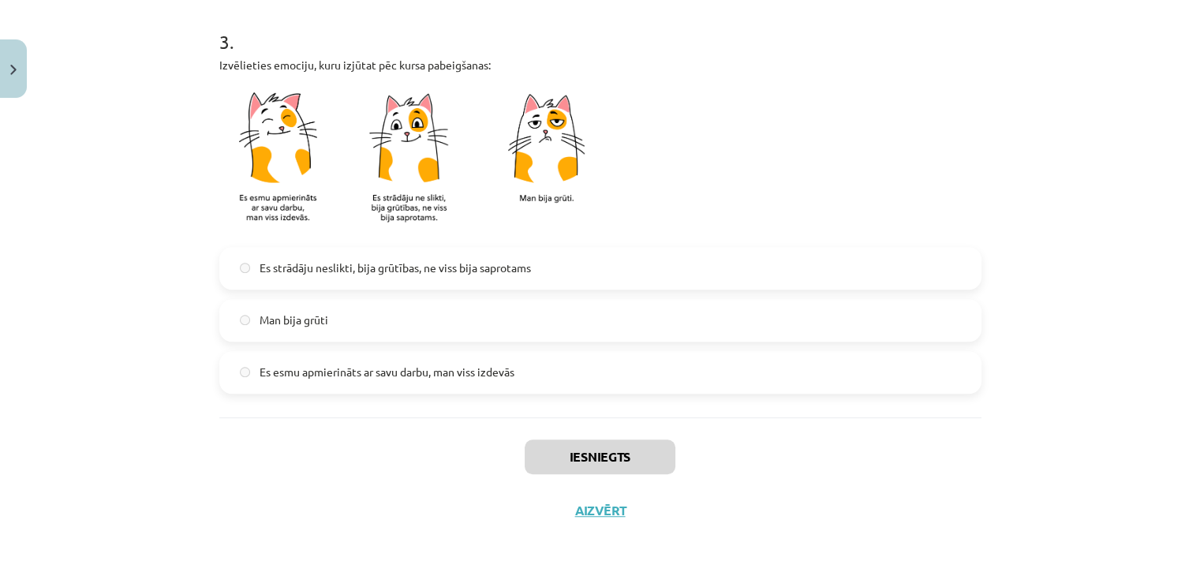
scroll to position [647, 0]
click at [591, 511] on button "Aizvērt" at bounding box center [600, 511] width 60 height 16
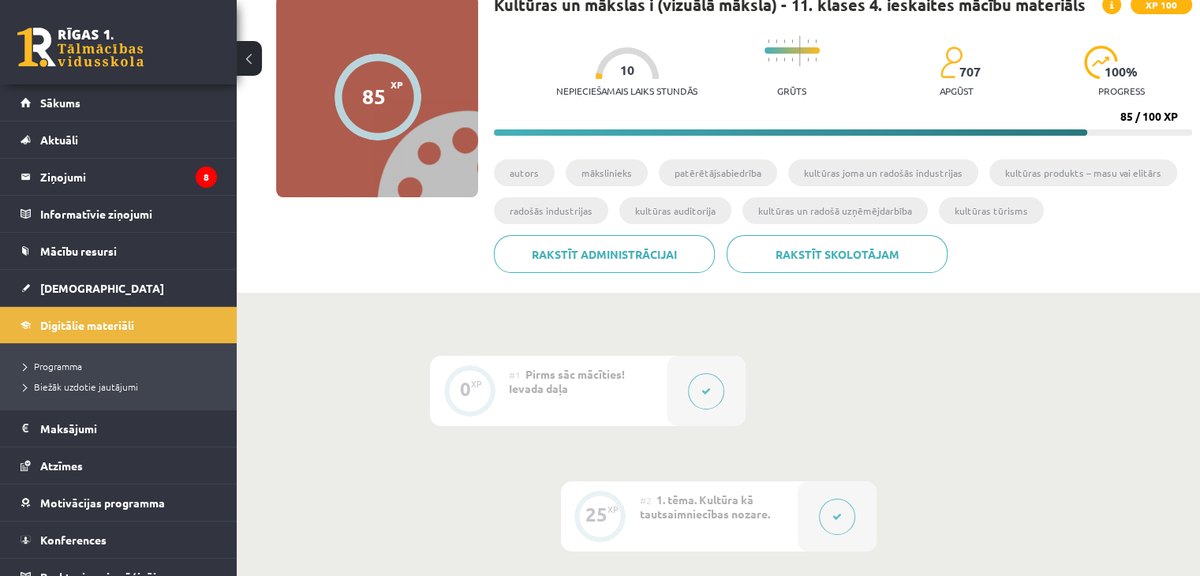
scroll to position [0, 0]
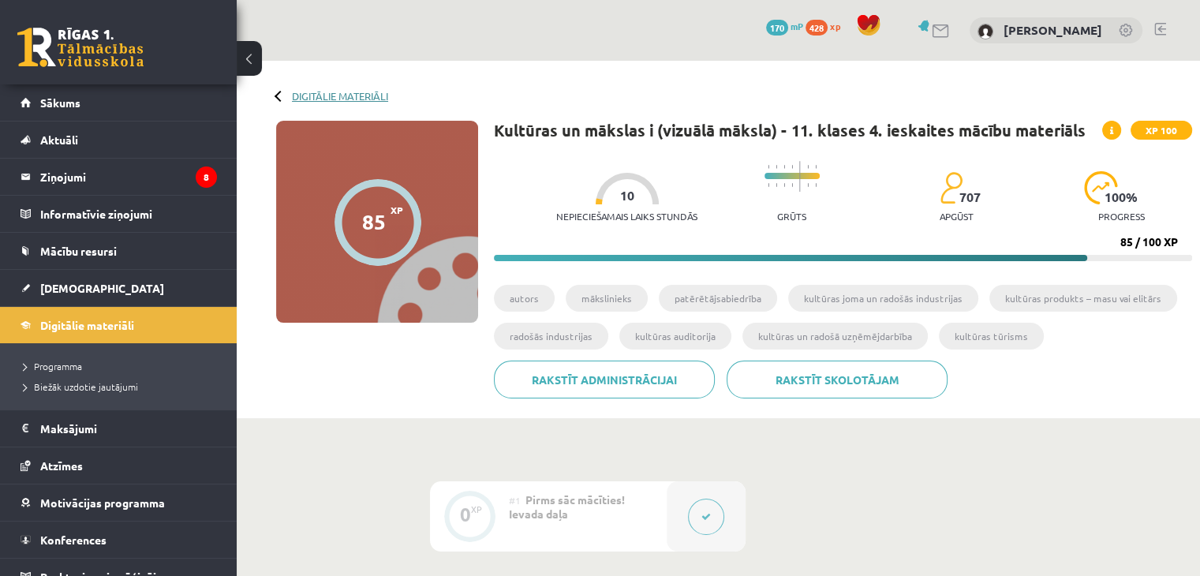
click at [307, 97] on link "Digitālie materiāli" at bounding box center [340, 96] width 96 height 12
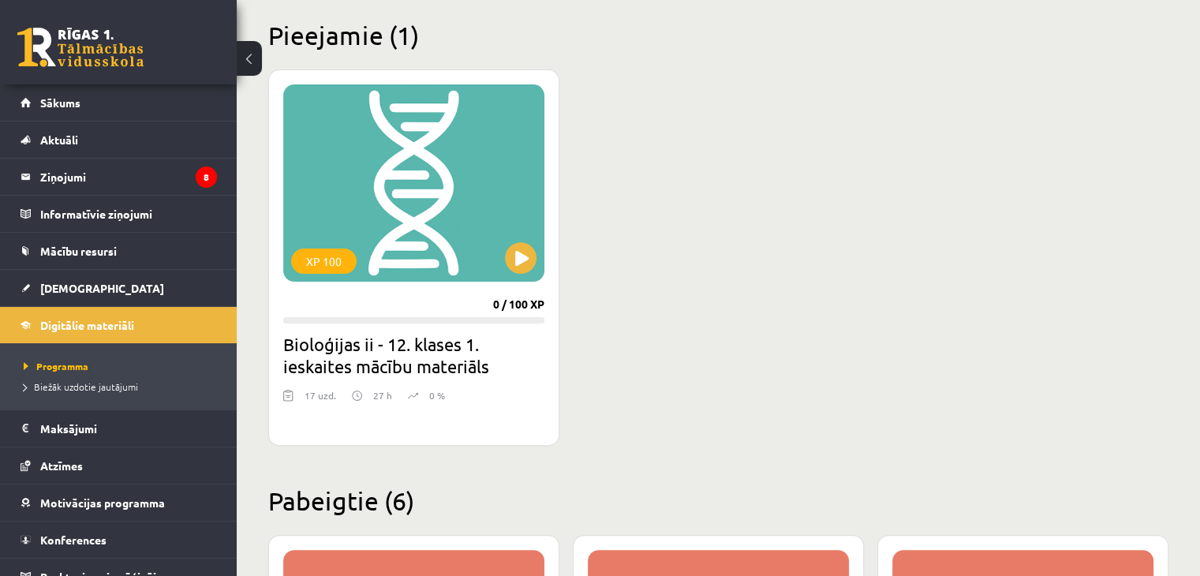
scroll to position [374, 0]
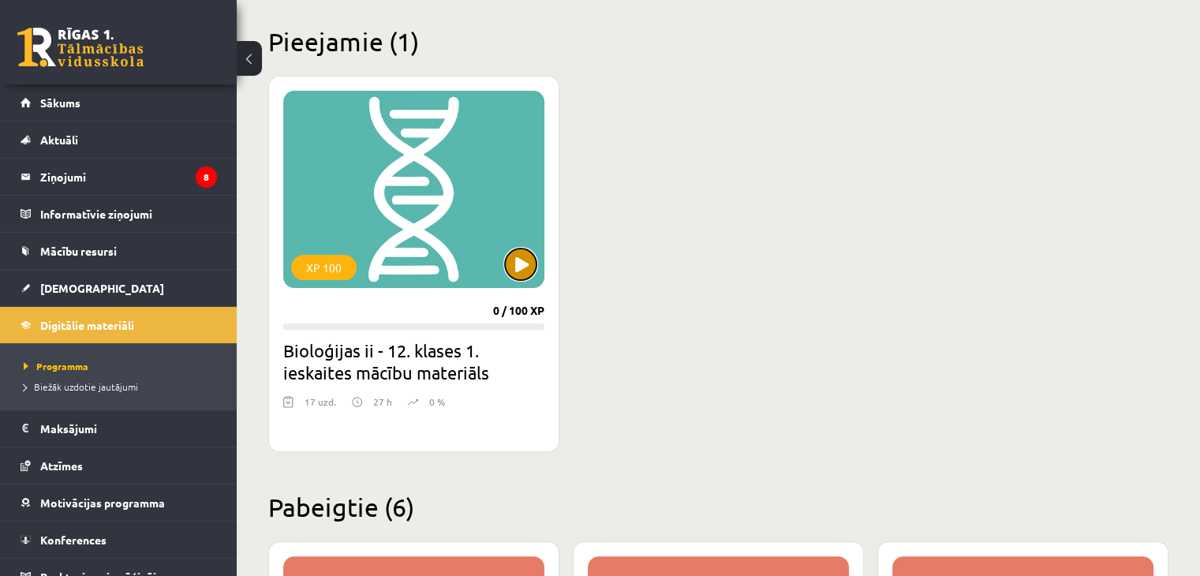
click at [522, 275] on button at bounding box center [521, 265] width 32 height 32
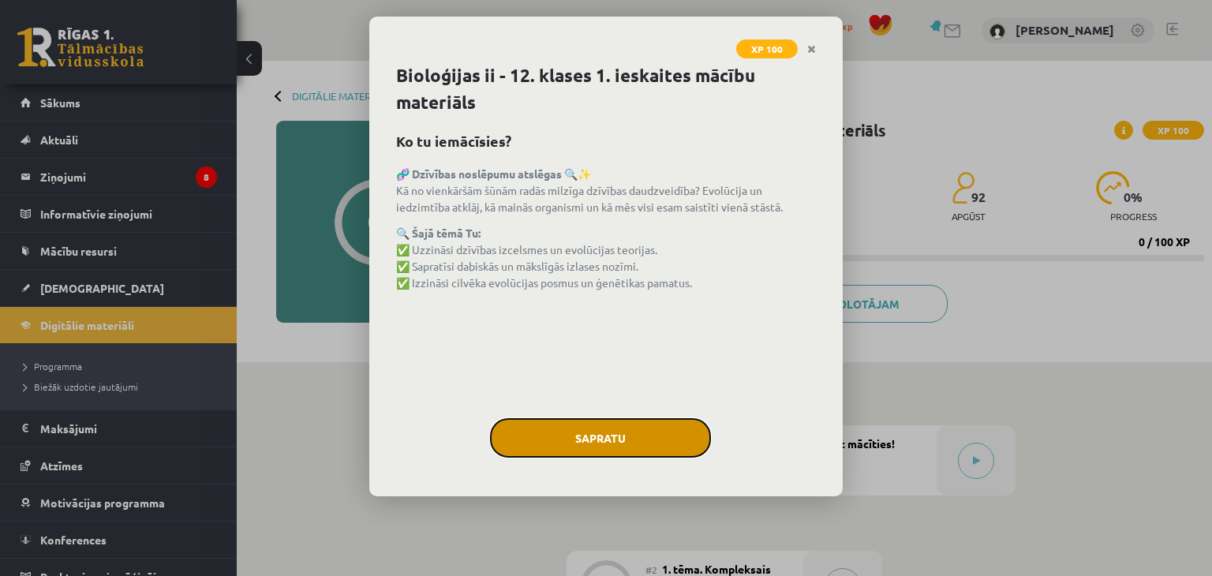
click at [667, 455] on button "Sapratu" at bounding box center [600, 437] width 221 height 39
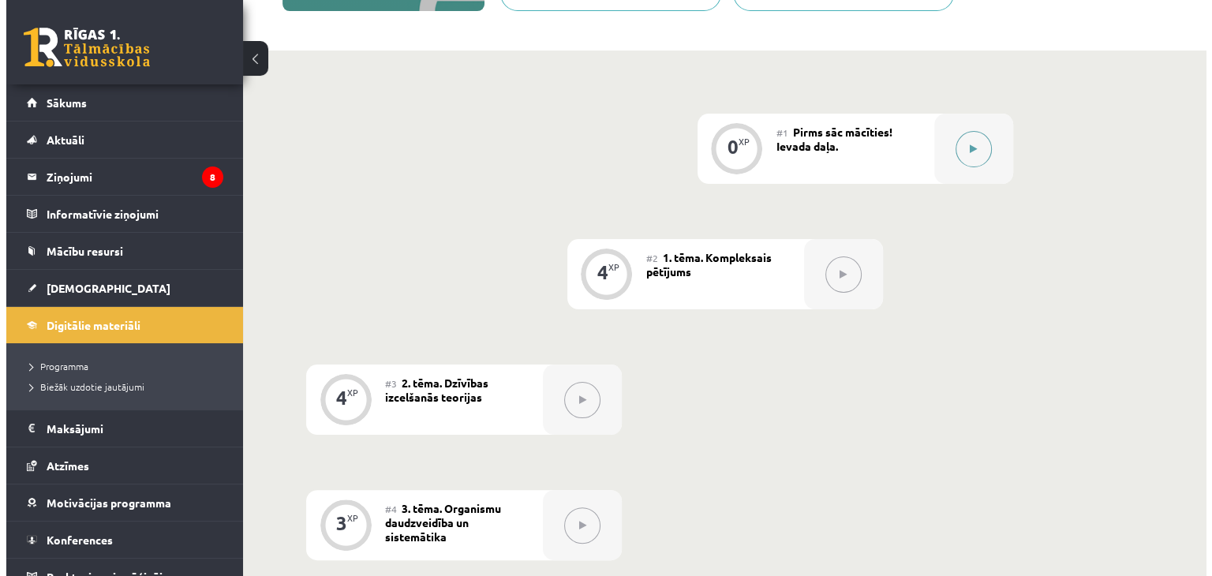
scroll to position [241, 0]
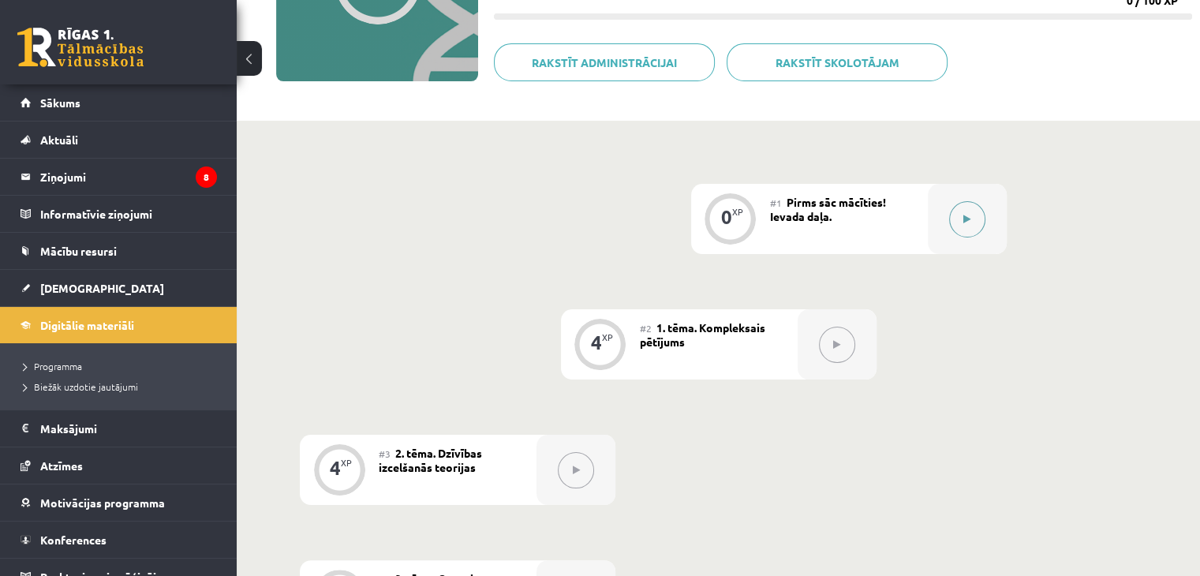
click at [970, 217] on button at bounding box center [967, 219] width 36 height 36
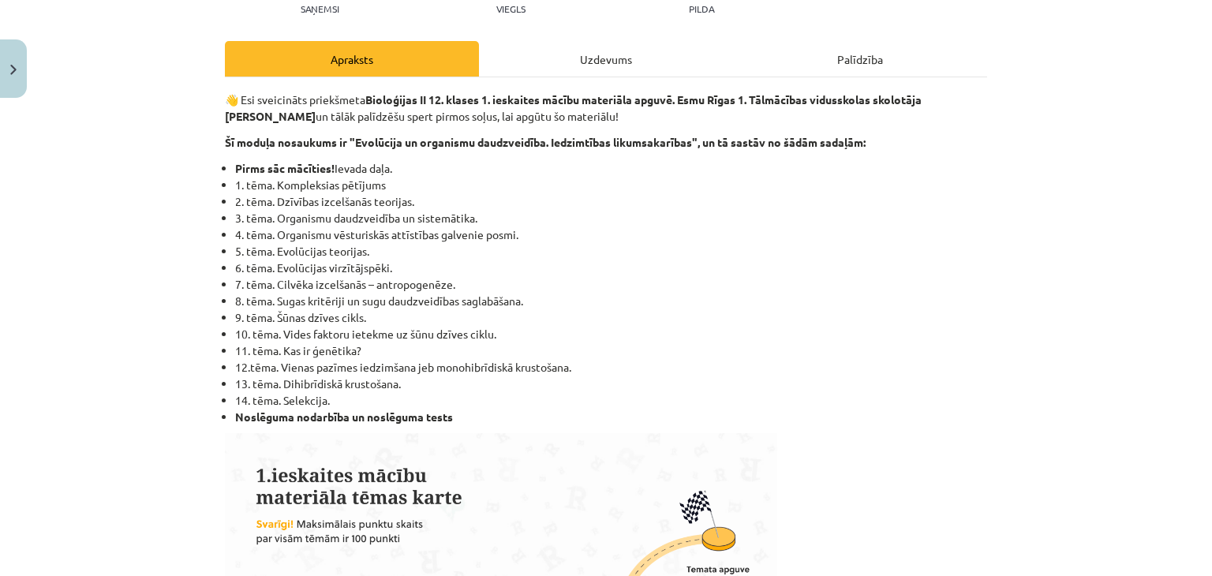
scroll to position [193, 0]
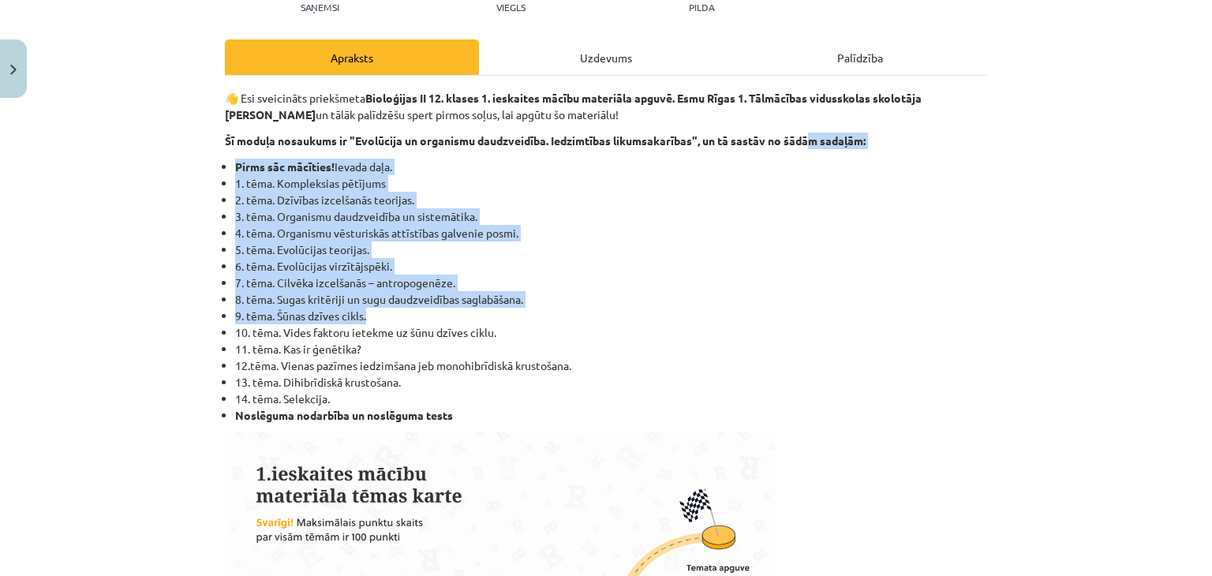
drag, startPoint x: 761, startPoint y: 323, endPoint x: 808, endPoint y: 140, distance: 189.1
click at [701, 226] on li "4. tēma. Organismu vēsturiskās attīstības galvenie posmi." at bounding box center [611, 233] width 752 height 17
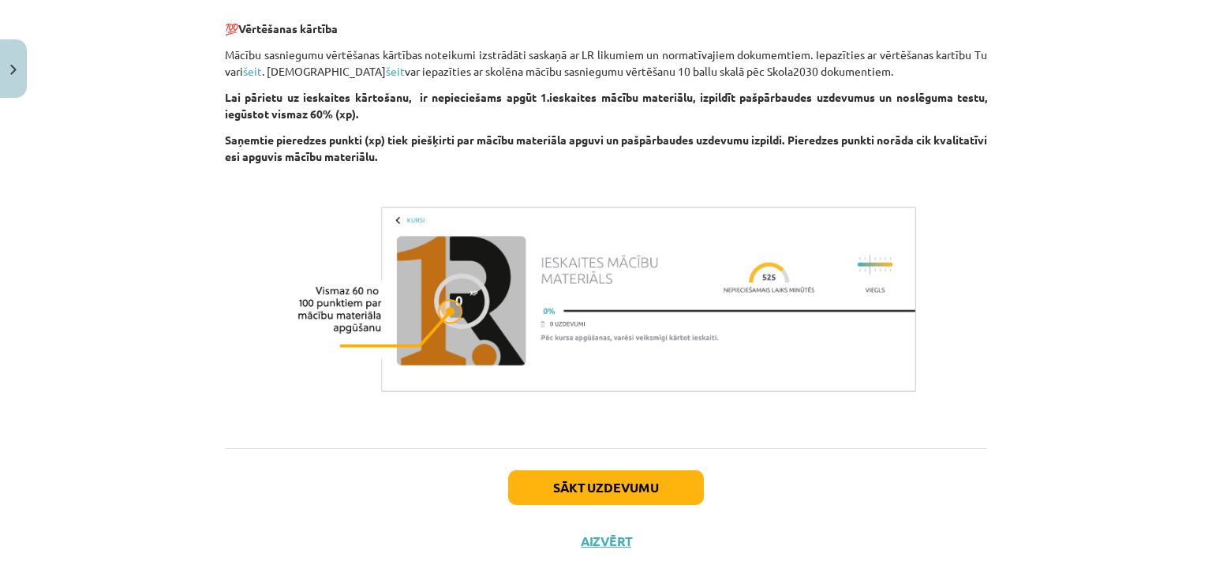
scroll to position [1209, 0]
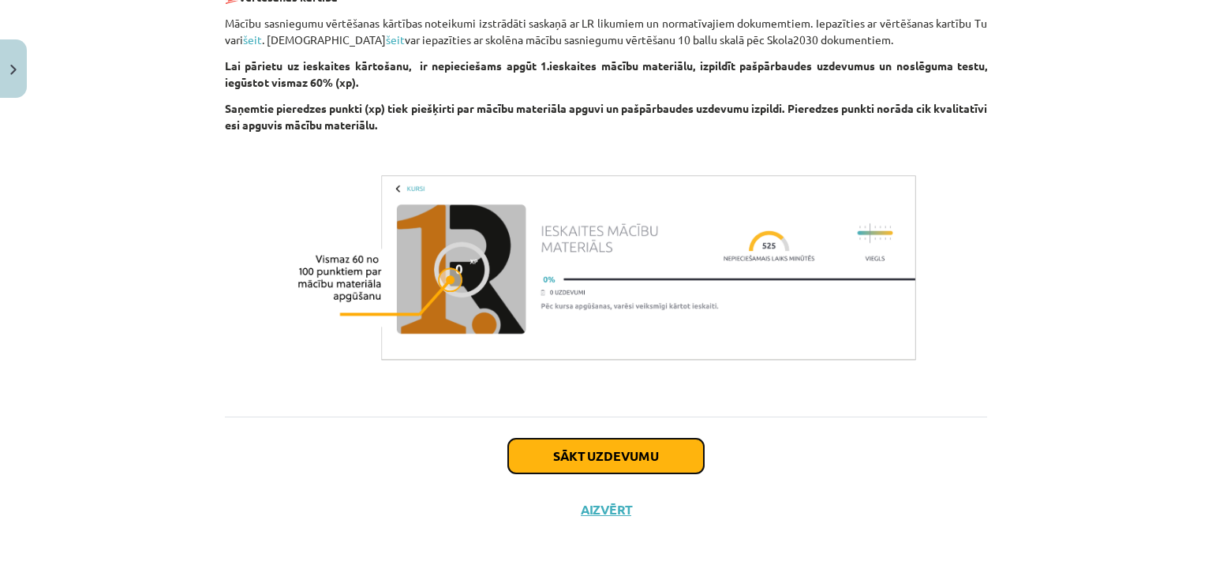
click at [649, 449] on button "Sākt uzdevumu" at bounding box center [606, 456] width 196 height 35
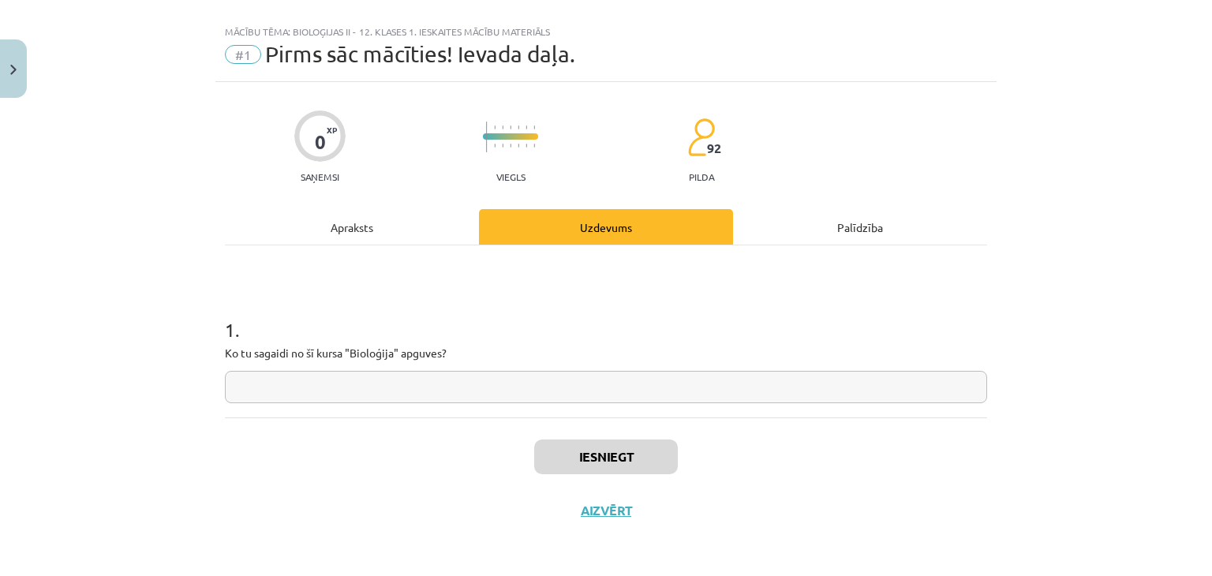
click at [355, 390] on input "text" at bounding box center [606, 387] width 762 height 32
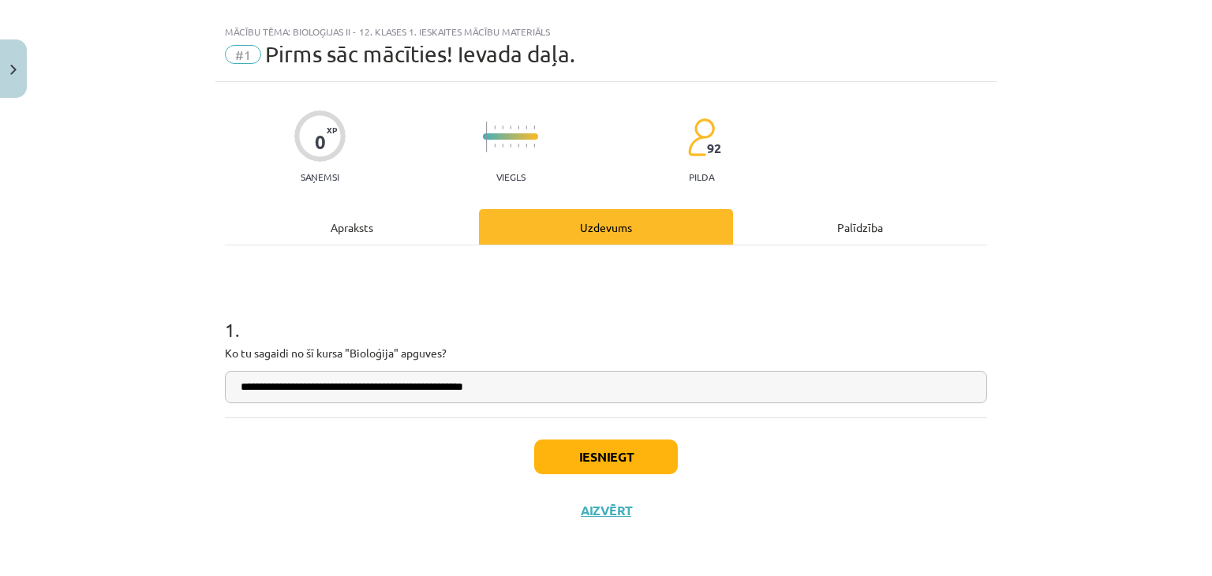
click at [466, 388] on input "**********" at bounding box center [606, 387] width 762 height 32
click at [561, 388] on input "**********" at bounding box center [606, 387] width 762 height 32
click at [593, 379] on input "**********" at bounding box center [606, 387] width 762 height 32
type input "**********"
click at [596, 471] on button "Iesniegt" at bounding box center [606, 456] width 144 height 35
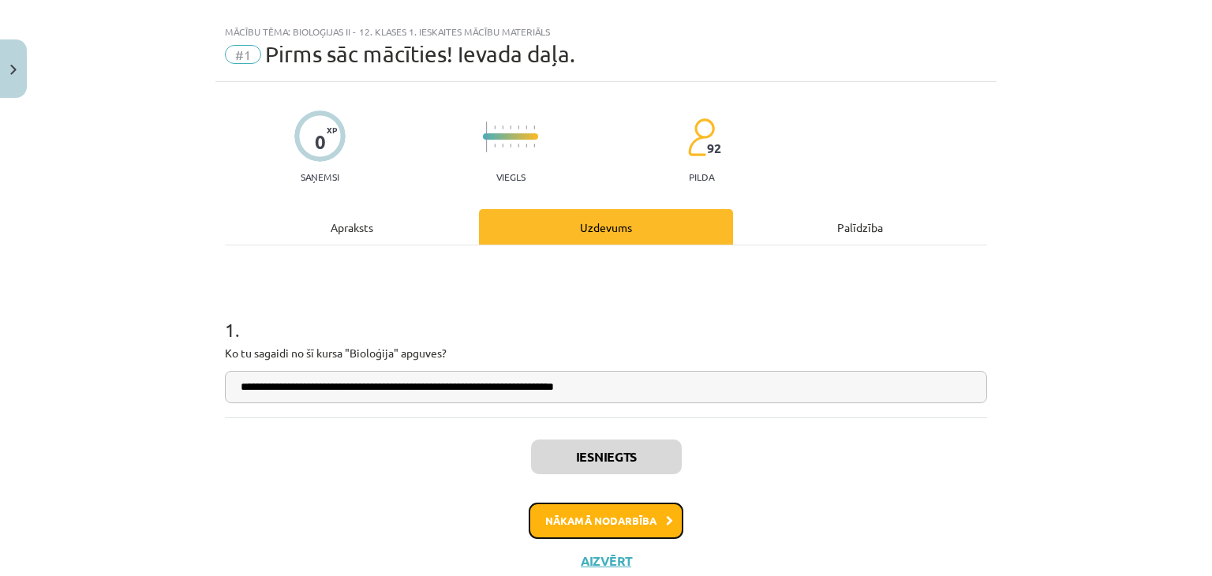
click at [615, 522] on button "Nākamā nodarbība" at bounding box center [606, 521] width 155 height 36
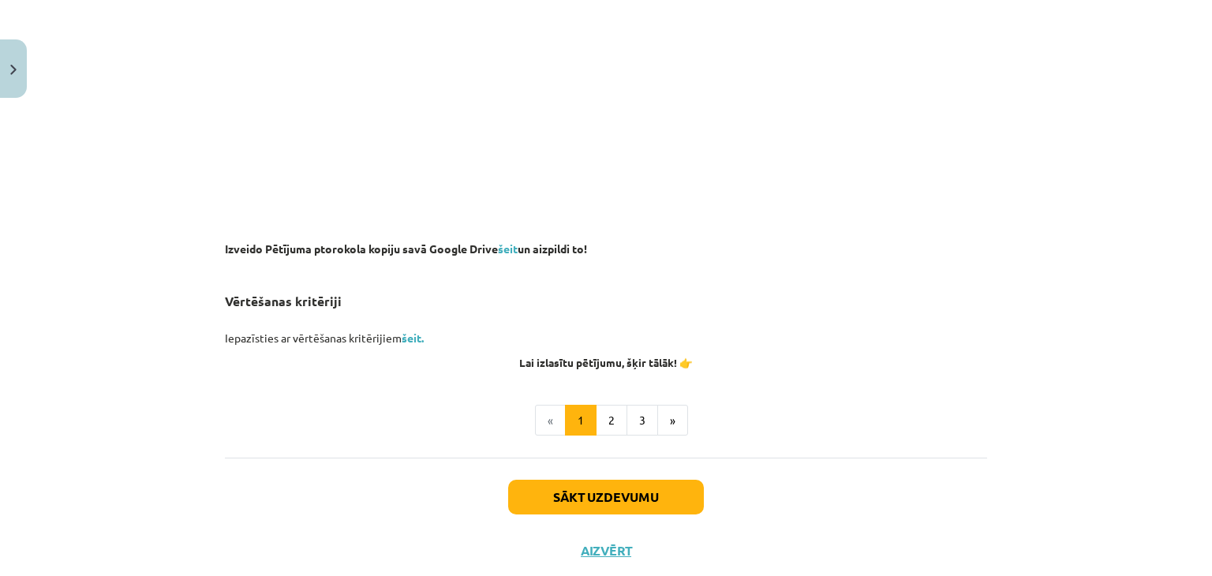
scroll to position [1164, 0]
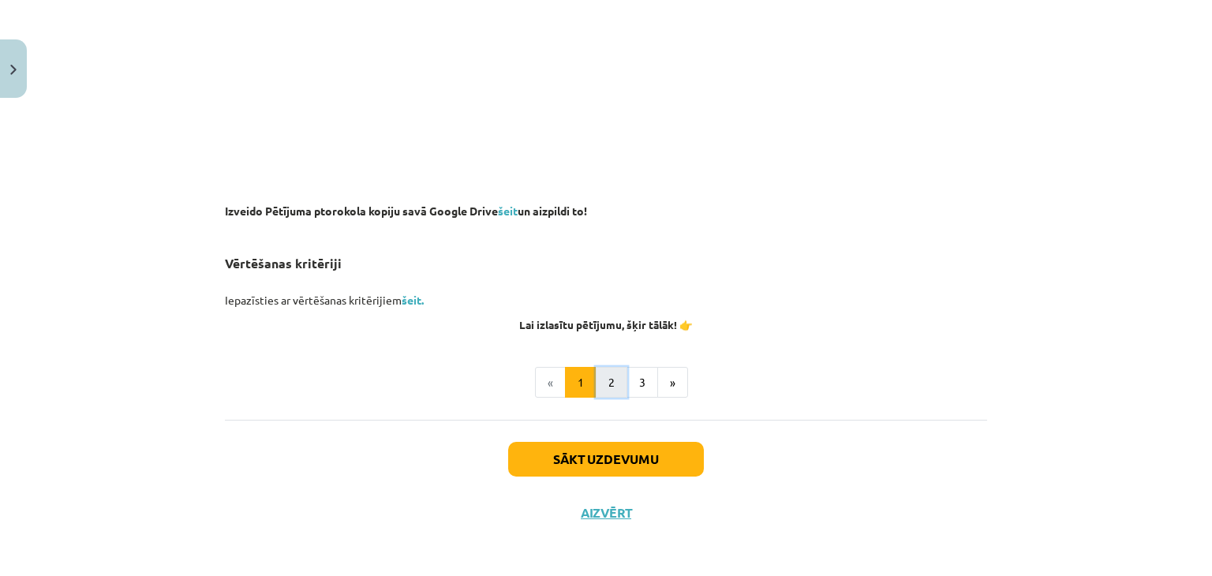
click at [610, 370] on button "2" at bounding box center [612, 383] width 32 height 32
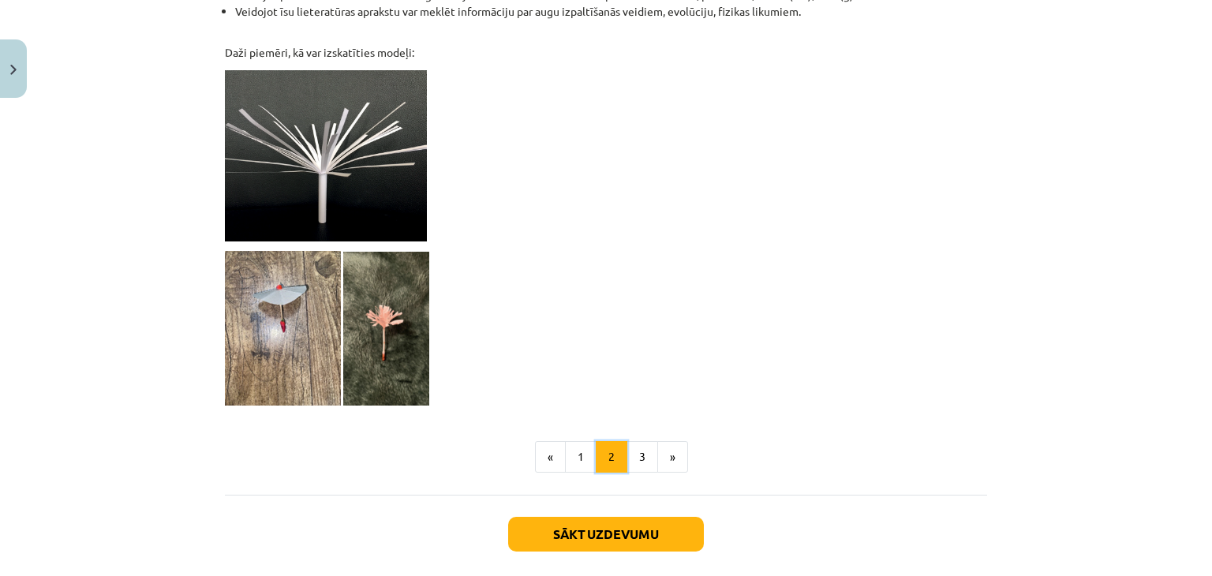
scroll to position [1412, 0]
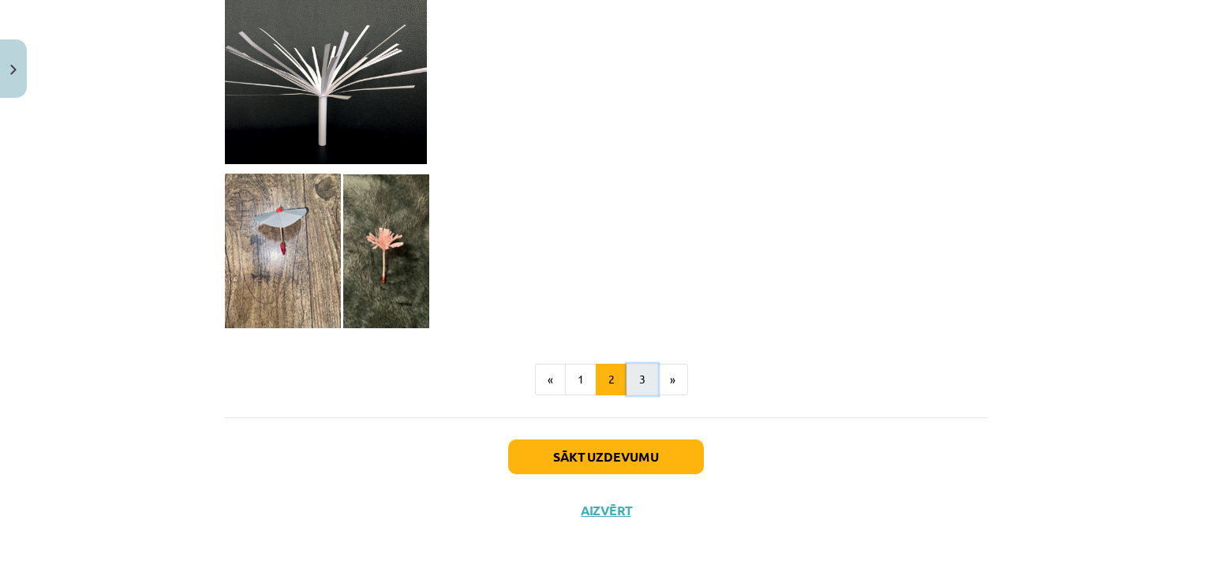
click at [645, 392] on button "3" at bounding box center [642, 380] width 32 height 32
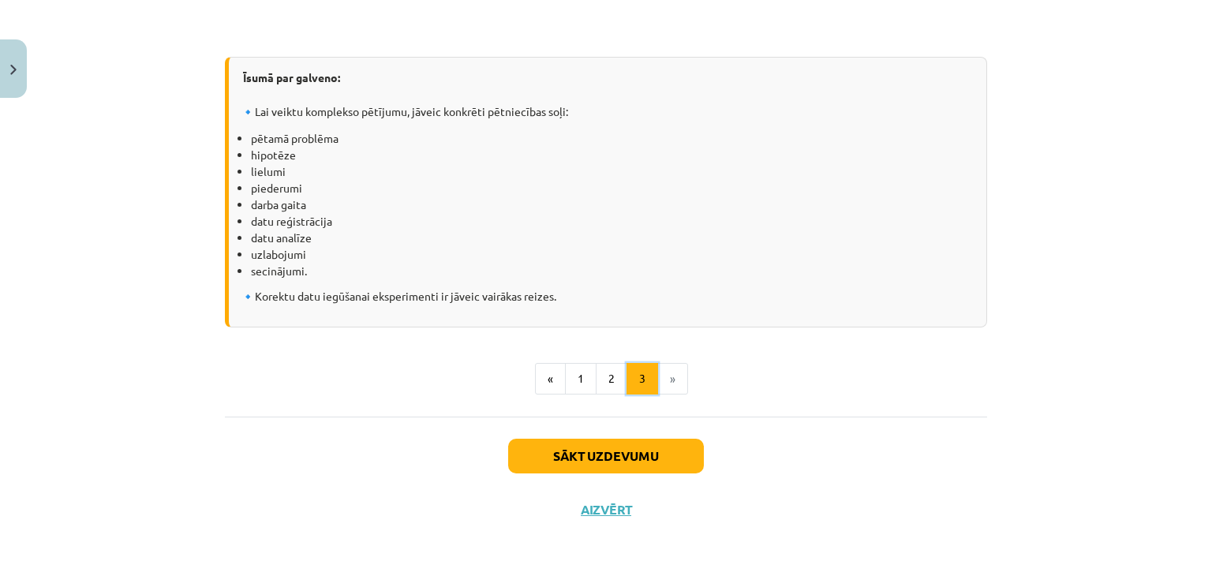
scroll to position [2107, 0]
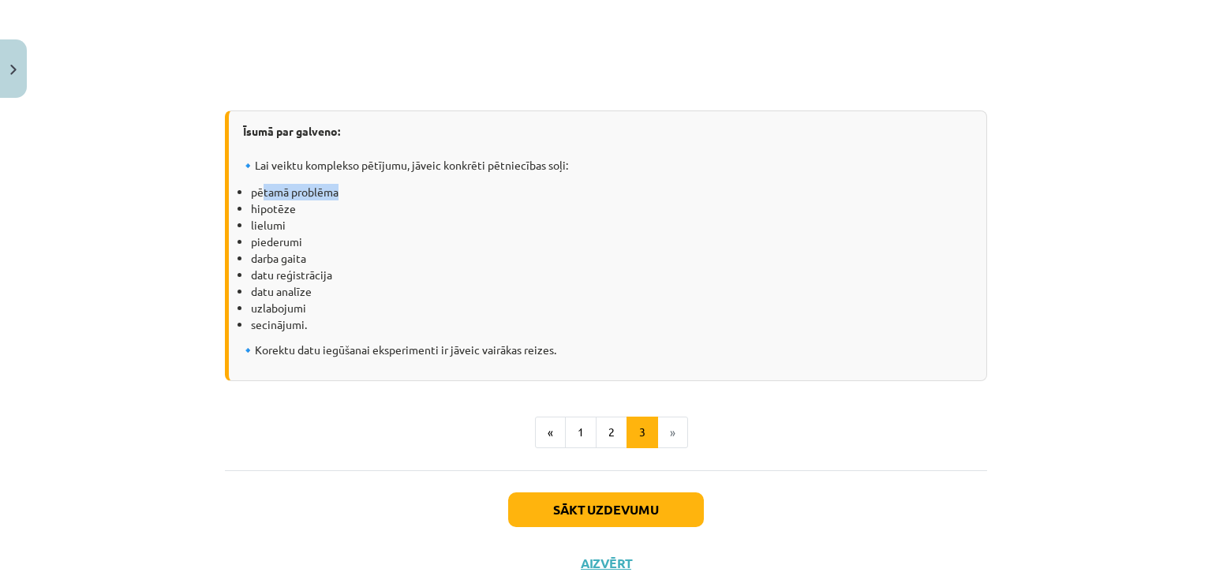
drag, startPoint x: 335, startPoint y: 204, endPoint x: 256, endPoint y: 200, distance: 79.8
click at [256, 200] on li "pētamā problēma" at bounding box center [612, 192] width 723 height 17
click at [388, 267] on li "darba gaita" at bounding box center [612, 258] width 723 height 17
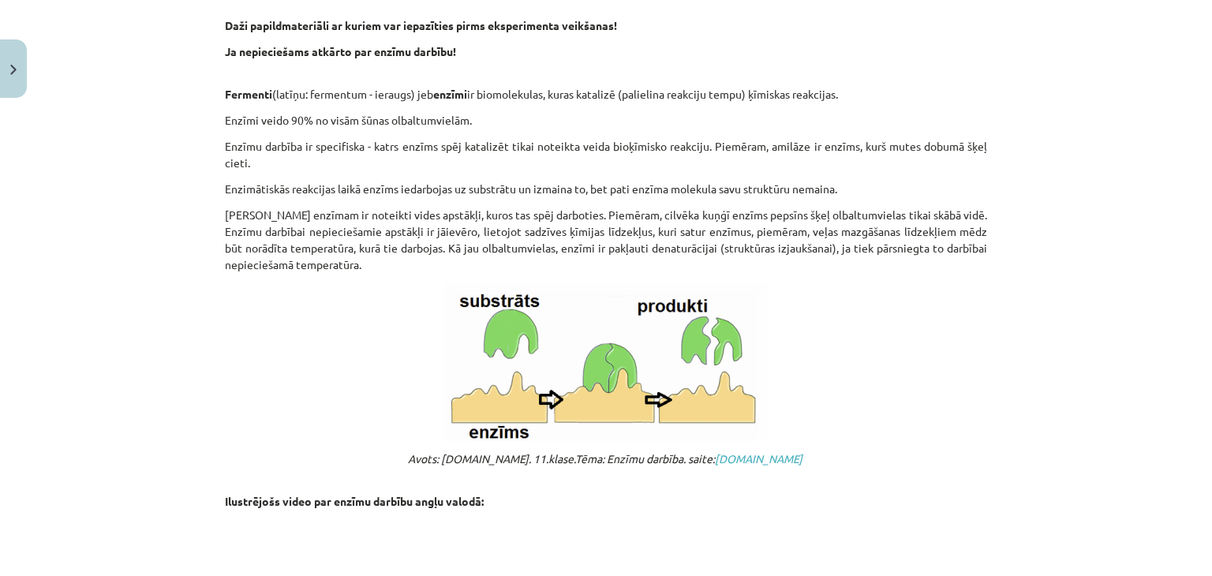
scroll to position [0, 0]
